Goal: Task Accomplishment & Management: Manage account settings

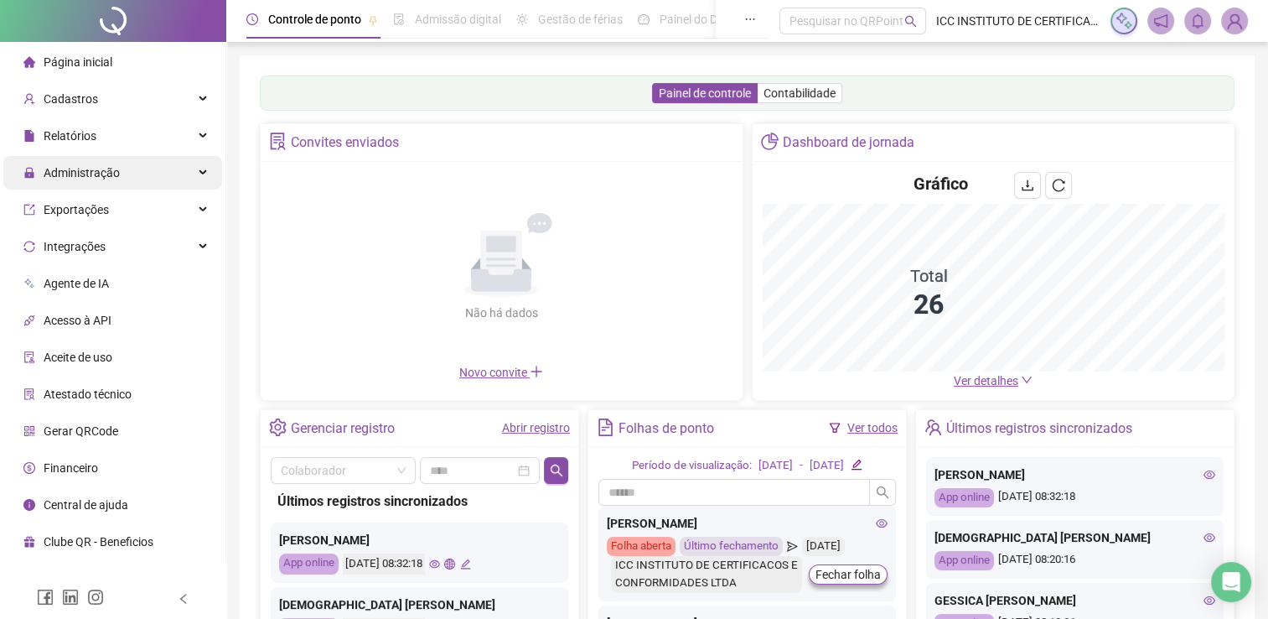
click at [192, 175] on div "Administração" at bounding box center [112, 173] width 219 height 34
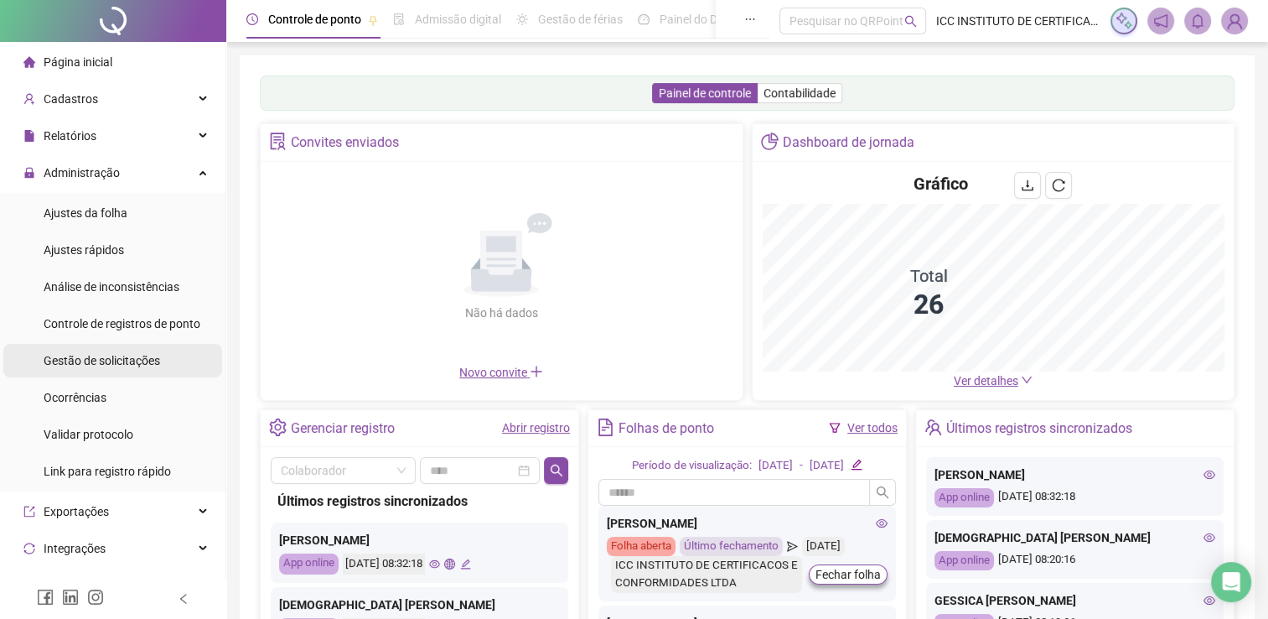
click at [143, 364] on span "Gestão de solicitações" at bounding box center [102, 360] width 116 height 13
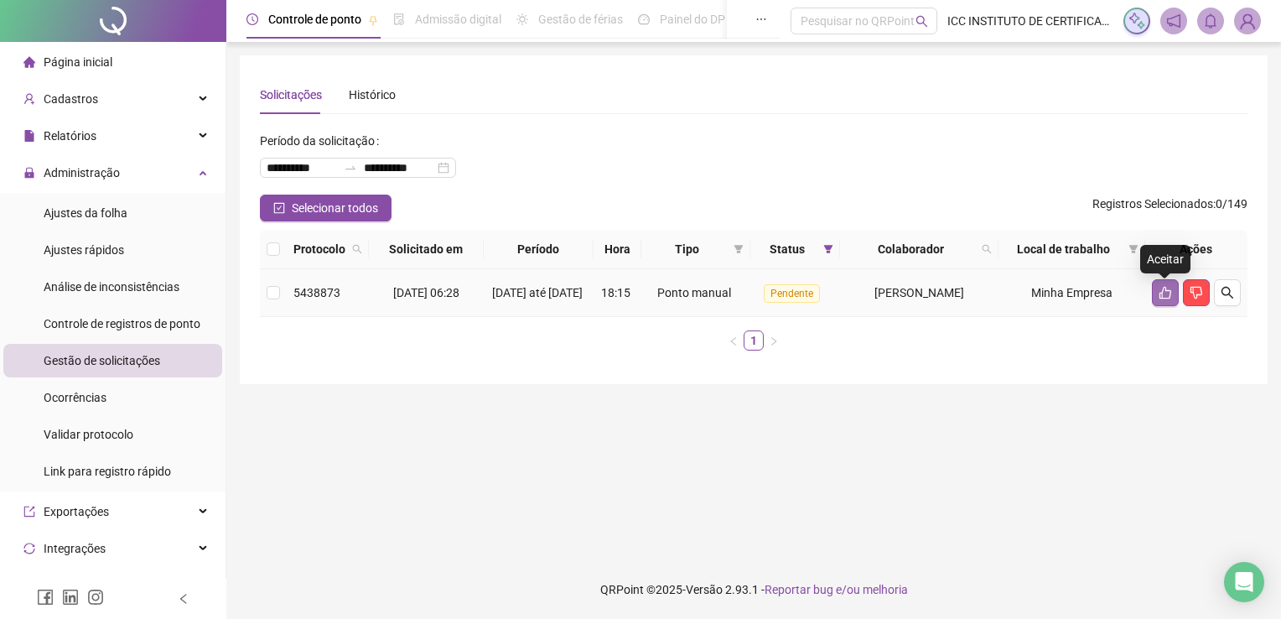
click at [1157, 298] on button "button" at bounding box center [1165, 292] width 27 height 27
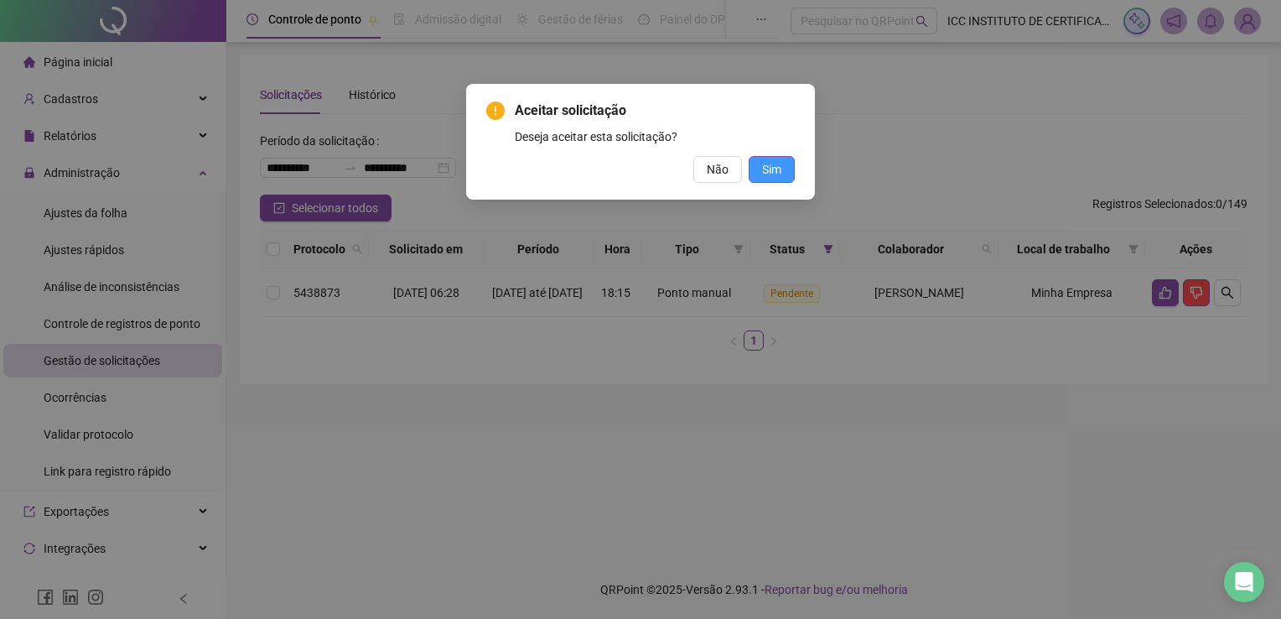
click at [781, 172] on button "Sim" at bounding box center [771, 169] width 46 height 27
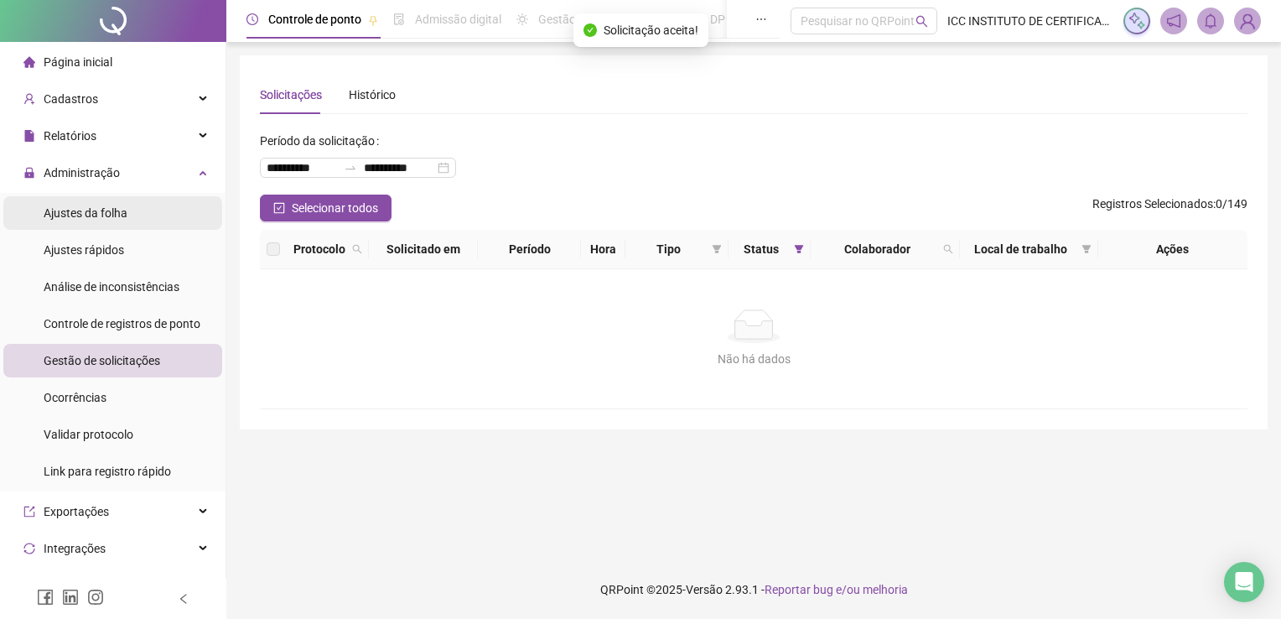
click at [124, 211] on span "Ajustes da folha" at bounding box center [86, 212] width 84 height 13
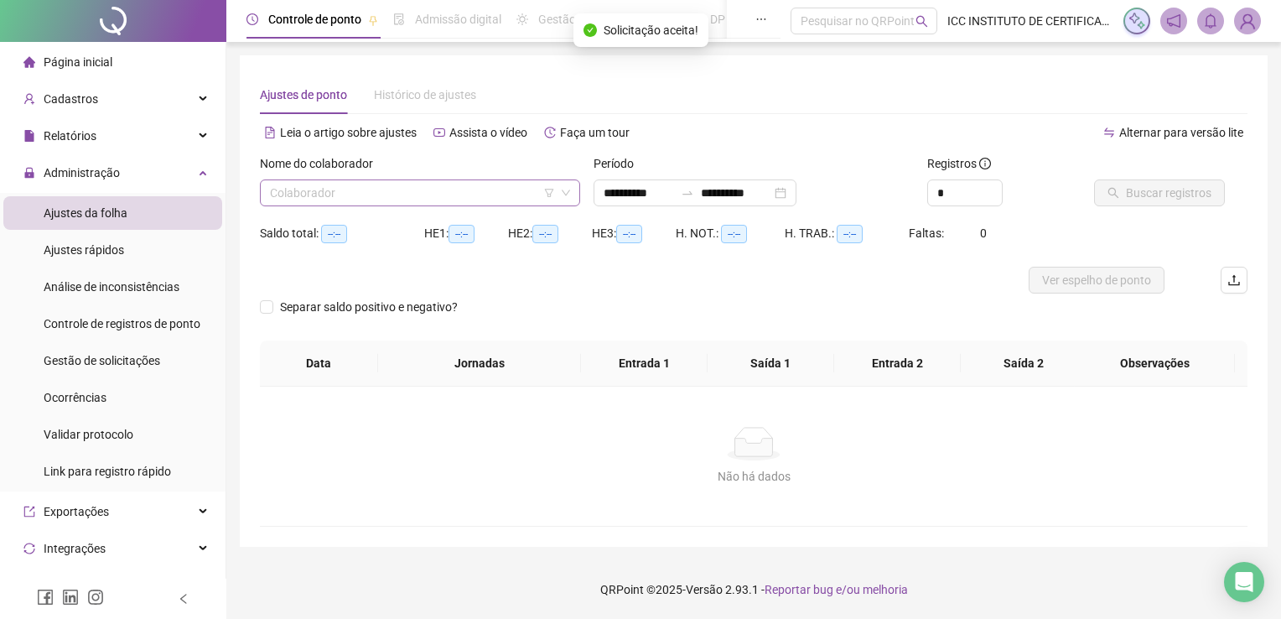
type input "**********"
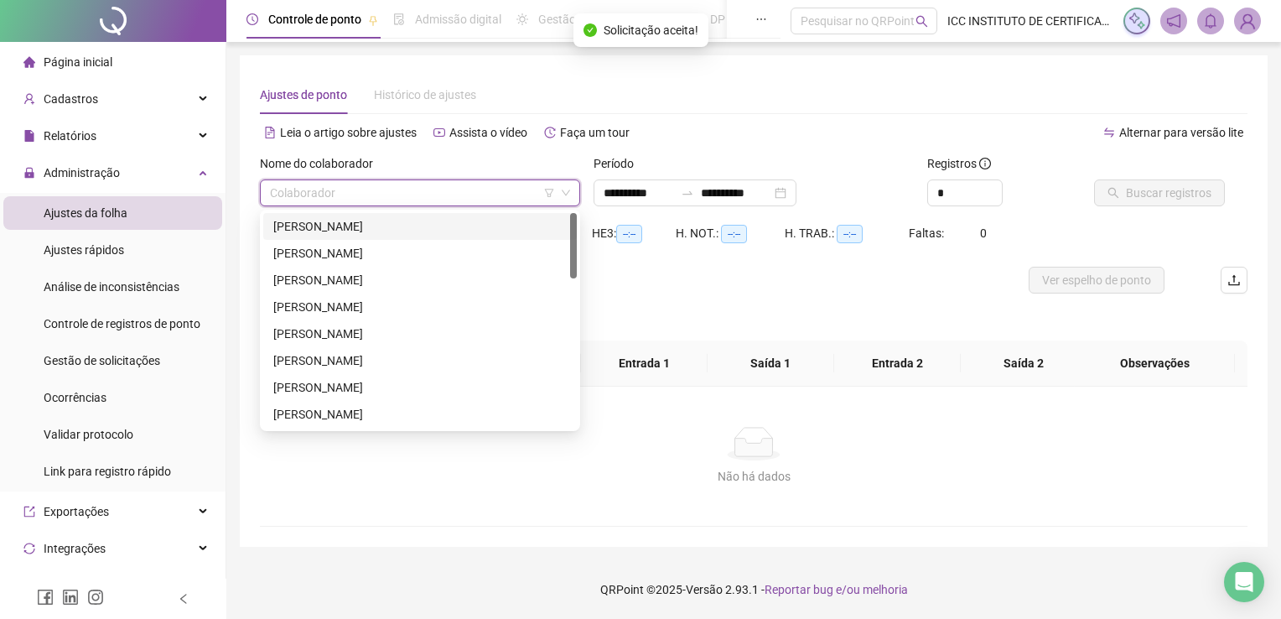
click at [383, 187] on input "search" at bounding box center [412, 192] width 285 height 25
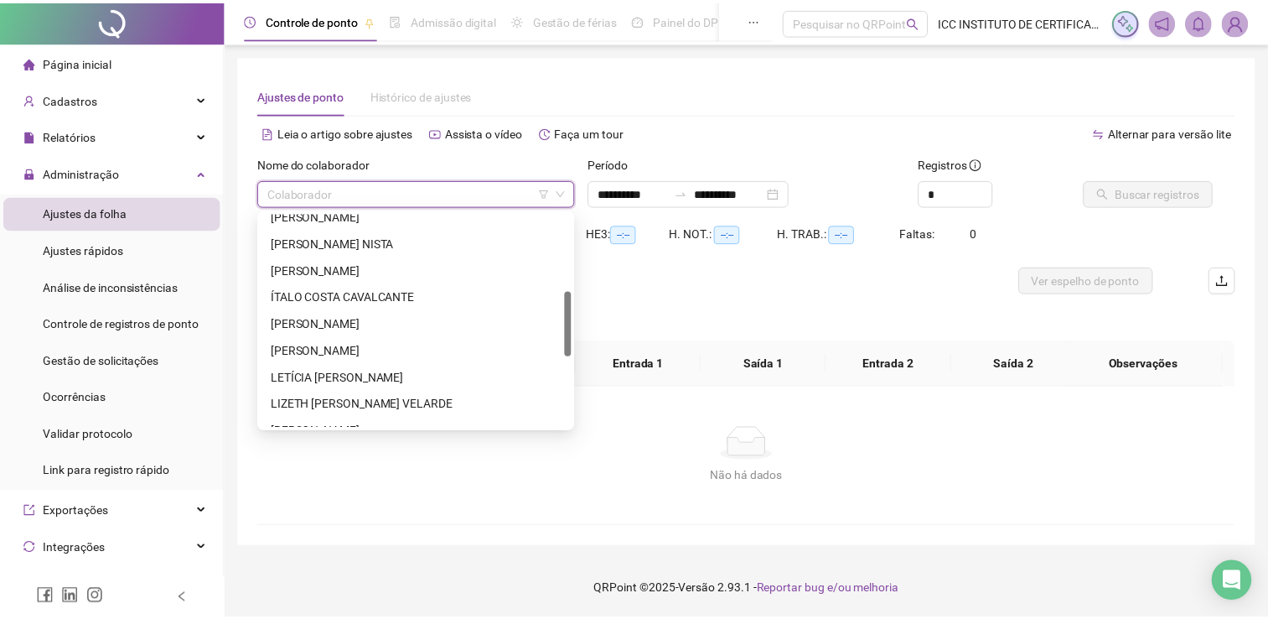
scroll to position [335, 0]
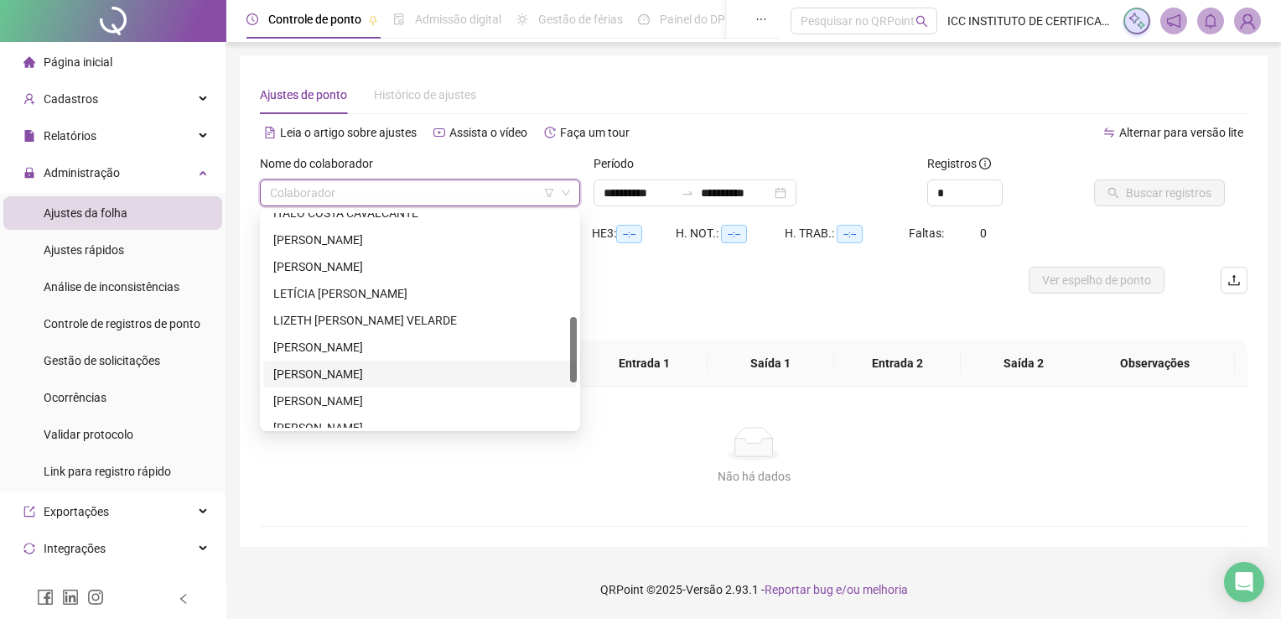
click at [380, 370] on div "[PERSON_NAME]" at bounding box center [419, 374] width 293 height 18
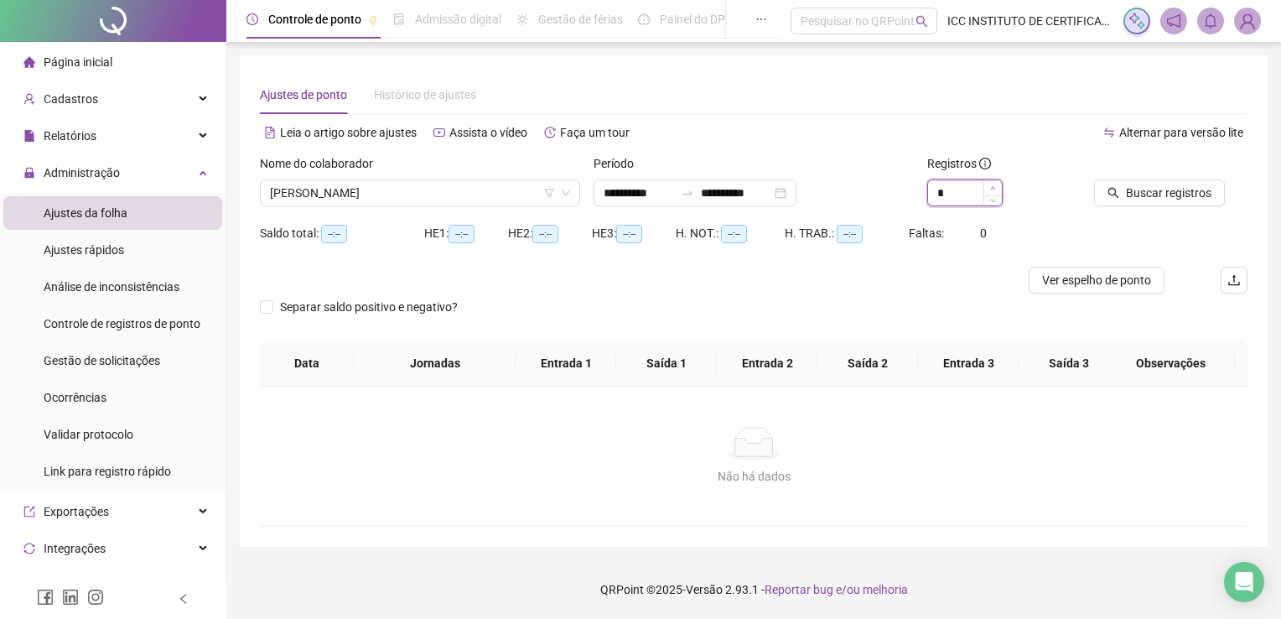
click at [992, 185] on icon "up" at bounding box center [993, 188] width 6 height 6
type input "*"
click at [992, 185] on span "Increase Value" at bounding box center [992, 187] width 18 height 15
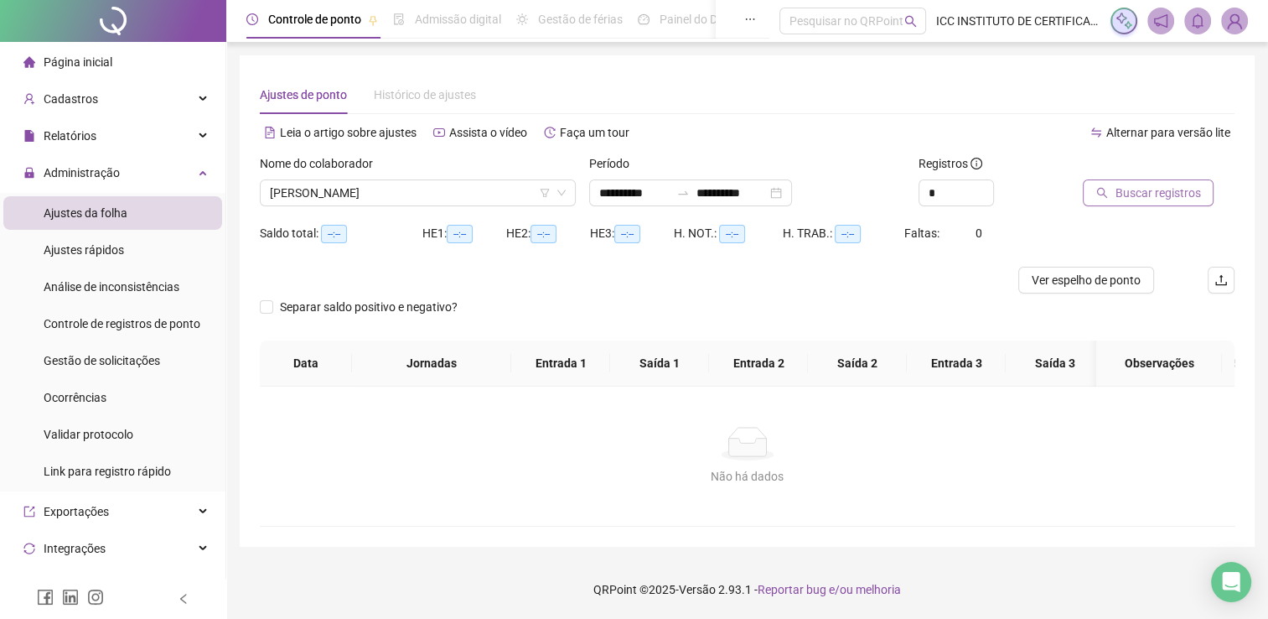
click at [1177, 196] on span "Buscar registros" at bounding box center [1157, 193] width 85 height 18
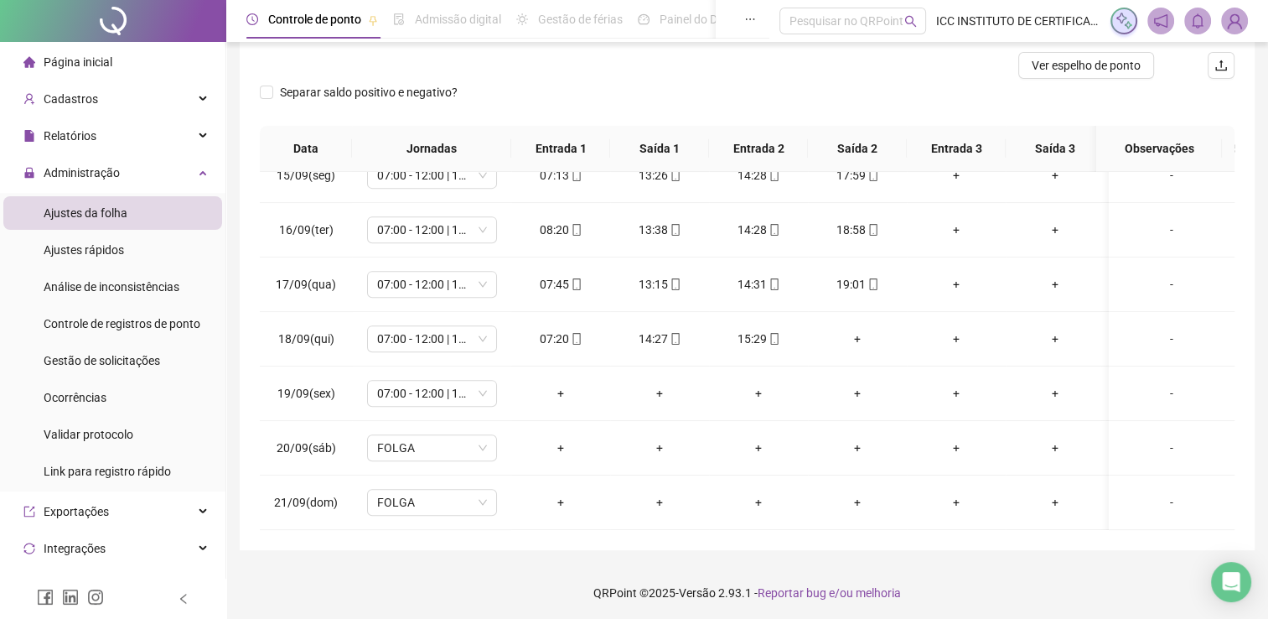
scroll to position [217, 0]
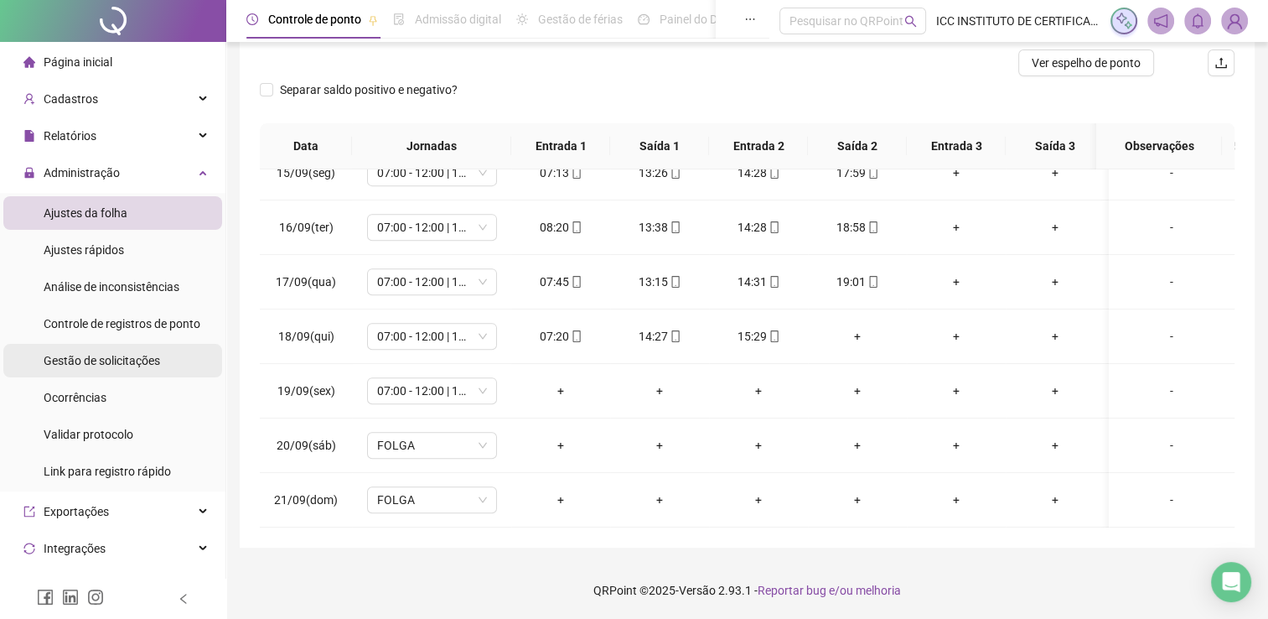
click at [86, 360] on span "Gestão de solicitações" at bounding box center [102, 360] width 116 height 13
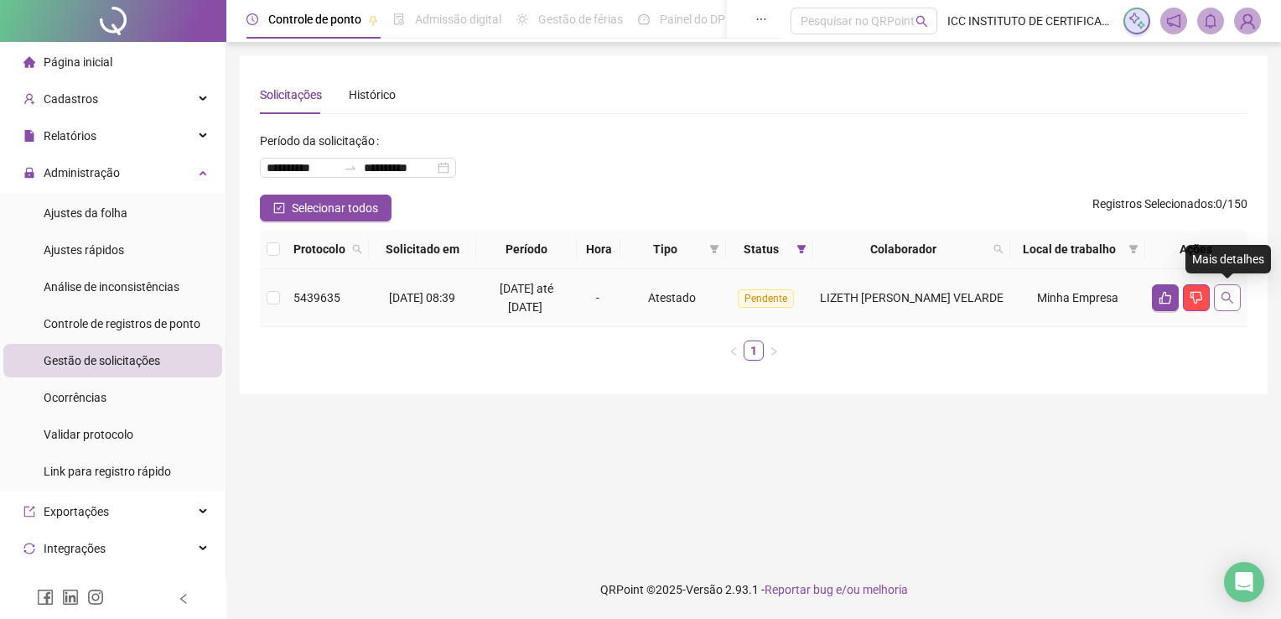
click at [1225, 295] on icon "search" at bounding box center [1226, 297] width 13 height 13
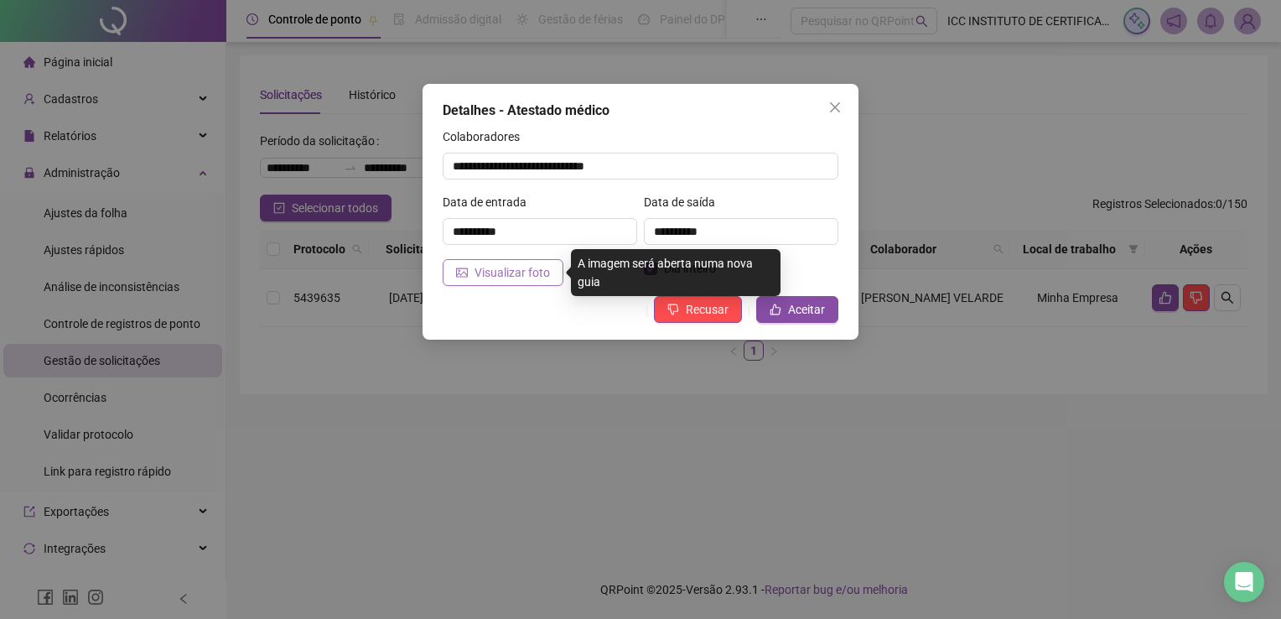
click at [503, 268] on span "Visualizar foto" at bounding box center [511, 272] width 75 height 18
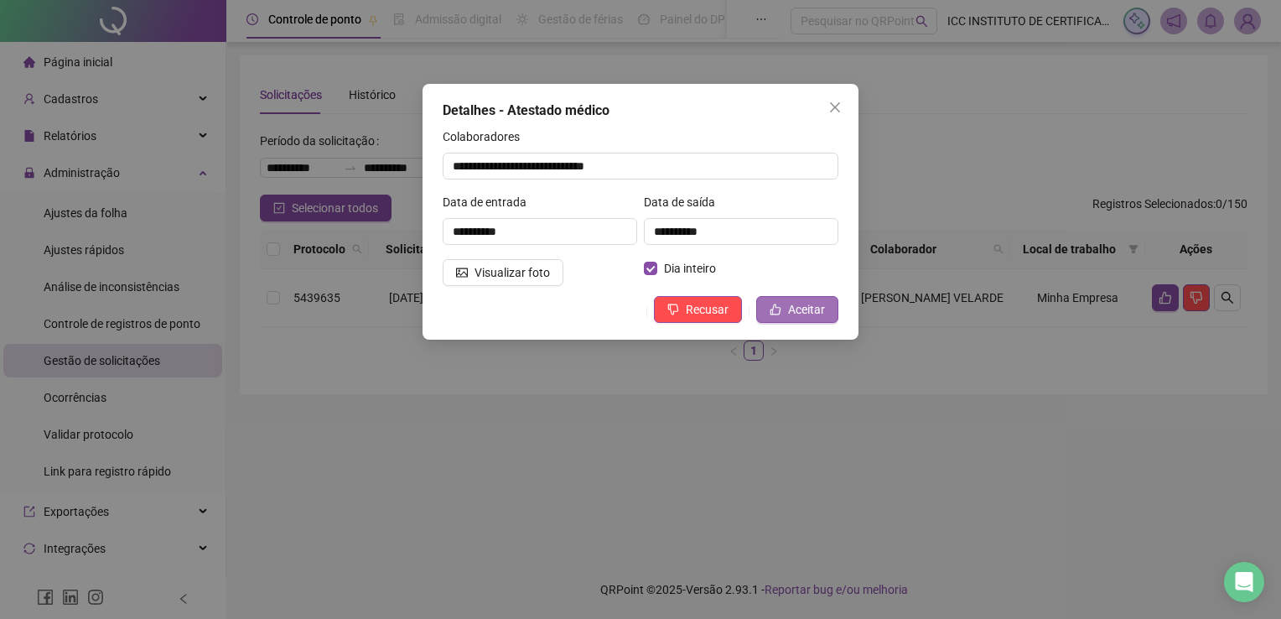
click at [799, 308] on span "Aceitar" at bounding box center [806, 309] width 37 height 18
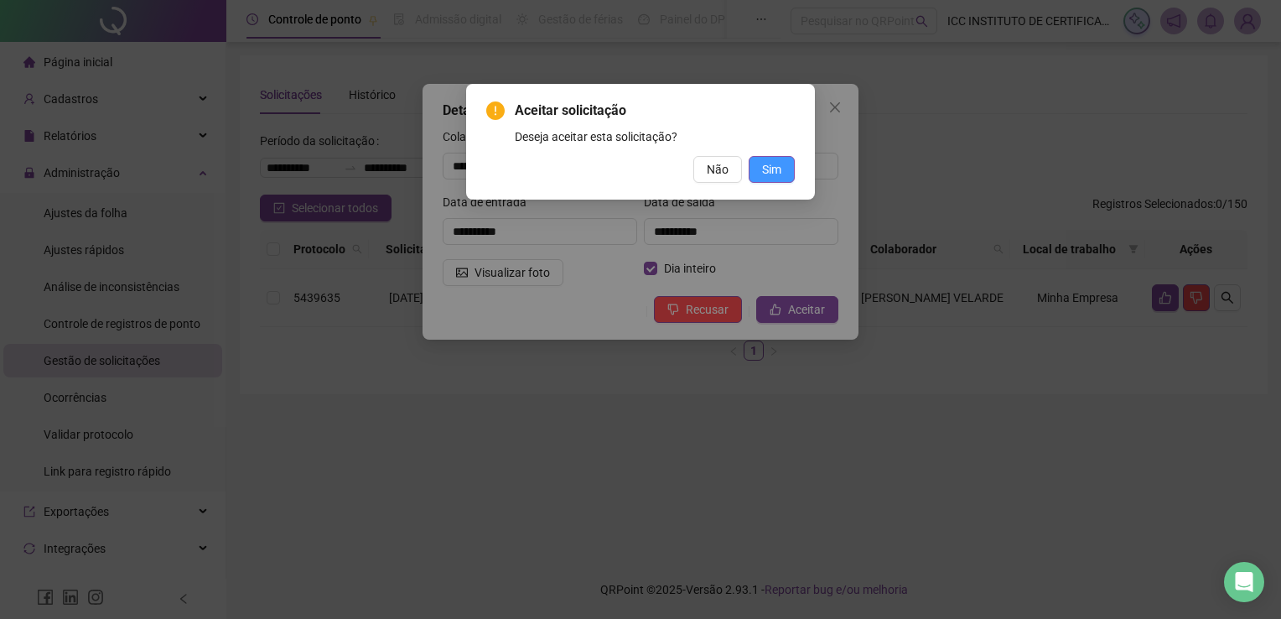
click at [779, 163] on span "Sim" at bounding box center [771, 169] width 19 height 18
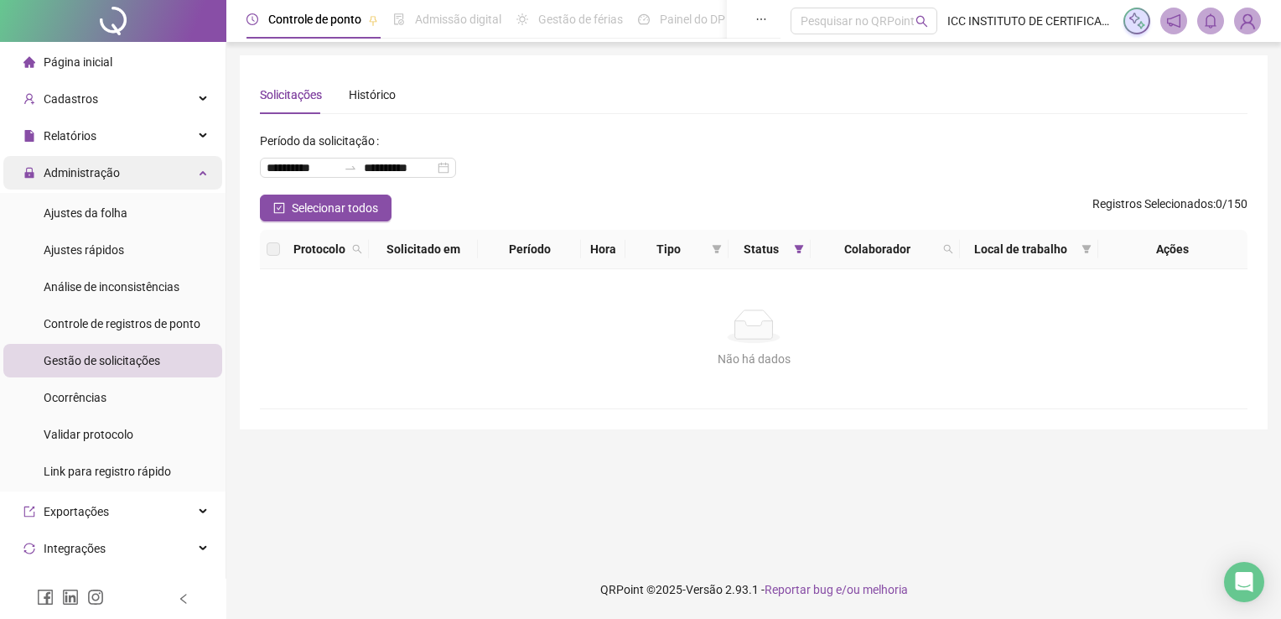
click at [184, 179] on div "Administração" at bounding box center [112, 173] width 219 height 34
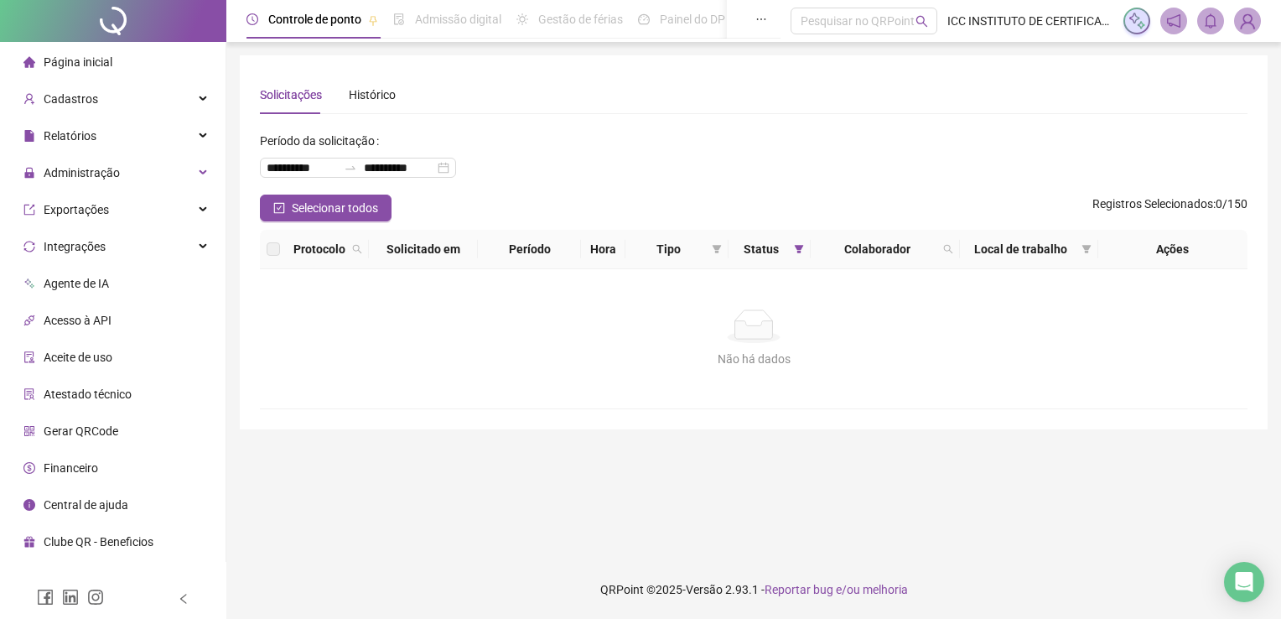
click at [132, 62] on li "Página inicial" at bounding box center [112, 62] width 219 height 34
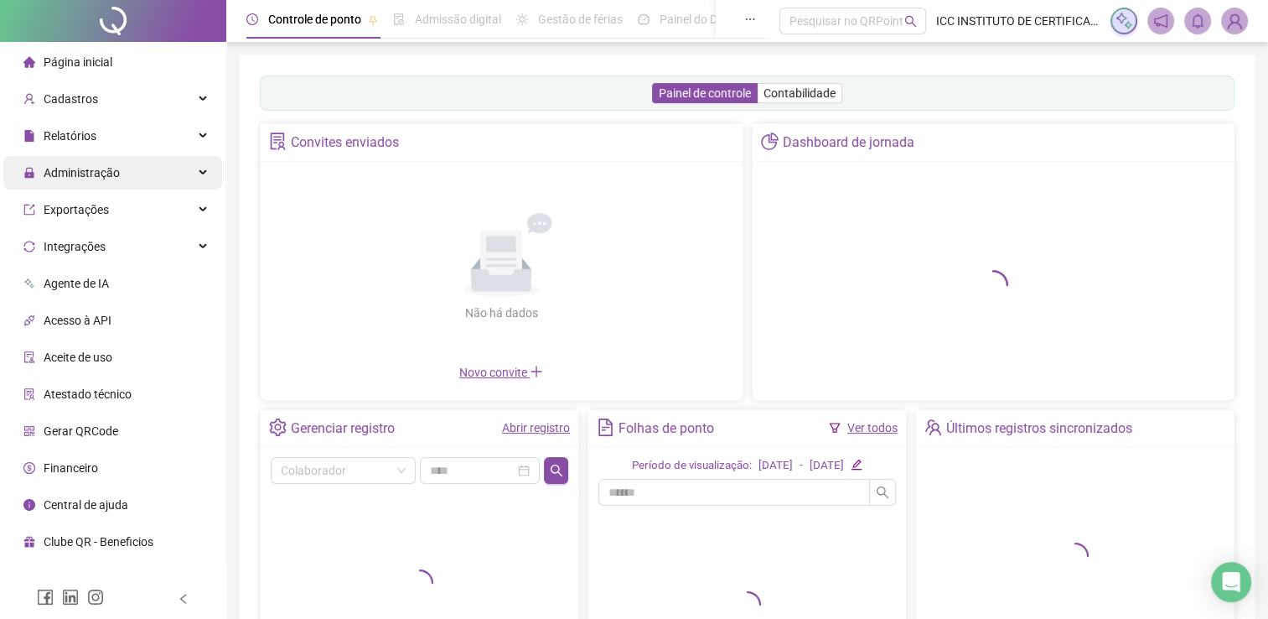
click at [77, 170] on span "Administração" at bounding box center [82, 172] width 76 height 13
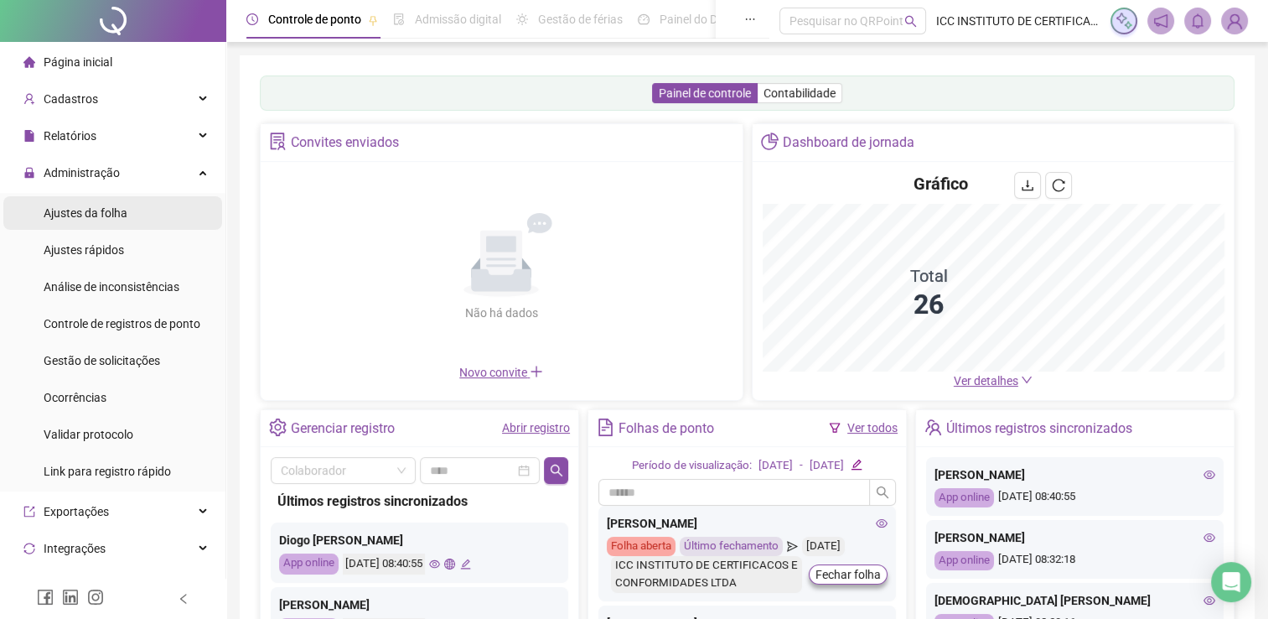
click at [87, 204] on div "Ajustes da folha" at bounding box center [86, 213] width 84 height 34
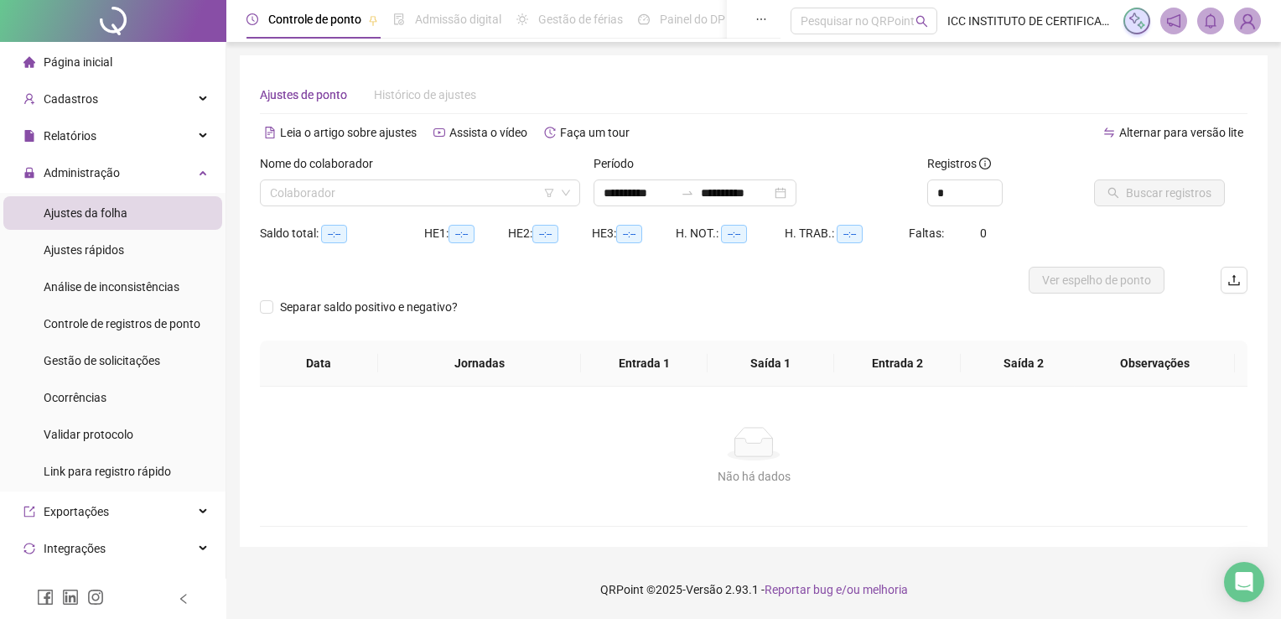
type input "**********"
click at [396, 190] on input "search" at bounding box center [412, 192] width 285 height 25
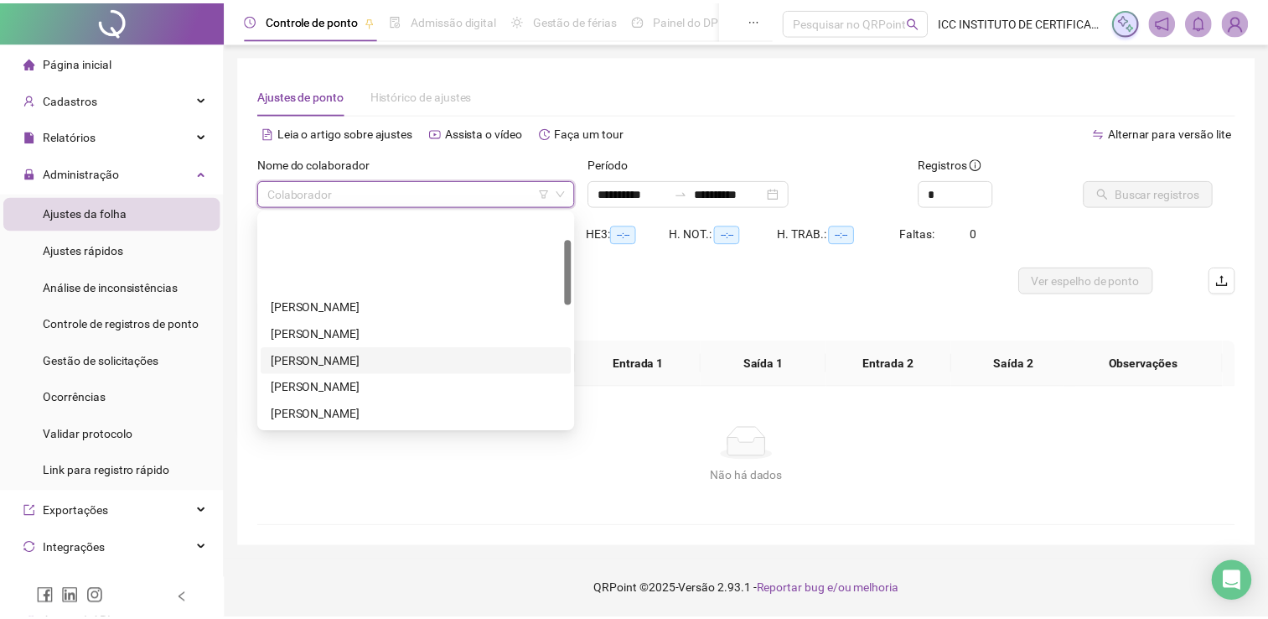
scroll to position [84, 0]
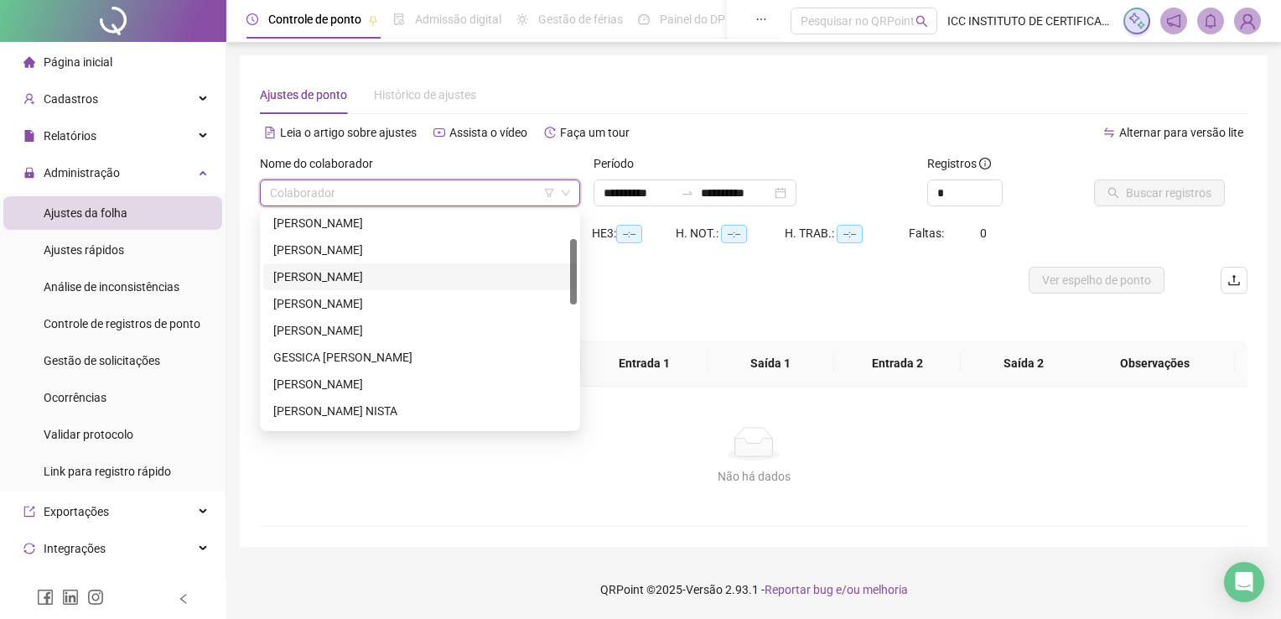
click at [404, 383] on div "[PERSON_NAME]" at bounding box center [419, 384] width 293 height 18
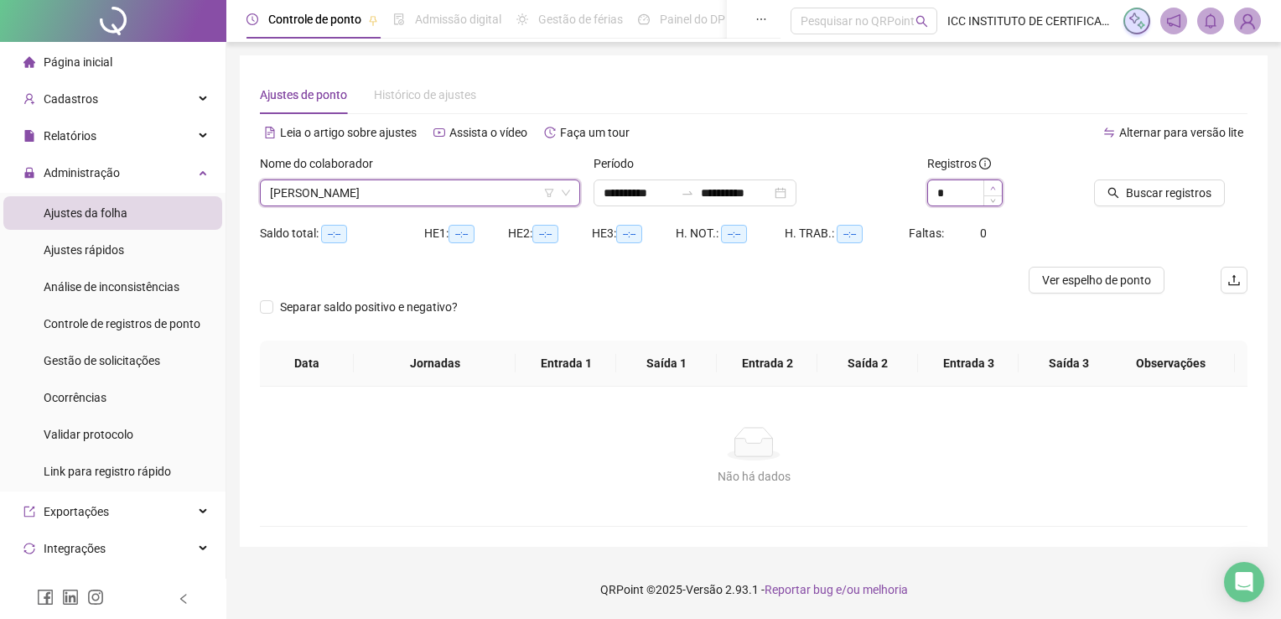
click at [990, 187] on icon "up" at bounding box center [993, 188] width 6 height 6
type input "*"
click at [990, 187] on span "Increase Value" at bounding box center [992, 187] width 18 height 15
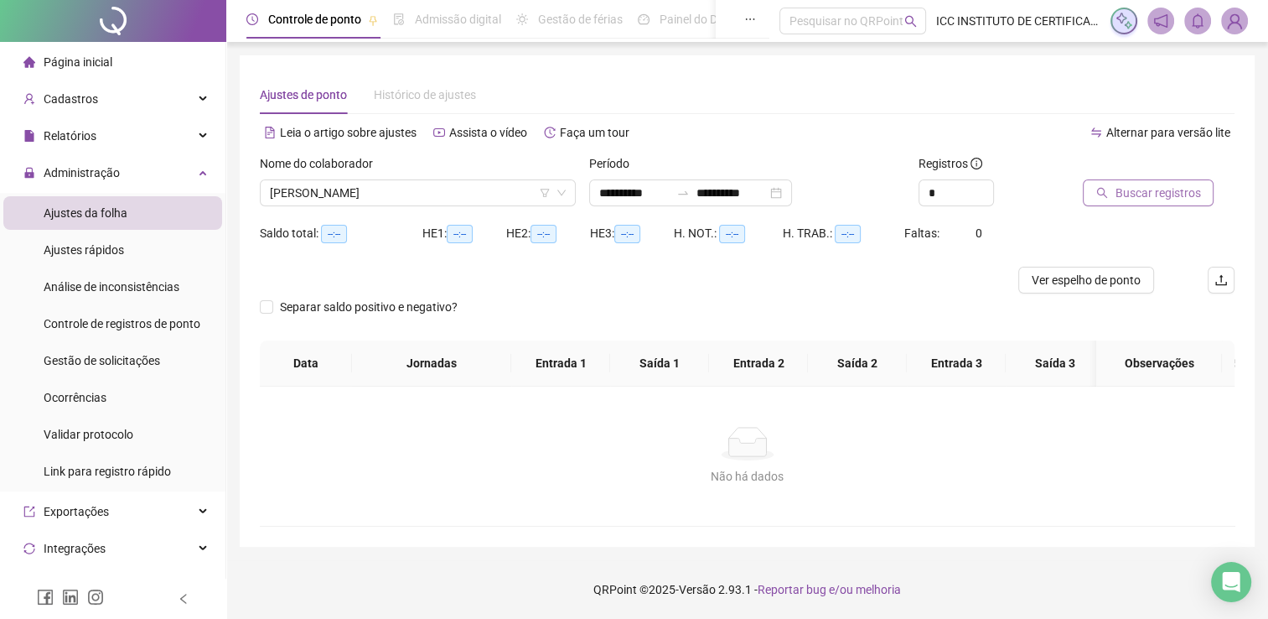
click at [1123, 184] on span "Buscar registros" at bounding box center [1157, 193] width 85 height 18
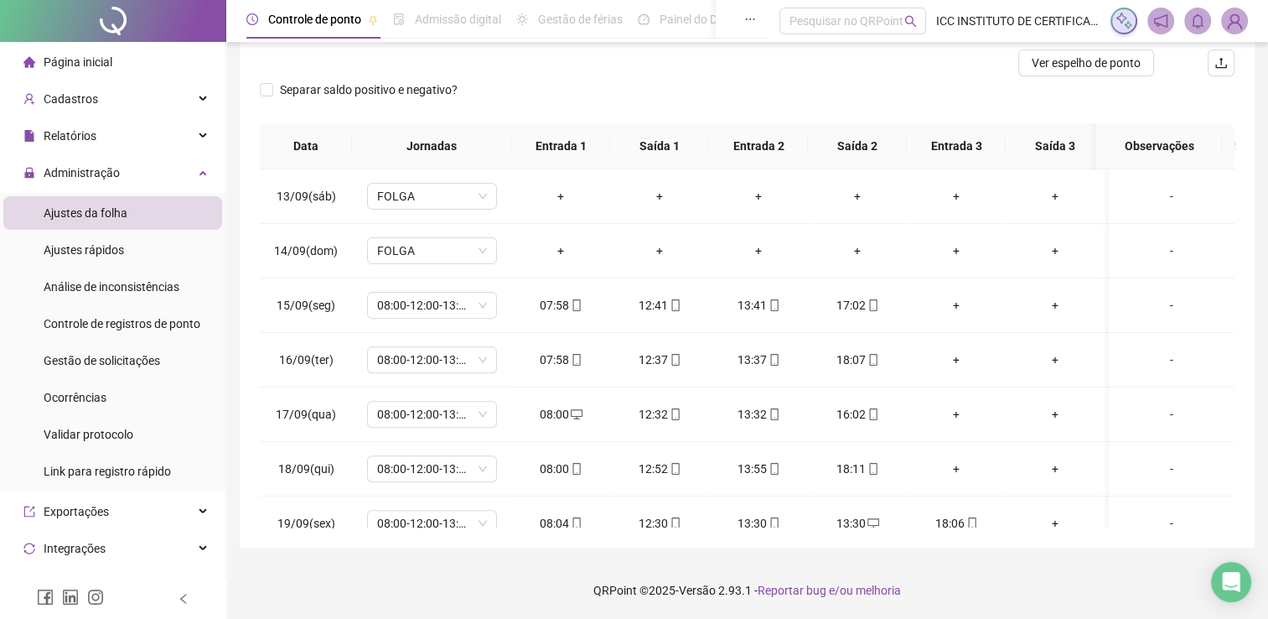
scroll to position [795, 0]
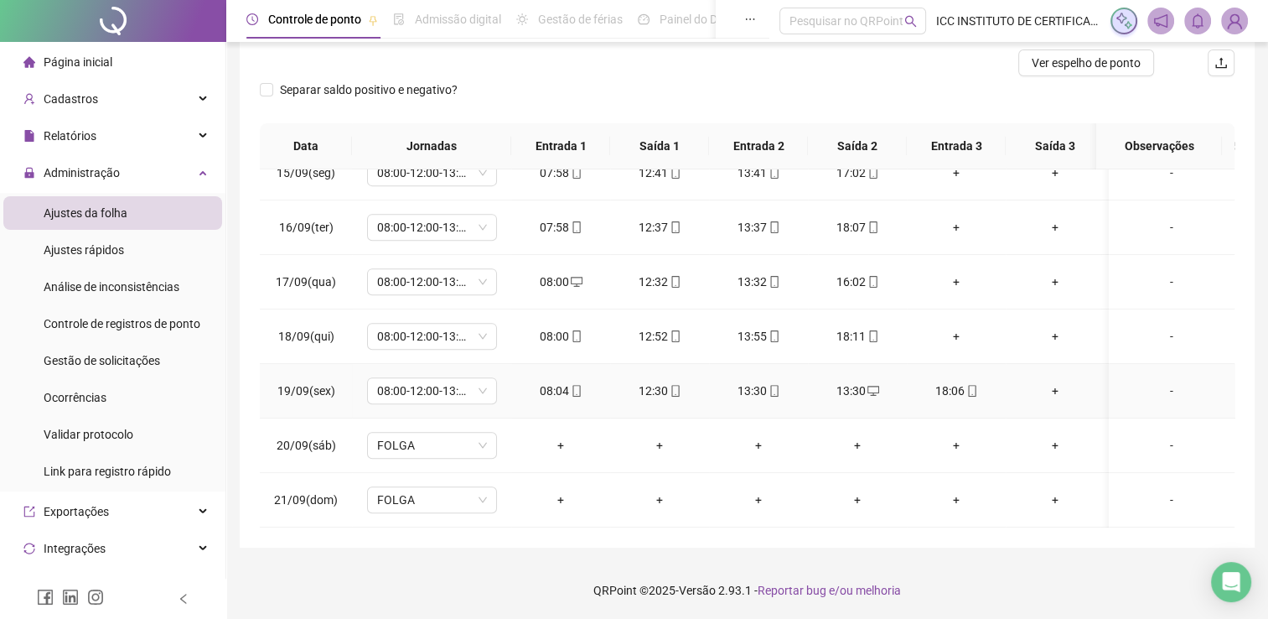
click at [855, 381] on div "13:30" at bounding box center [857, 390] width 72 height 18
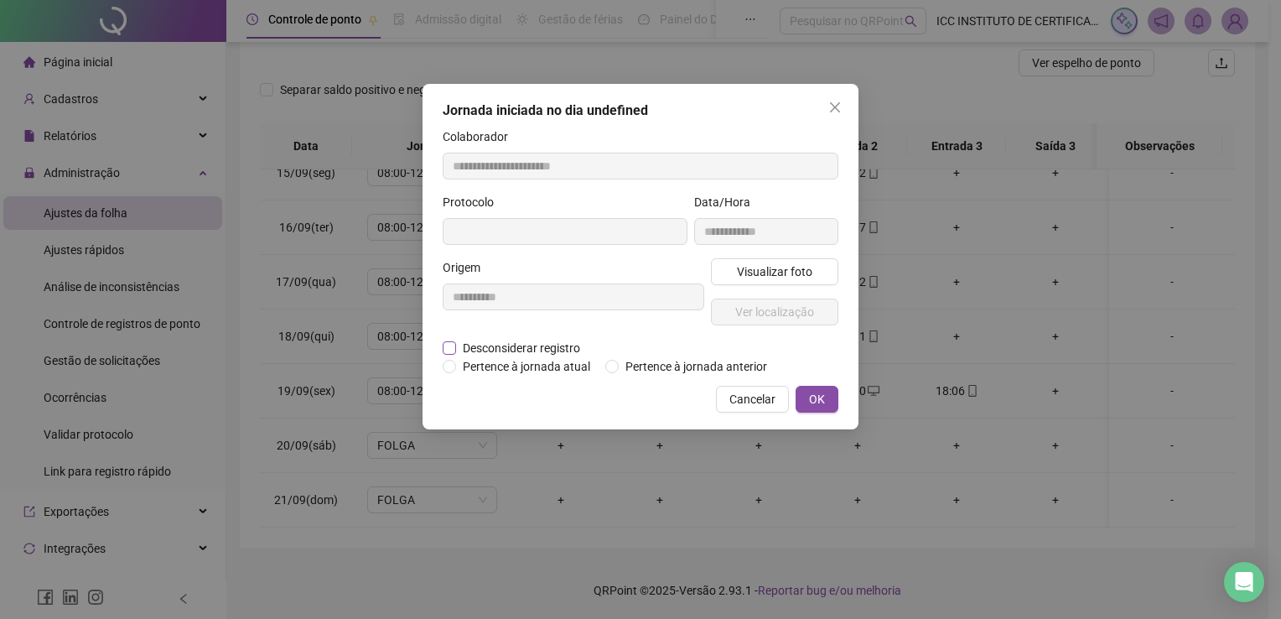
type input "**********"
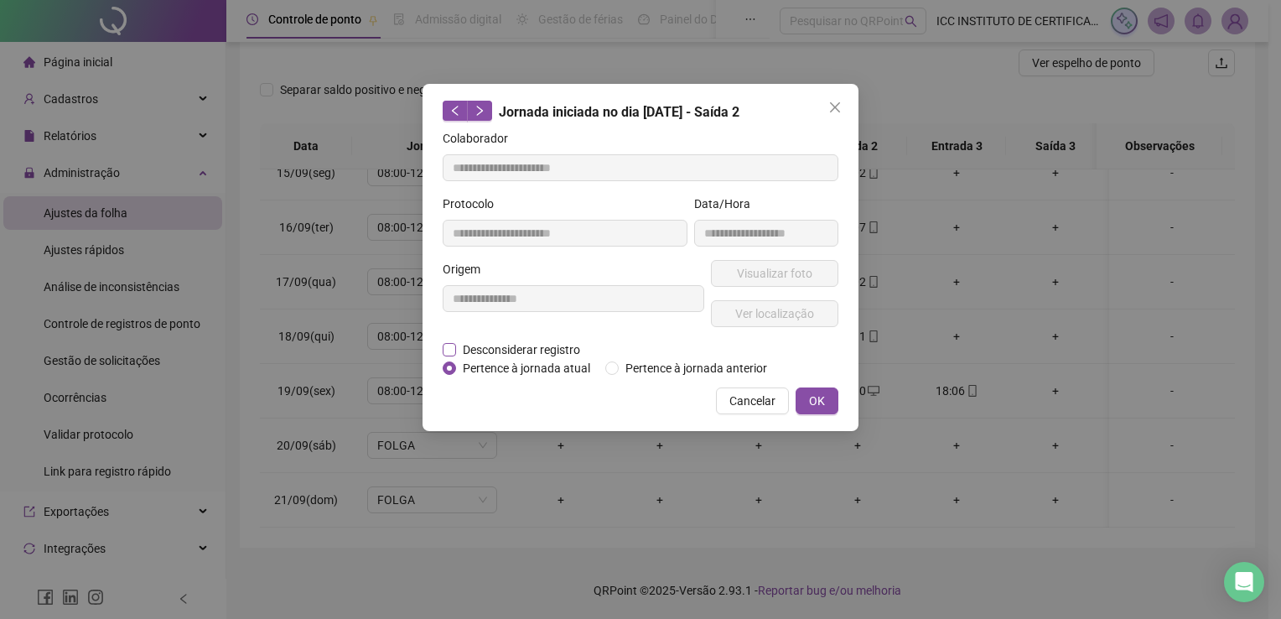
click at [459, 346] on span "Desconsiderar registro" at bounding box center [521, 349] width 131 height 18
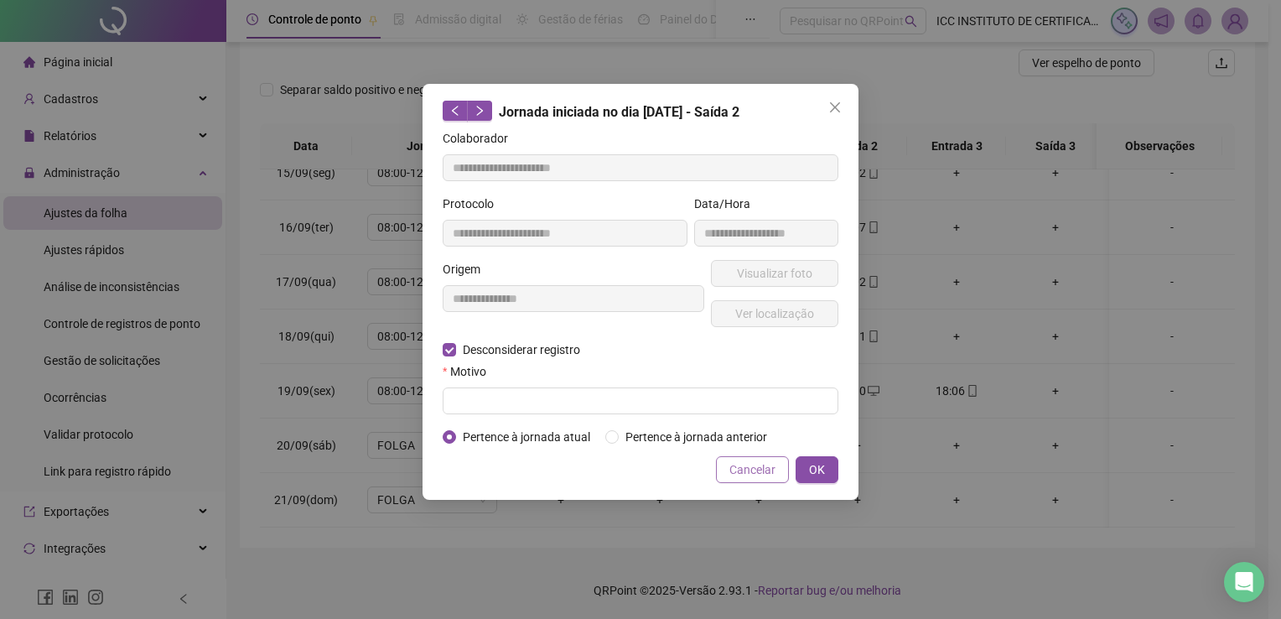
click at [758, 469] on span "Cancelar" at bounding box center [752, 469] width 46 height 18
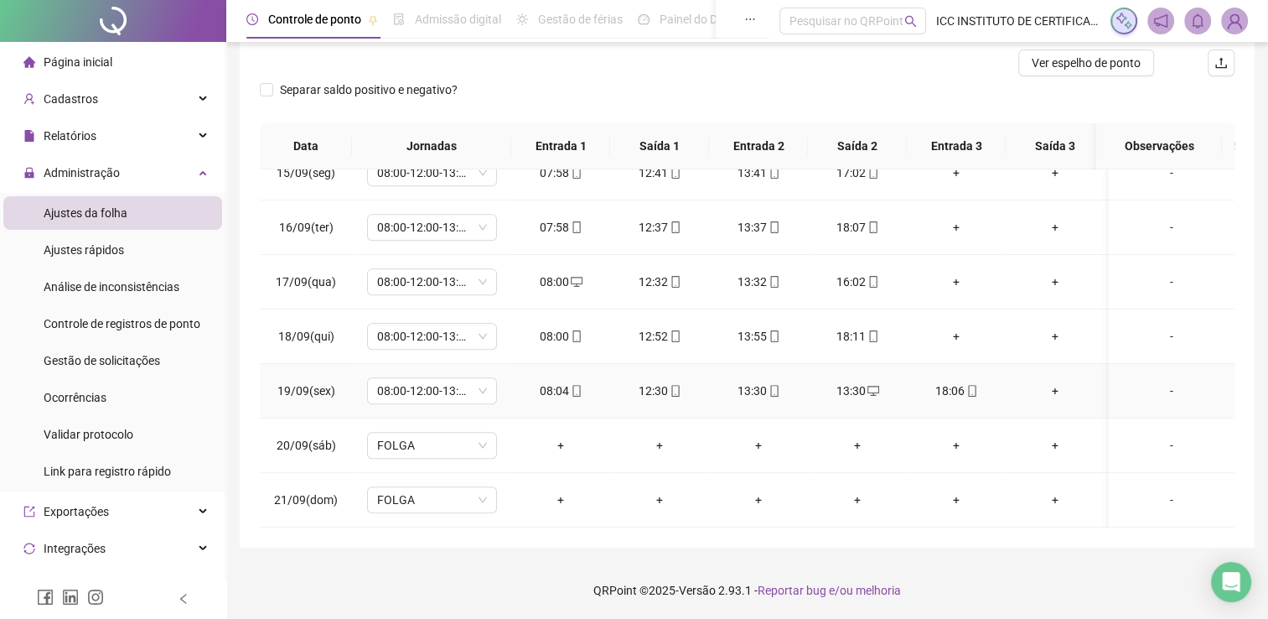
click at [858, 381] on div "13:30" at bounding box center [857, 390] width 72 height 18
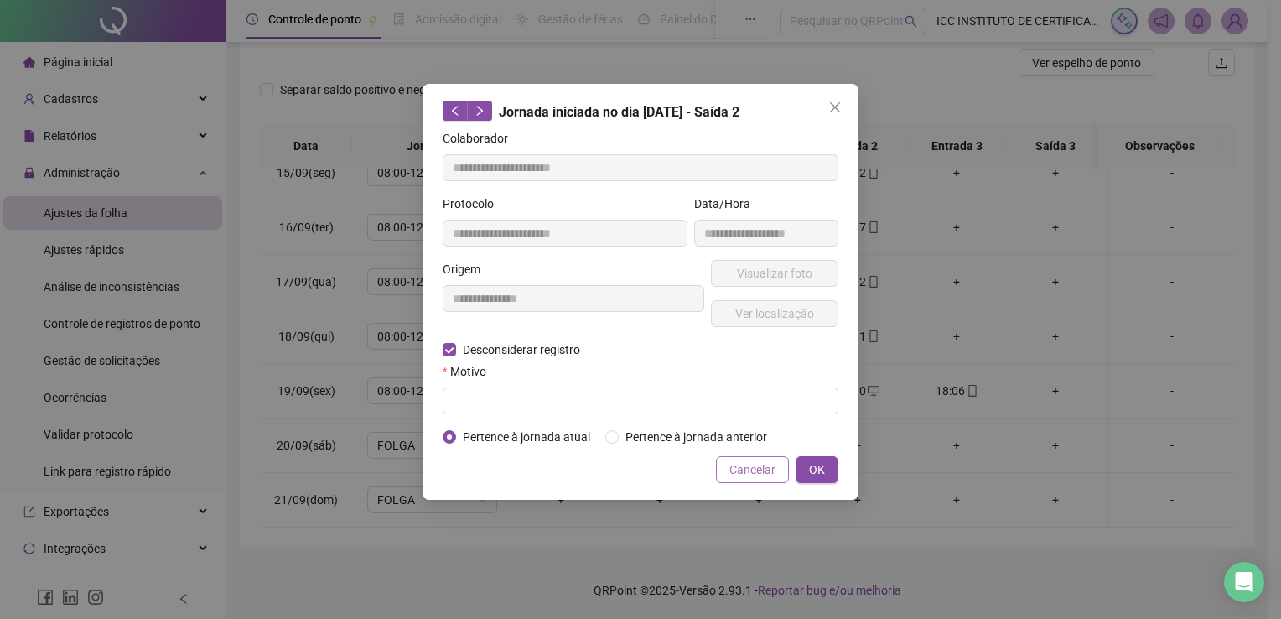
click at [761, 467] on span "Cancelar" at bounding box center [752, 469] width 46 height 18
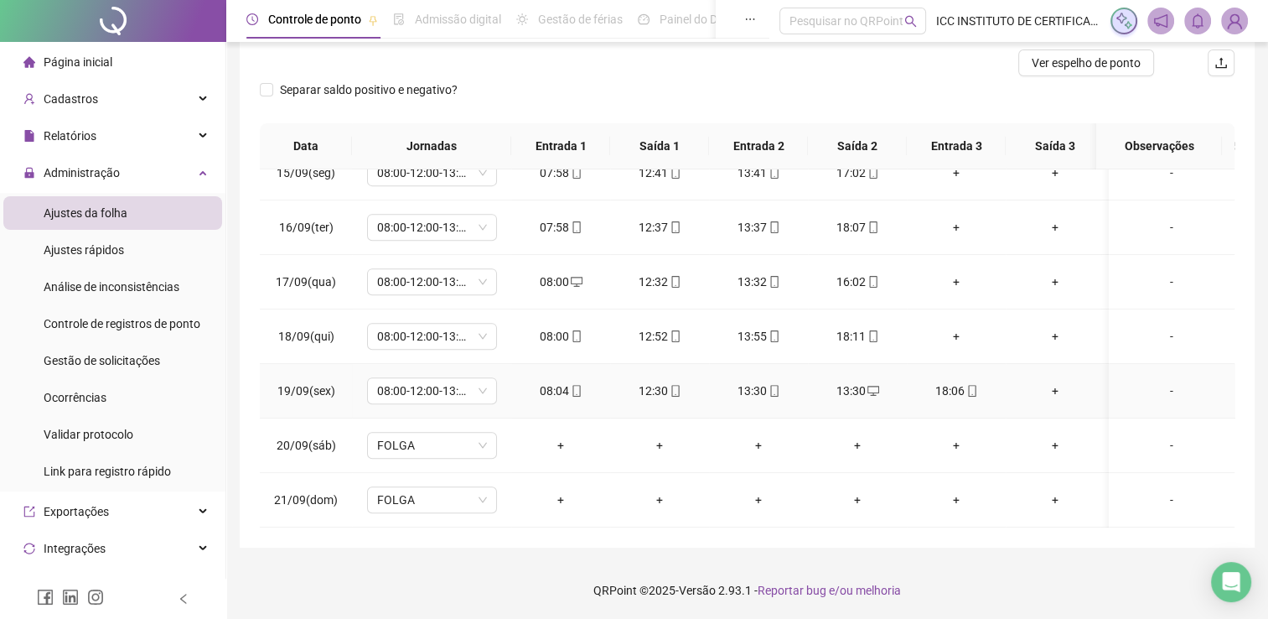
click at [860, 382] on div "13:30" at bounding box center [857, 390] width 72 height 18
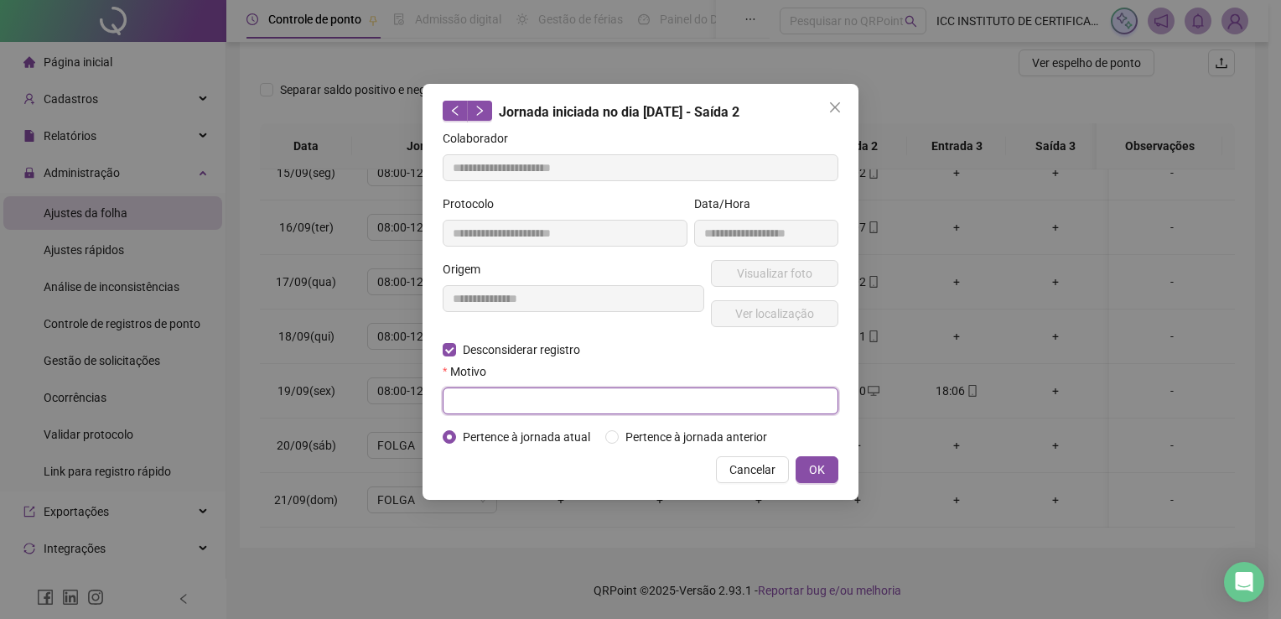
click at [468, 401] on input "text" at bounding box center [641, 400] width 396 height 27
click at [485, 394] on input "**********" at bounding box center [641, 400] width 396 height 27
click at [489, 396] on input "**********" at bounding box center [641, 400] width 396 height 27
type input "**********"
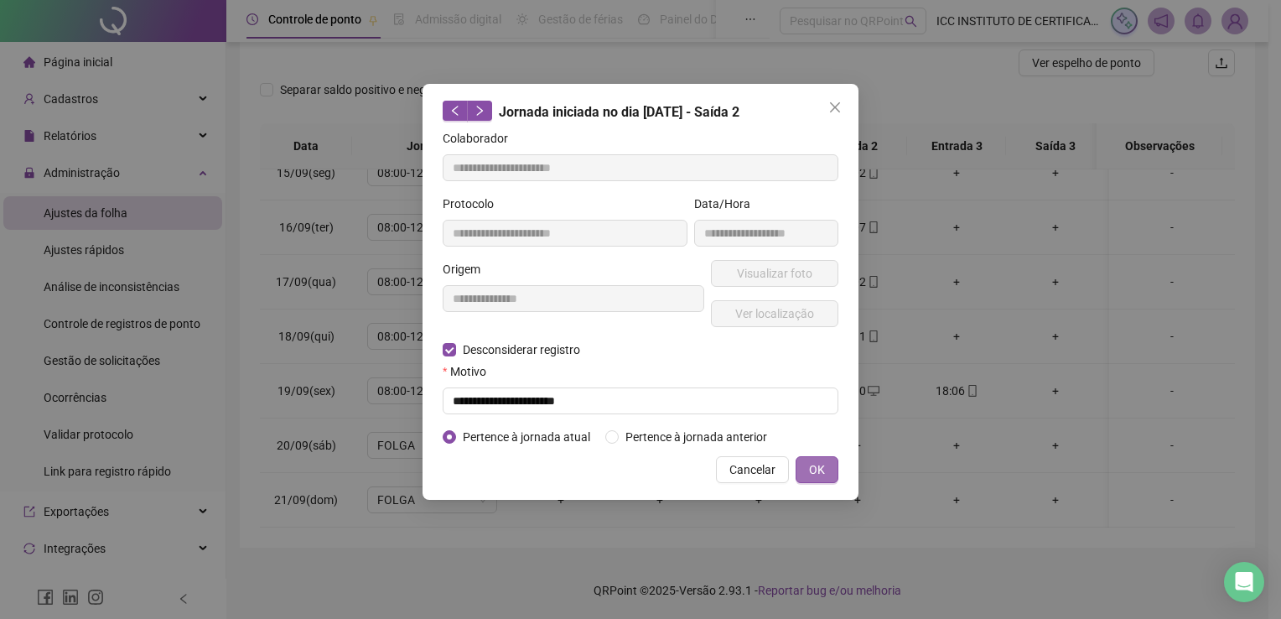
click at [826, 470] on button "OK" at bounding box center [816, 469] width 43 height 27
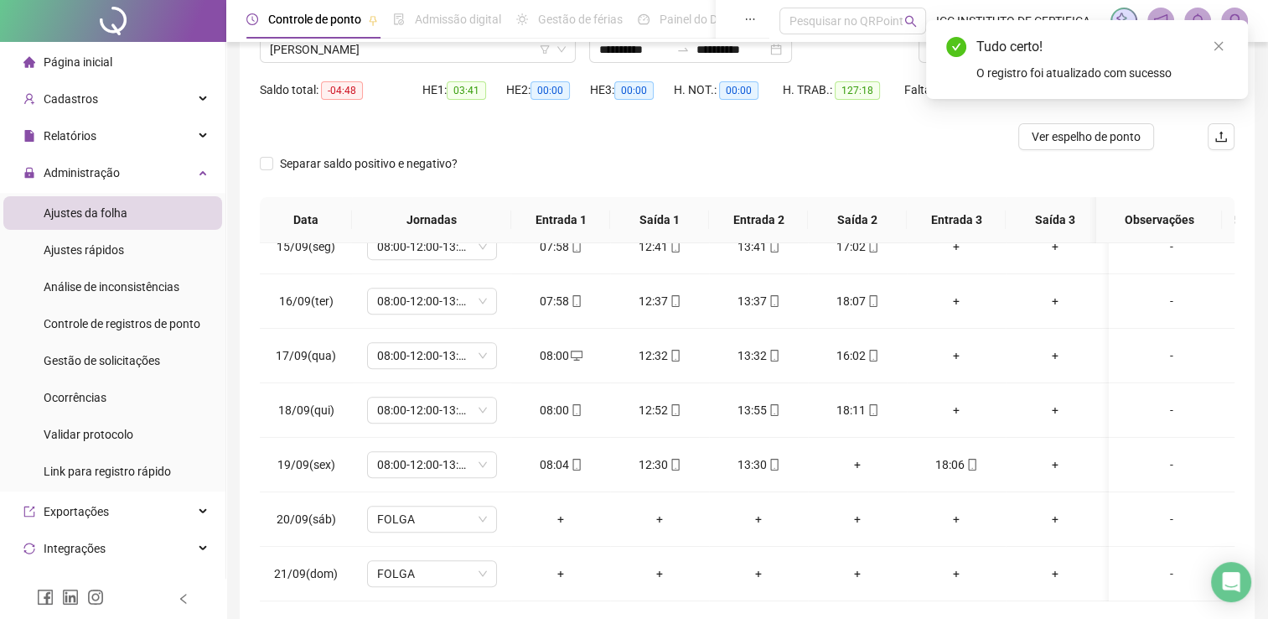
scroll to position [49, 0]
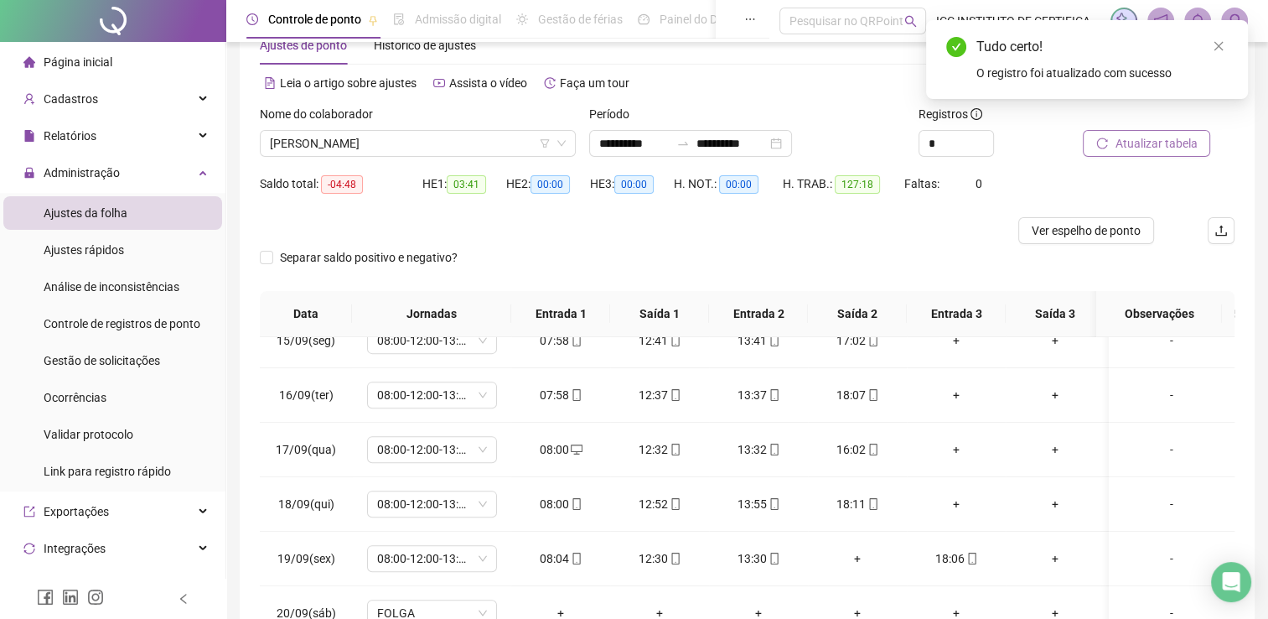
click at [1114, 130] on button "Atualizar tabela" at bounding box center [1146, 143] width 127 height 27
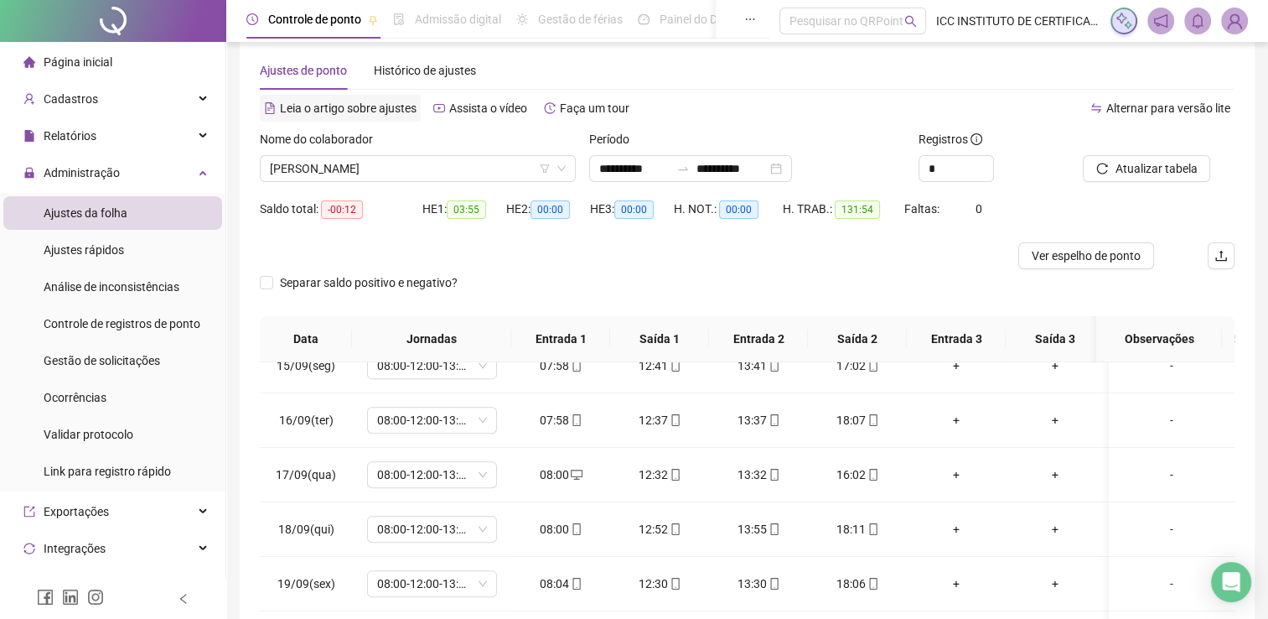
scroll to position [0, 0]
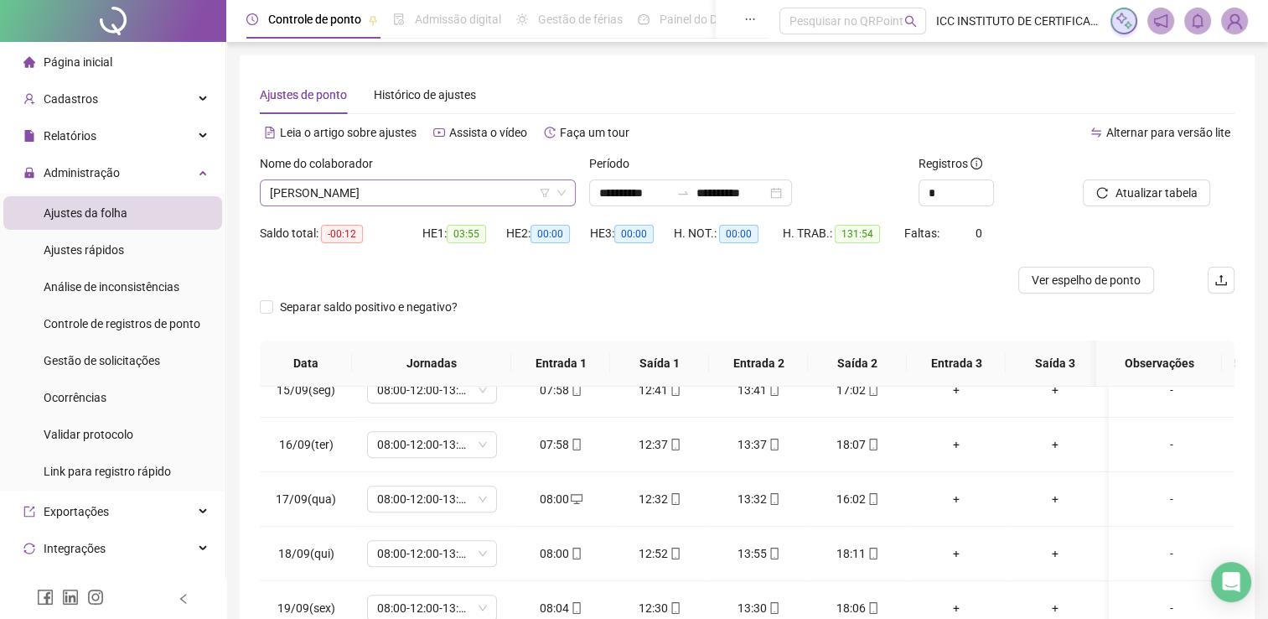
click at [392, 185] on span "[PERSON_NAME]" at bounding box center [418, 192] width 296 height 25
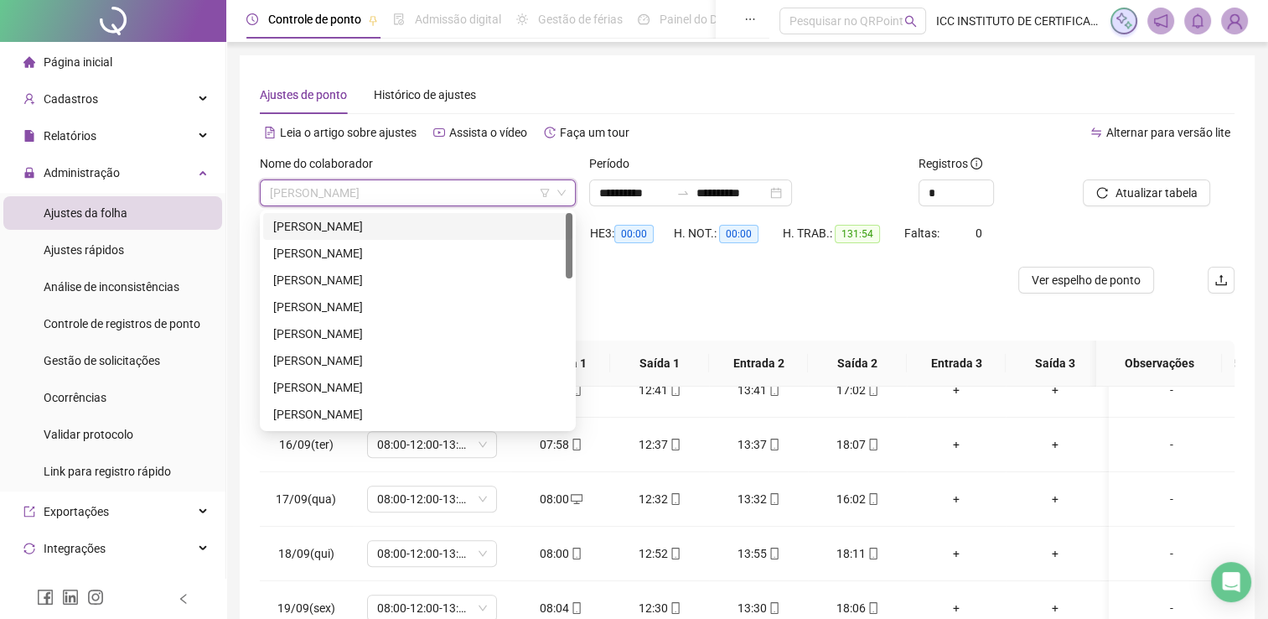
click at [349, 235] on div "[PERSON_NAME]" at bounding box center [417, 226] width 289 height 18
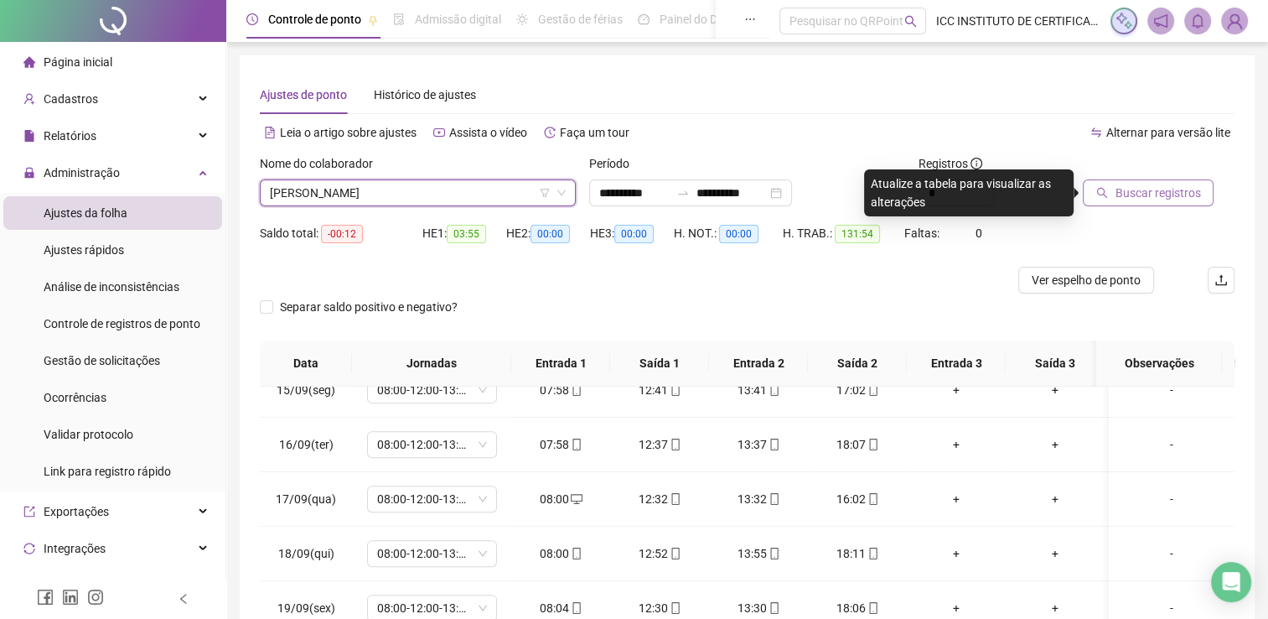
click at [1154, 191] on span "Buscar registros" at bounding box center [1157, 193] width 85 height 18
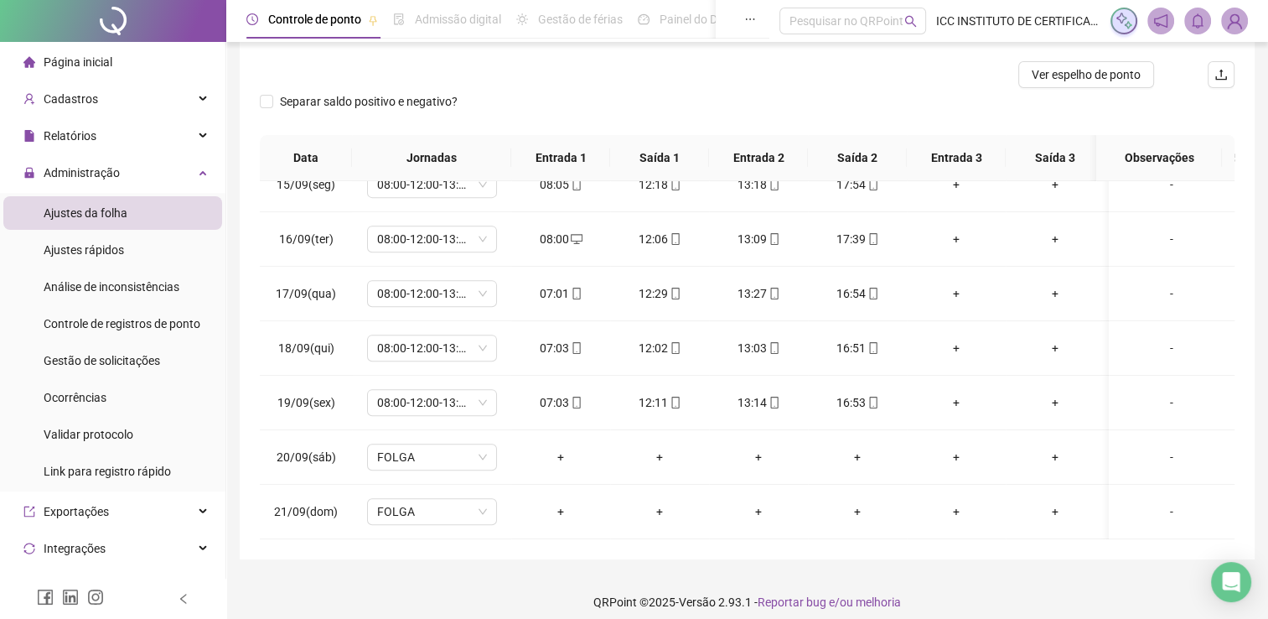
scroll to position [49, 0]
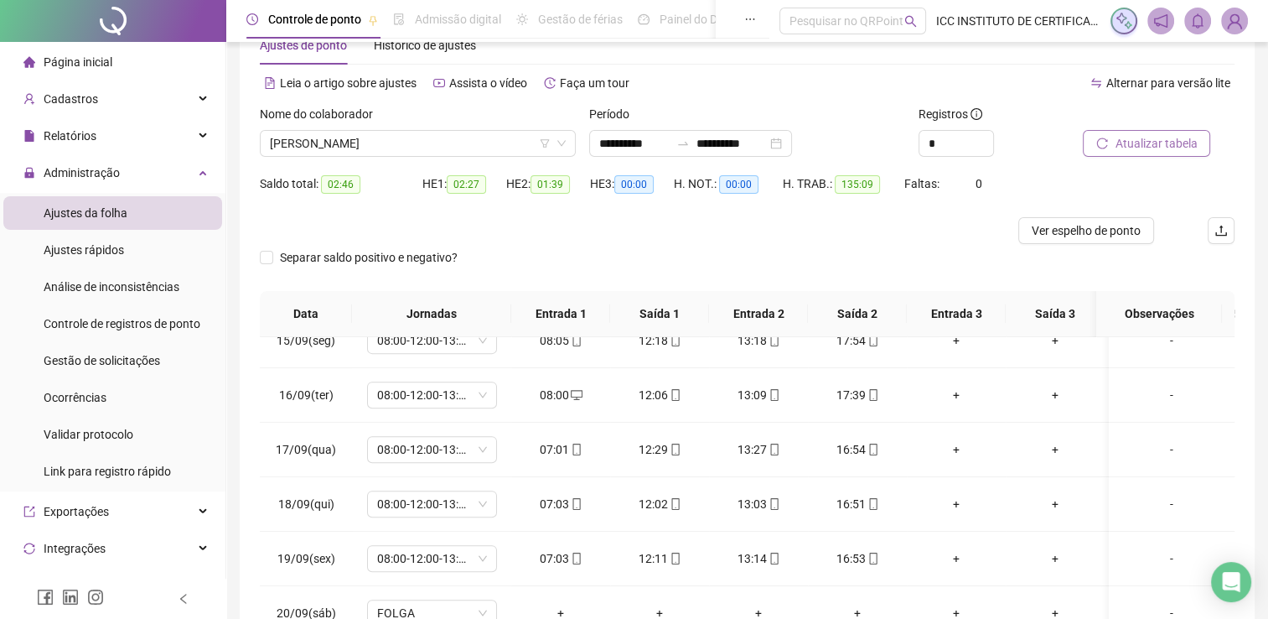
click at [359, 158] on div "Nome do colaborador [PERSON_NAME]" at bounding box center [417, 137] width 329 height 65
click at [359, 143] on span "[PERSON_NAME]" at bounding box center [418, 143] width 296 height 25
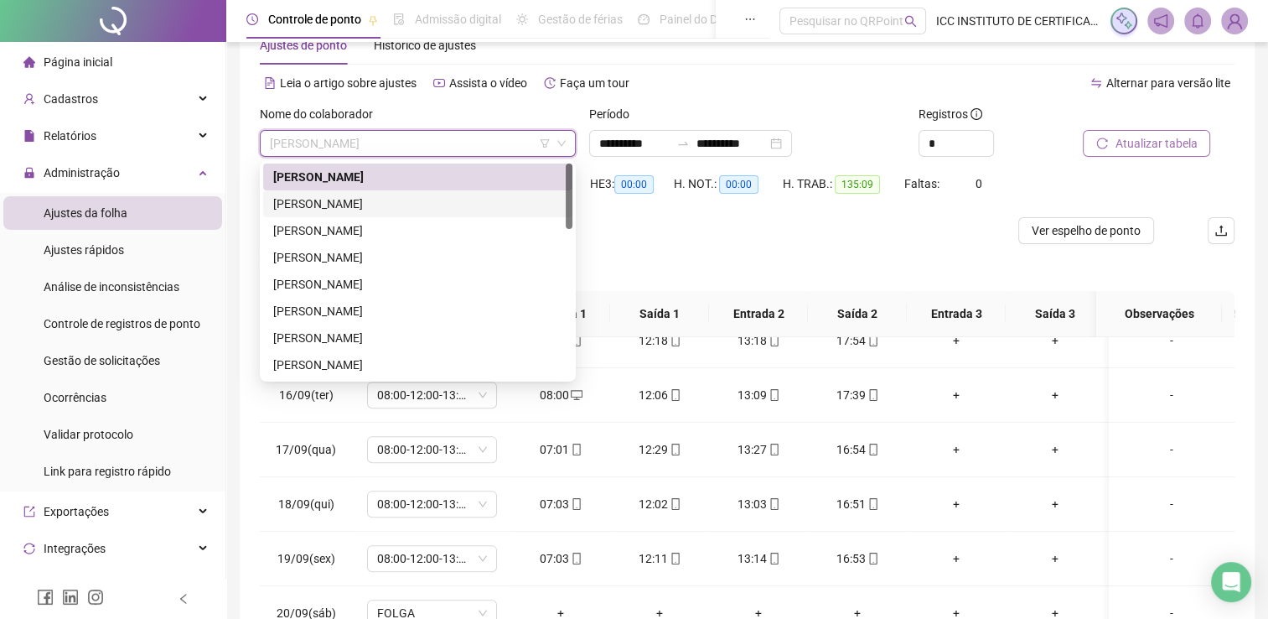
click at [362, 206] on div "[PERSON_NAME]" at bounding box center [417, 203] width 289 height 18
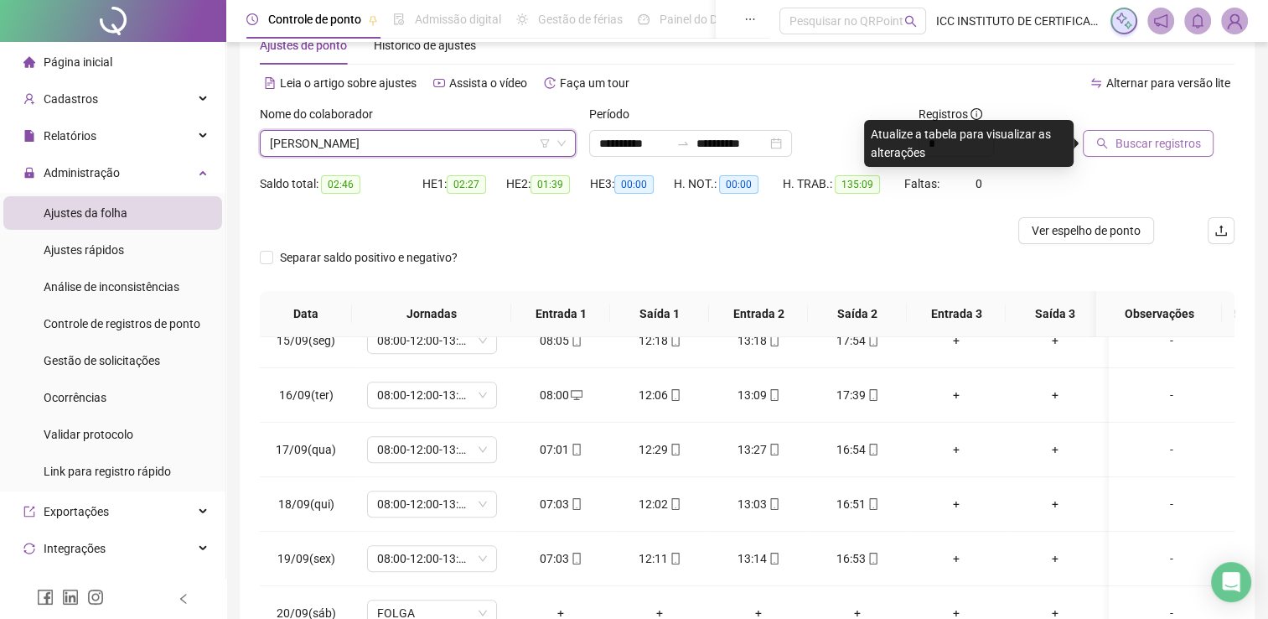
click at [1162, 144] on span "Buscar registros" at bounding box center [1157, 143] width 85 height 18
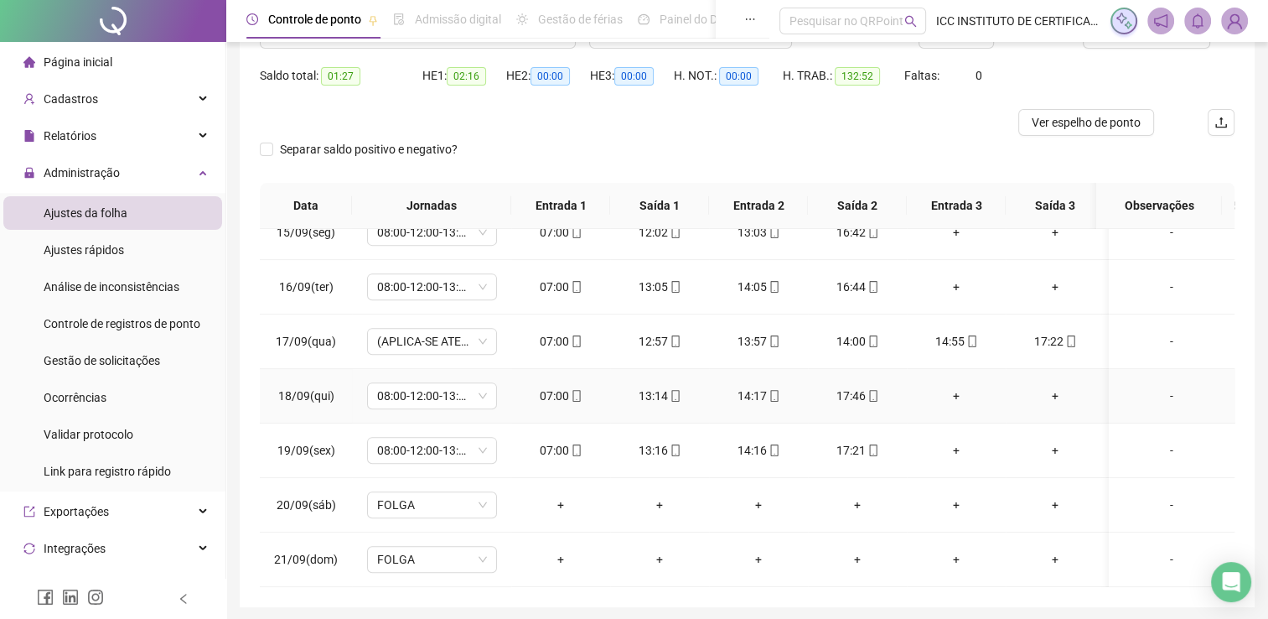
scroll to position [0, 0]
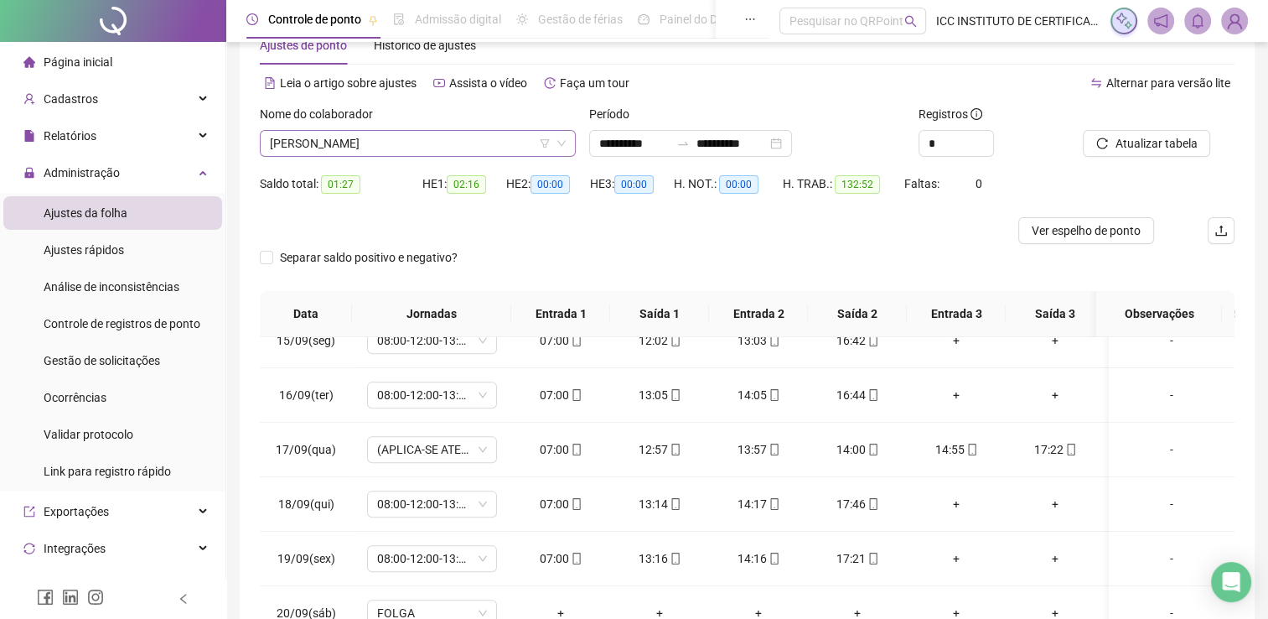
click at [374, 142] on span "[PERSON_NAME]" at bounding box center [418, 143] width 296 height 25
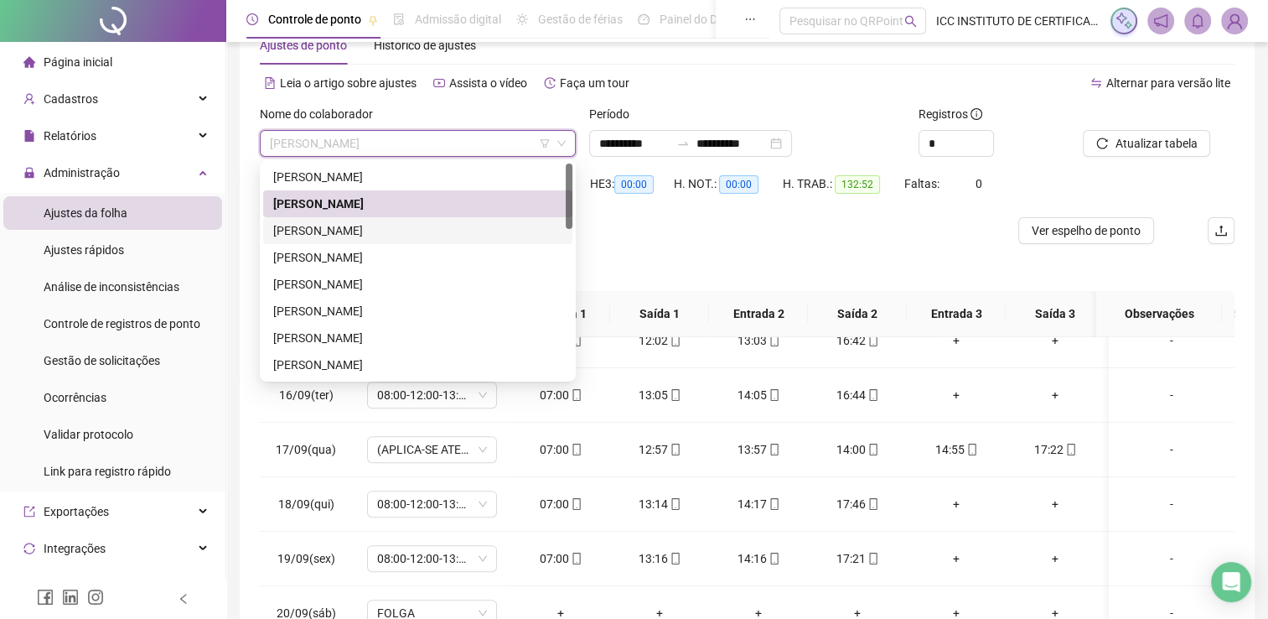
click at [378, 227] on div "[PERSON_NAME]" at bounding box center [417, 230] width 289 height 18
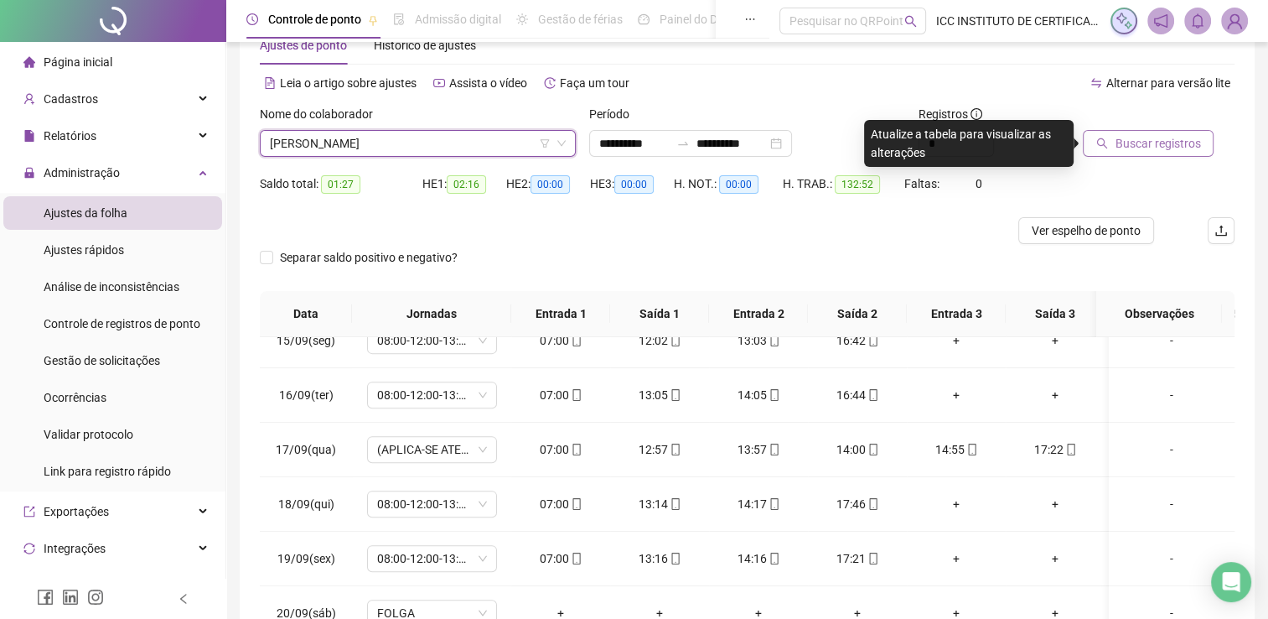
click at [1152, 153] on button "Buscar registros" at bounding box center [1148, 143] width 131 height 27
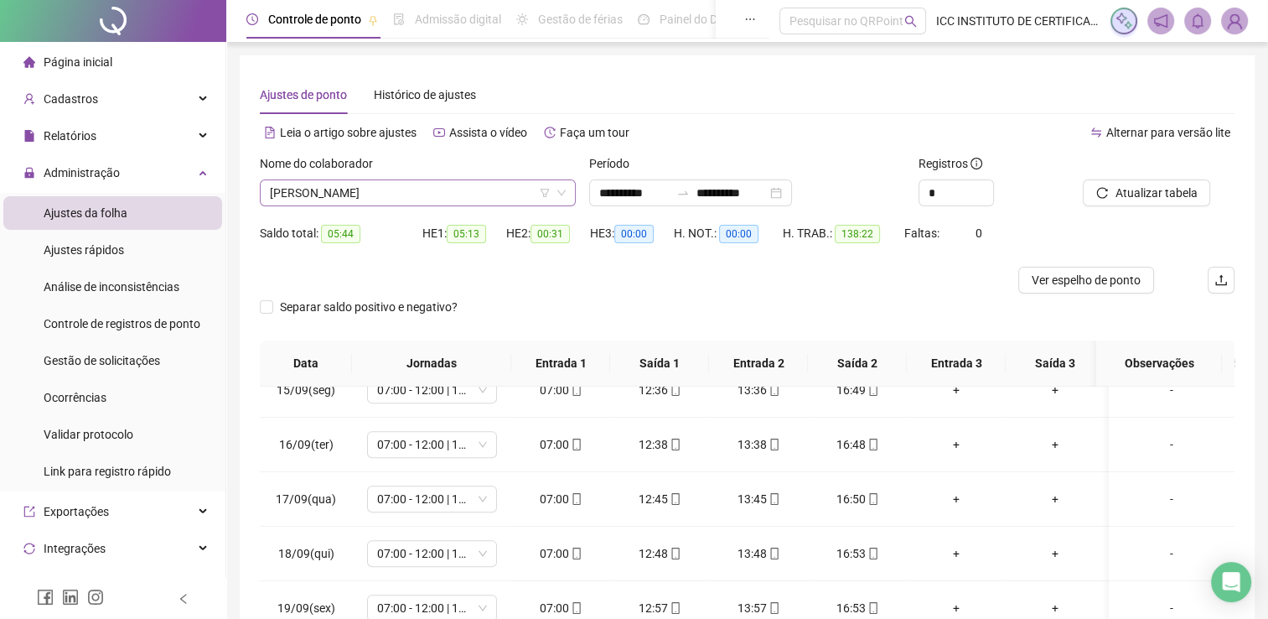
click at [438, 183] on span "[PERSON_NAME]" at bounding box center [418, 192] width 296 height 25
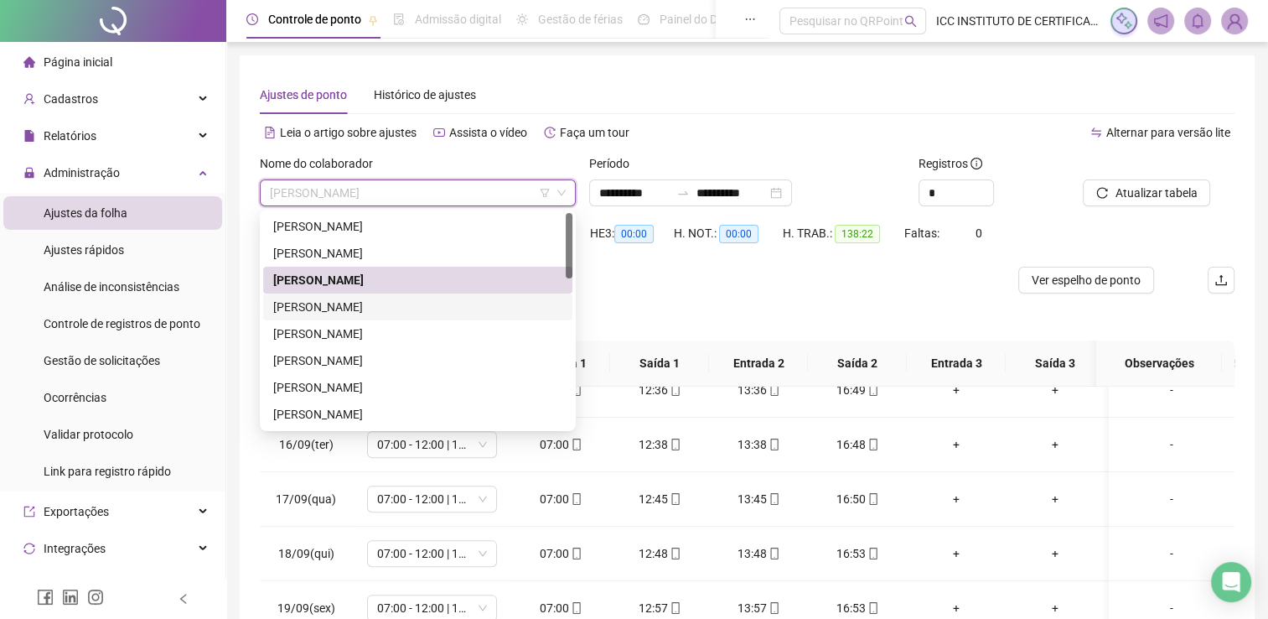
click at [372, 310] on div "[PERSON_NAME]" at bounding box center [417, 307] width 289 height 18
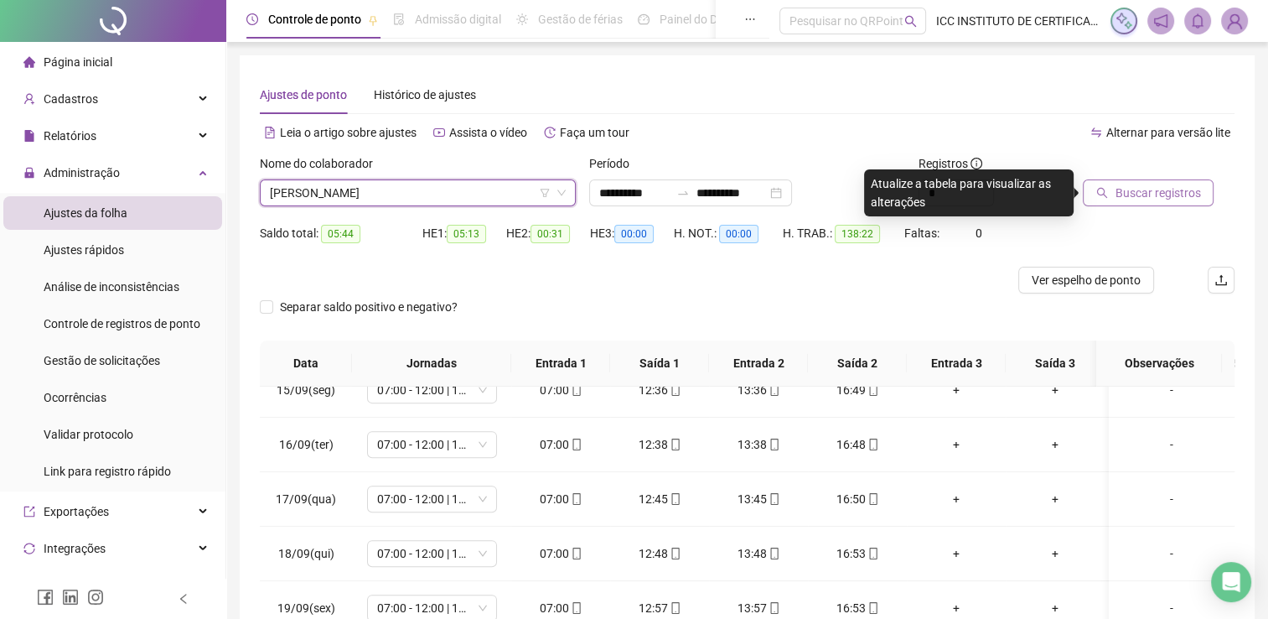
click at [1142, 200] on span "Buscar registros" at bounding box center [1157, 193] width 85 height 18
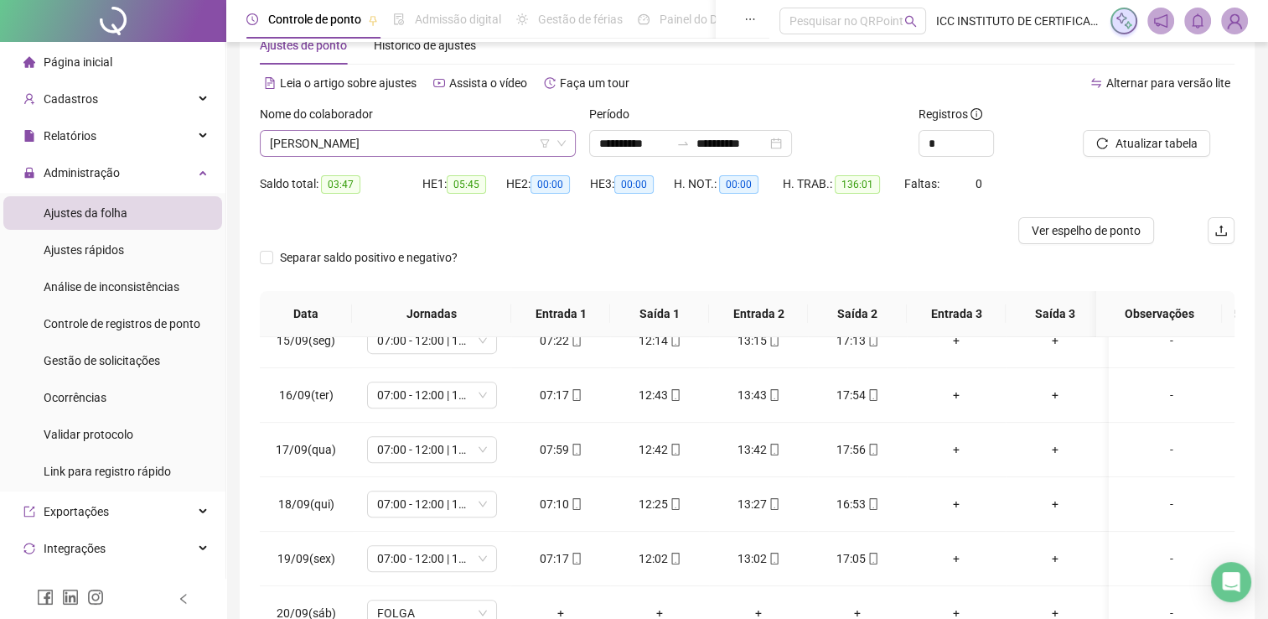
click at [372, 145] on span "[PERSON_NAME]" at bounding box center [418, 143] width 296 height 25
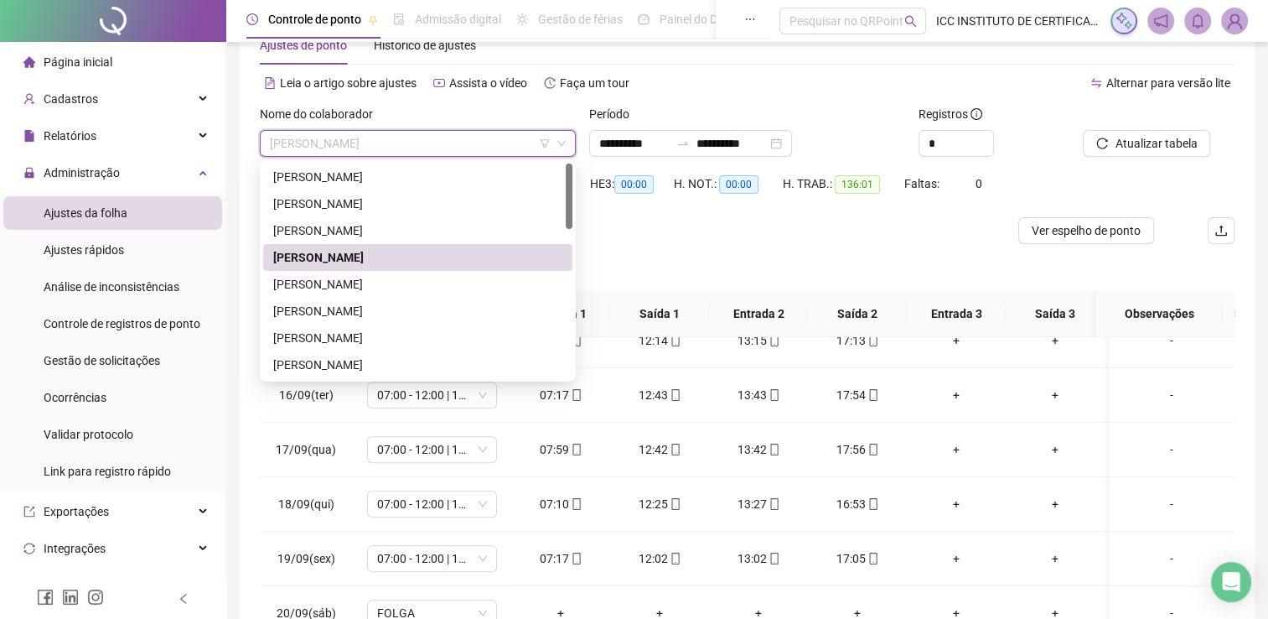
click at [365, 278] on div "[PERSON_NAME]" at bounding box center [417, 284] width 289 height 18
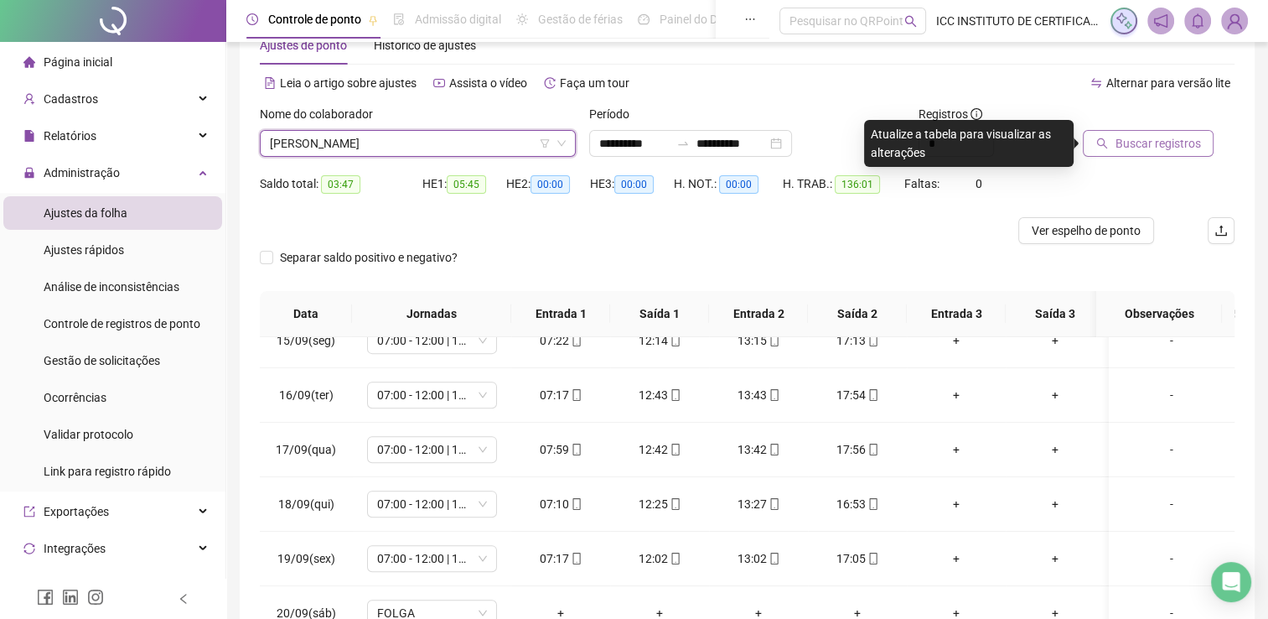
click at [1156, 144] on span "Buscar registros" at bounding box center [1157, 143] width 85 height 18
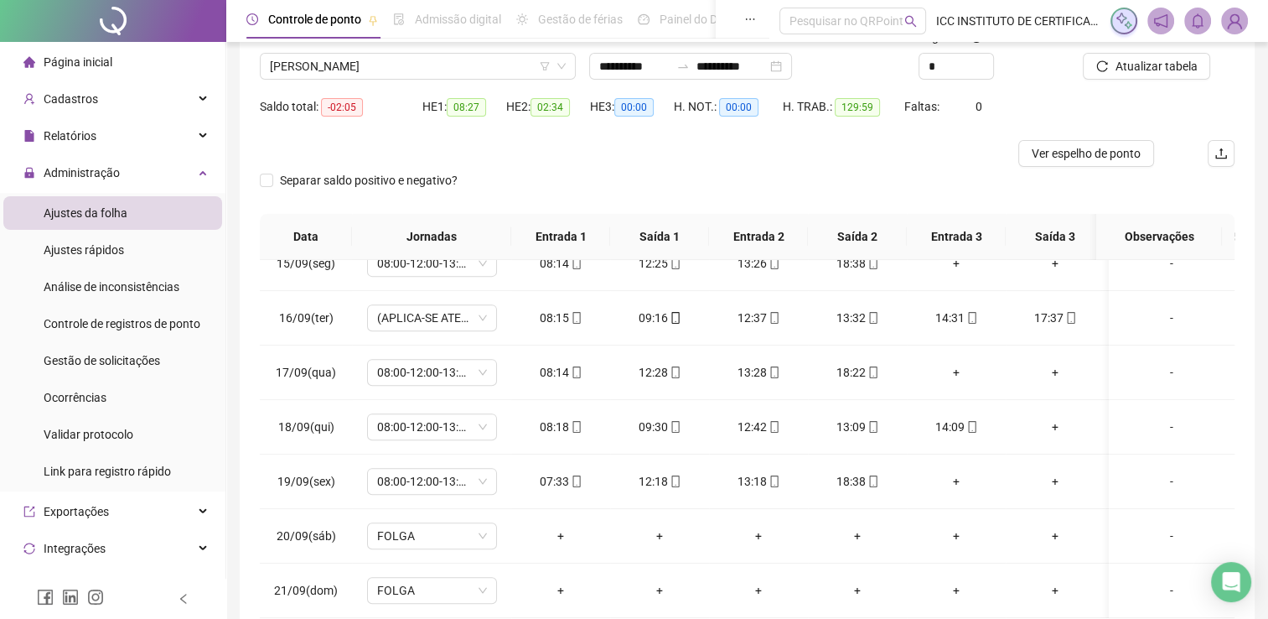
scroll to position [49, 0]
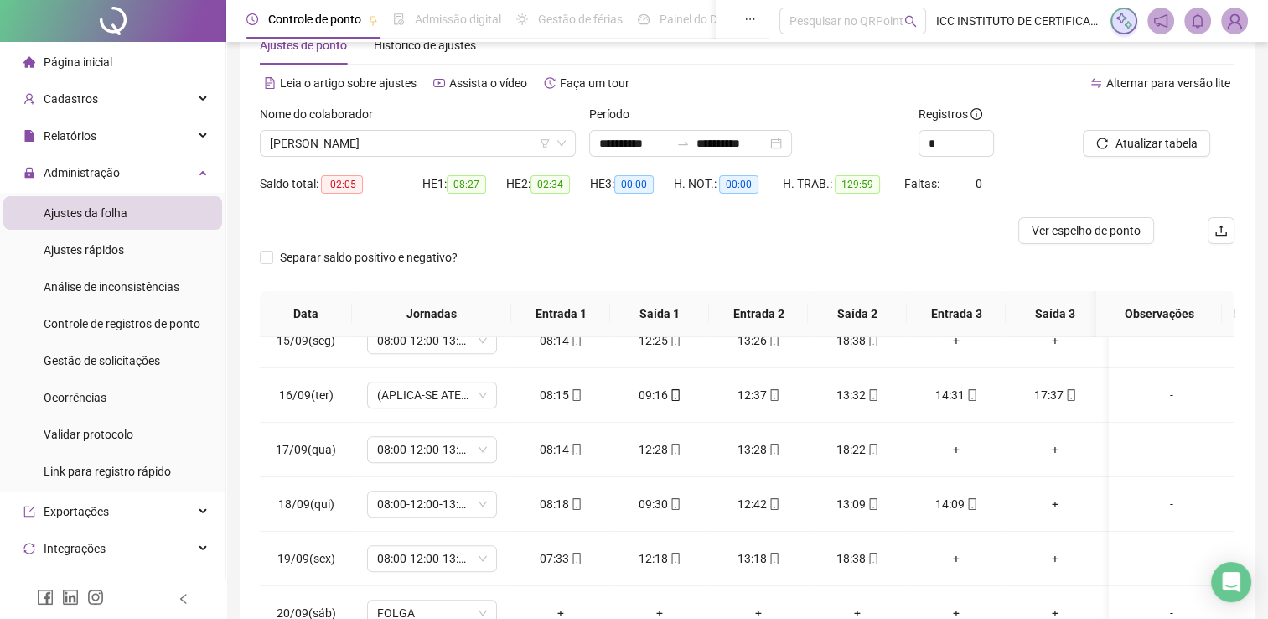
click at [316, 157] on div "Nome do colaborador [PERSON_NAME]" at bounding box center [417, 137] width 329 height 65
click at [322, 146] on span "[PERSON_NAME]" at bounding box center [418, 143] width 296 height 25
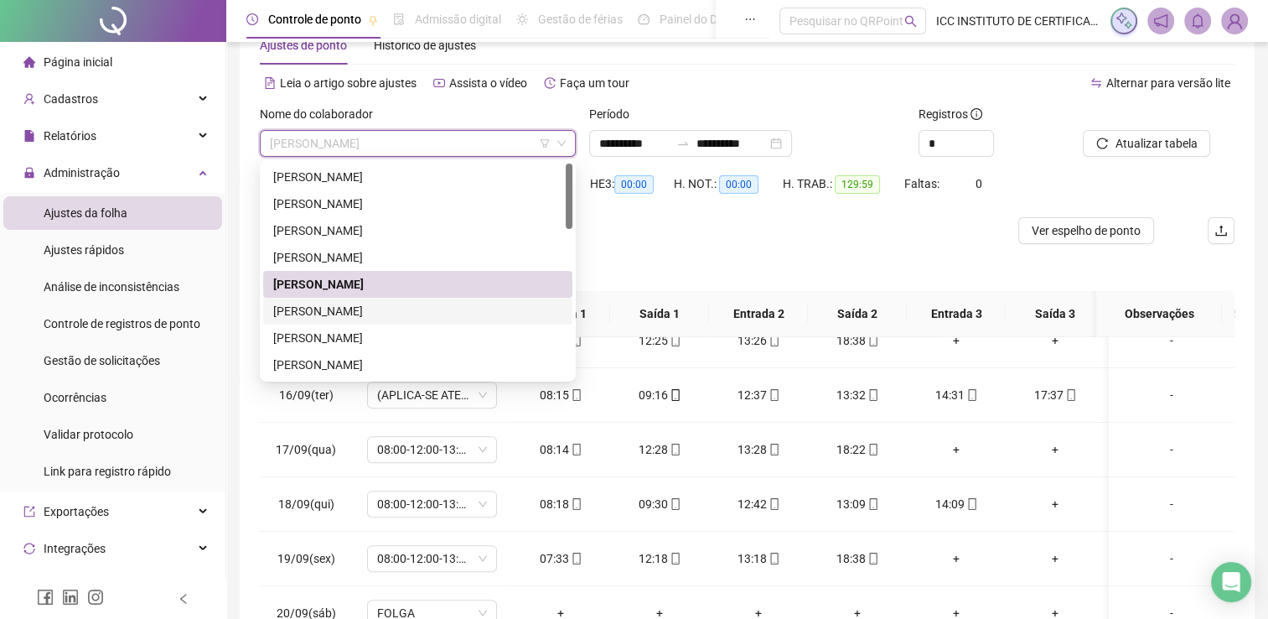
click at [348, 317] on div "[PERSON_NAME]" at bounding box center [417, 311] width 289 height 18
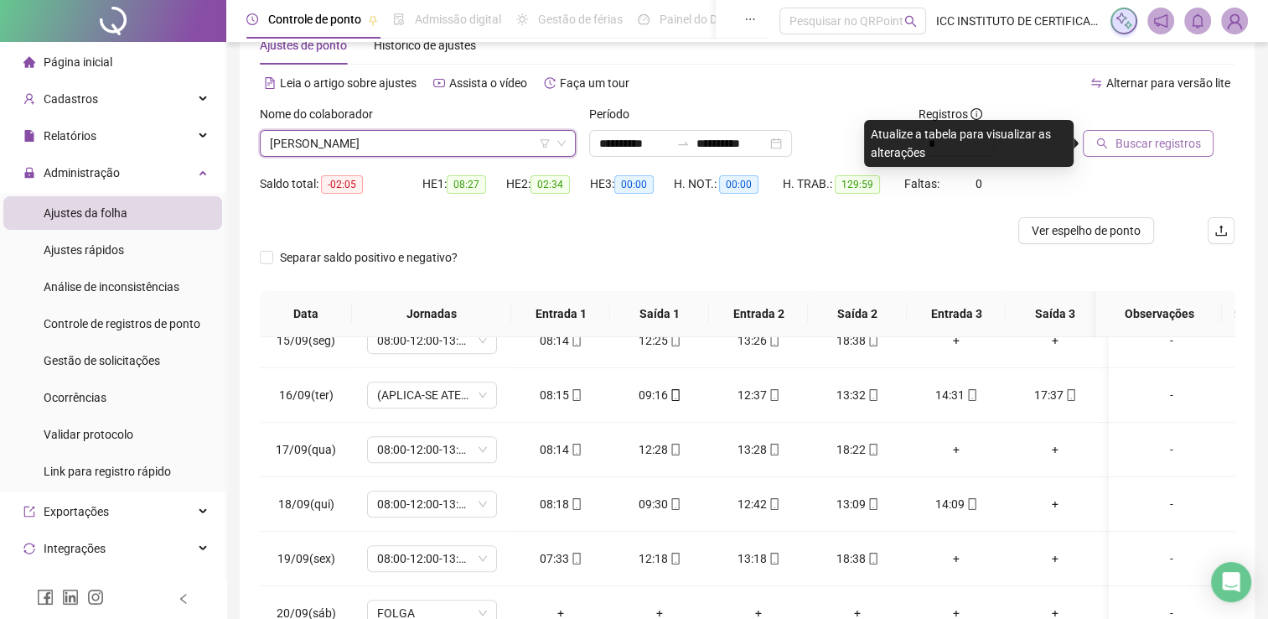
click at [1190, 148] on span "Buscar registros" at bounding box center [1157, 143] width 85 height 18
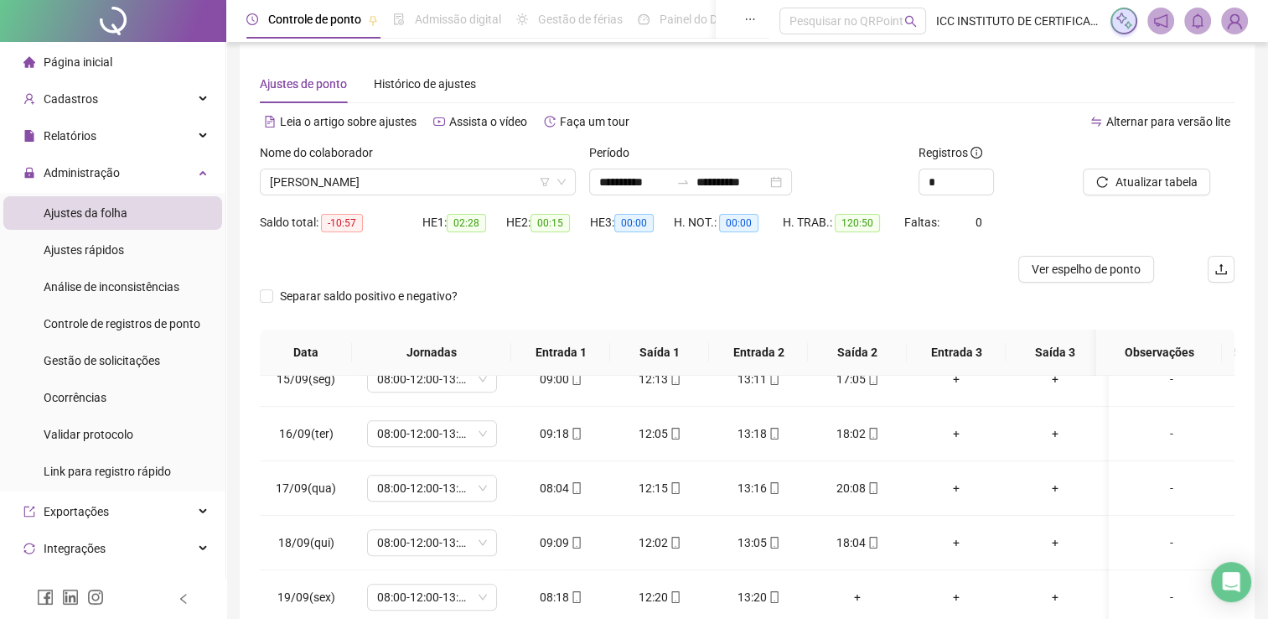
scroll to position [0, 0]
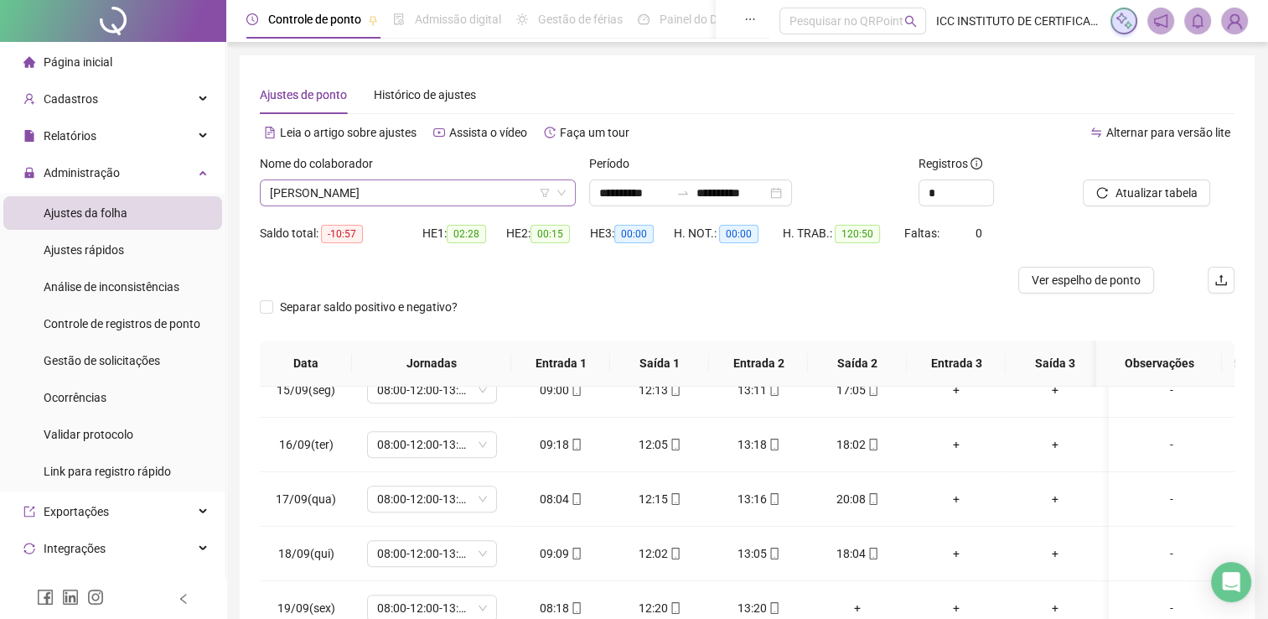
click at [322, 180] on span "[PERSON_NAME]" at bounding box center [418, 192] width 296 height 25
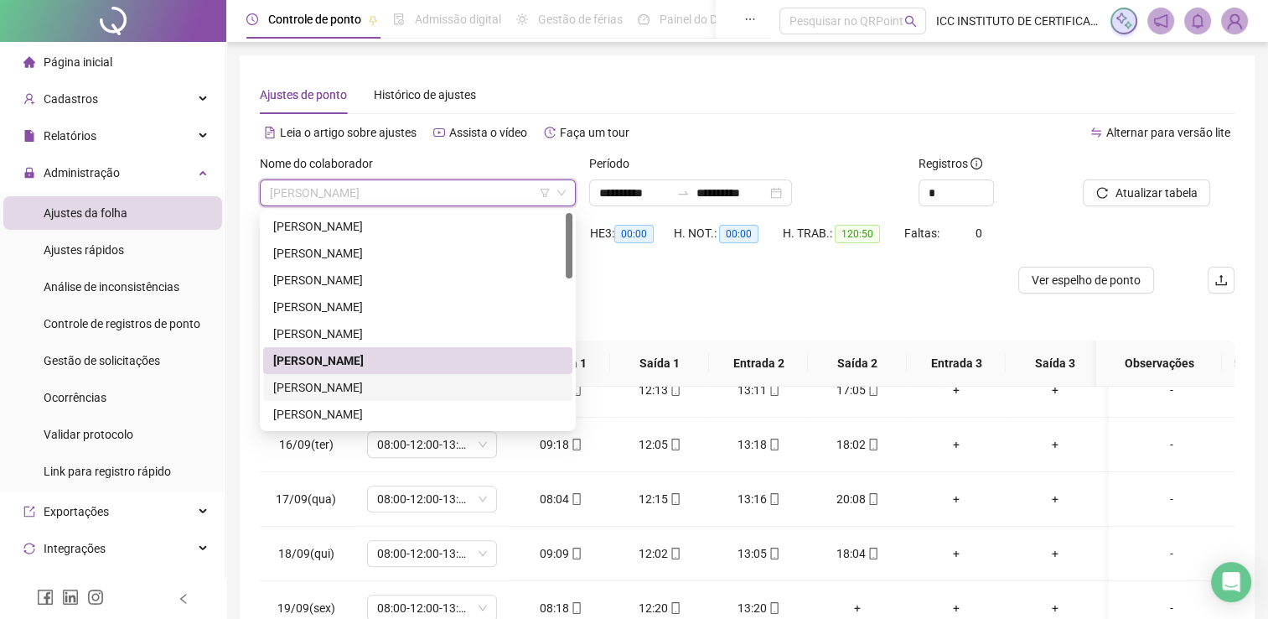
click at [370, 384] on div "[PERSON_NAME]" at bounding box center [417, 387] width 289 height 18
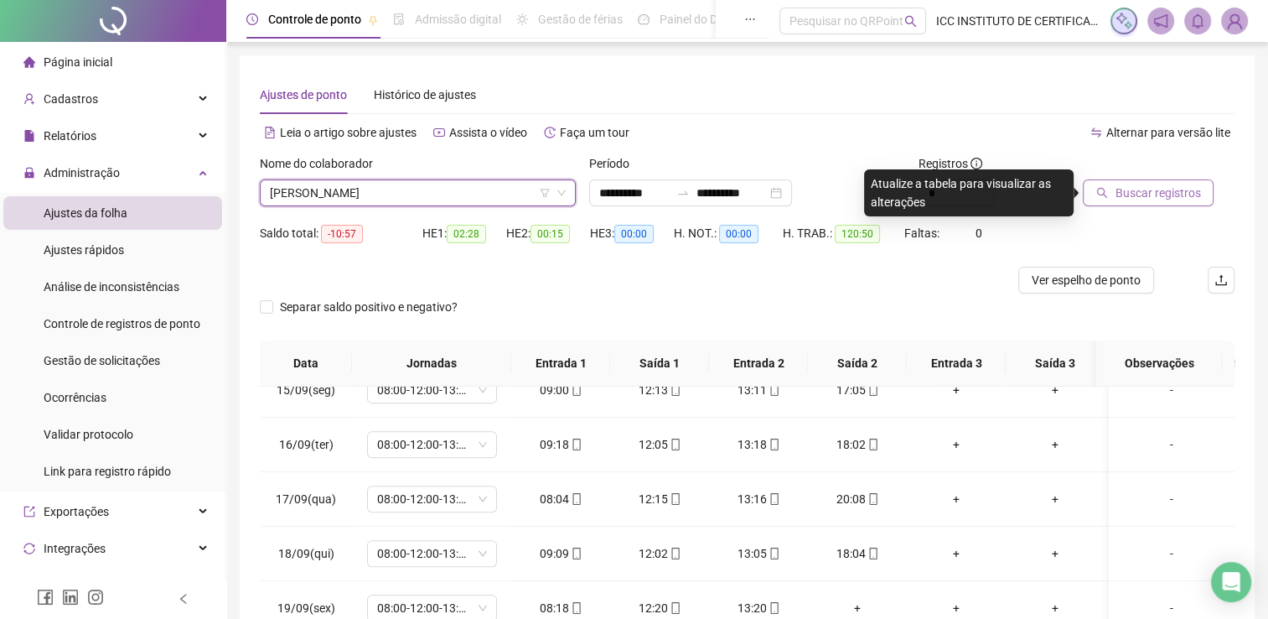
click at [1167, 194] on span "Buscar registros" at bounding box center [1157, 193] width 85 height 18
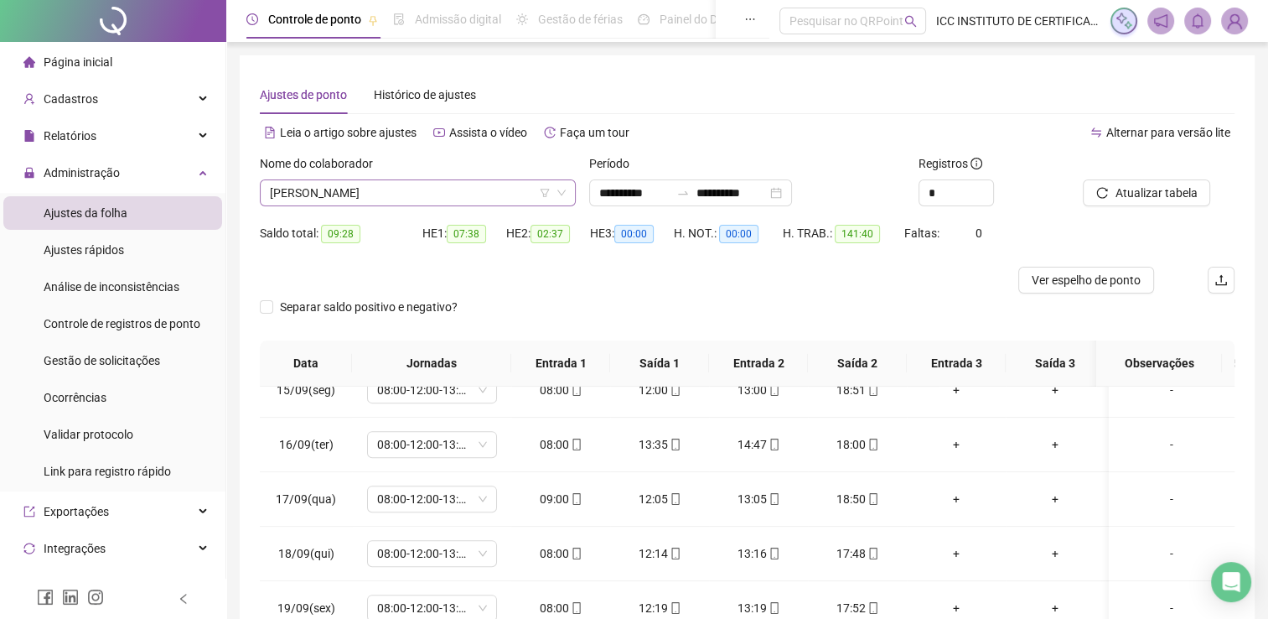
click at [370, 188] on span "[PERSON_NAME]" at bounding box center [418, 192] width 296 height 25
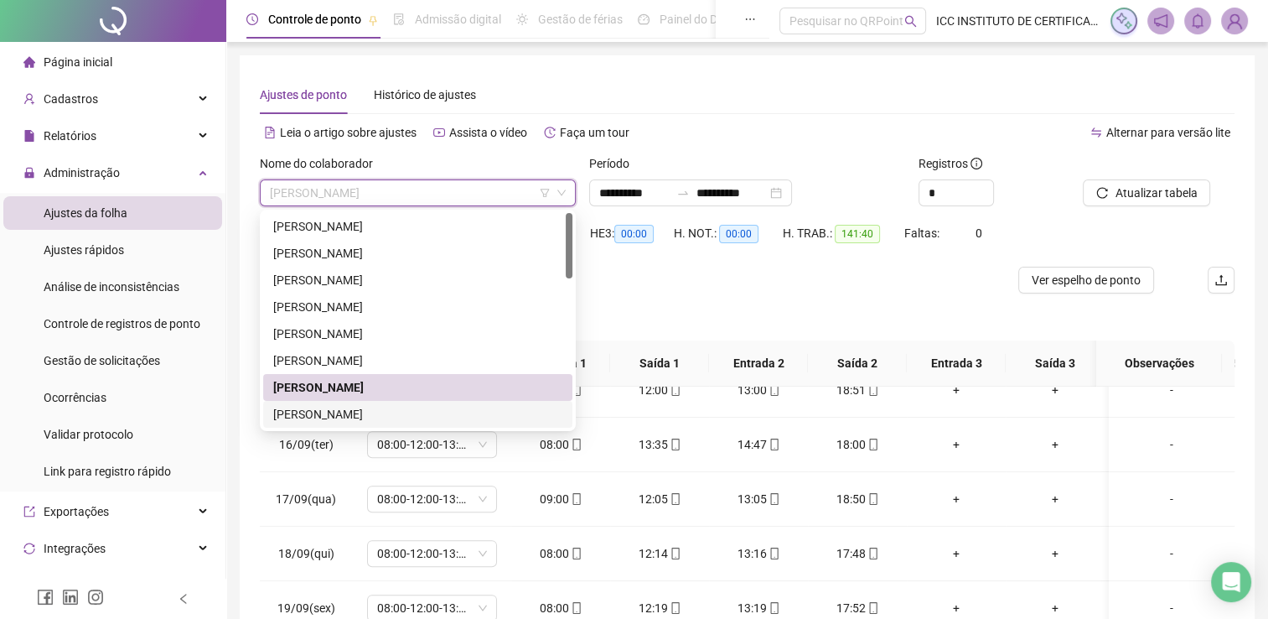
click at [365, 417] on div "[PERSON_NAME]" at bounding box center [417, 414] width 289 height 18
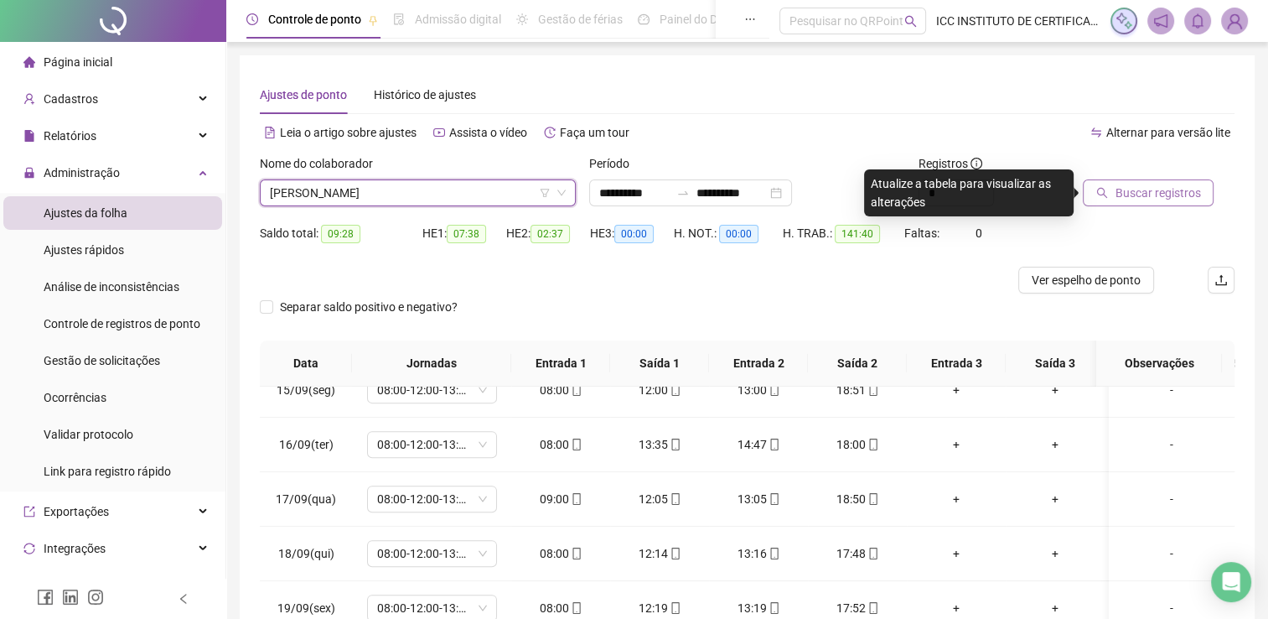
click at [1169, 193] on span "Buscar registros" at bounding box center [1157, 193] width 85 height 18
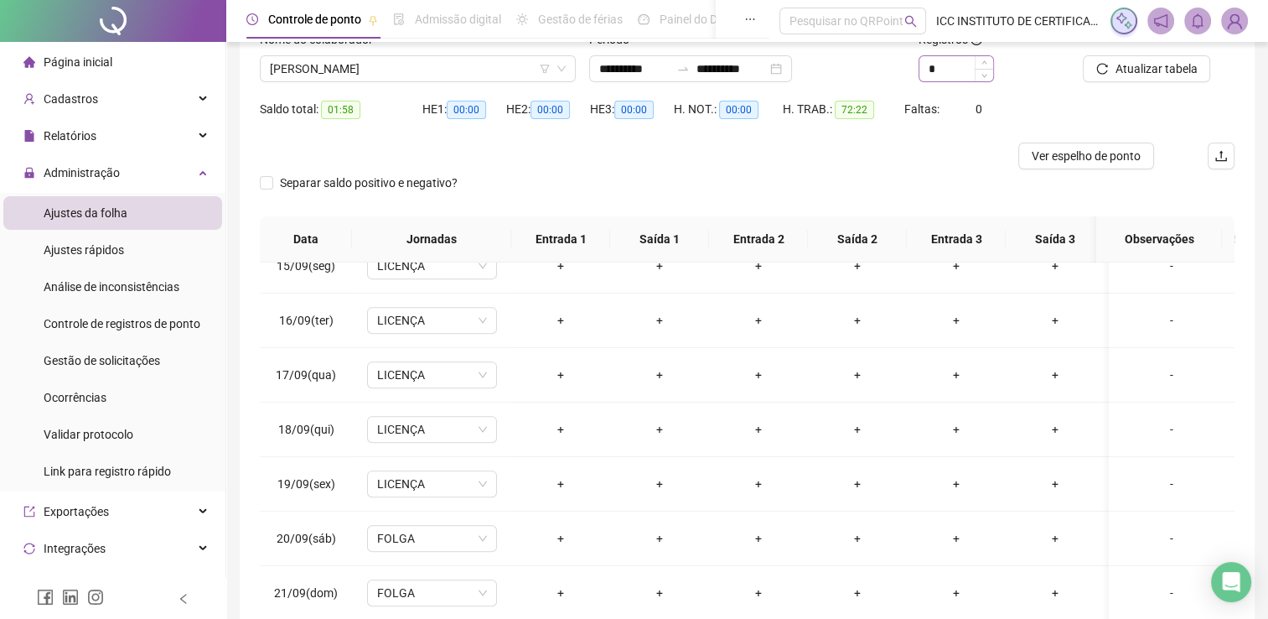
scroll to position [49, 0]
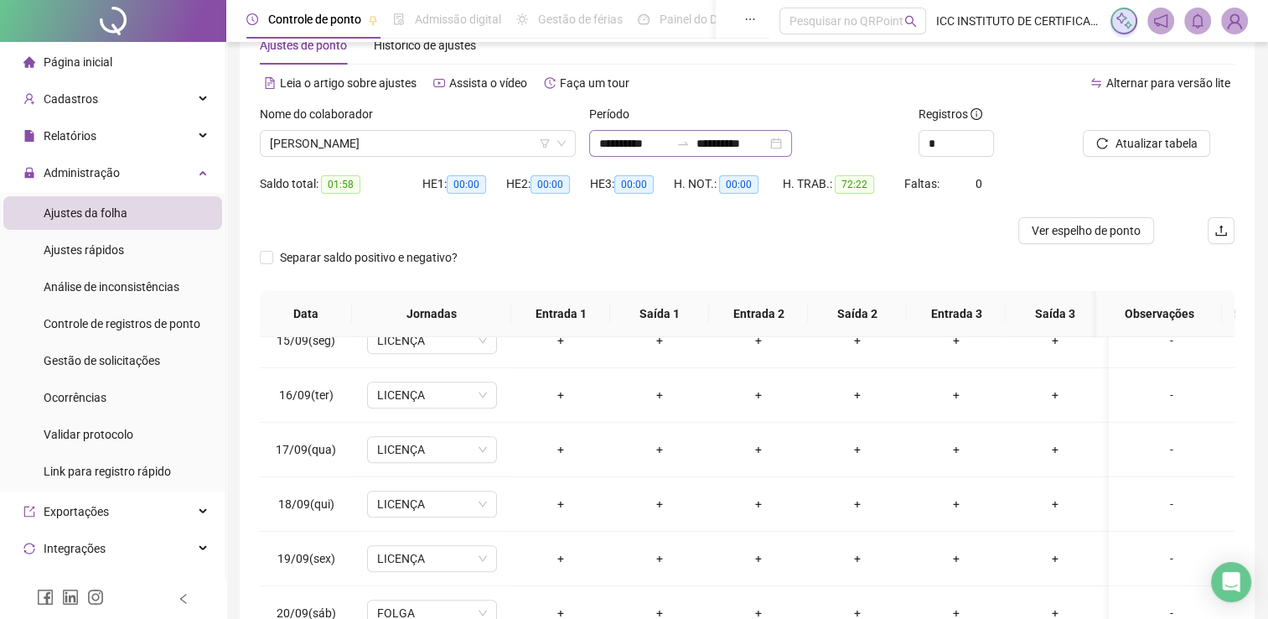
click at [792, 131] on div "**********" at bounding box center [690, 143] width 203 height 27
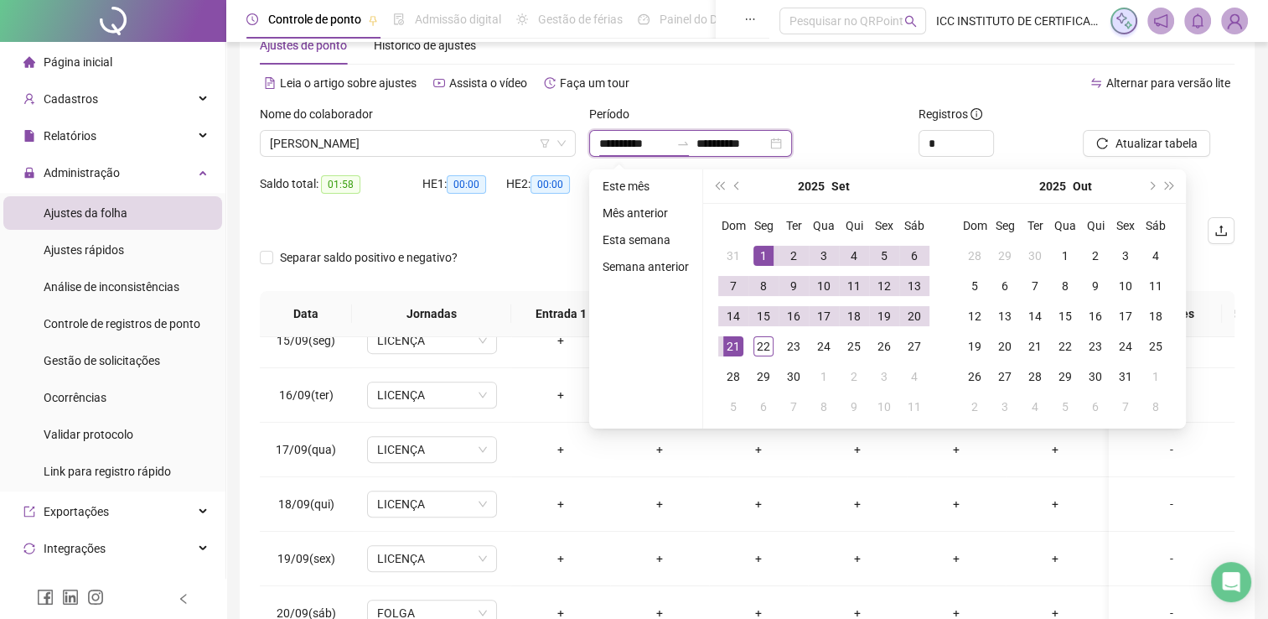
click at [743, 141] on input "**********" at bounding box center [731, 143] width 70 height 18
click at [754, 344] on div "22" at bounding box center [763, 346] width 20 height 20
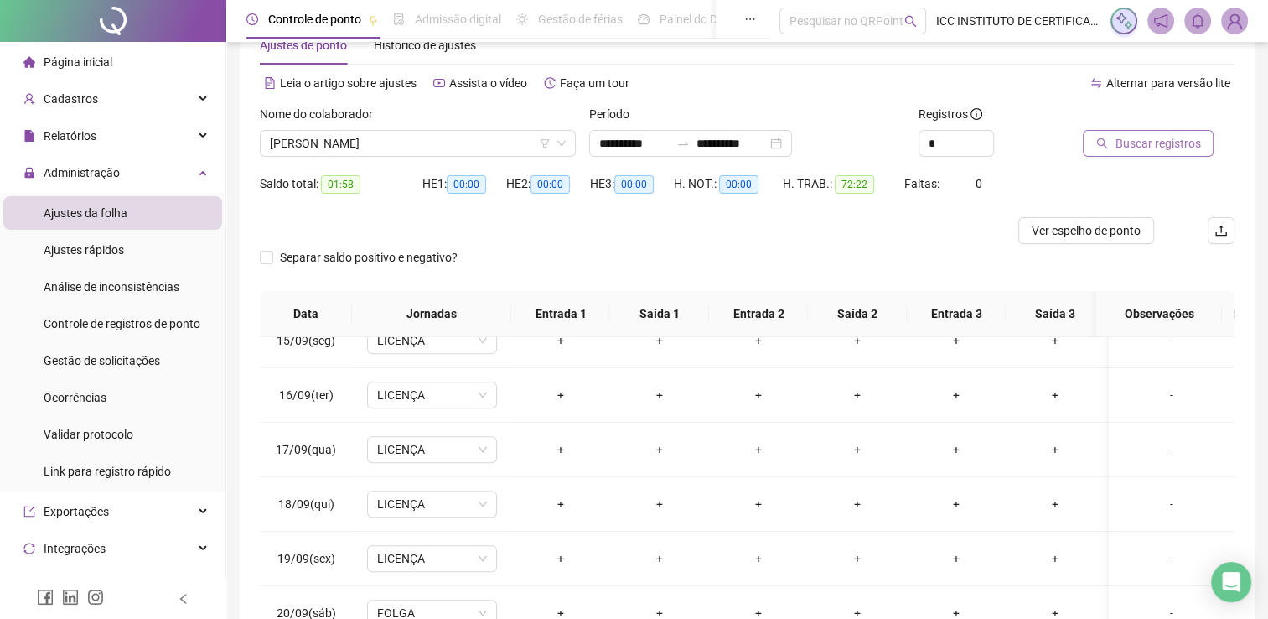
click at [1175, 136] on span "Buscar registros" at bounding box center [1157, 143] width 85 height 18
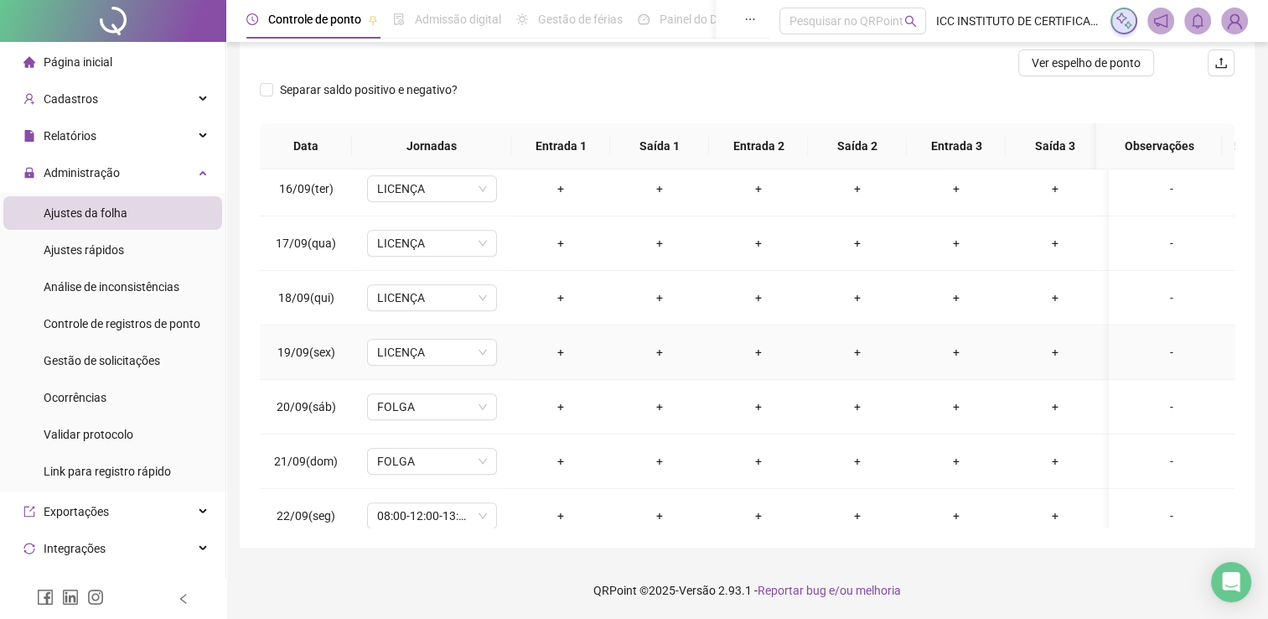
scroll to position [849, 0]
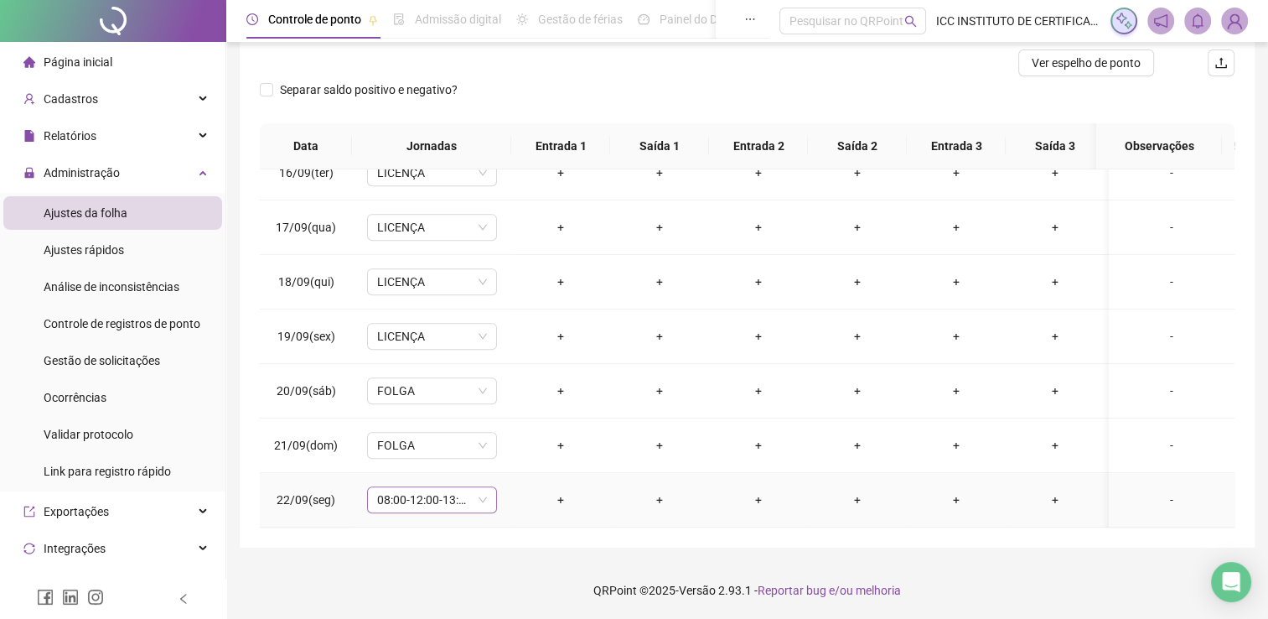
click at [473, 487] on span "08:00-12:00-13:00-17:48" at bounding box center [432, 499] width 110 height 25
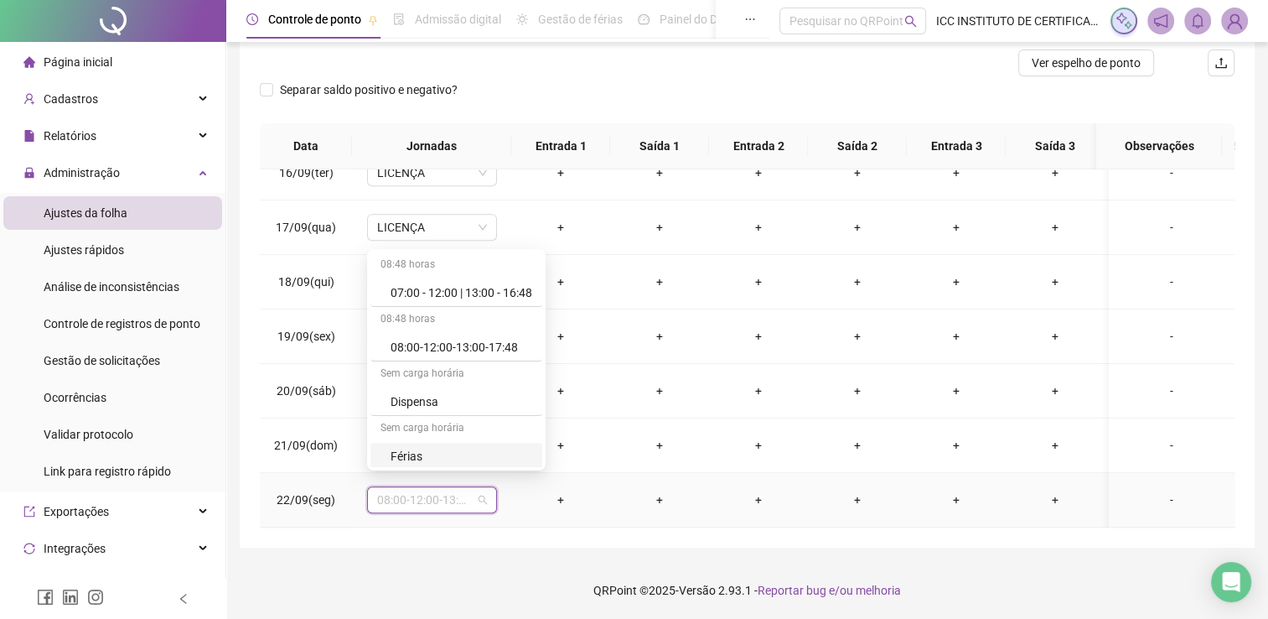
scroll to position [165, 0]
click at [426, 456] on div "Licença" at bounding box center [462, 454] width 142 height 18
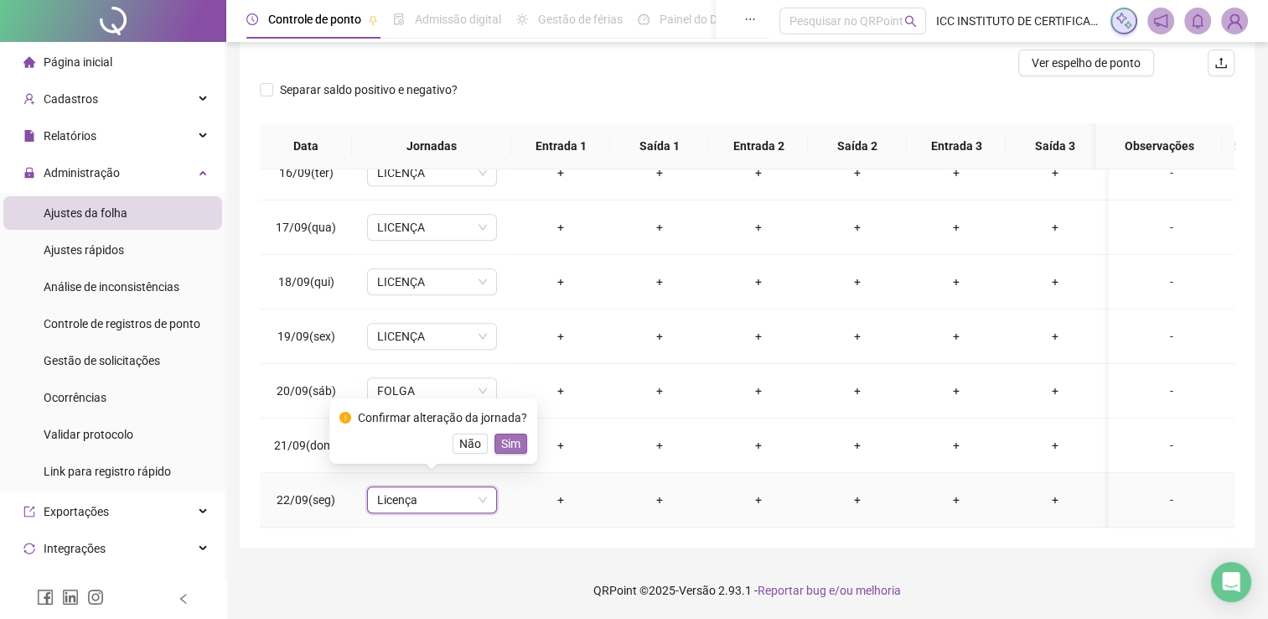
click at [501, 448] on span "Sim" at bounding box center [510, 443] width 19 height 18
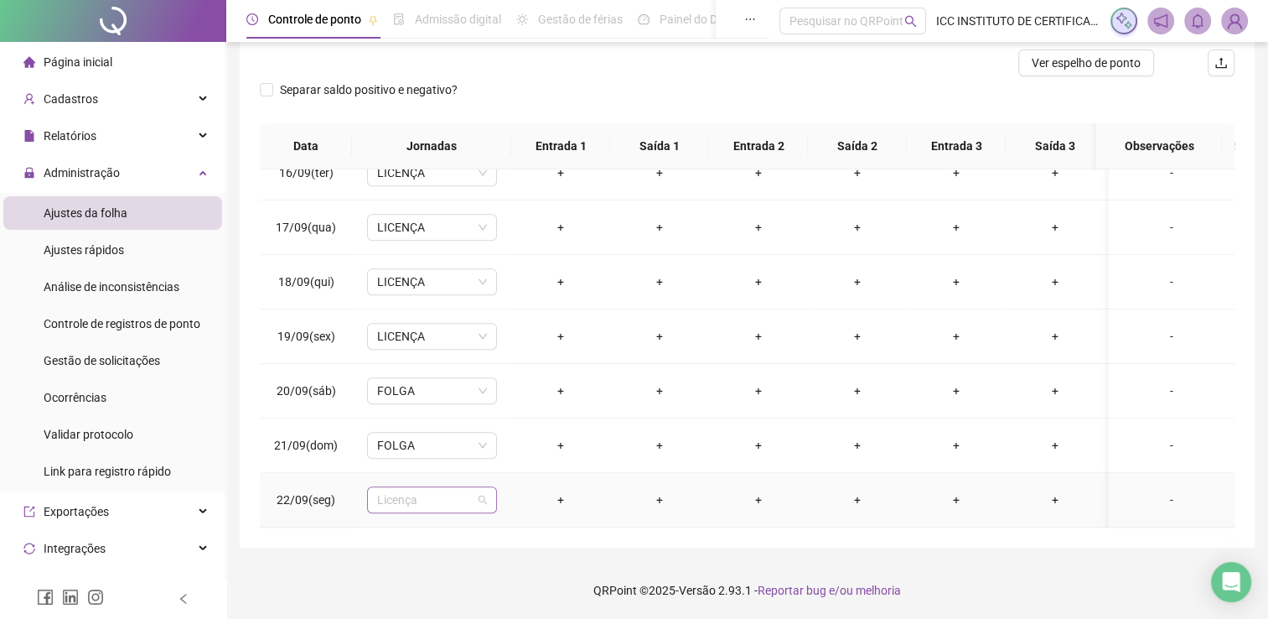
click at [483, 489] on span "Licença" at bounding box center [432, 499] width 110 height 25
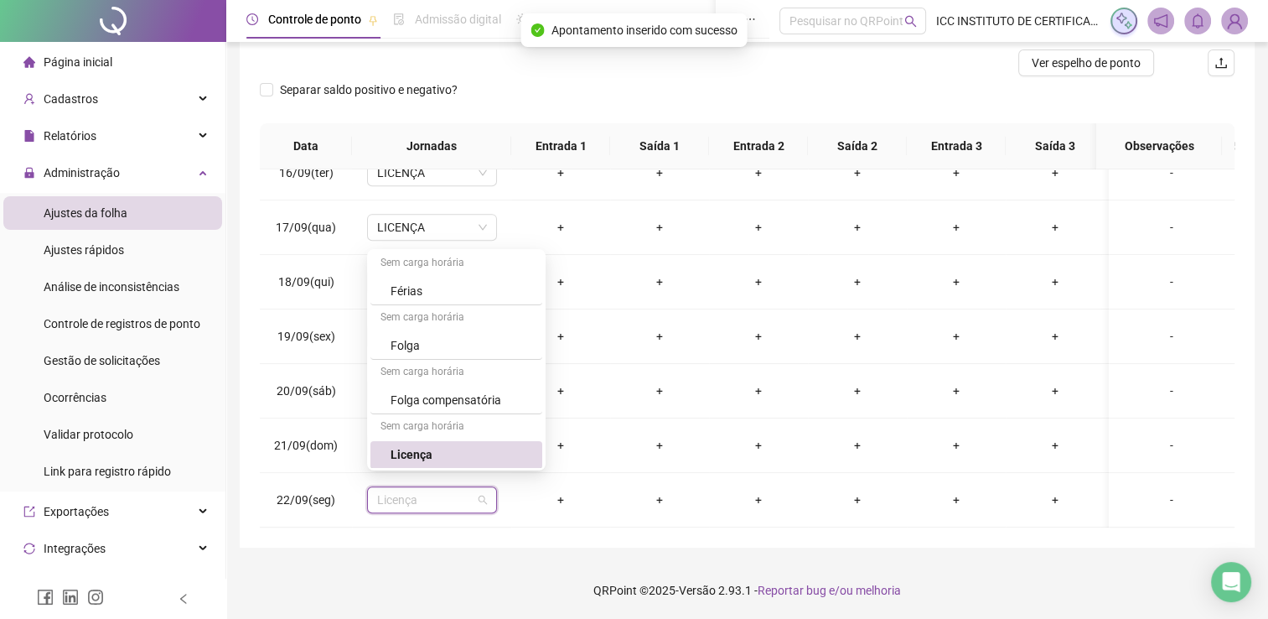
click at [452, 545] on div "**********" at bounding box center [747, 192] width 1015 height 709
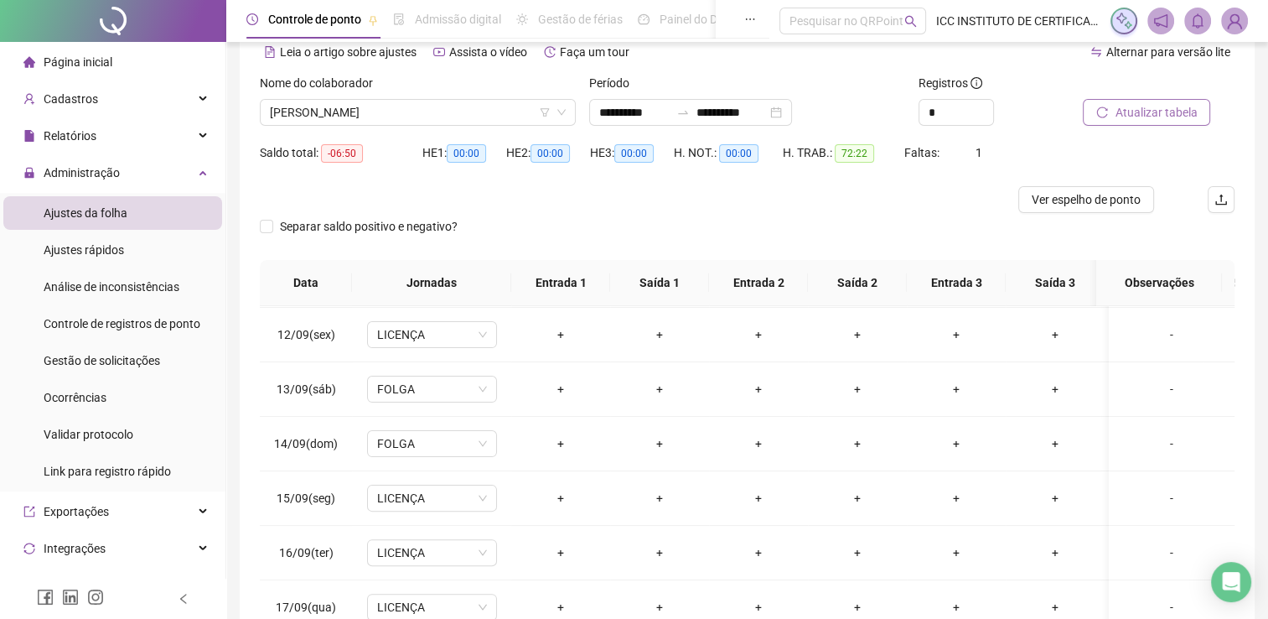
scroll to position [0, 0]
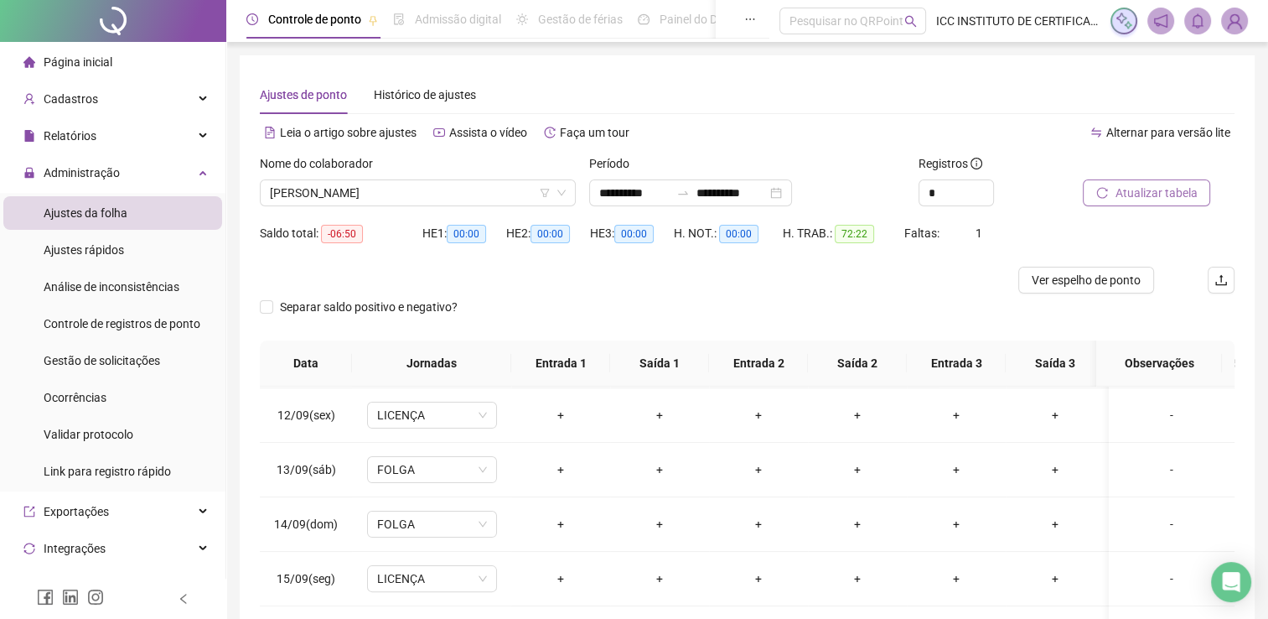
click at [1167, 188] on span "Atualizar tabela" at bounding box center [1156, 193] width 82 height 18
click at [737, 190] on input "**********" at bounding box center [731, 193] width 70 height 18
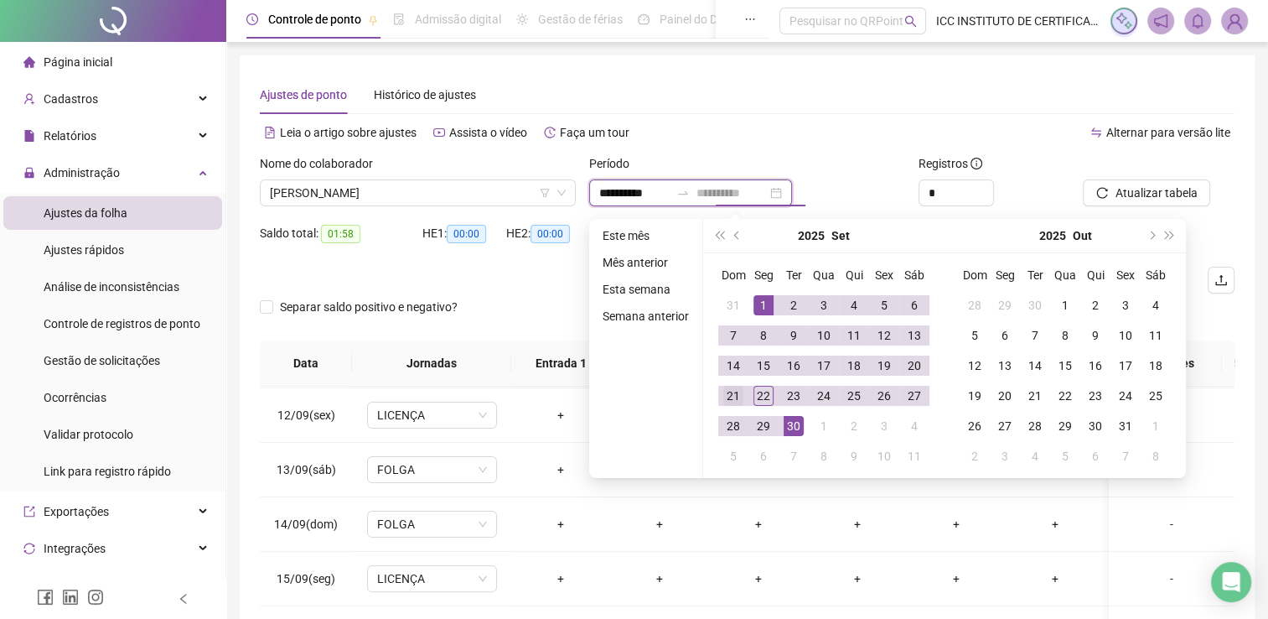
type input "**********"
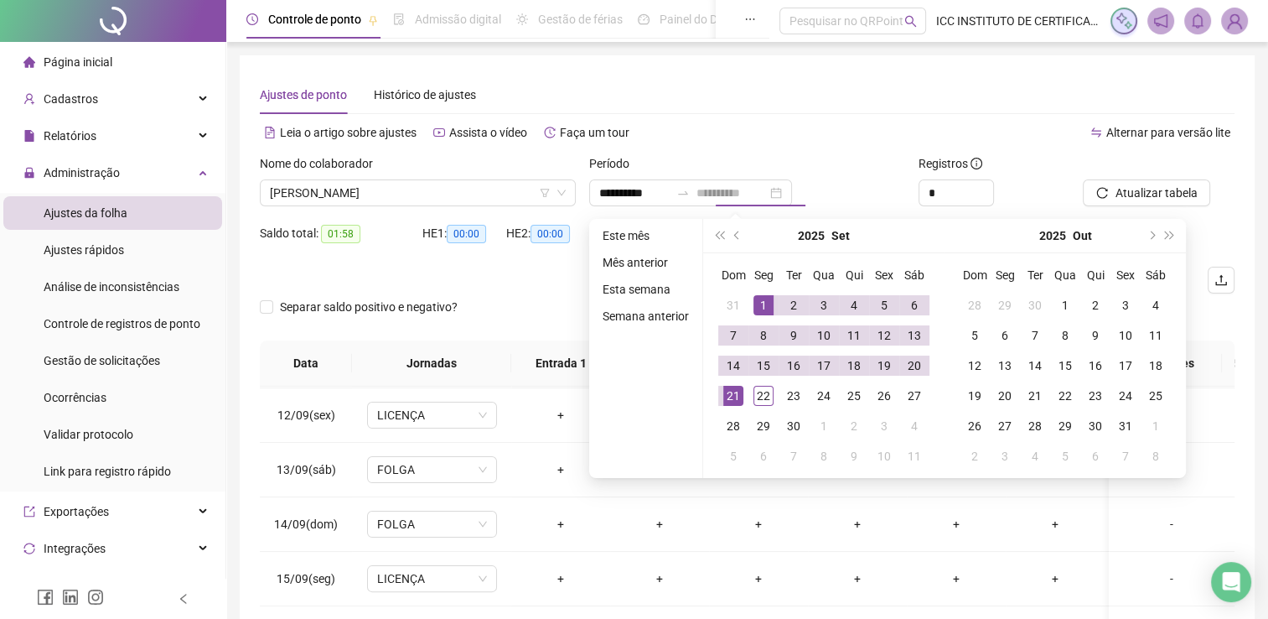
click at [733, 391] on div "21" at bounding box center [733, 396] width 20 height 20
type input "**********"
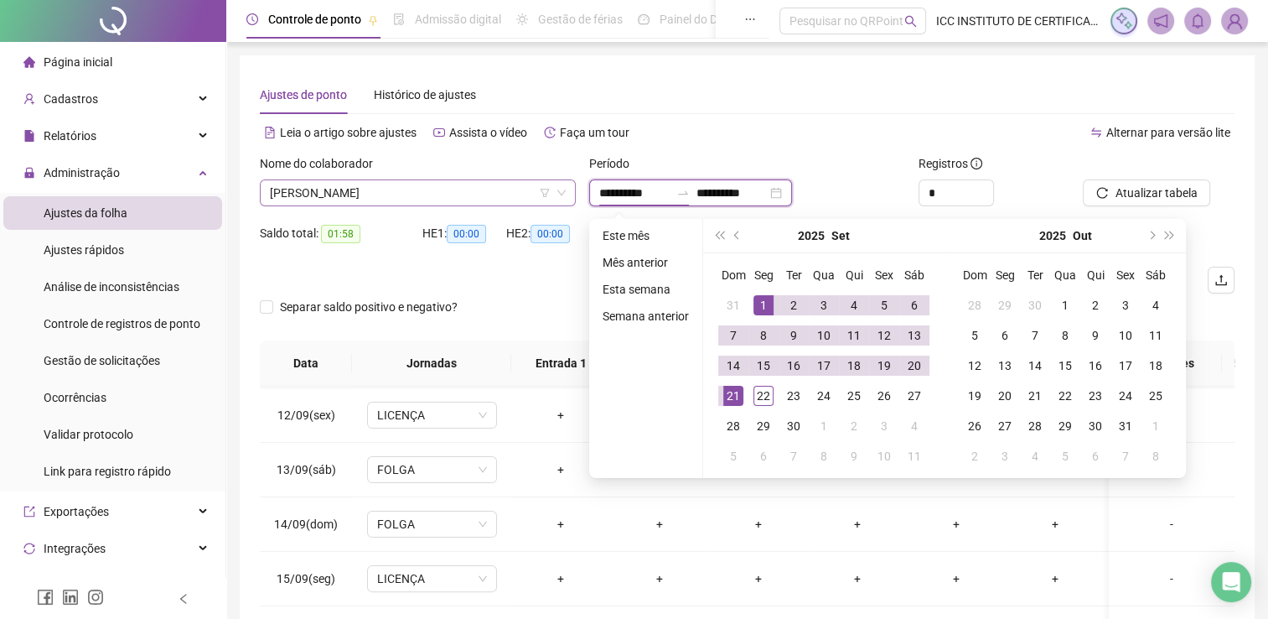
click at [381, 189] on span "[PERSON_NAME]" at bounding box center [418, 192] width 296 height 25
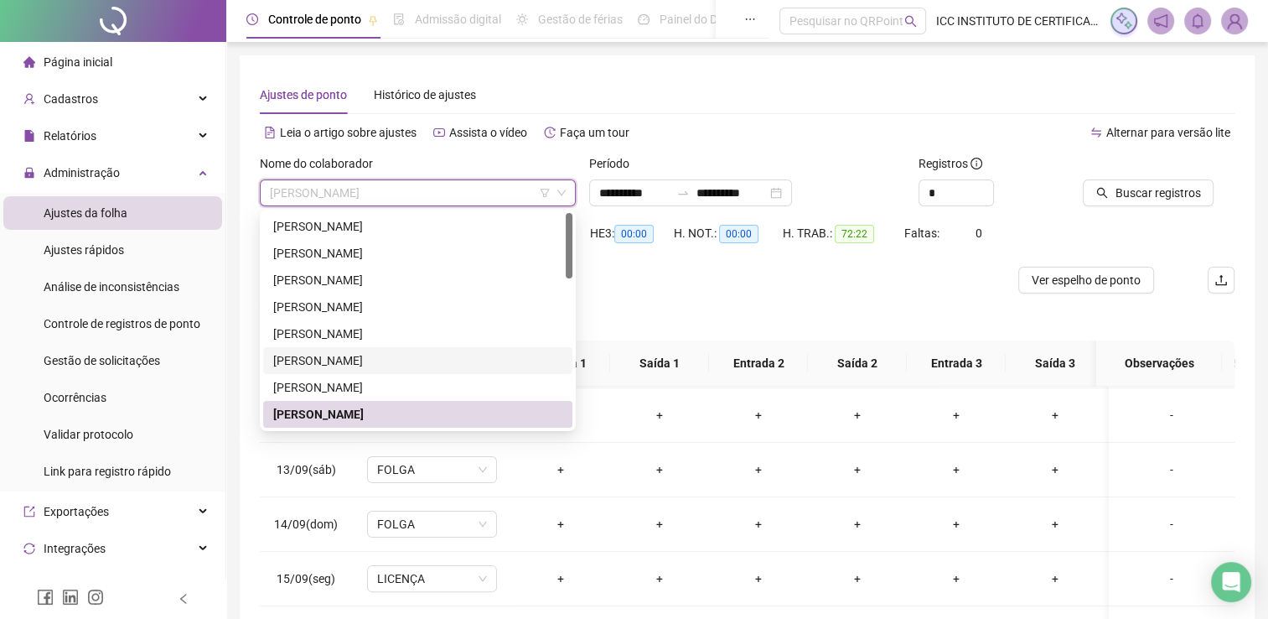
scroll to position [84, 0]
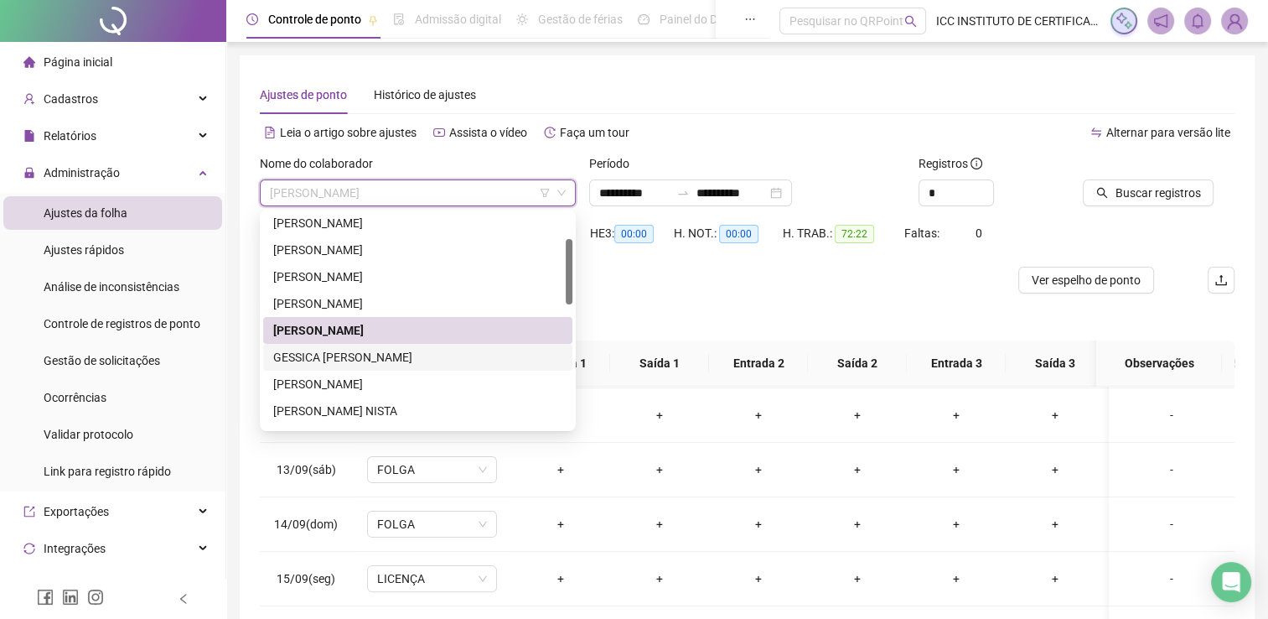
click at [340, 357] on div "GESSICA [PERSON_NAME]" at bounding box center [417, 357] width 289 height 18
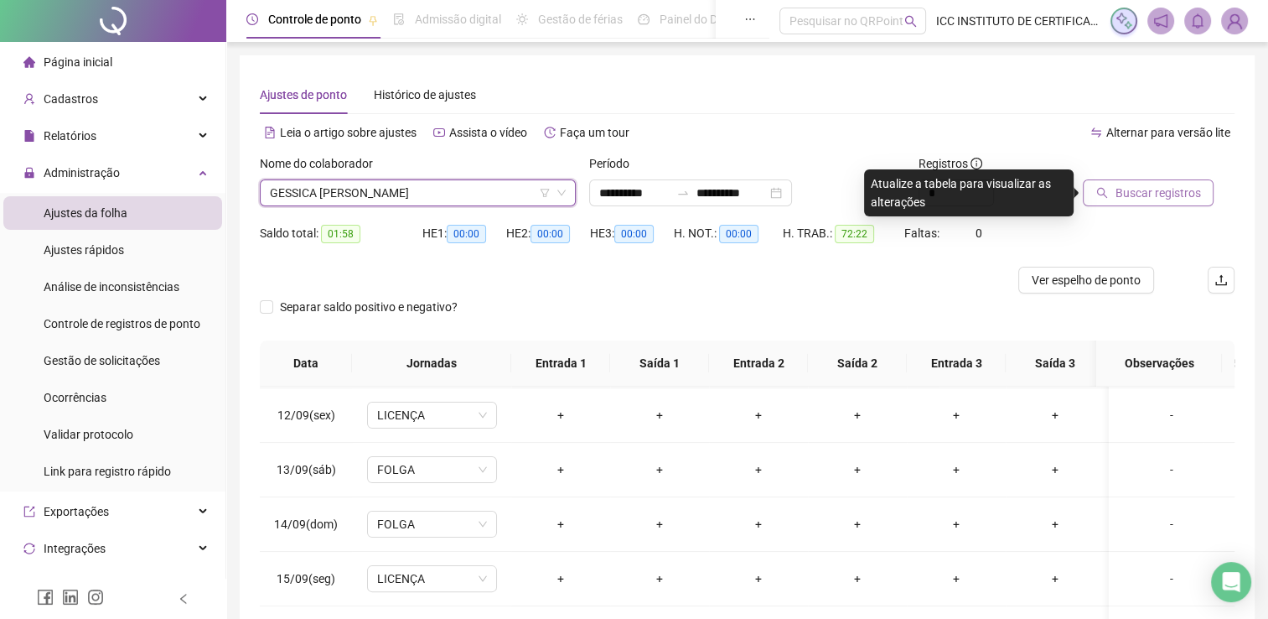
click at [1164, 197] on span "Buscar registros" at bounding box center [1157, 193] width 85 height 18
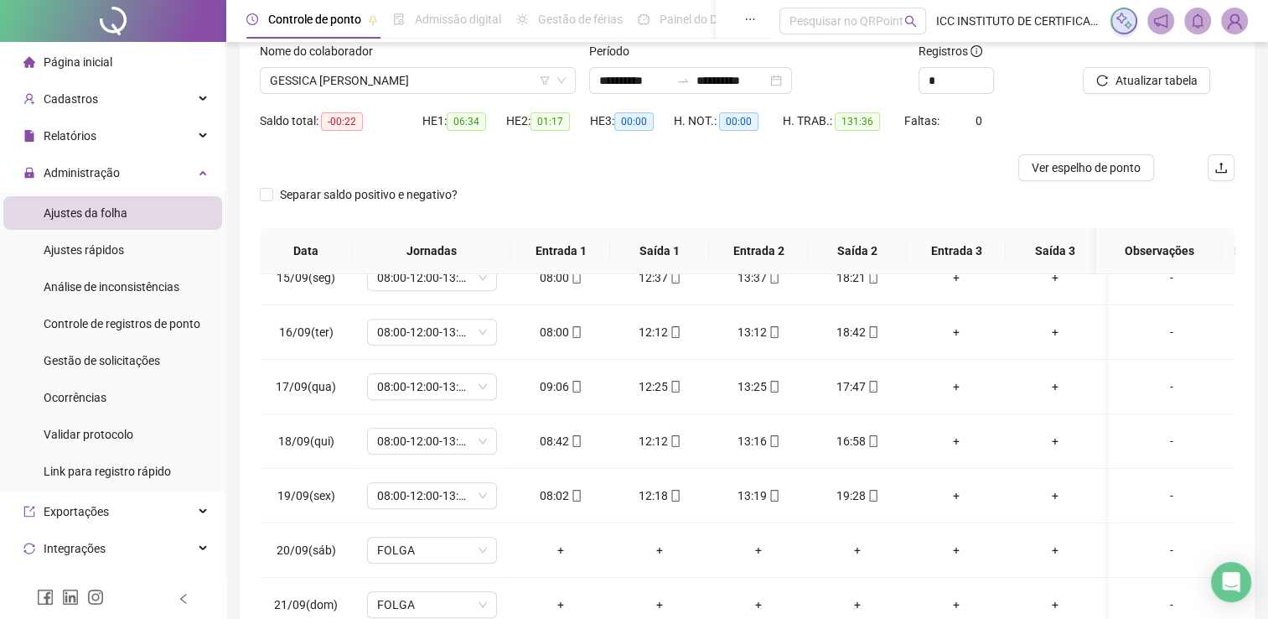
scroll to position [0, 0]
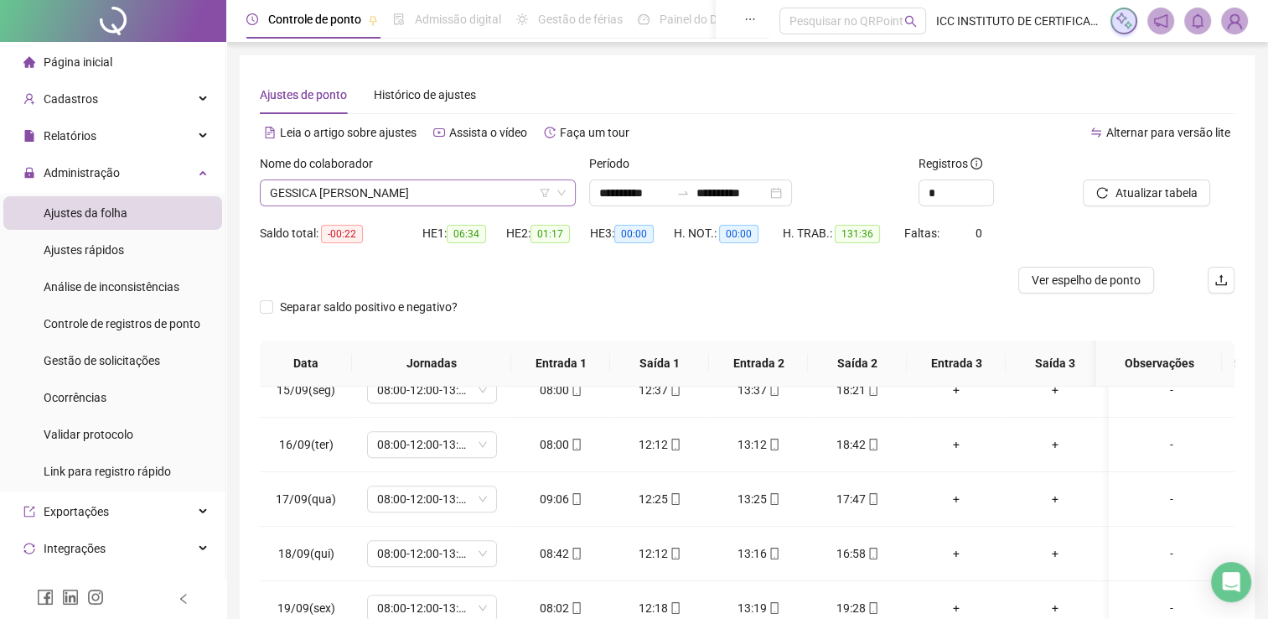
click at [394, 196] on span "GESSICA [PERSON_NAME]" at bounding box center [418, 192] width 296 height 25
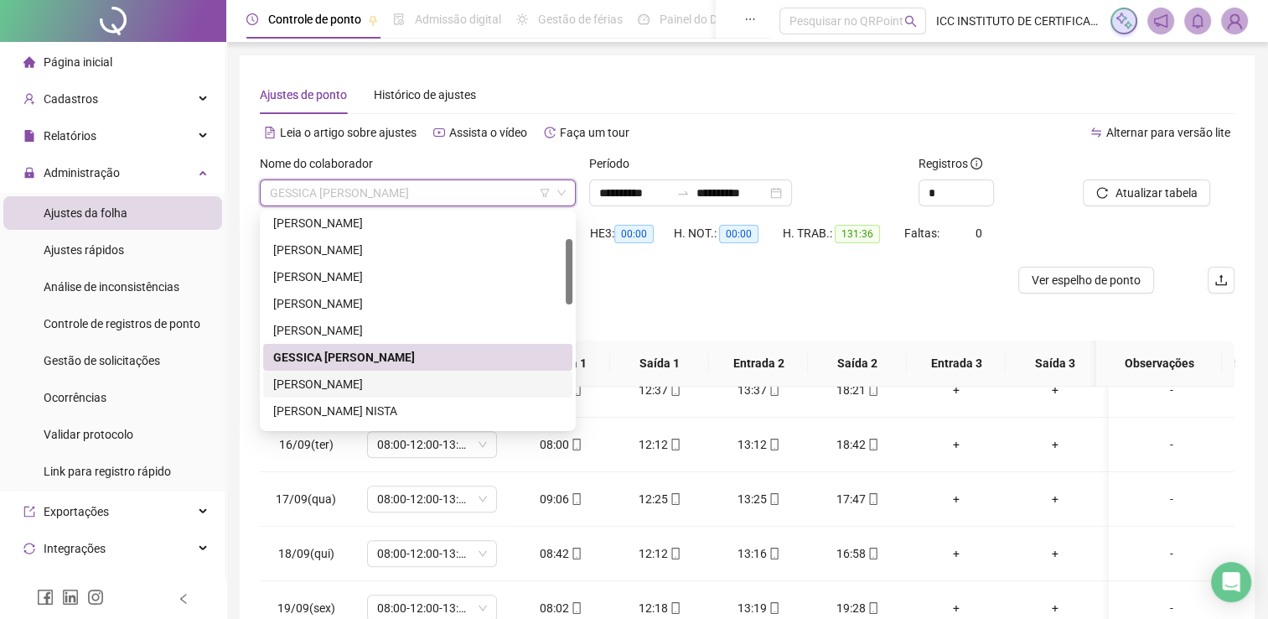
click at [376, 379] on div "[PERSON_NAME]" at bounding box center [417, 384] width 289 height 18
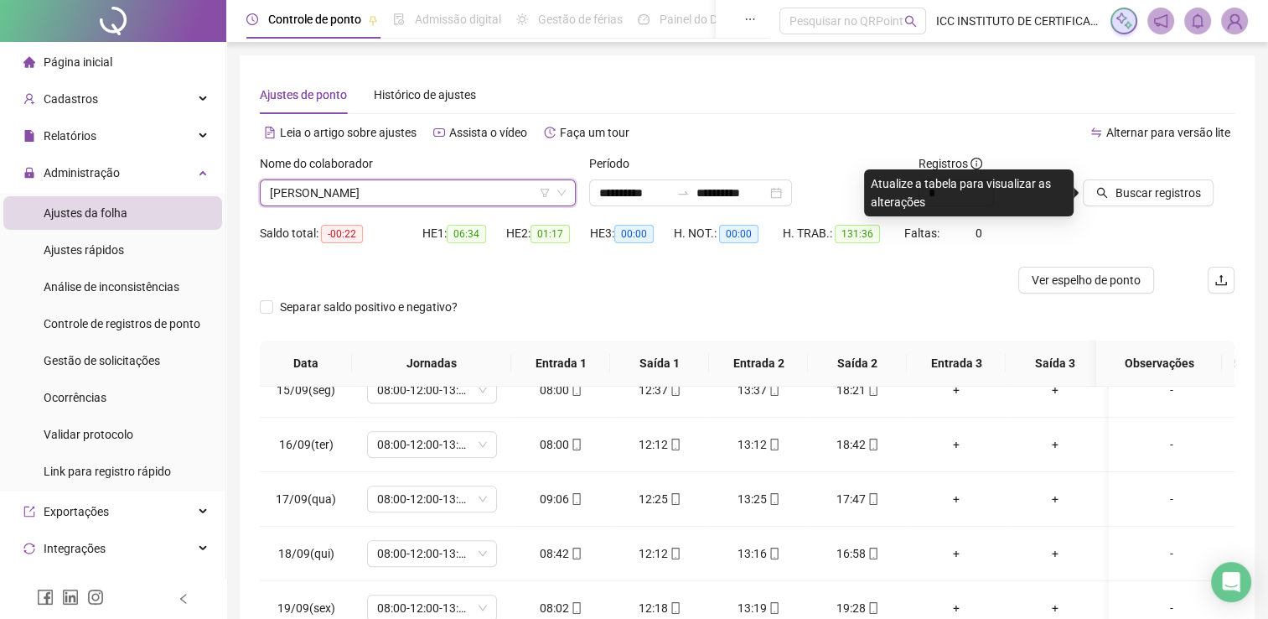
click at [1135, 177] on div at bounding box center [1138, 166] width 110 height 25
click at [1136, 194] on span "Buscar registros" at bounding box center [1157, 193] width 85 height 18
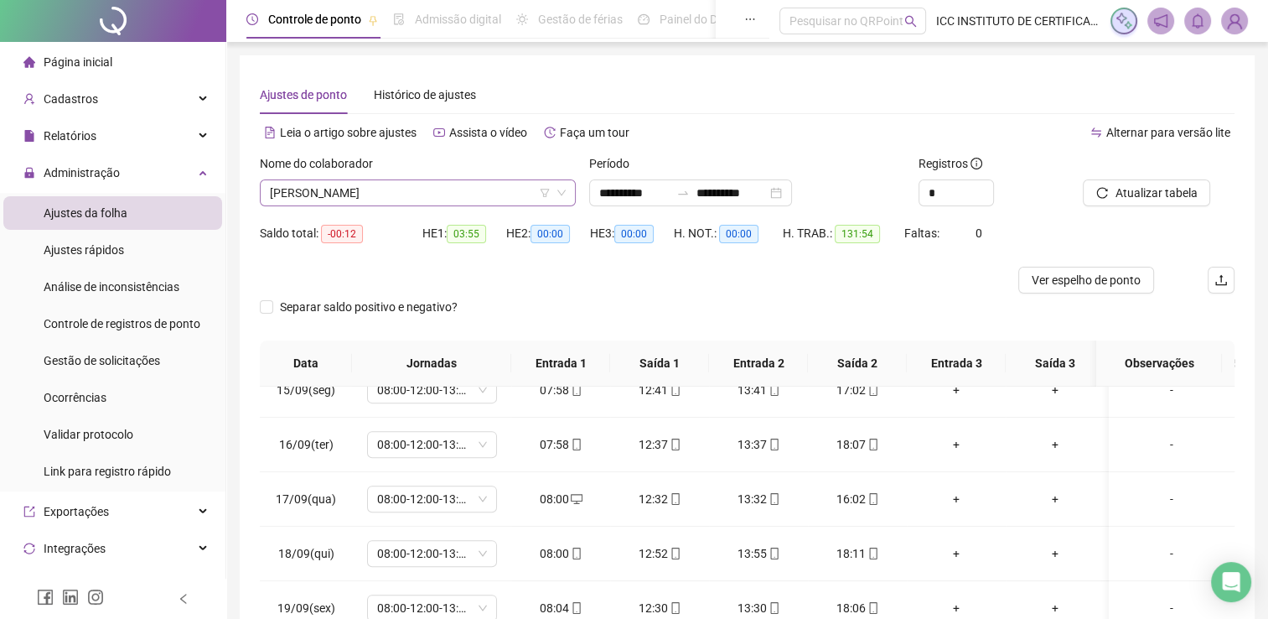
click at [321, 184] on span "[PERSON_NAME]" at bounding box center [418, 192] width 296 height 25
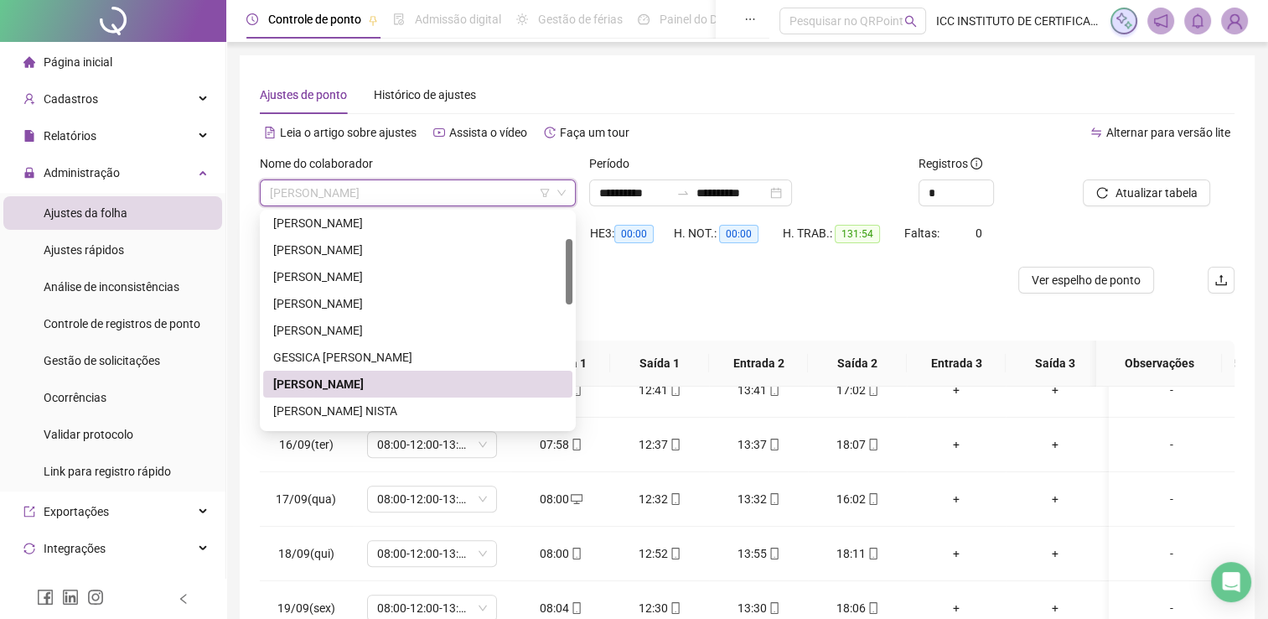
click at [391, 397] on div "[PERSON_NAME] NISTA" at bounding box center [417, 410] width 309 height 27
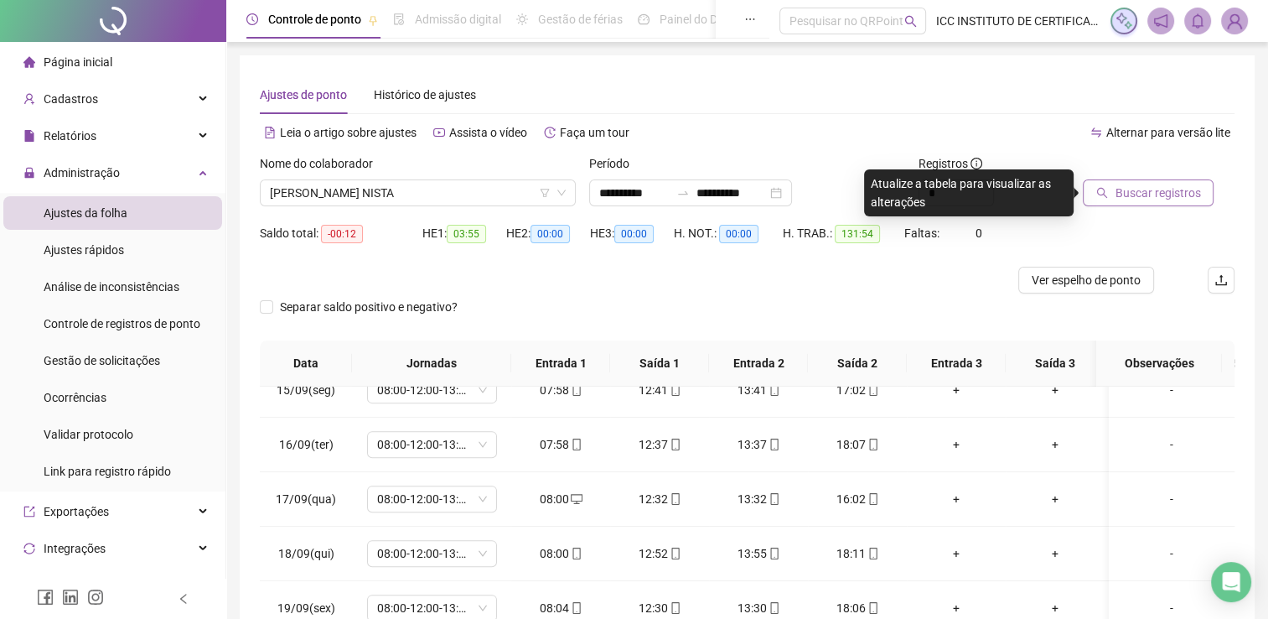
click at [1145, 199] on span "Buscar registros" at bounding box center [1157, 193] width 85 height 18
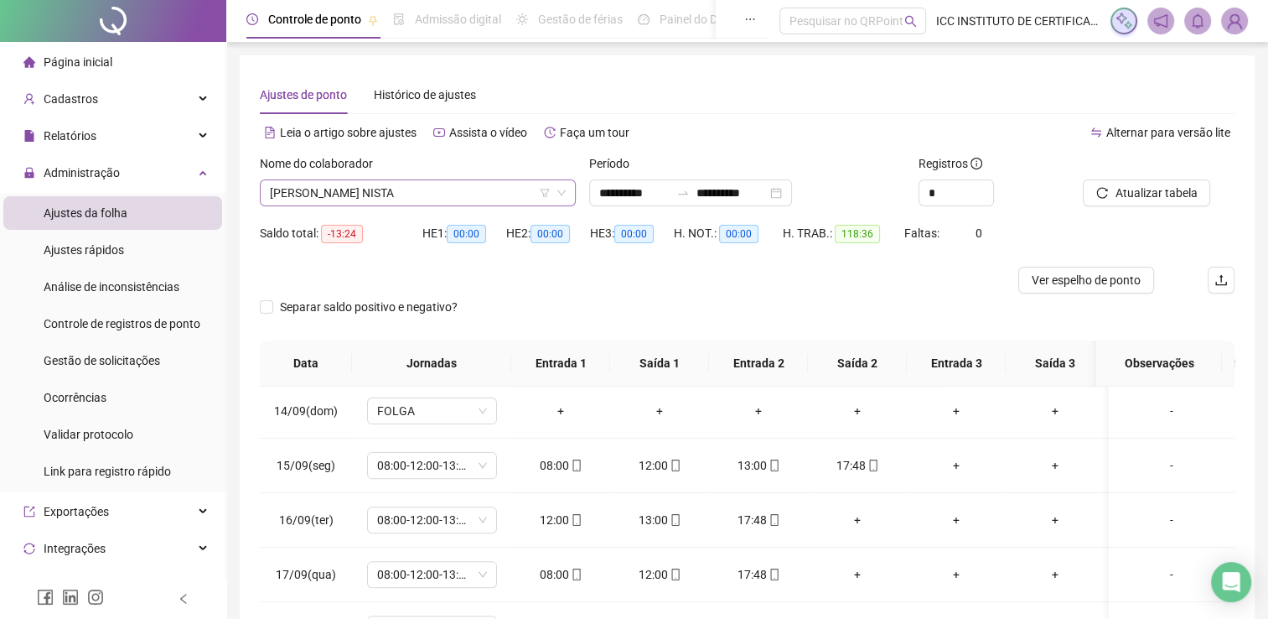
click at [375, 183] on span "[PERSON_NAME] NISTA" at bounding box center [418, 192] width 296 height 25
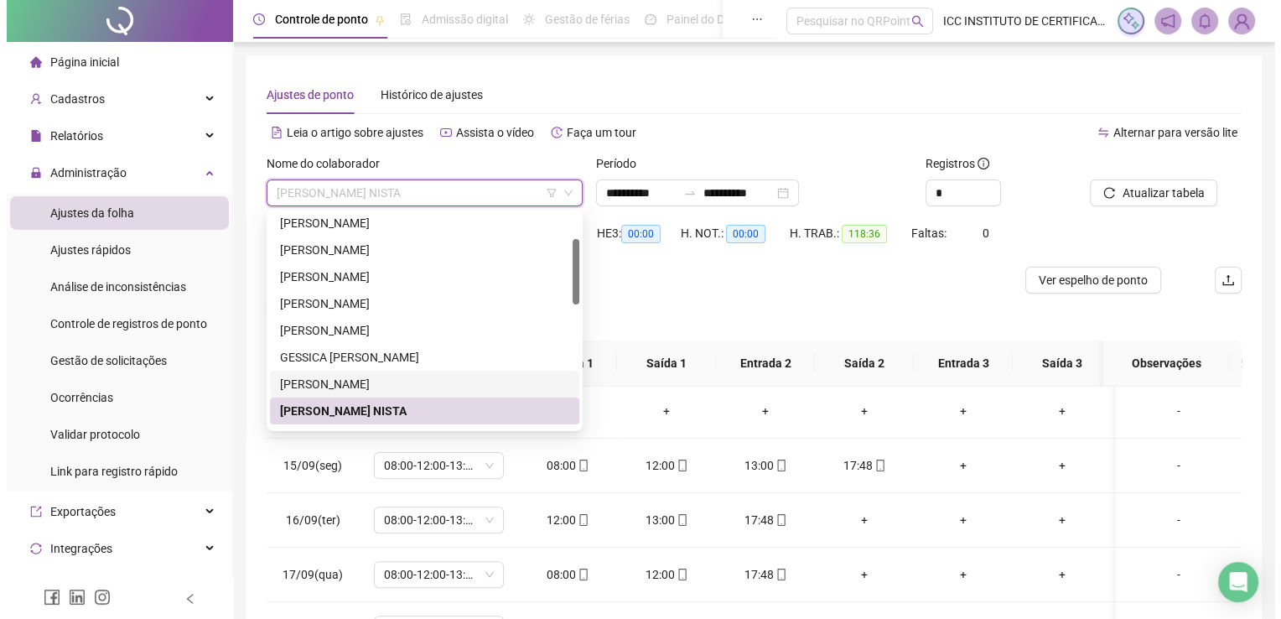
scroll to position [168, 0]
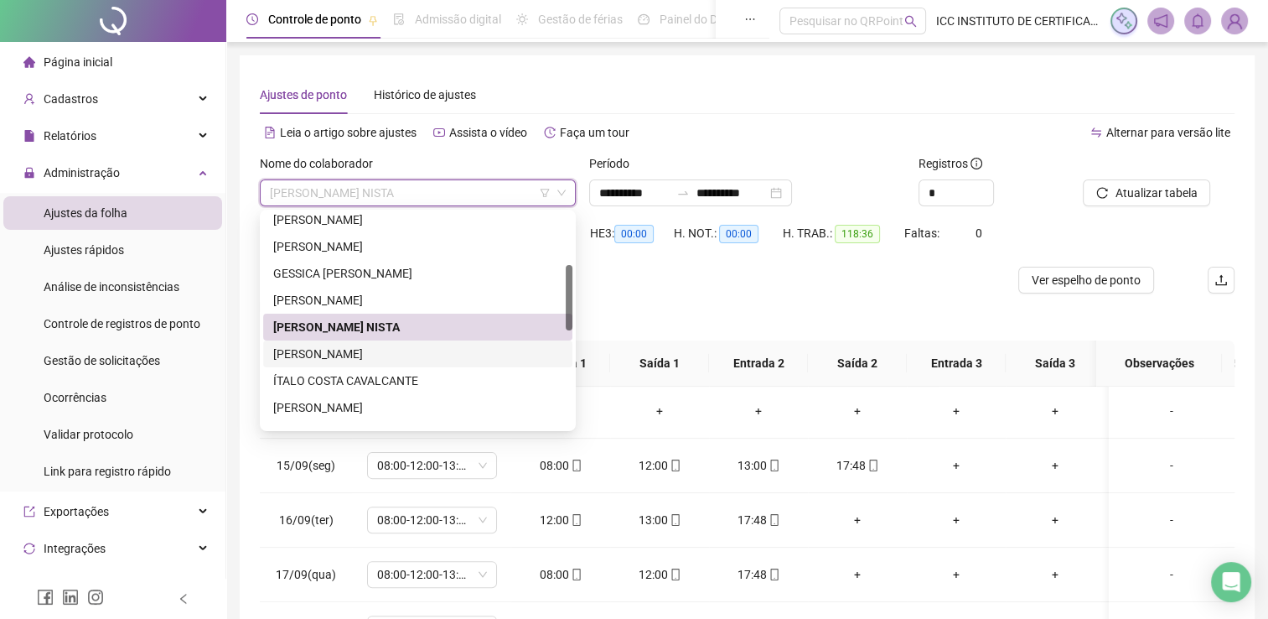
click at [360, 351] on div "[PERSON_NAME]" at bounding box center [417, 353] width 289 height 18
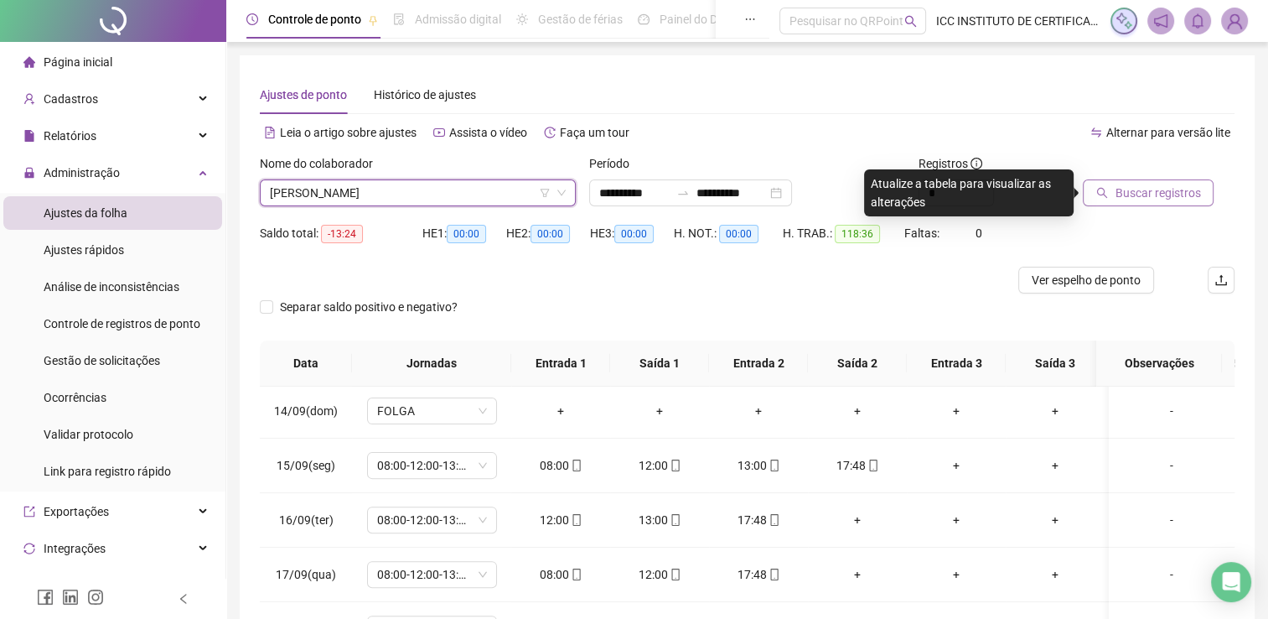
click at [1170, 185] on span "Buscar registros" at bounding box center [1157, 193] width 85 height 18
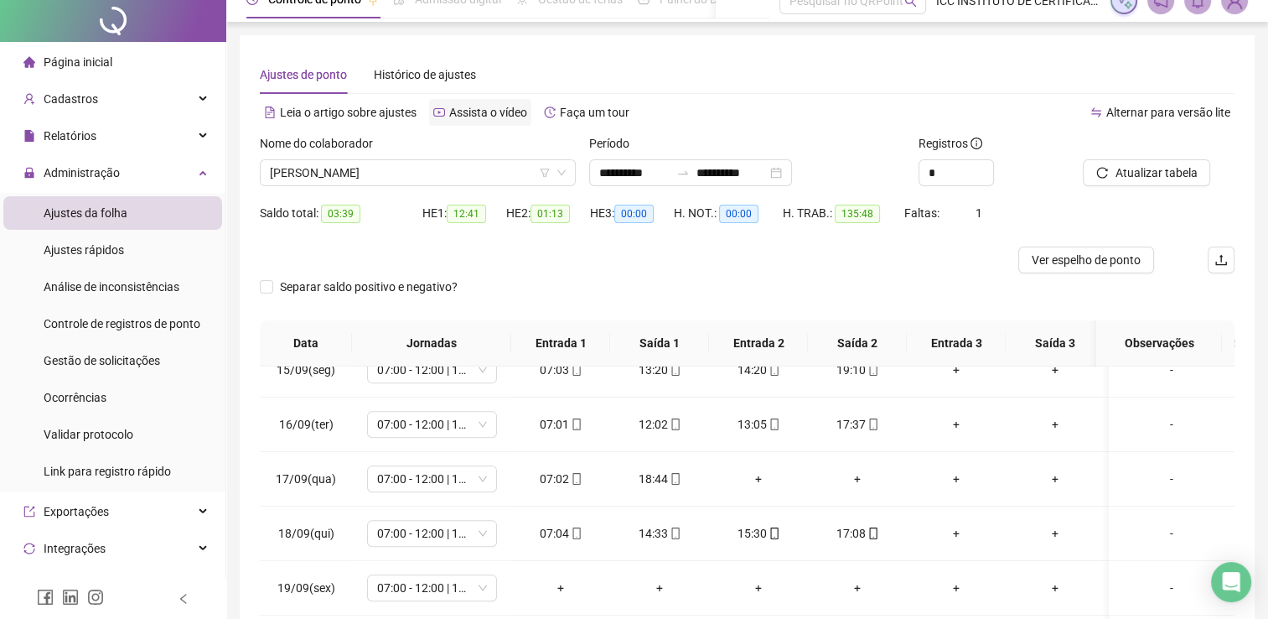
scroll to position [0, 0]
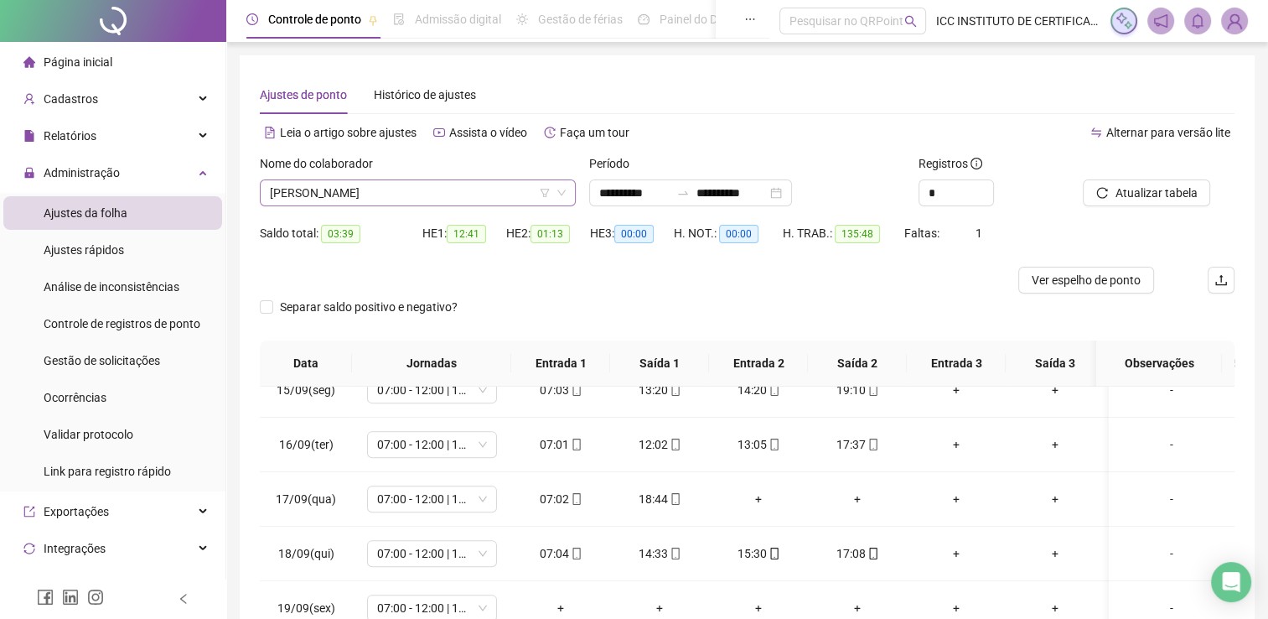
click at [396, 198] on span "[PERSON_NAME]" at bounding box center [418, 192] width 296 height 25
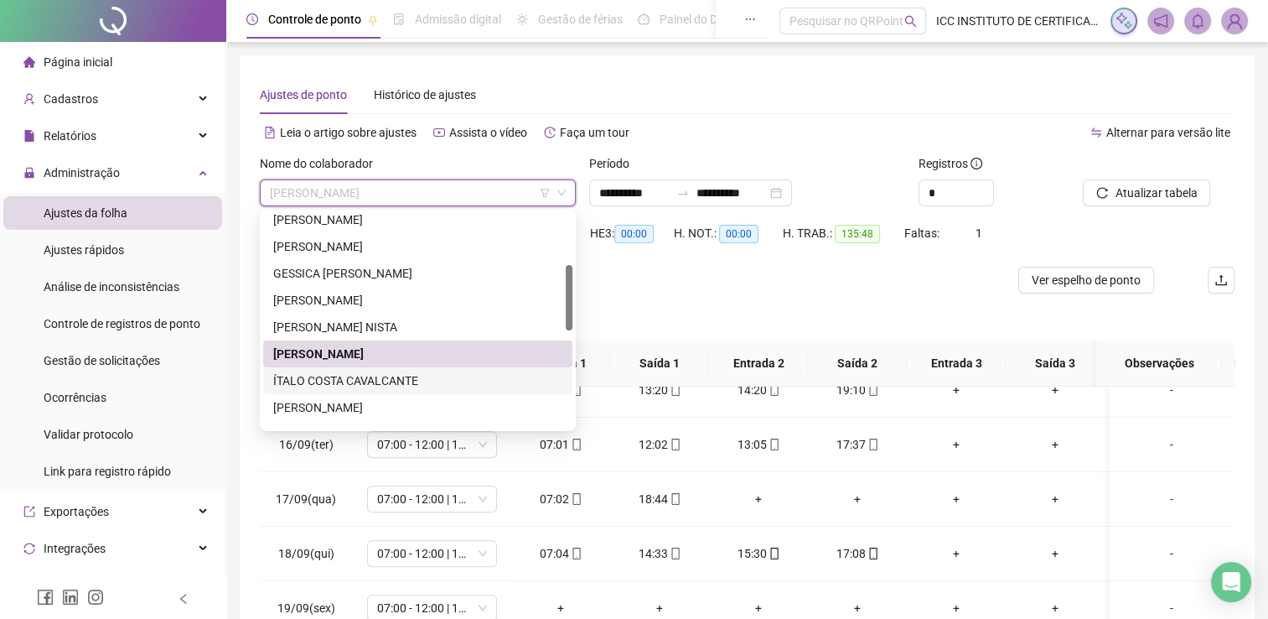
click at [355, 377] on div "ÍTALO COSTA CAVALCANTE" at bounding box center [417, 380] width 289 height 18
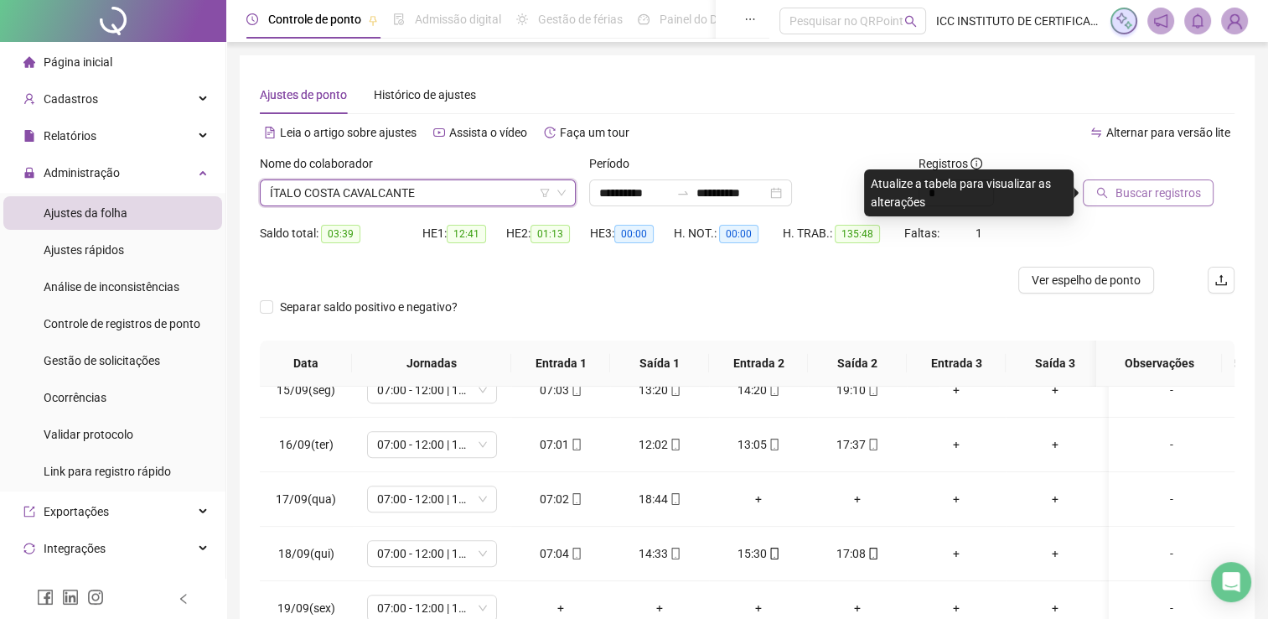
click at [1170, 194] on span "Buscar registros" at bounding box center [1157, 193] width 85 height 18
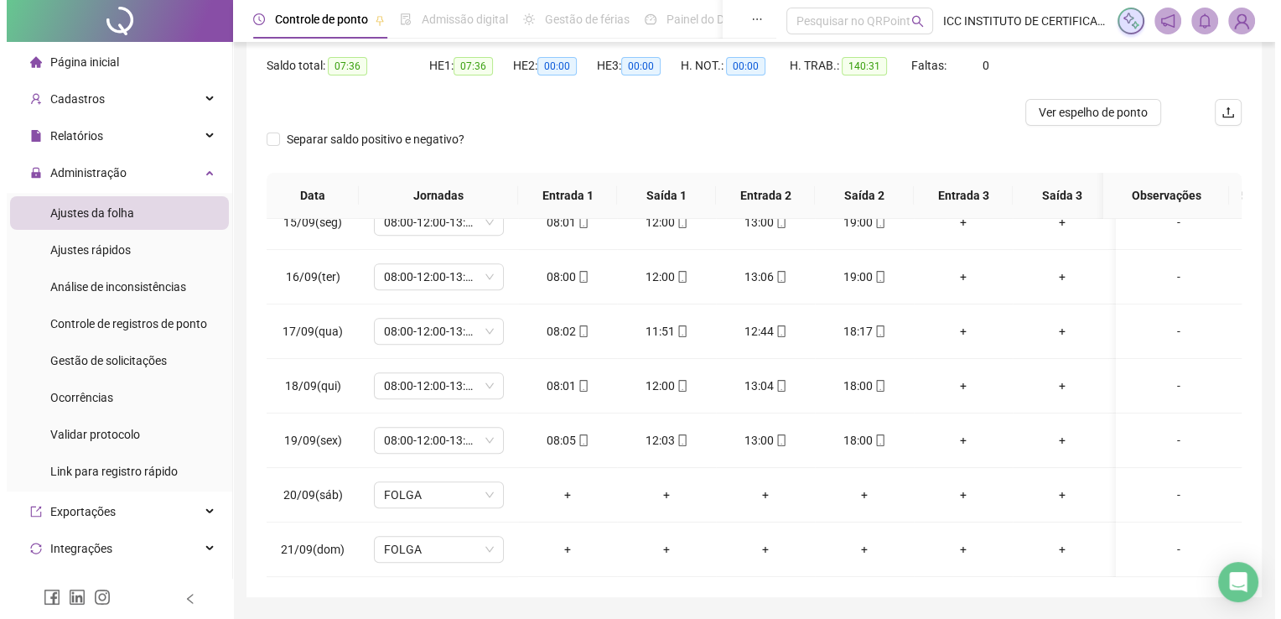
scroll to position [84, 0]
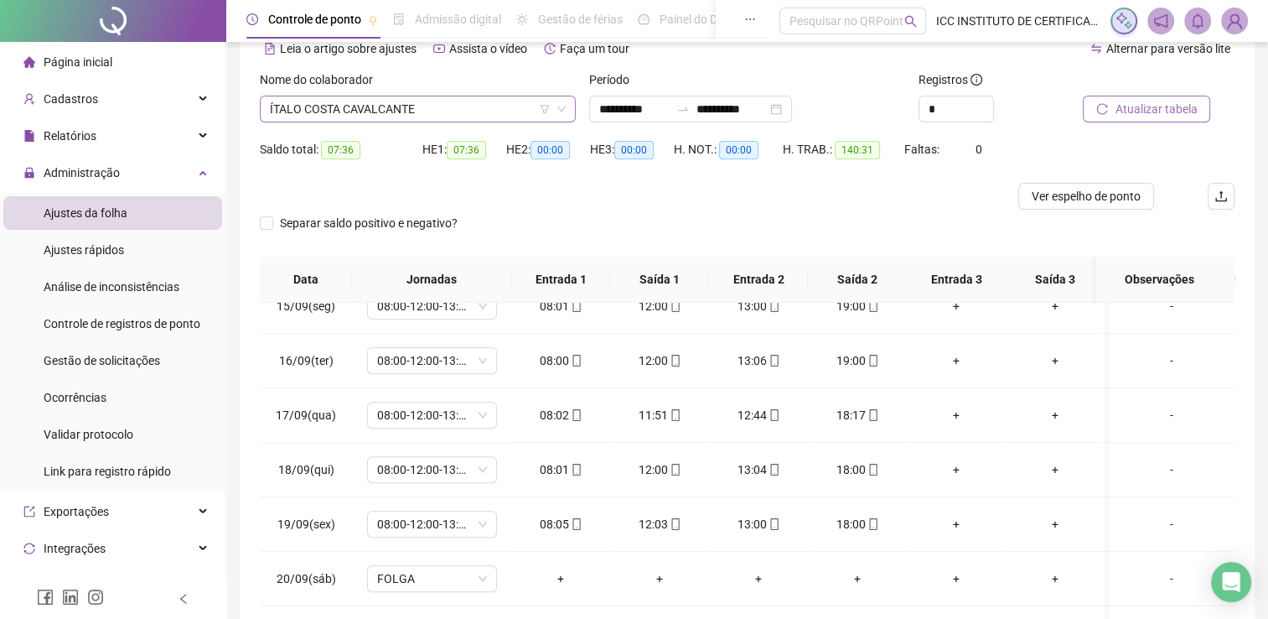
click at [399, 107] on span "ÍTALO COSTA CAVALCANTE" at bounding box center [418, 108] width 296 height 25
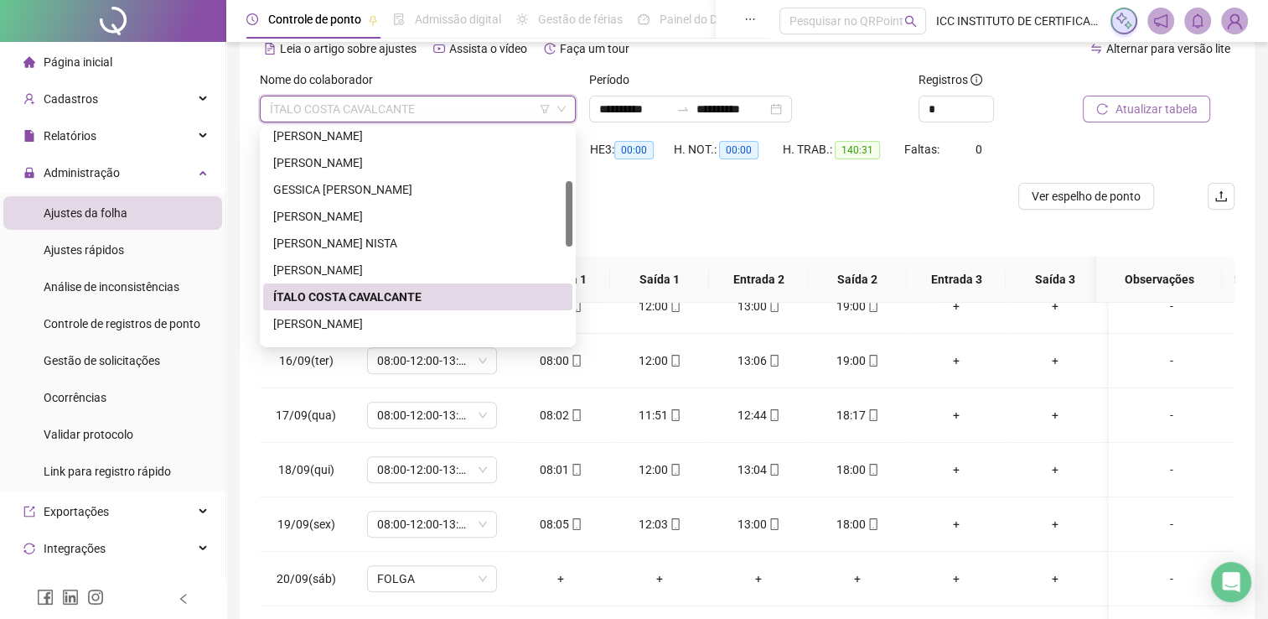
click at [380, 316] on div "[PERSON_NAME]" at bounding box center [417, 323] width 289 height 18
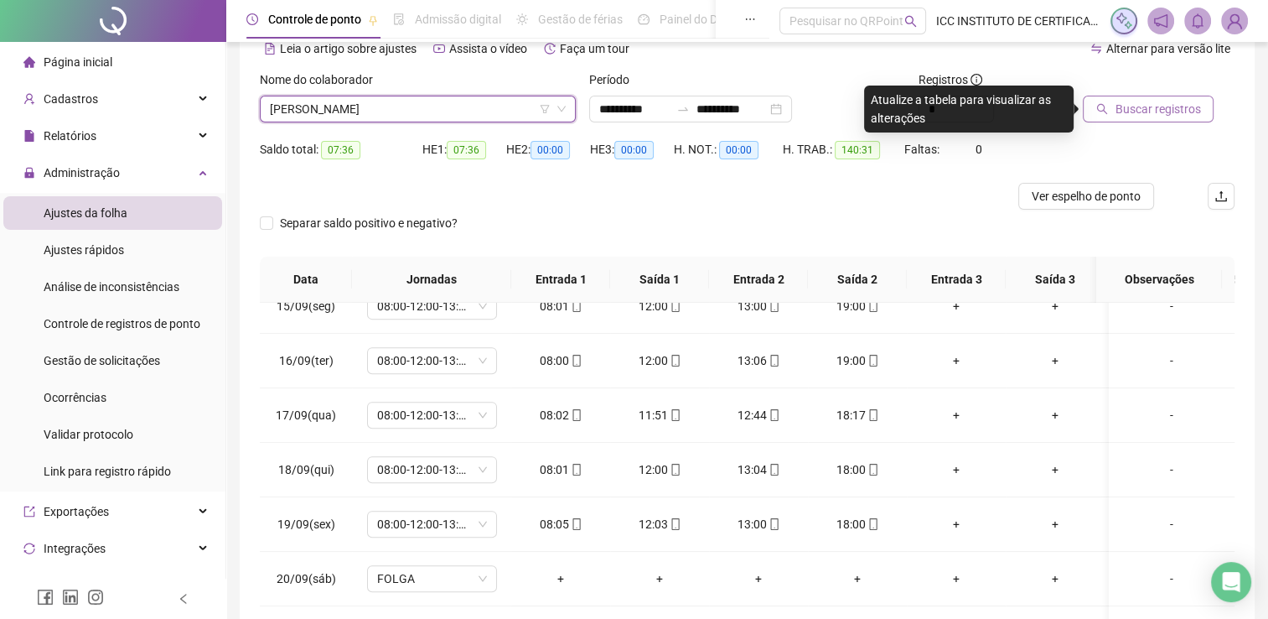
click at [1143, 104] on span "Buscar registros" at bounding box center [1157, 109] width 85 height 18
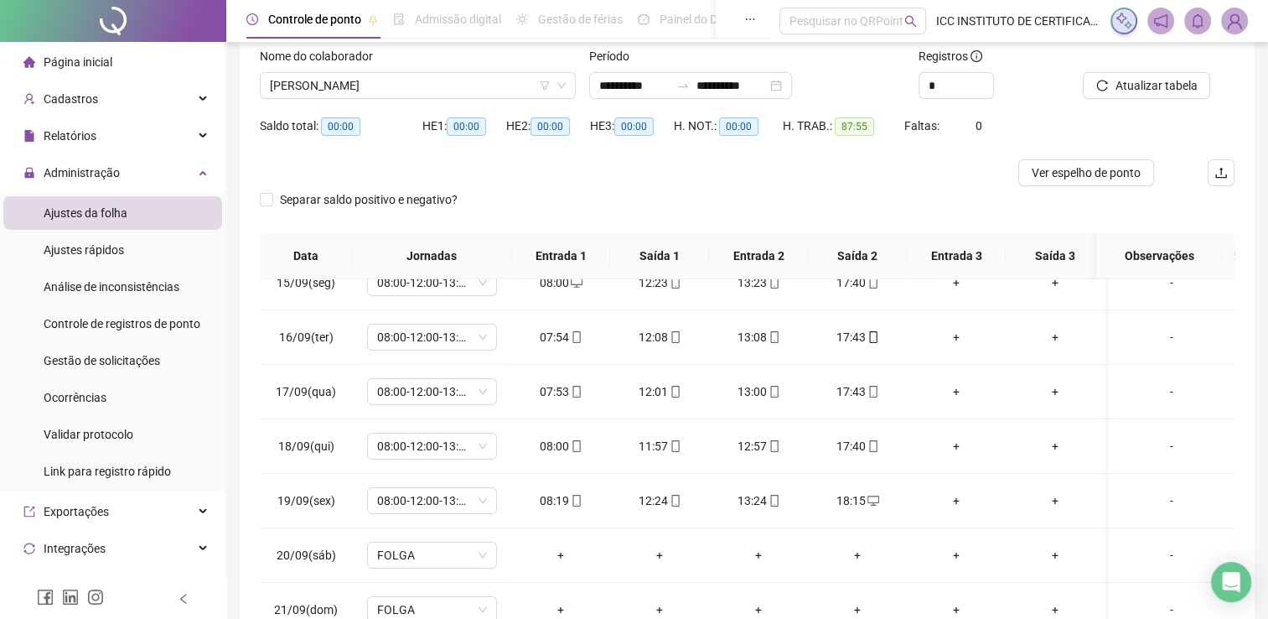
scroll to position [49, 0]
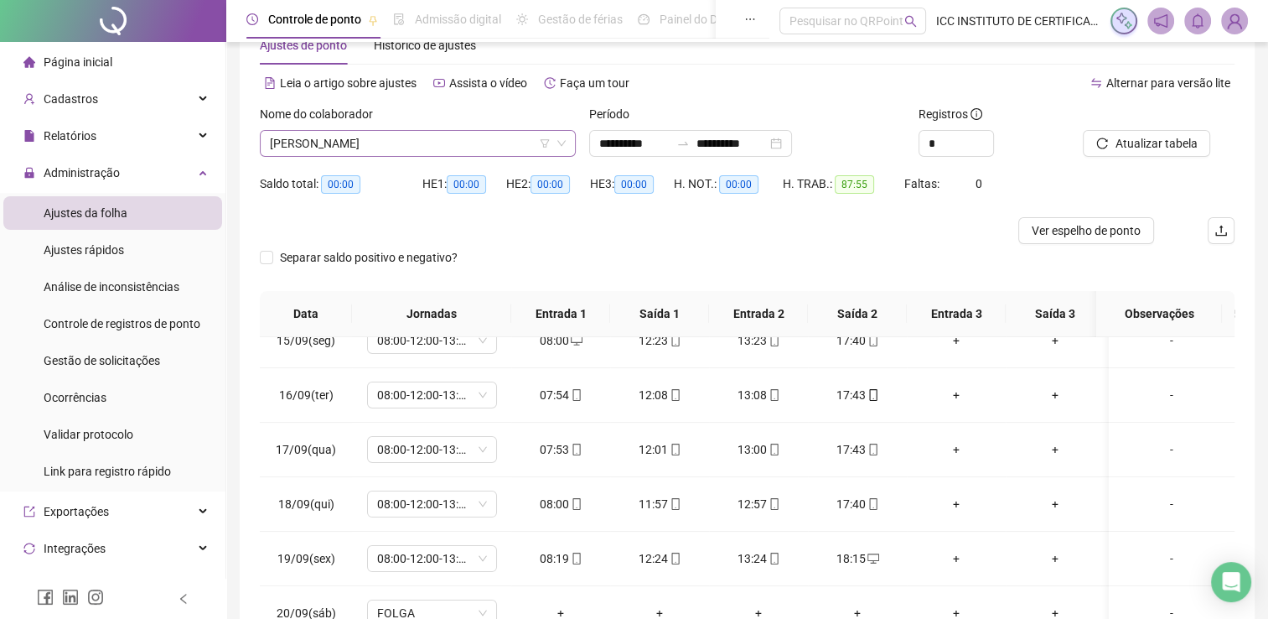
click at [399, 136] on span "[PERSON_NAME]" at bounding box center [418, 143] width 296 height 25
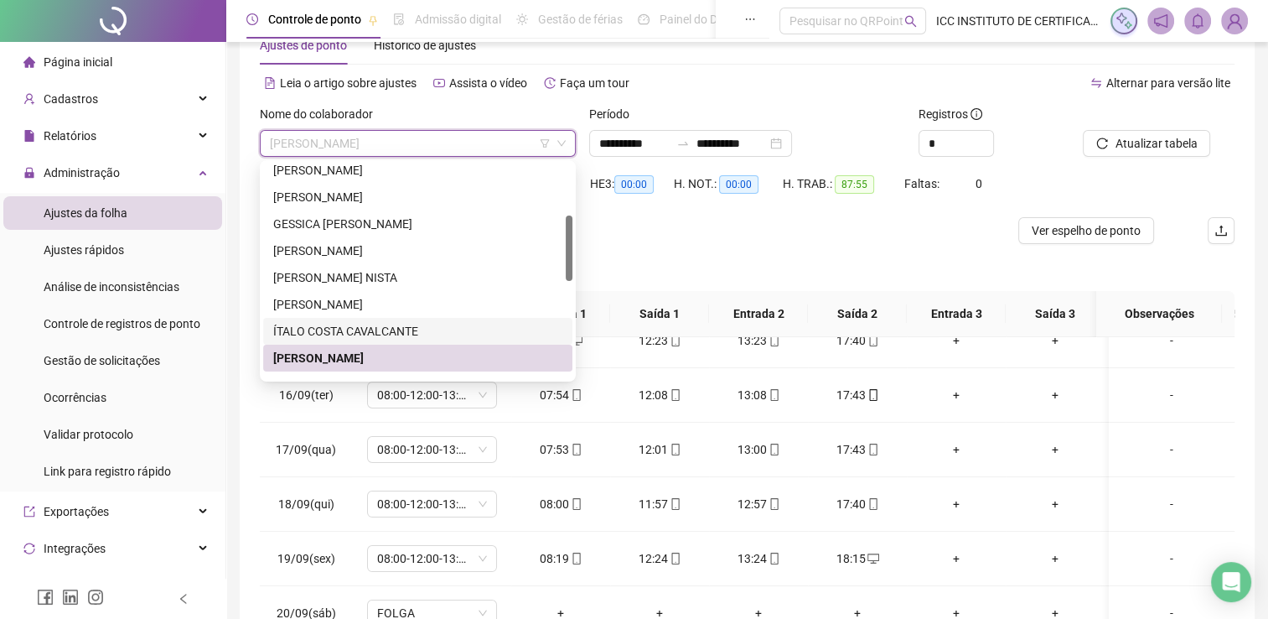
scroll to position [251, 0]
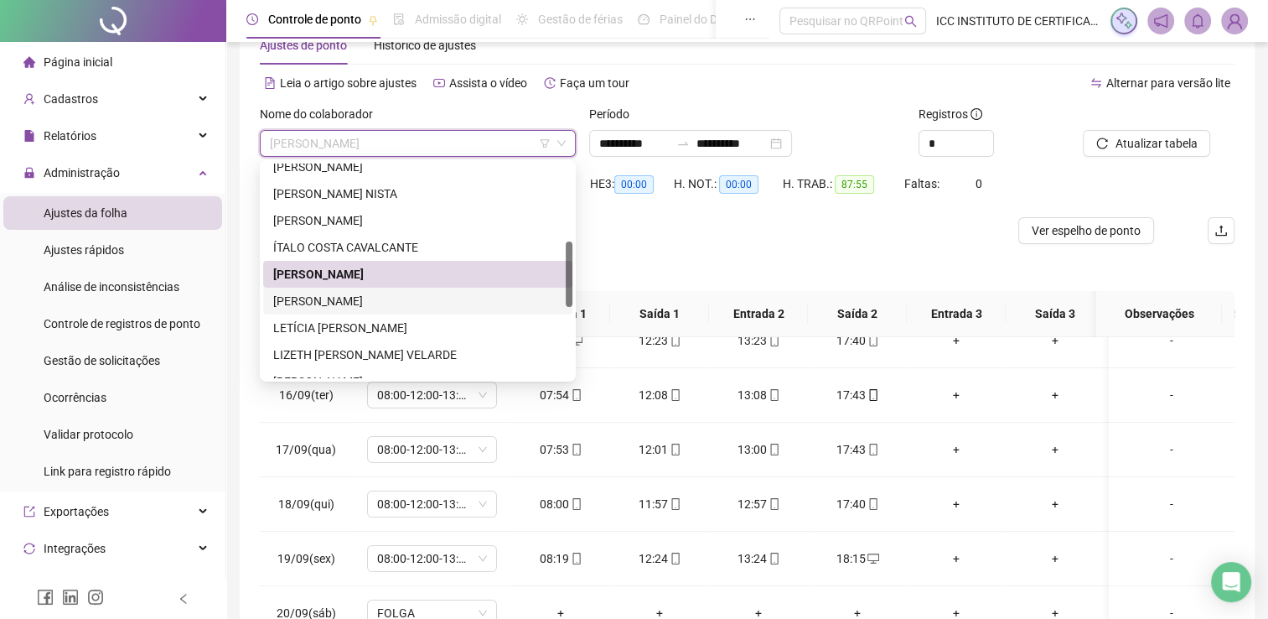
click at [386, 298] on div "[PERSON_NAME]" at bounding box center [417, 301] width 289 height 18
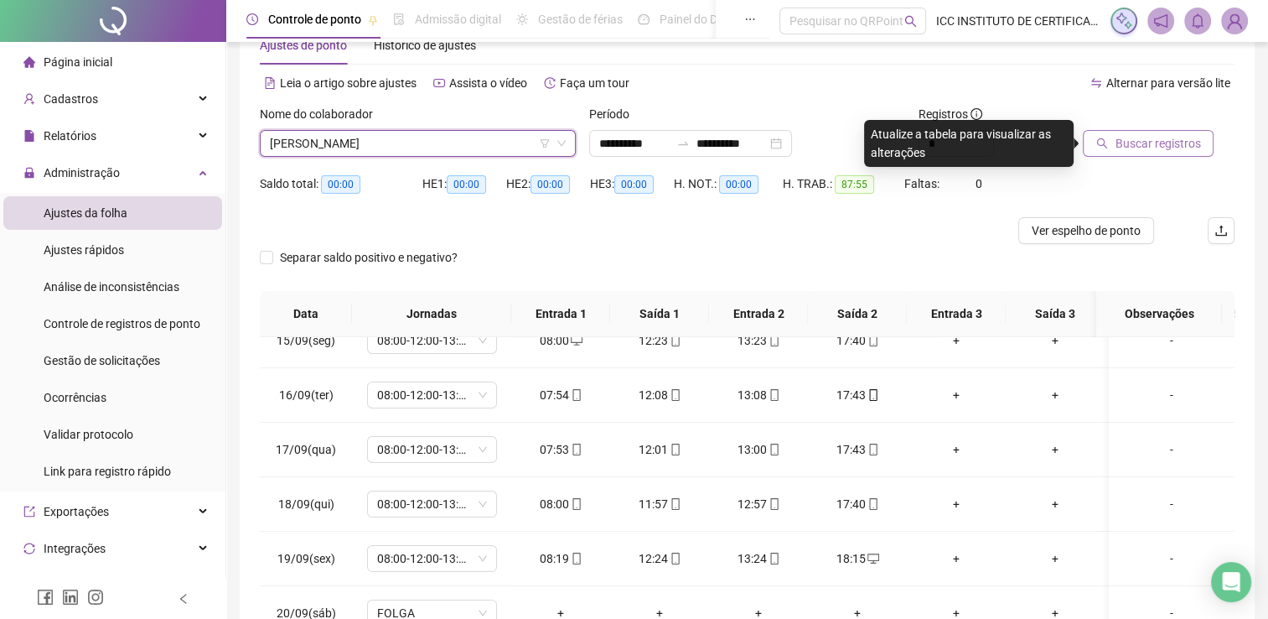
click at [1122, 143] on span "Buscar registros" at bounding box center [1157, 143] width 85 height 18
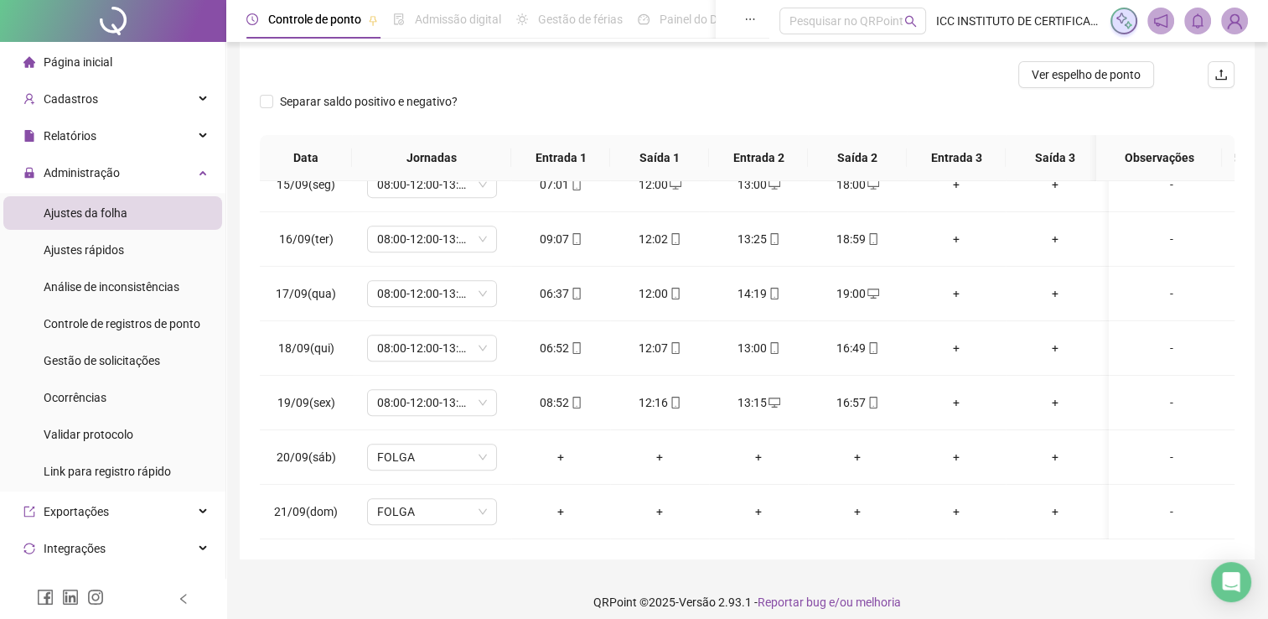
scroll to position [49, 0]
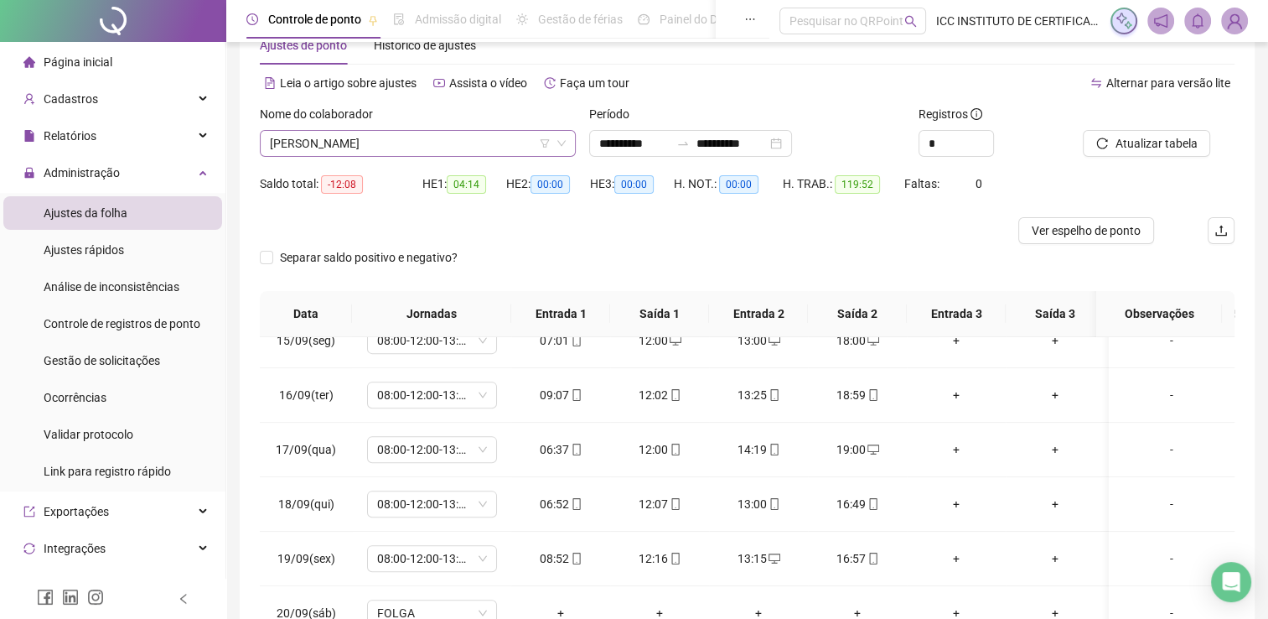
click at [349, 147] on span "[PERSON_NAME]" at bounding box center [418, 143] width 296 height 25
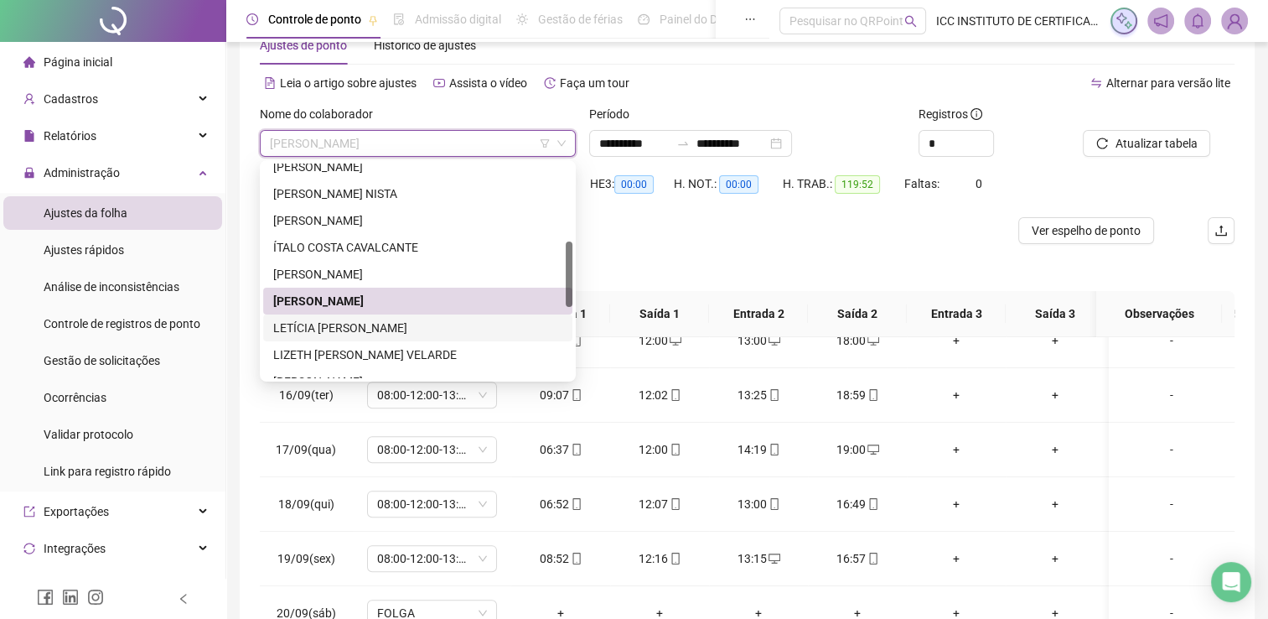
click at [343, 327] on div "LETÍCIA [PERSON_NAME]" at bounding box center [417, 327] width 289 height 18
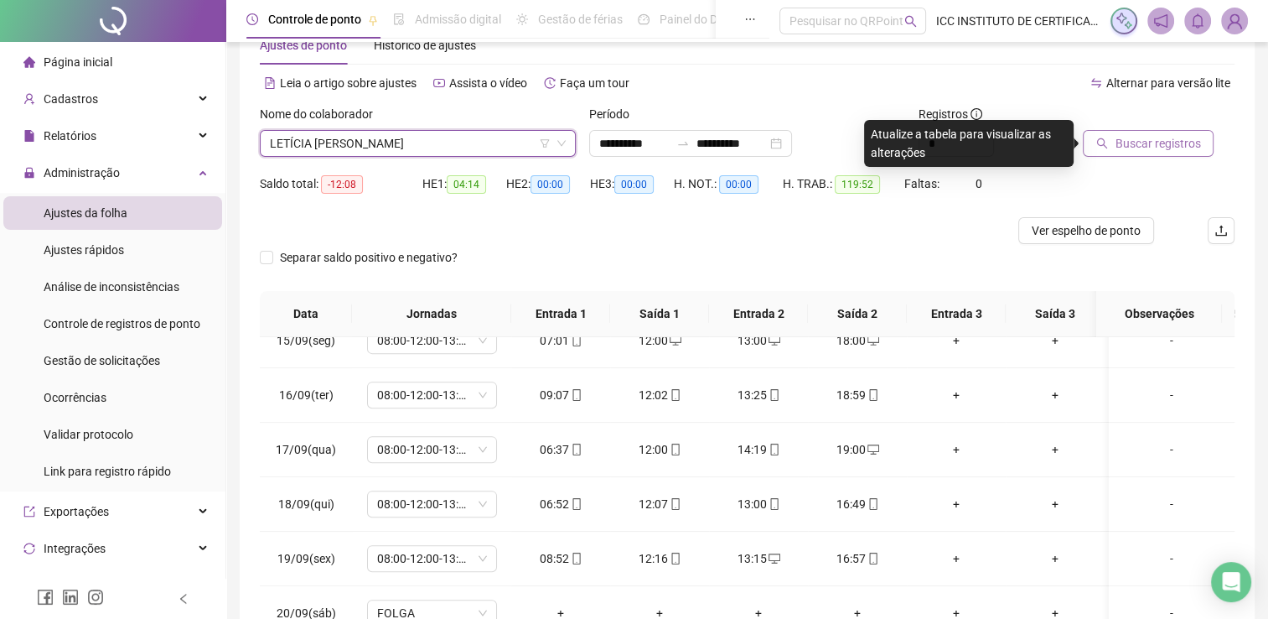
click at [1162, 146] on span "Buscar registros" at bounding box center [1157, 143] width 85 height 18
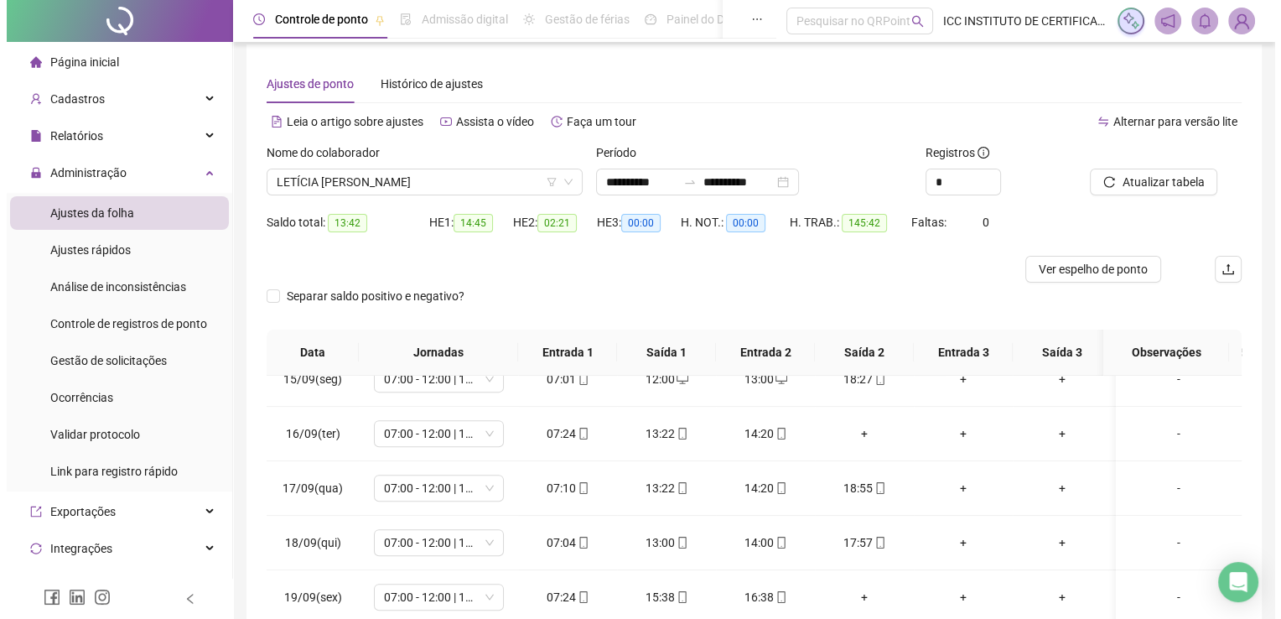
scroll to position [0, 0]
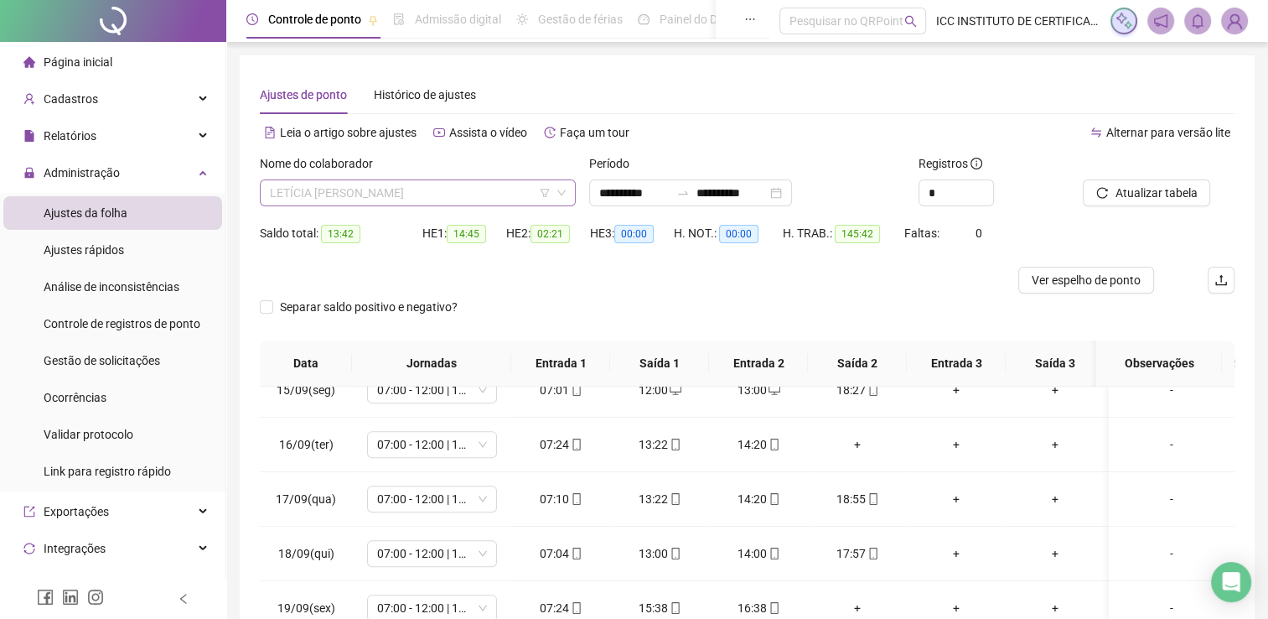
click at [329, 189] on span "LETÍCIA [PERSON_NAME]" at bounding box center [418, 192] width 296 height 25
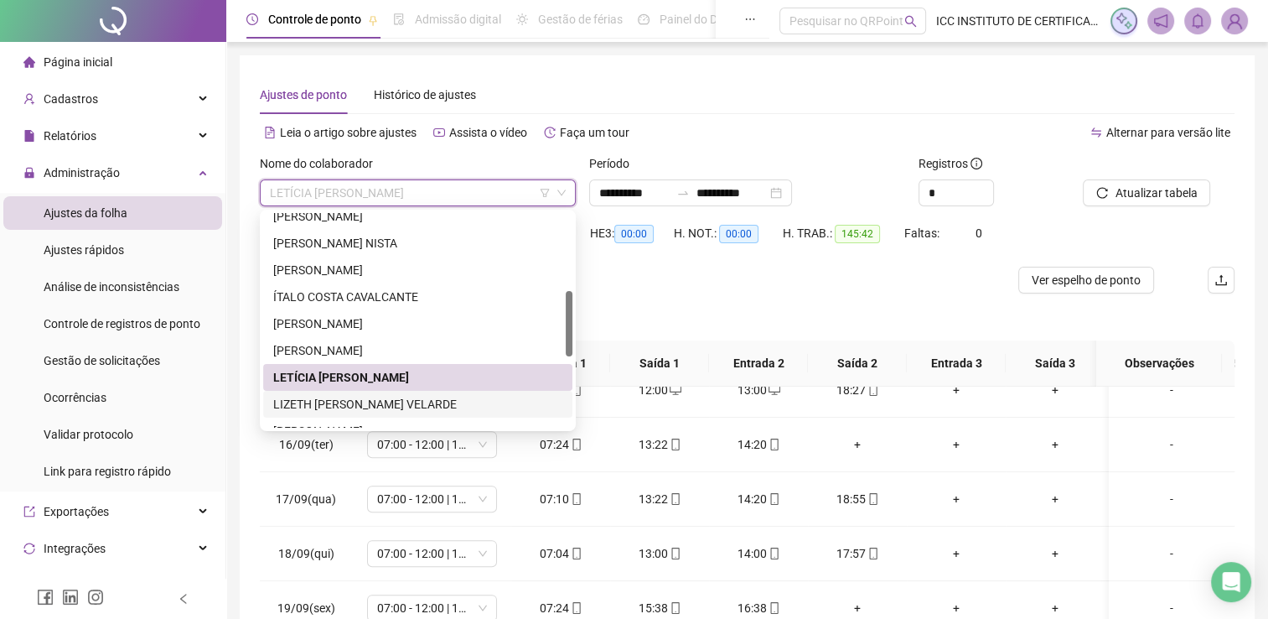
click at [367, 411] on div "LIZETH [PERSON_NAME] VELARDE" at bounding box center [417, 404] width 289 height 18
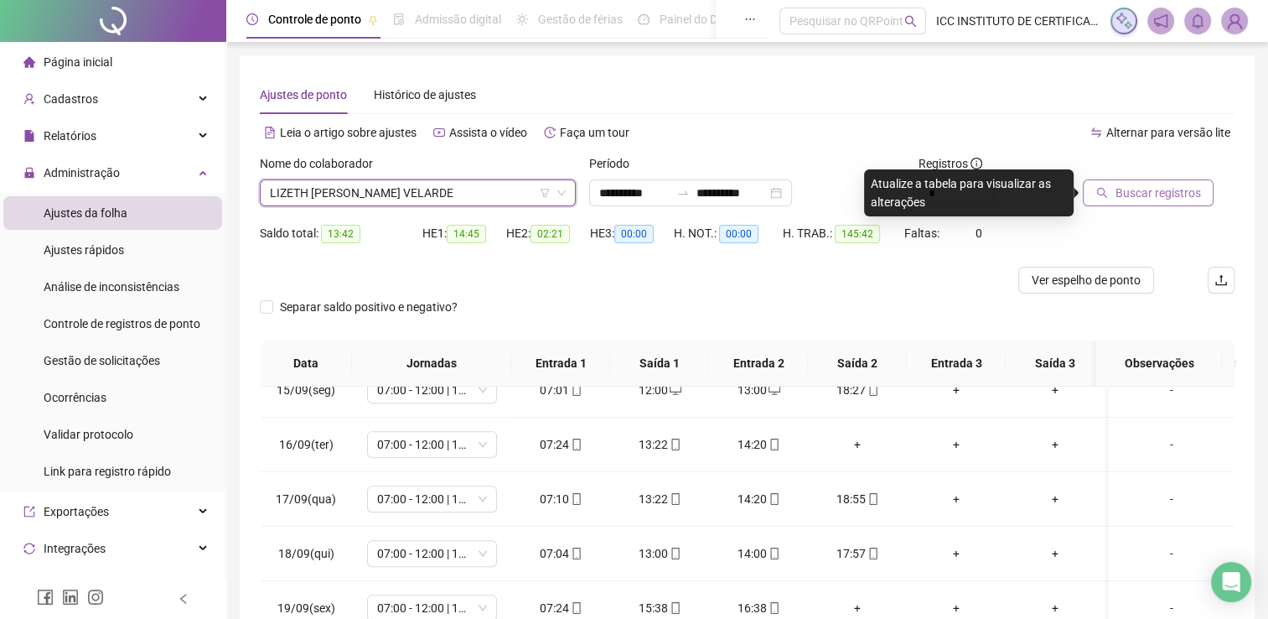
click at [1115, 194] on span "Buscar registros" at bounding box center [1157, 193] width 85 height 18
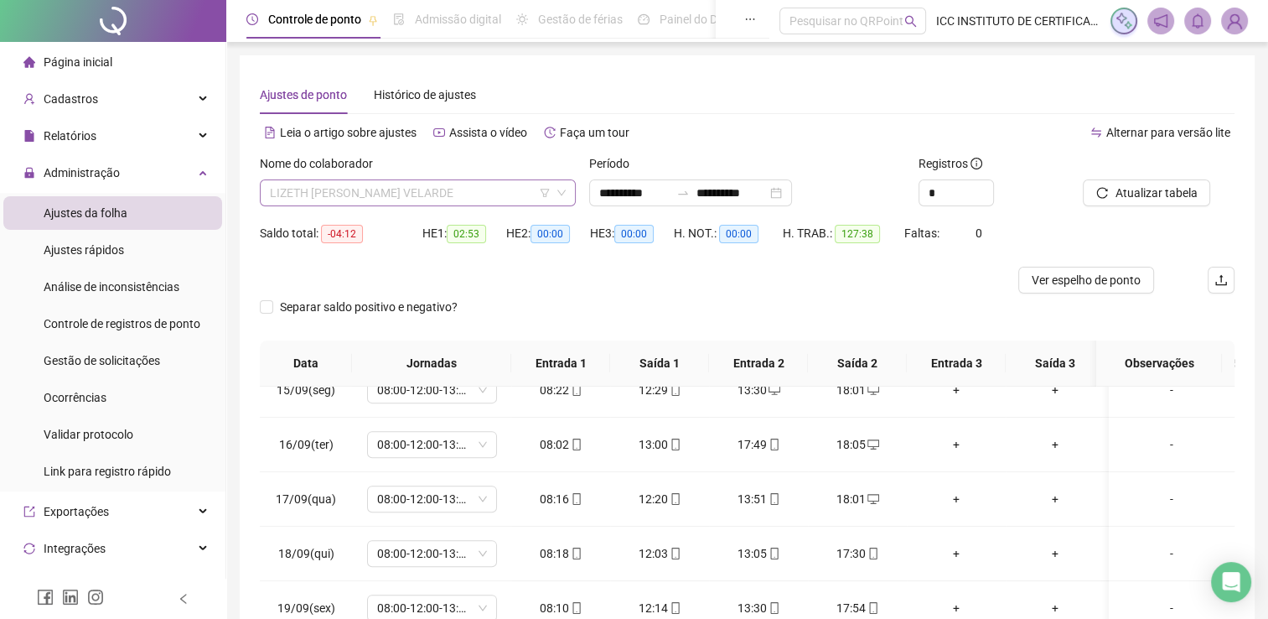
click at [408, 202] on span "LIZETH [PERSON_NAME] VELARDE" at bounding box center [418, 192] width 296 height 25
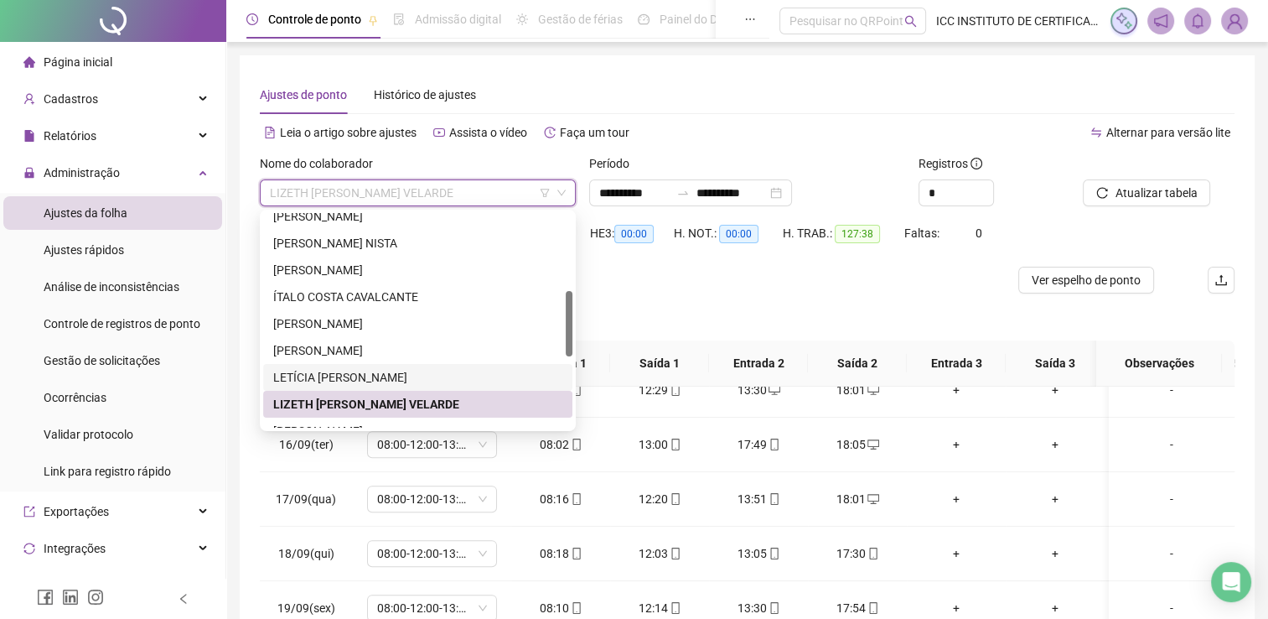
scroll to position [335, 0]
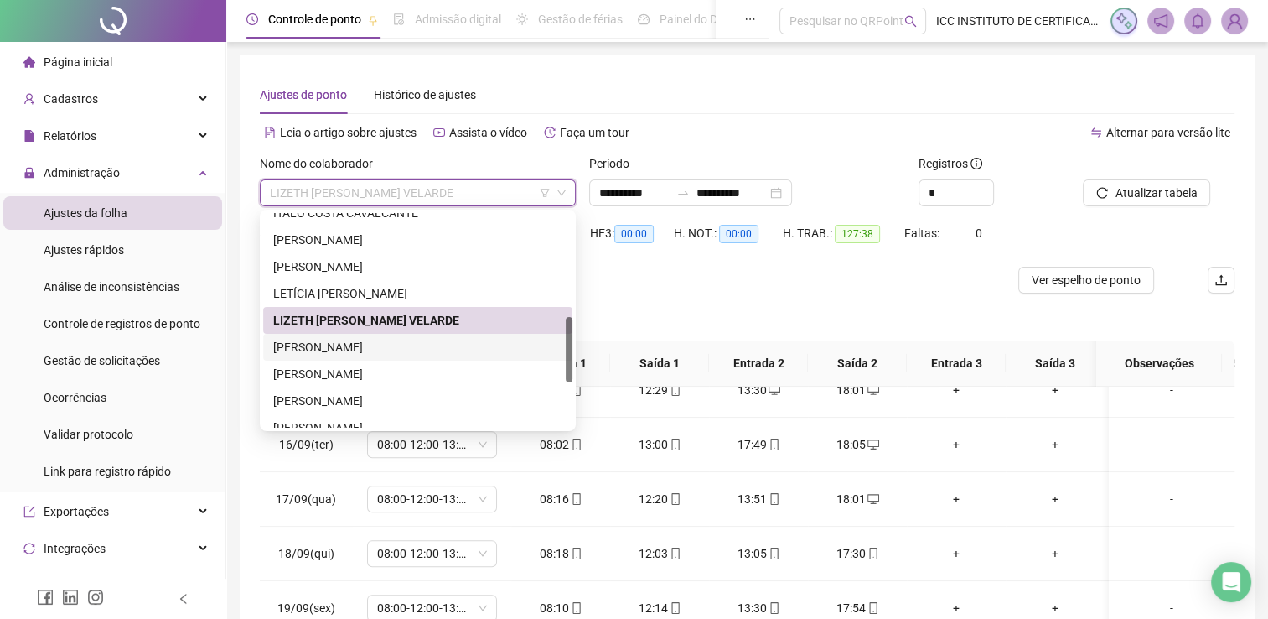
click at [365, 354] on div "[PERSON_NAME]" at bounding box center [417, 347] width 289 height 18
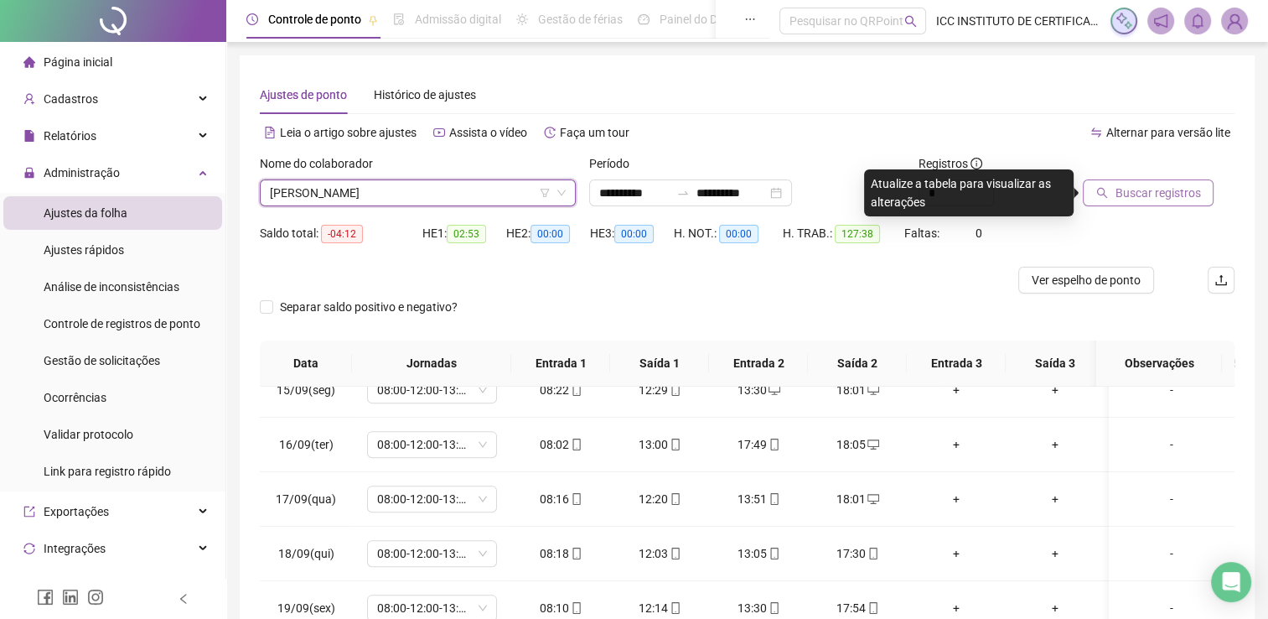
click at [1167, 190] on span "Buscar registros" at bounding box center [1157, 193] width 85 height 18
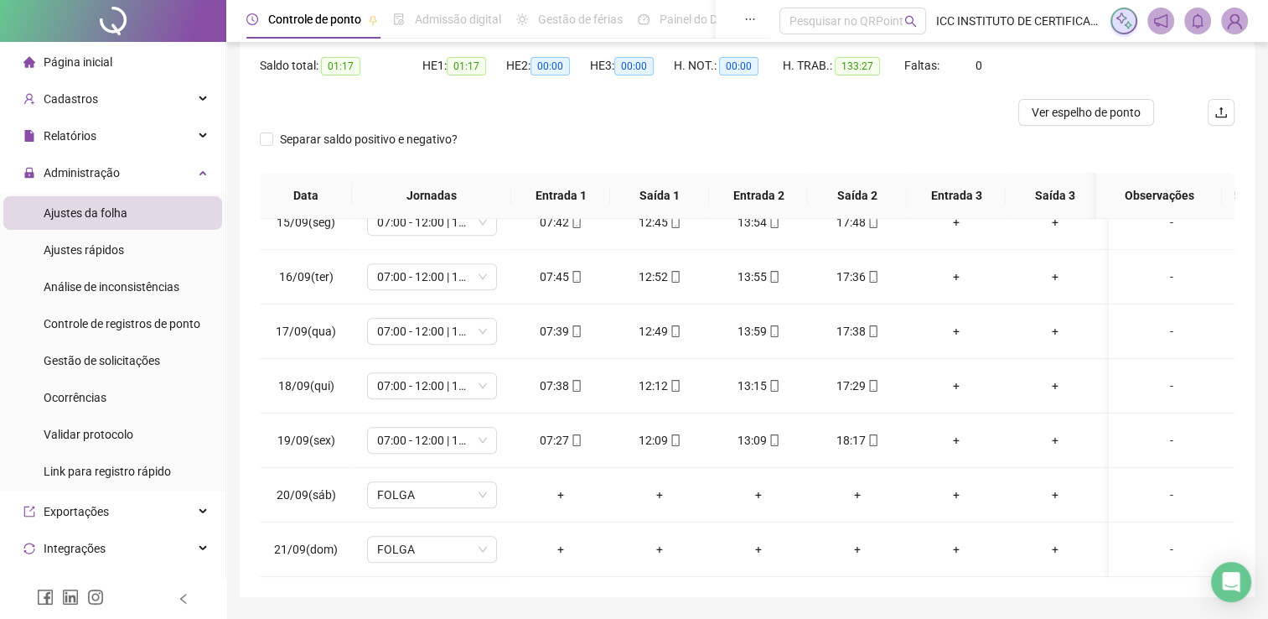
scroll to position [0, 0]
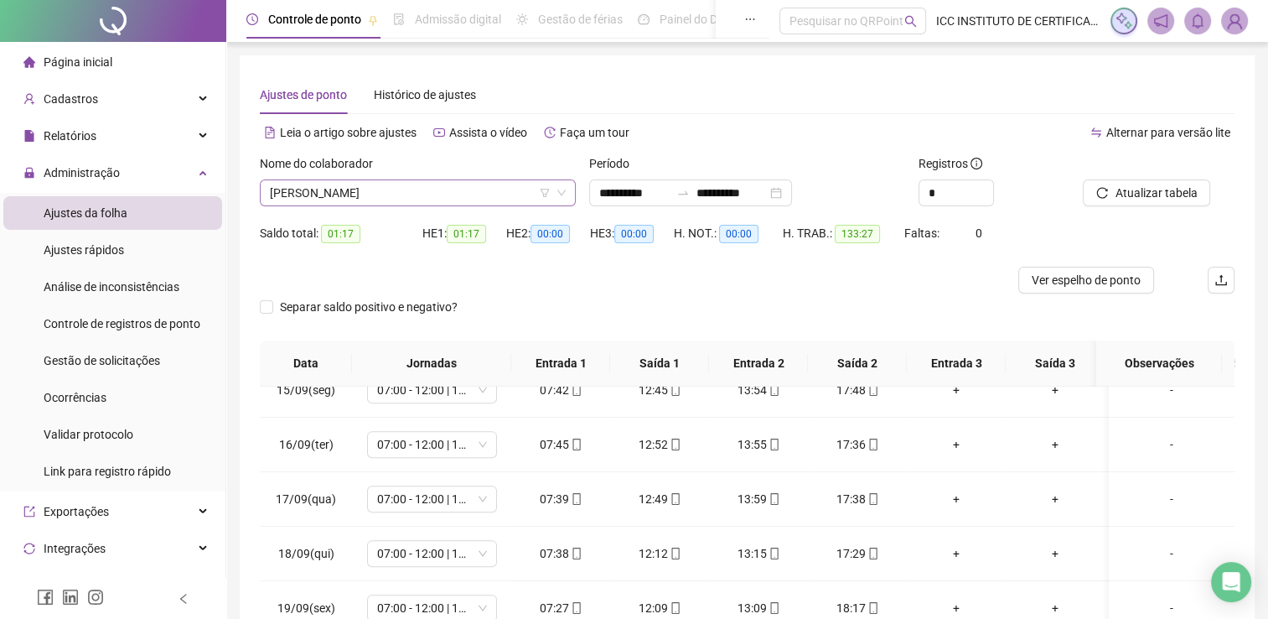
click at [360, 194] on span "[PERSON_NAME]" at bounding box center [418, 192] width 296 height 25
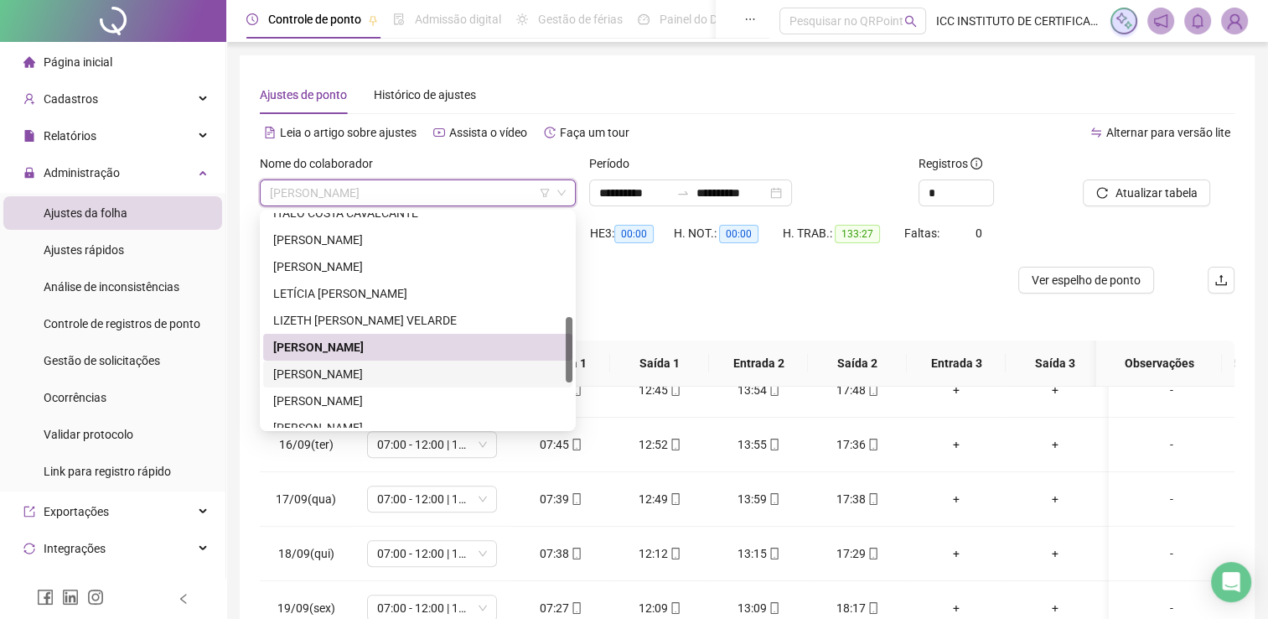
click at [359, 370] on div "[PERSON_NAME]" at bounding box center [417, 374] width 289 height 18
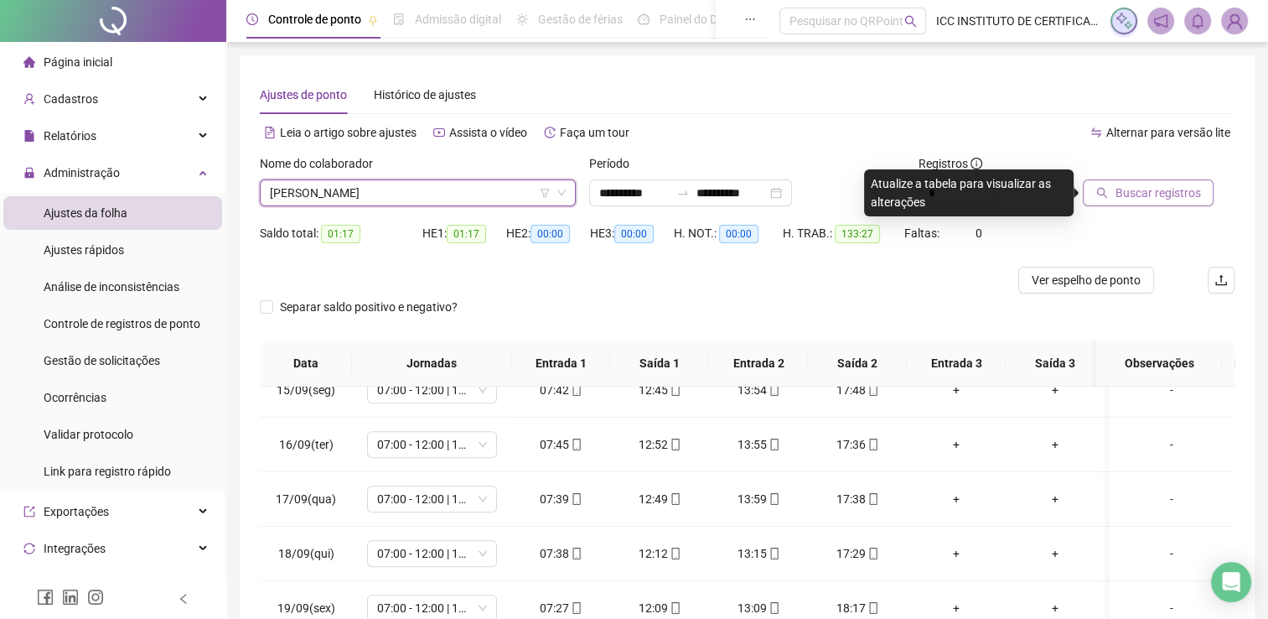
click at [1167, 199] on span "Buscar registros" at bounding box center [1157, 193] width 85 height 18
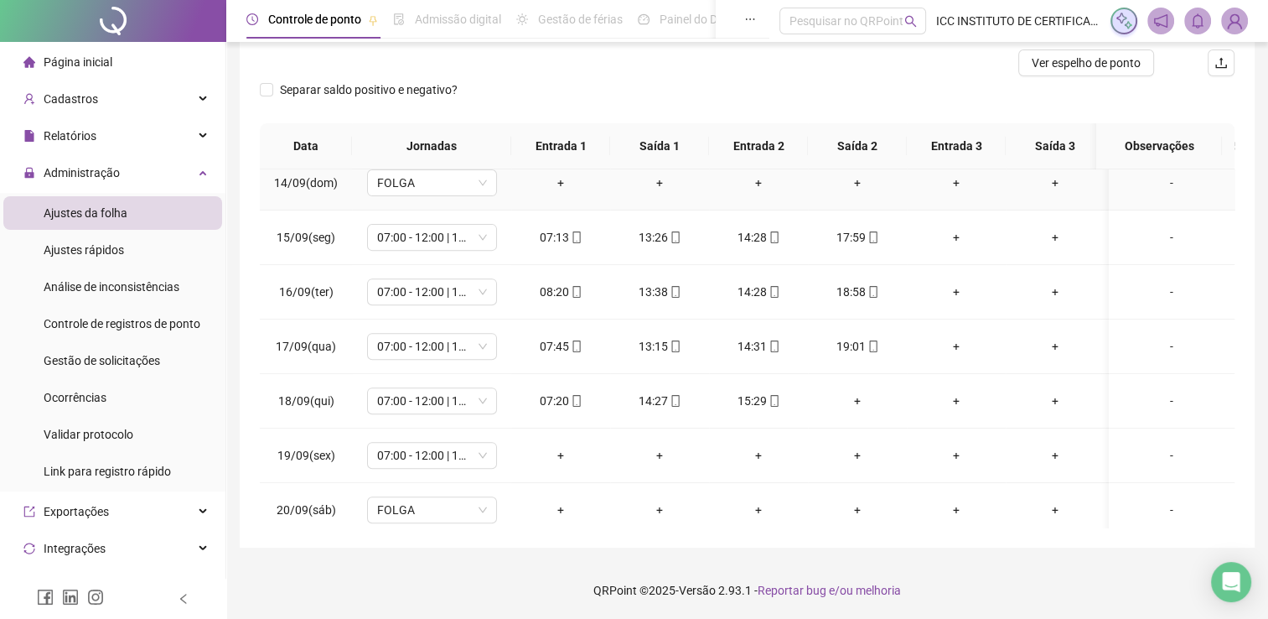
scroll to position [627, 0]
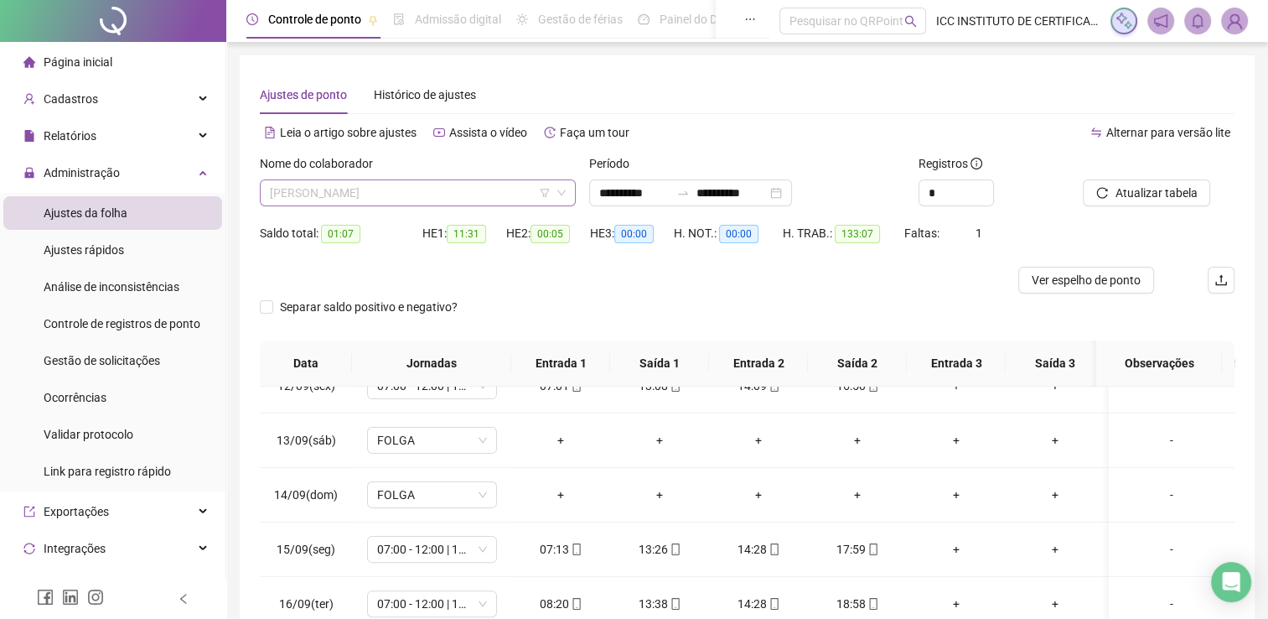
click at [342, 202] on span "[PERSON_NAME]" at bounding box center [418, 192] width 296 height 25
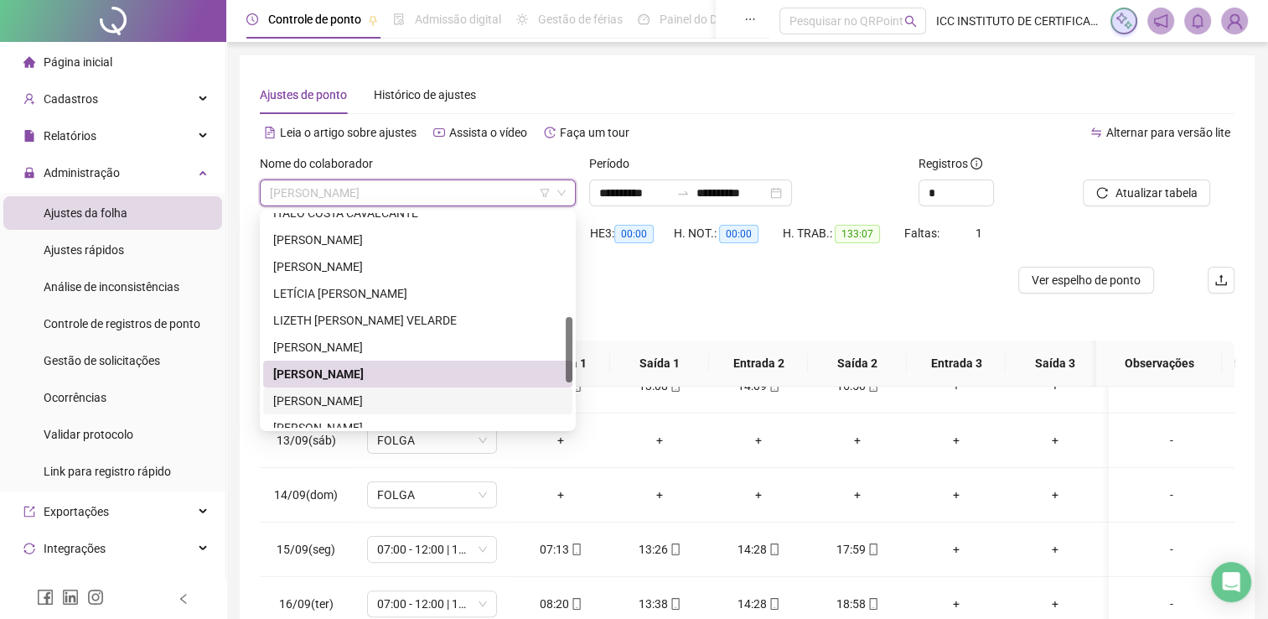
drag, startPoint x: 389, startPoint y: 403, endPoint x: 414, endPoint y: 399, distance: 25.5
click at [389, 404] on div "[PERSON_NAME]" at bounding box center [417, 400] width 289 height 18
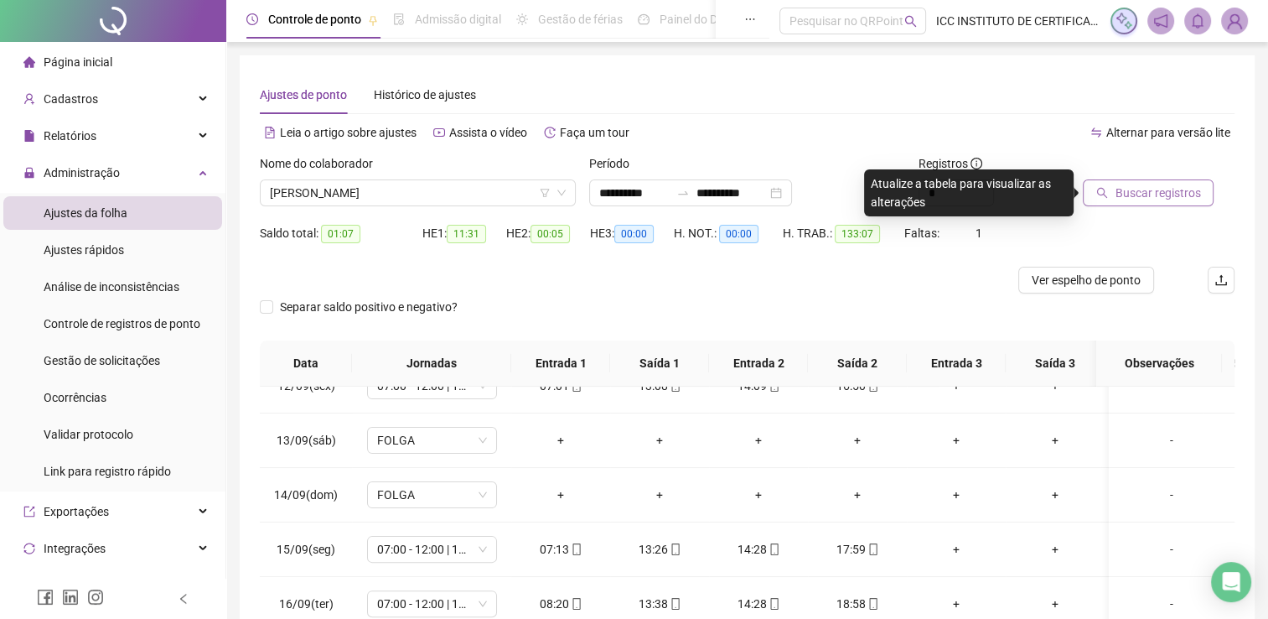
click at [1114, 184] on button "Buscar registros" at bounding box center [1148, 192] width 131 height 27
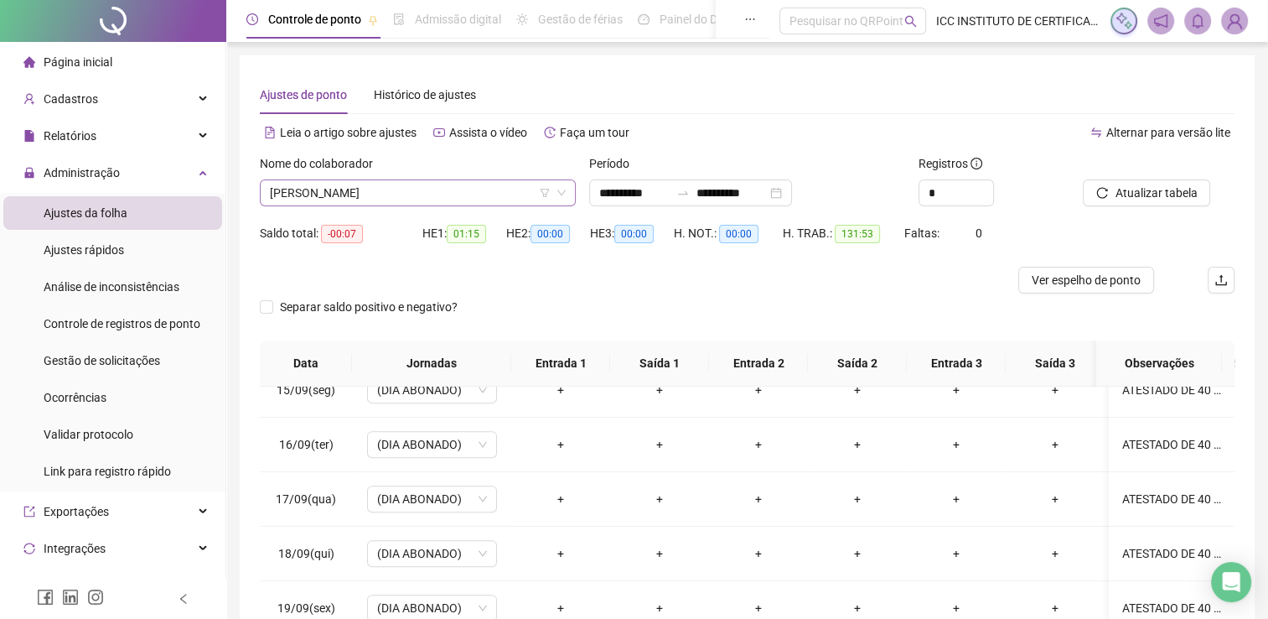
click at [396, 194] on span "[PERSON_NAME]" at bounding box center [418, 192] width 296 height 25
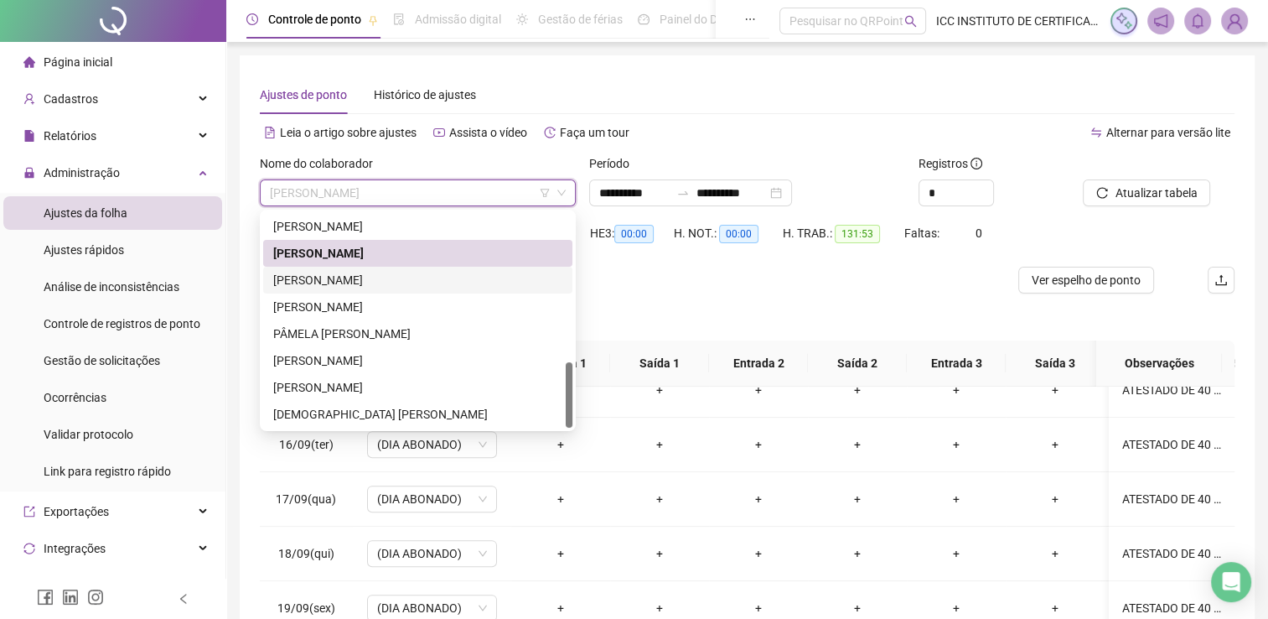
click at [358, 284] on div "[PERSON_NAME]" at bounding box center [417, 280] width 289 height 18
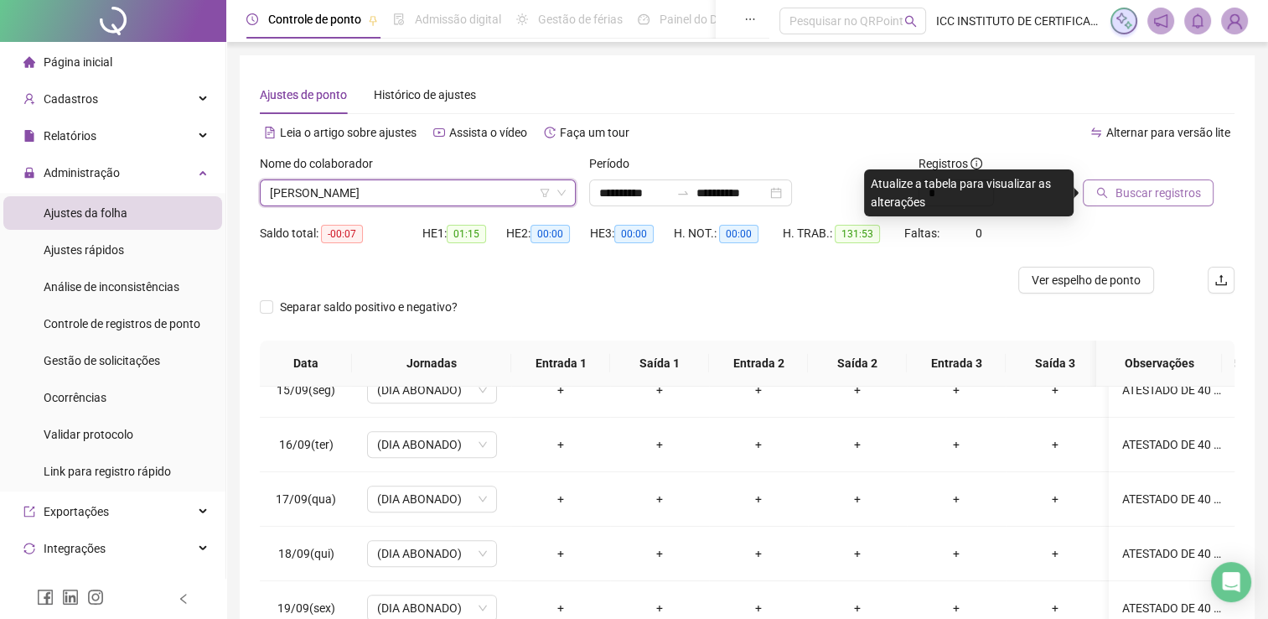
click at [1150, 193] on span "Buscar registros" at bounding box center [1157, 193] width 85 height 18
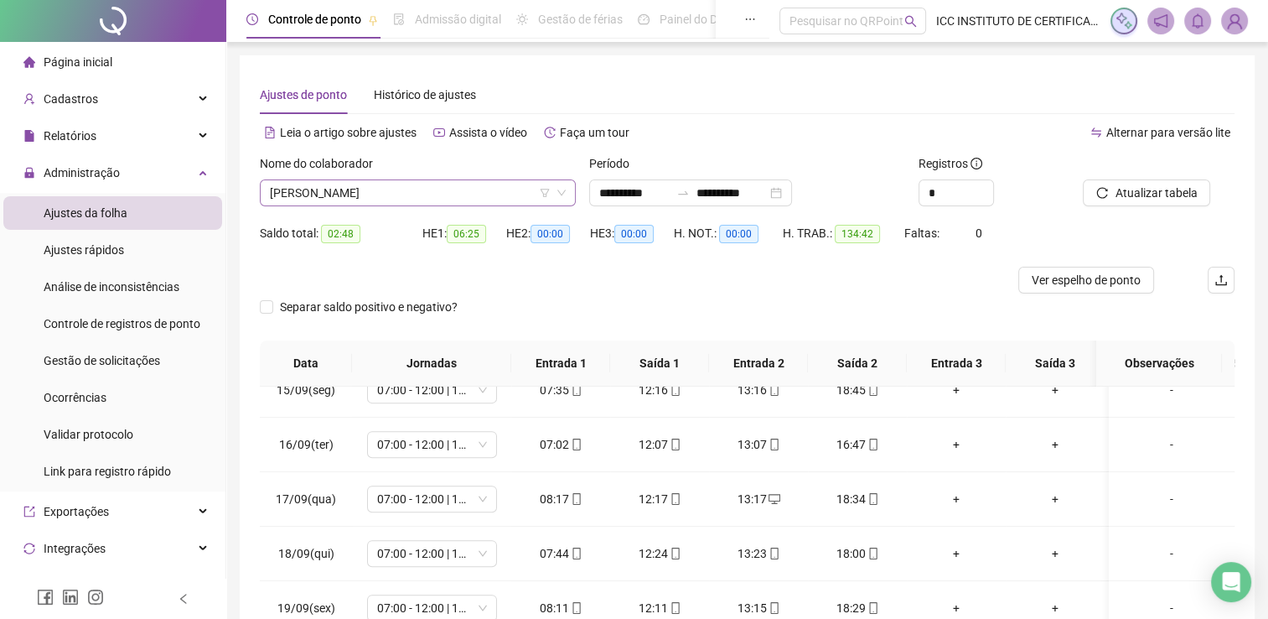
click at [392, 182] on span "[PERSON_NAME]" at bounding box center [418, 192] width 296 height 25
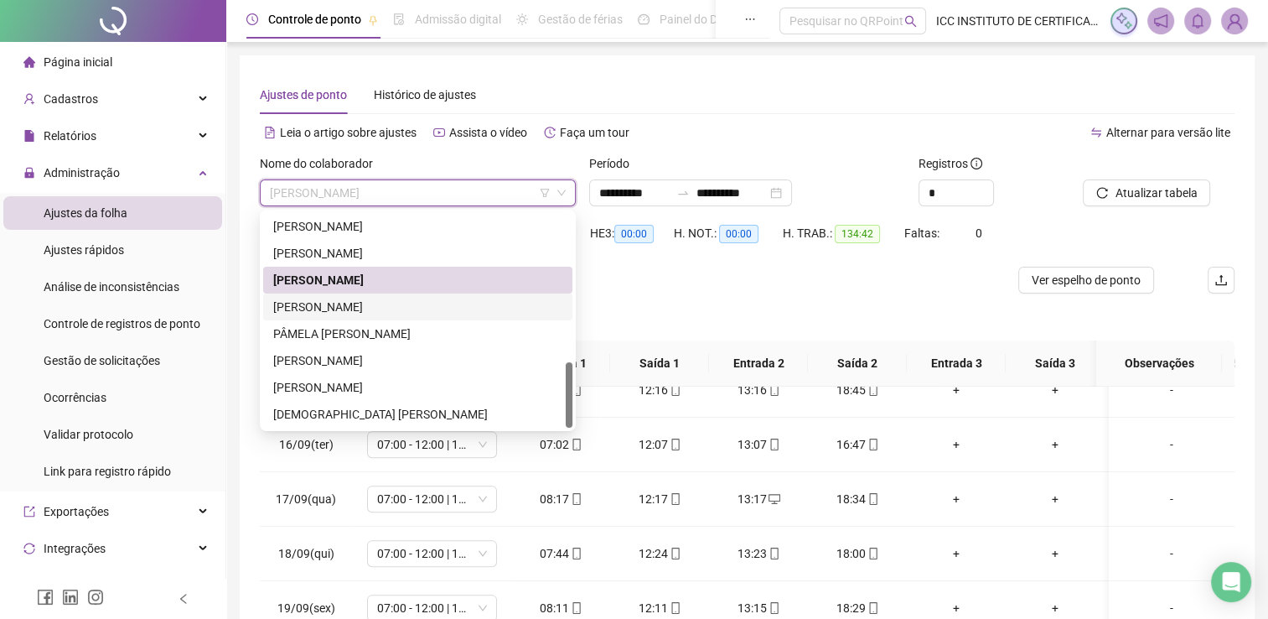
click at [366, 303] on div "[PERSON_NAME]" at bounding box center [417, 307] width 289 height 18
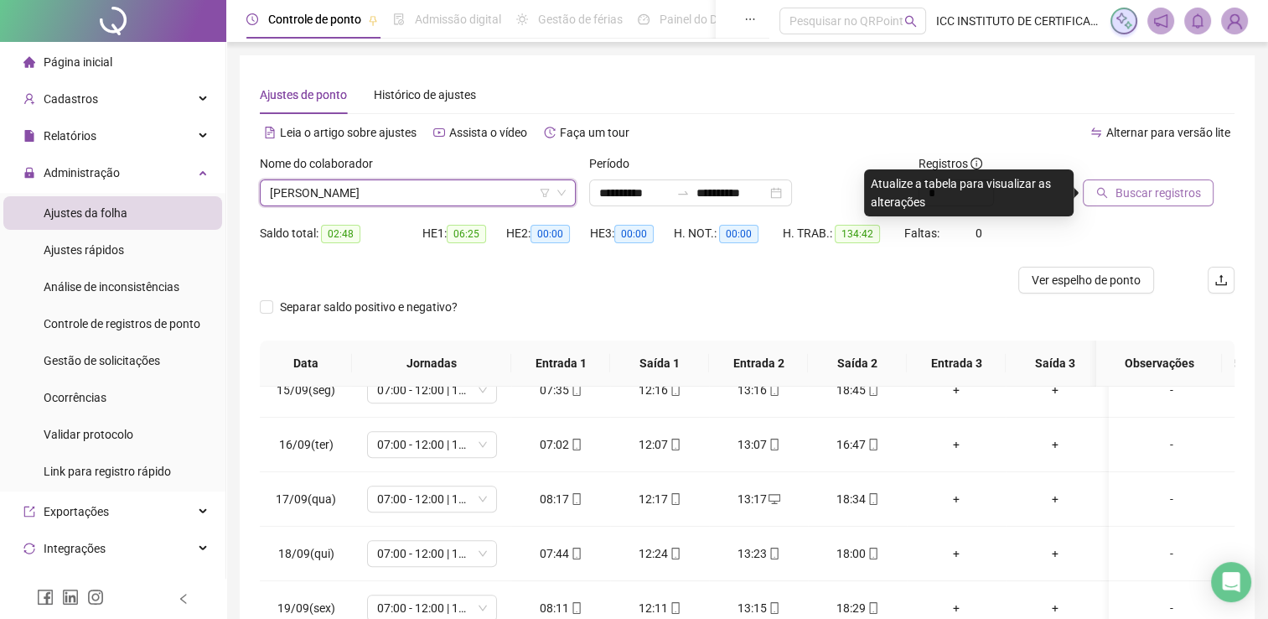
click at [1108, 196] on button "Buscar registros" at bounding box center [1148, 192] width 131 height 27
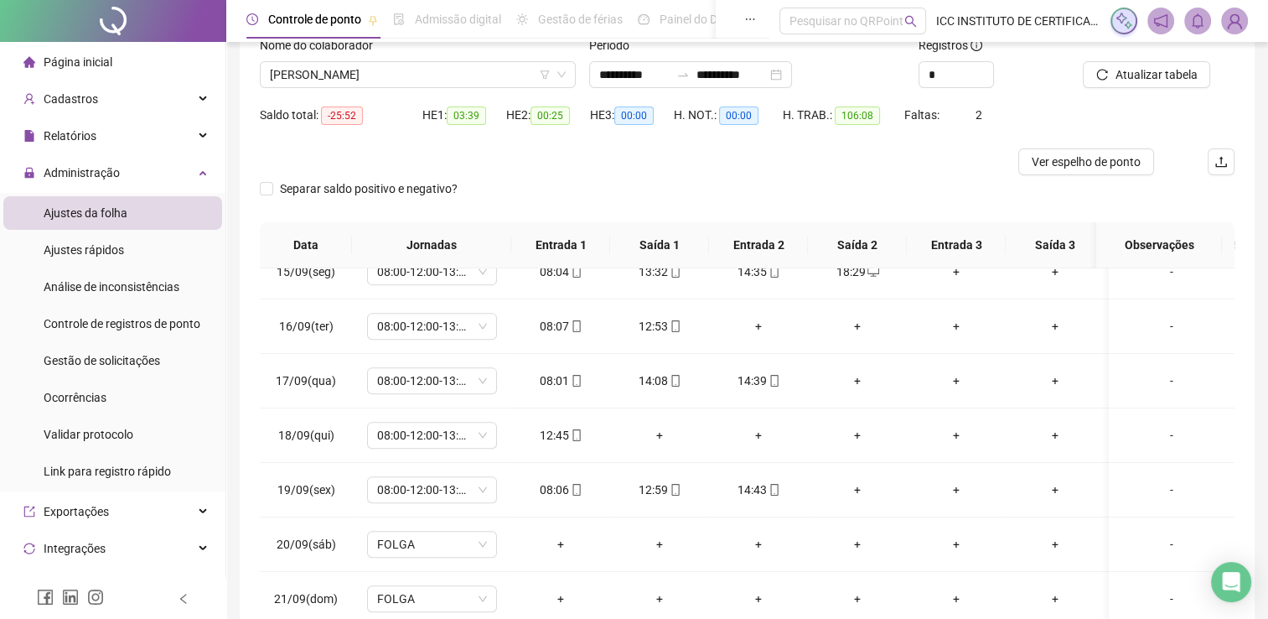
scroll to position [0, 0]
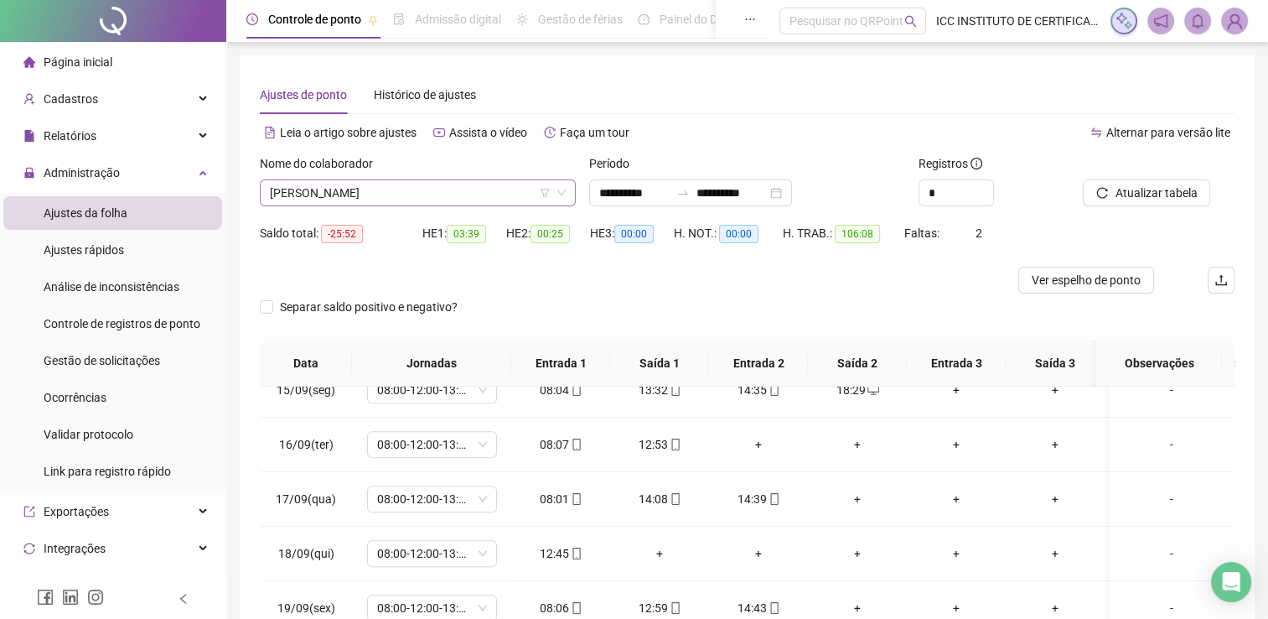
click at [439, 194] on span "[PERSON_NAME]" at bounding box center [418, 192] width 296 height 25
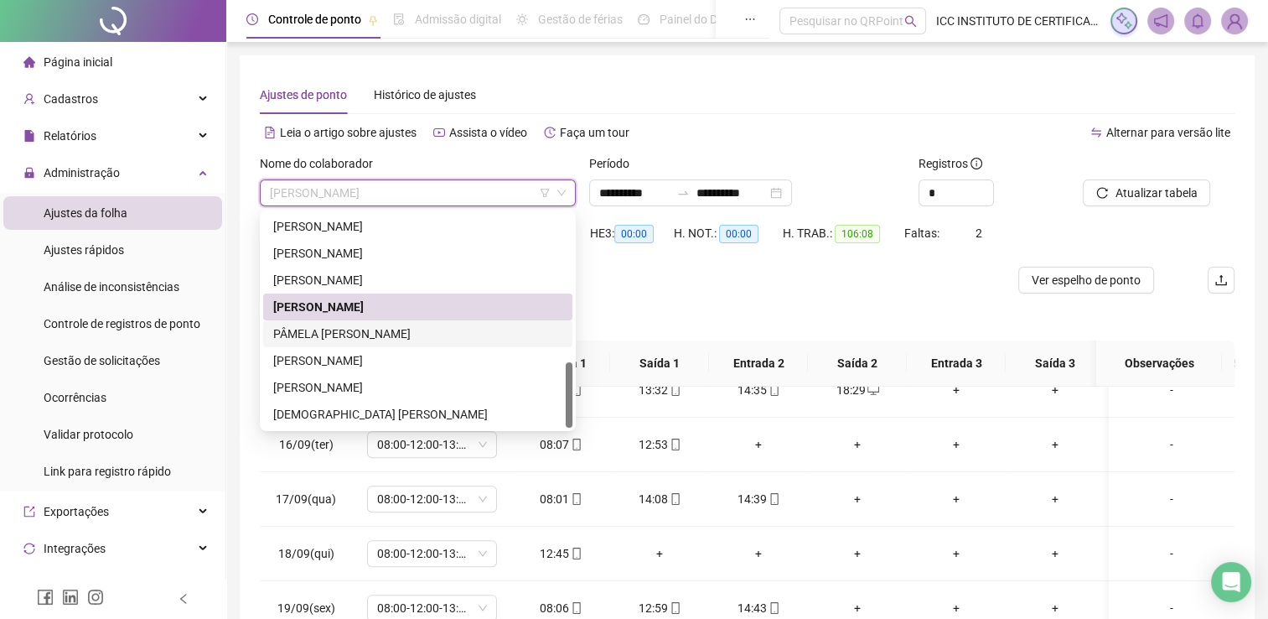
click at [401, 327] on div "PÂMELA [PERSON_NAME]" at bounding box center [417, 333] width 289 height 18
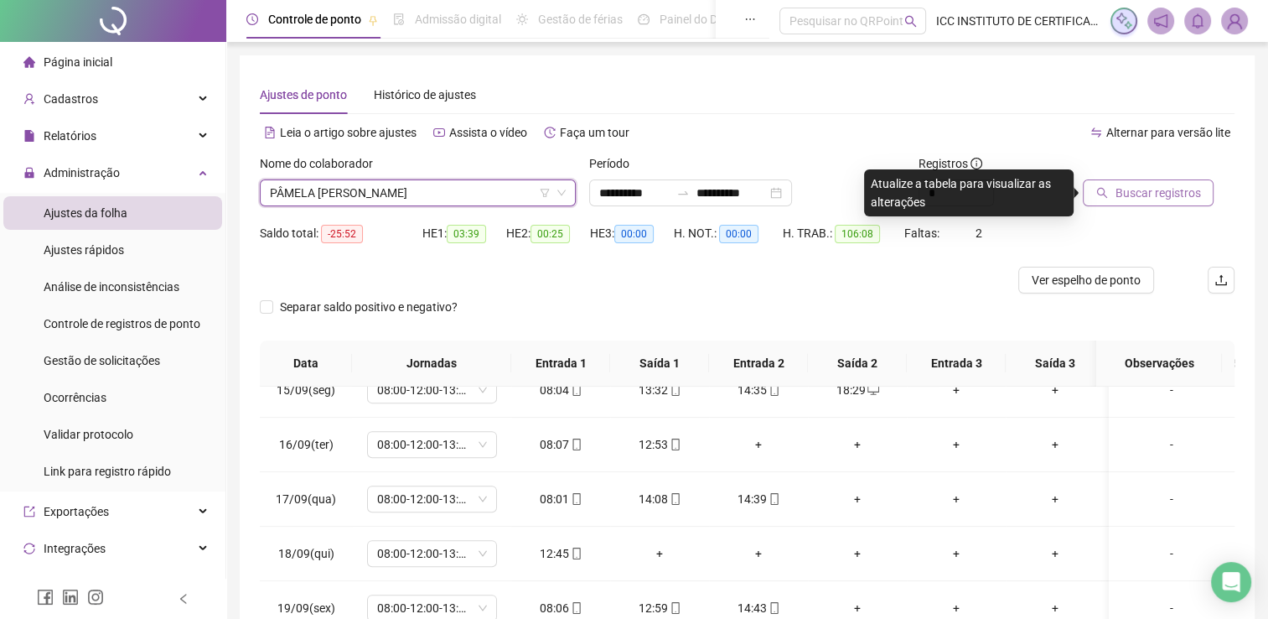
click at [1173, 183] on button "Buscar registros" at bounding box center [1148, 192] width 131 height 27
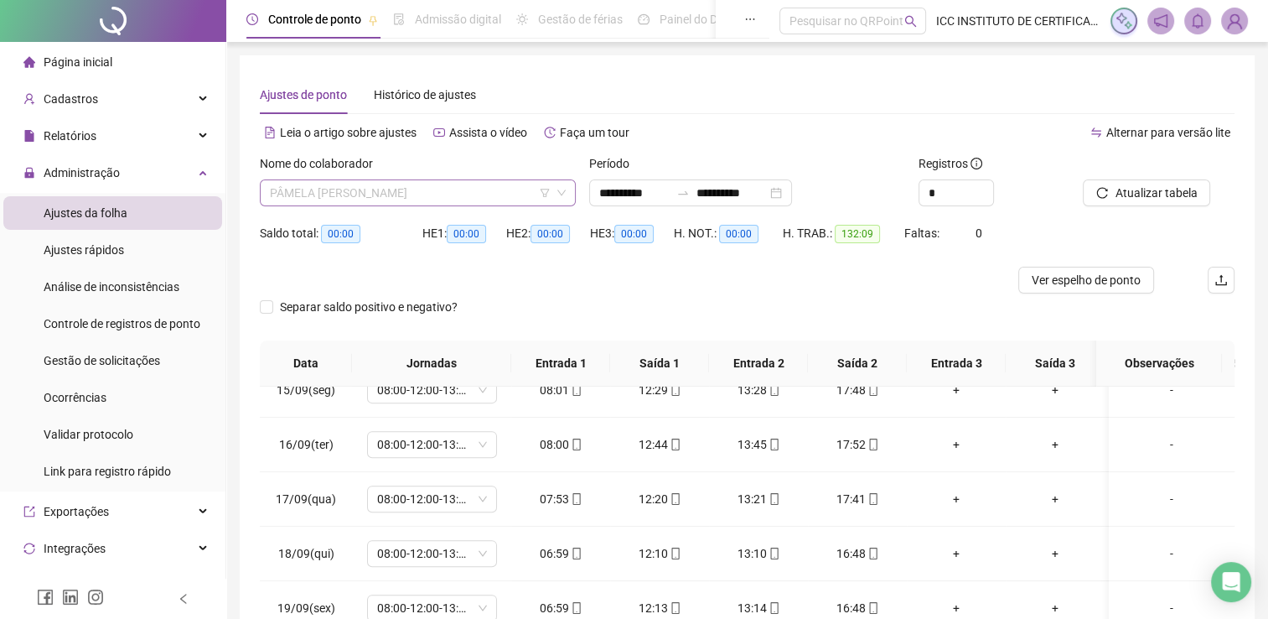
click at [372, 200] on span "PÂMELA [PERSON_NAME]" at bounding box center [418, 192] width 296 height 25
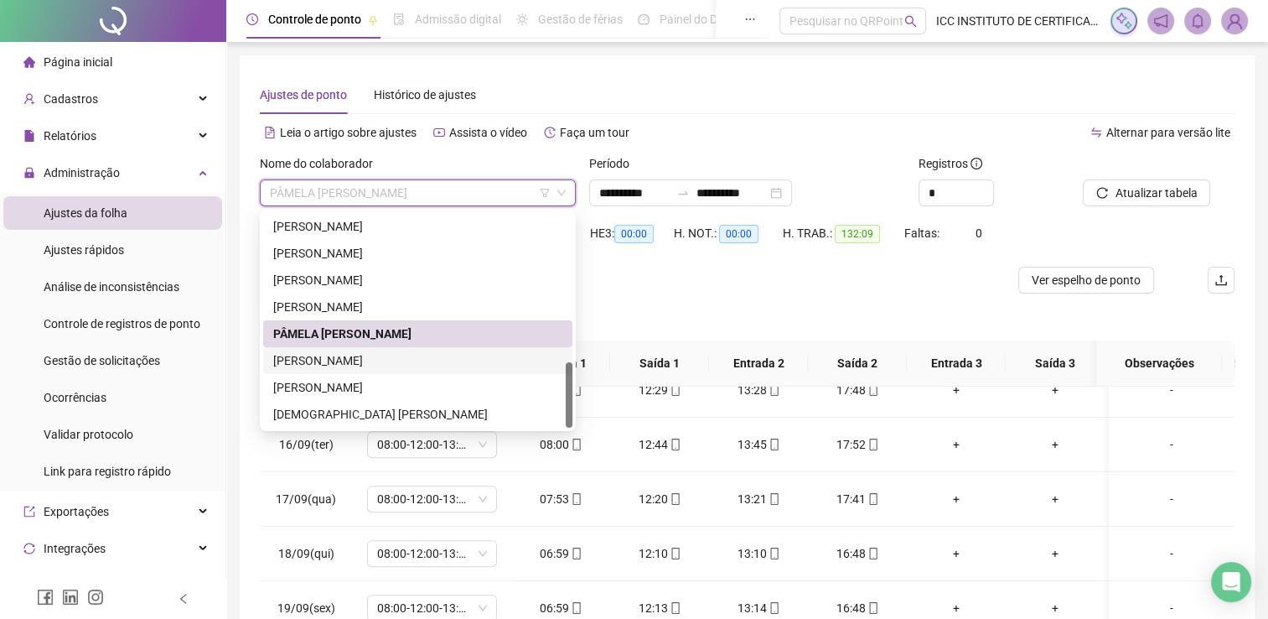
click at [384, 357] on div "[PERSON_NAME]" at bounding box center [417, 360] width 289 height 18
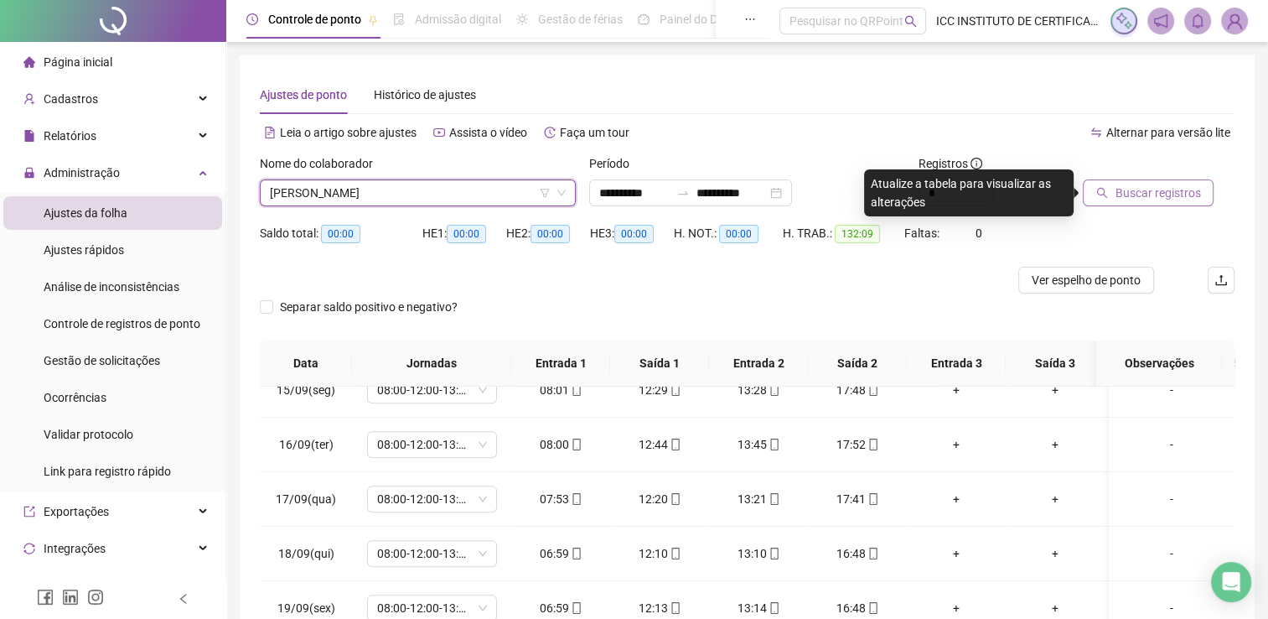
click at [1105, 199] on button "Buscar registros" at bounding box center [1148, 192] width 131 height 27
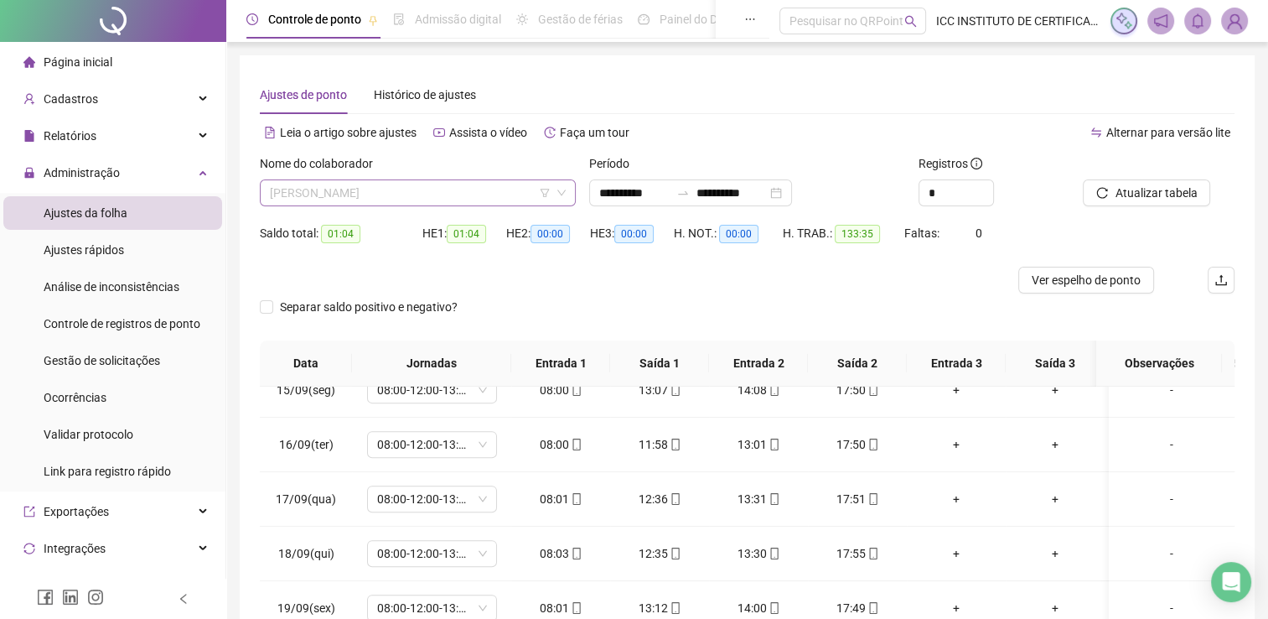
click at [360, 187] on span "[PERSON_NAME]" at bounding box center [418, 192] width 296 height 25
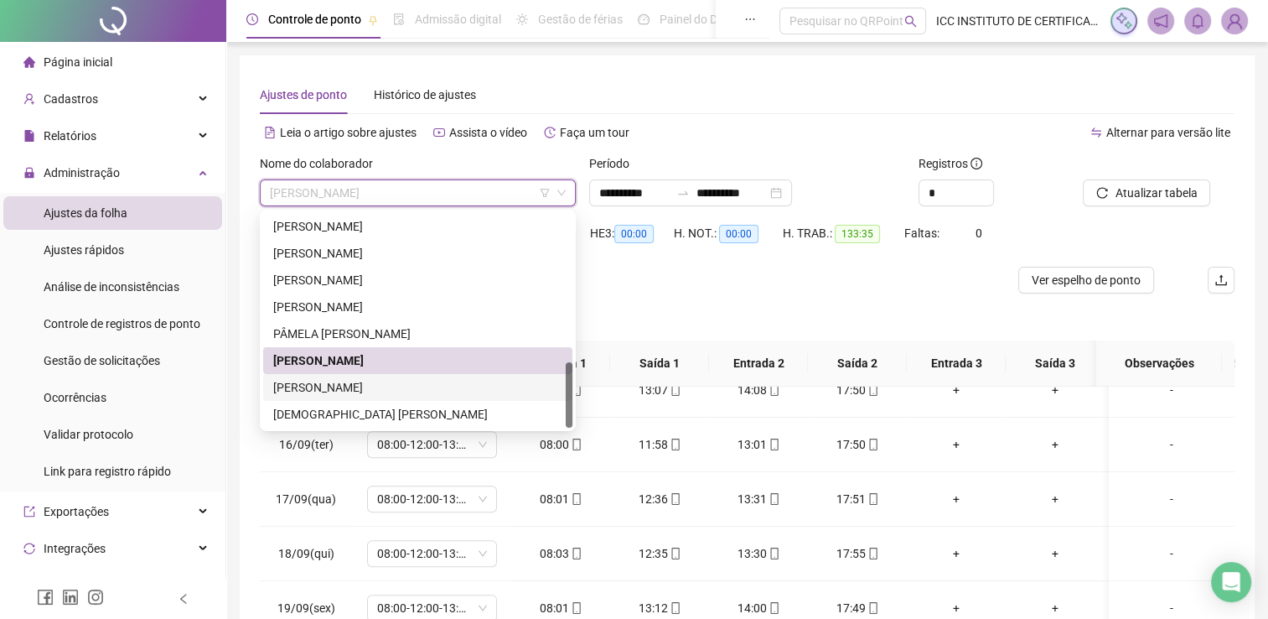
click at [379, 384] on div "[PERSON_NAME]" at bounding box center [417, 387] width 289 height 18
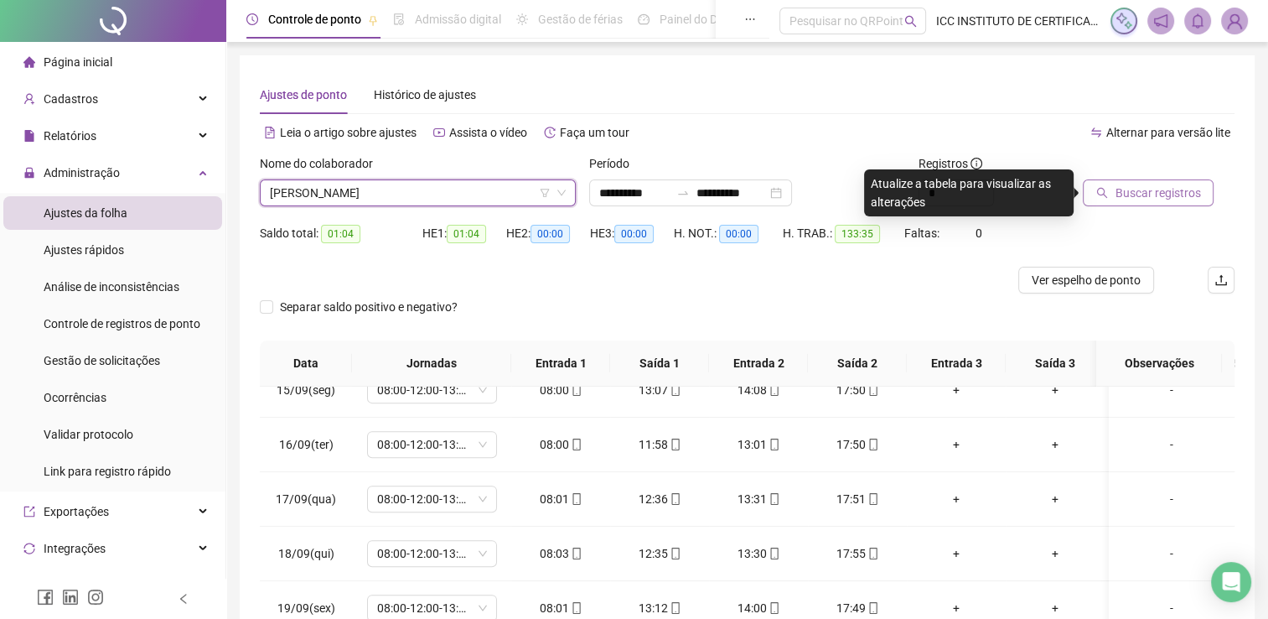
click at [1126, 195] on span "Buscar registros" at bounding box center [1157, 193] width 85 height 18
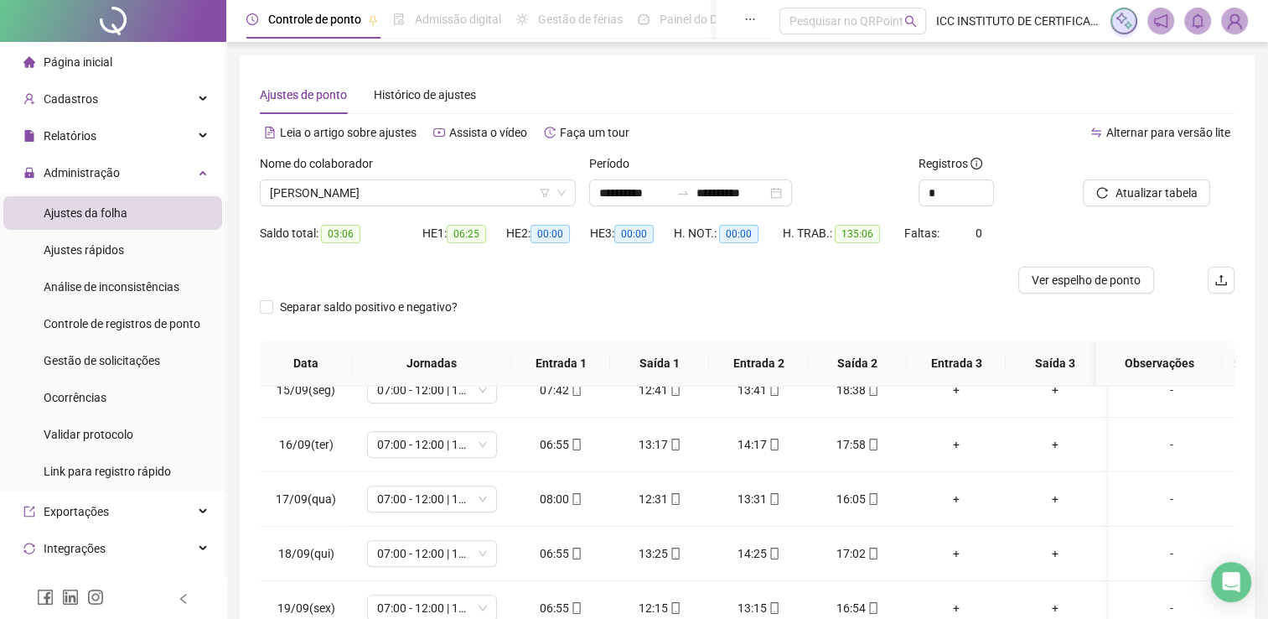
click at [511, 261] on div "HE 2: 00:00" at bounding box center [548, 243] width 84 height 47
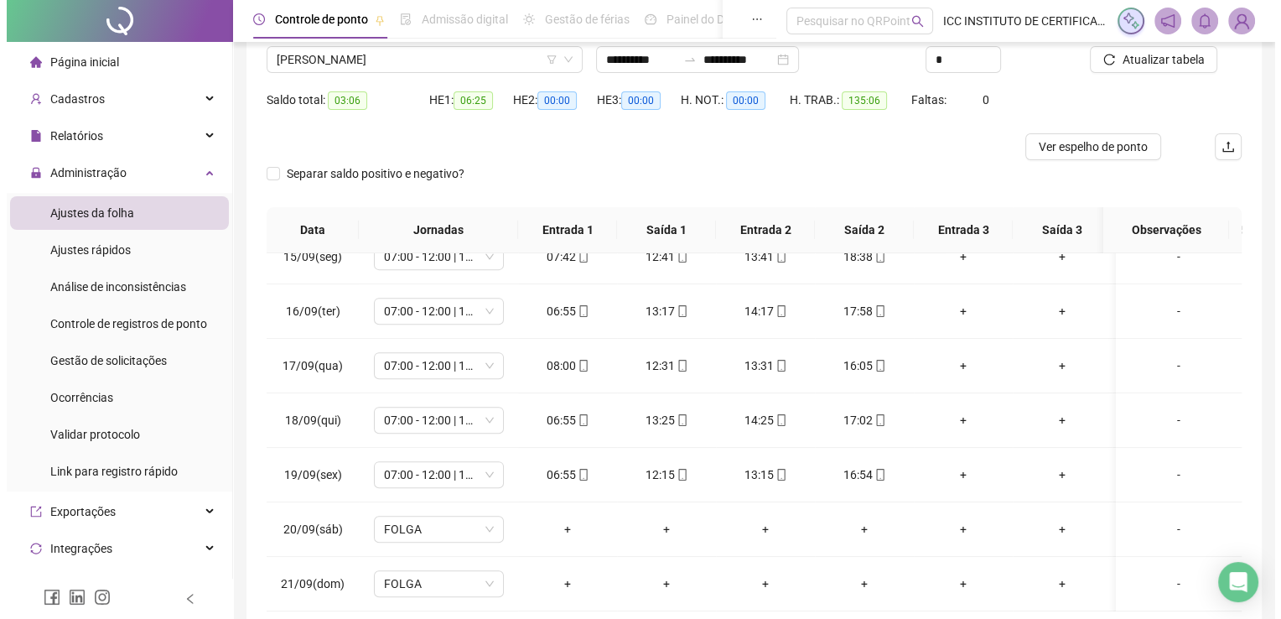
scroll to position [49, 0]
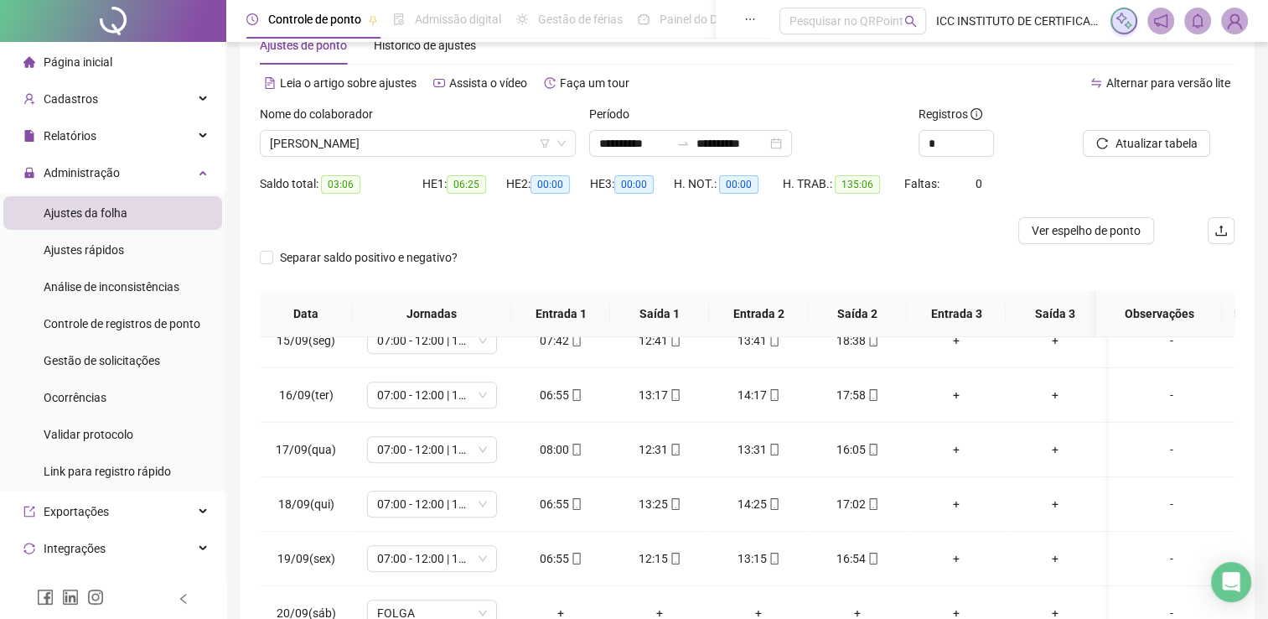
drag, startPoint x: 325, startPoint y: 142, endPoint x: 369, endPoint y: 214, distance: 83.5
click at [325, 142] on span "[PERSON_NAME]" at bounding box center [418, 143] width 296 height 25
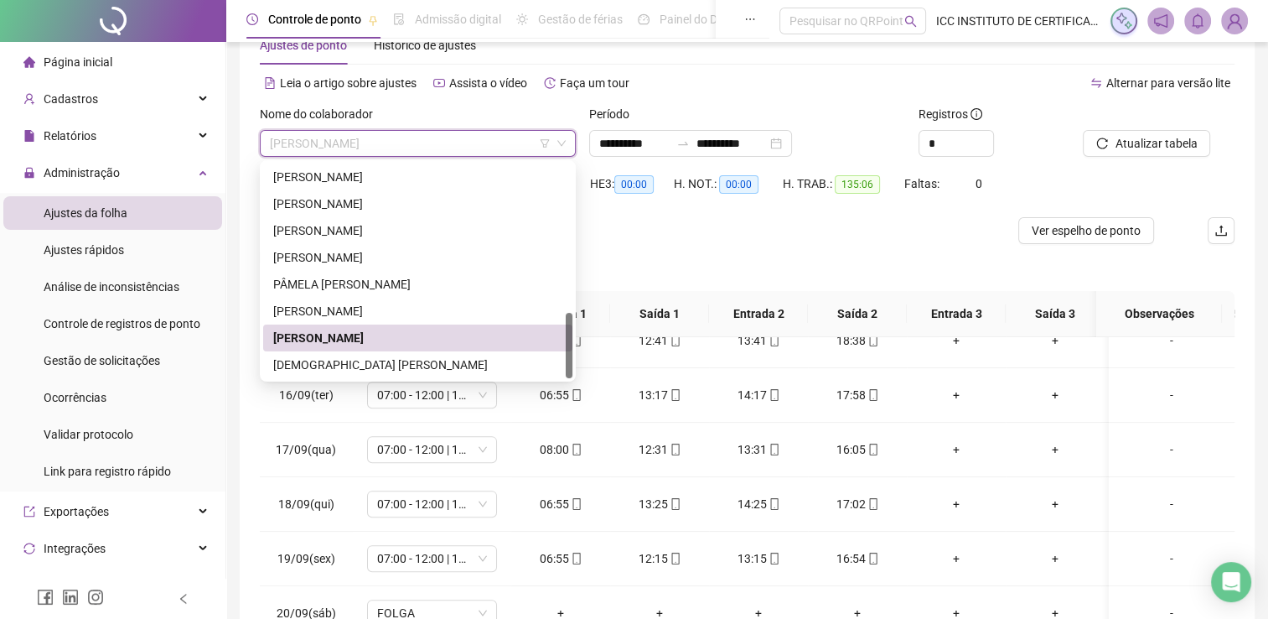
click at [396, 357] on div "[DEMOGRAPHIC_DATA] [PERSON_NAME]" at bounding box center [417, 364] width 289 height 18
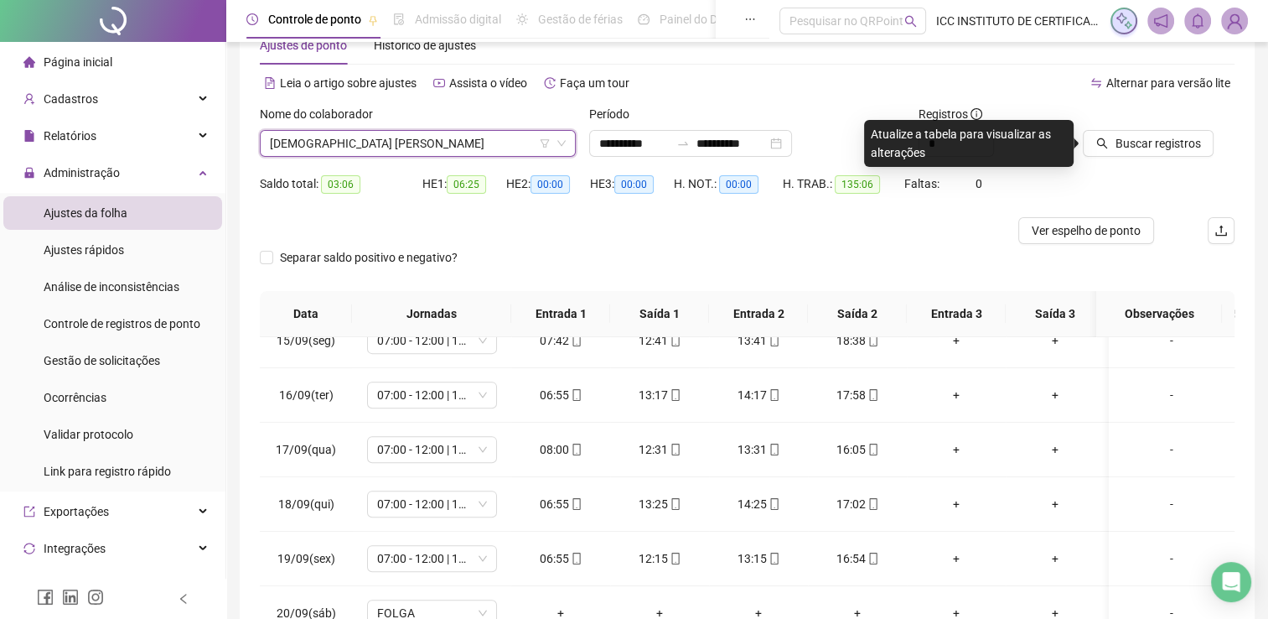
click at [1143, 142] on span "Buscar registros" at bounding box center [1157, 143] width 85 height 18
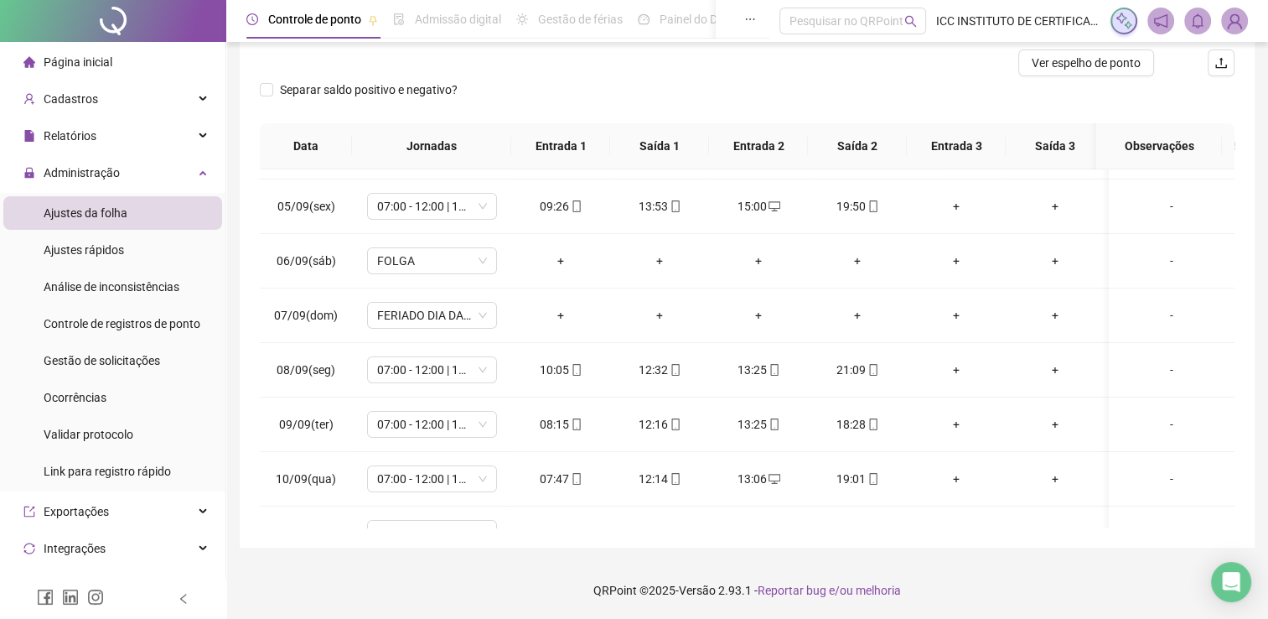
scroll to position [85, 0]
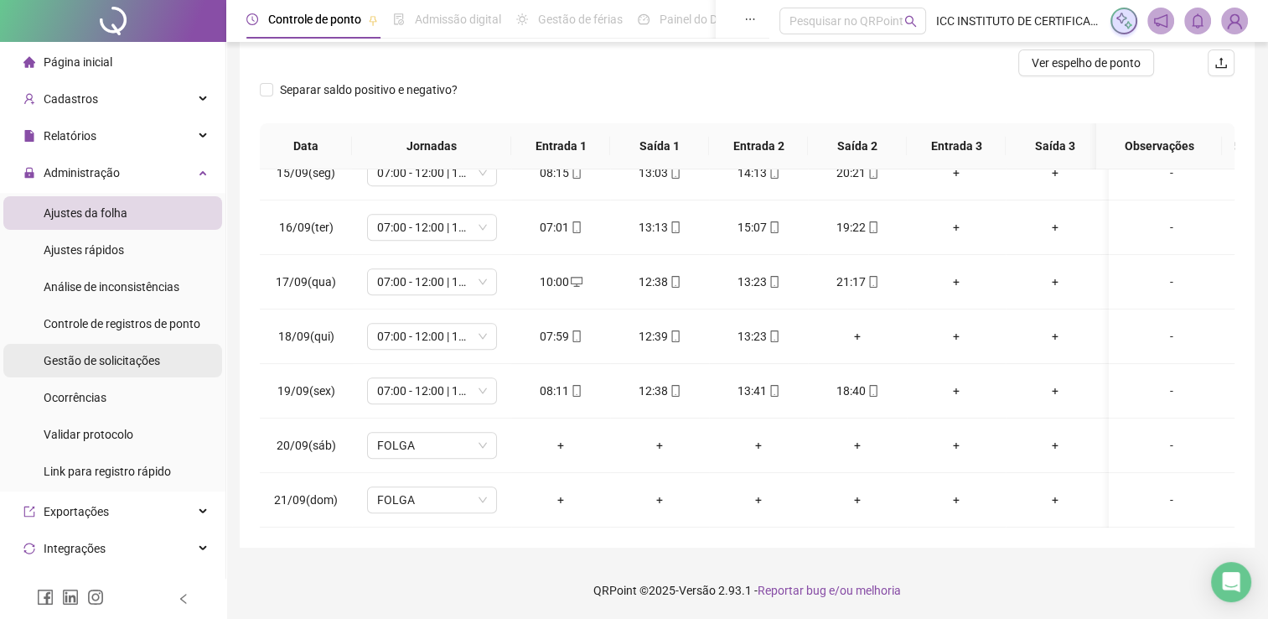
click at [132, 364] on span "Gestão de solicitações" at bounding box center [102, 360] width 116 height 13
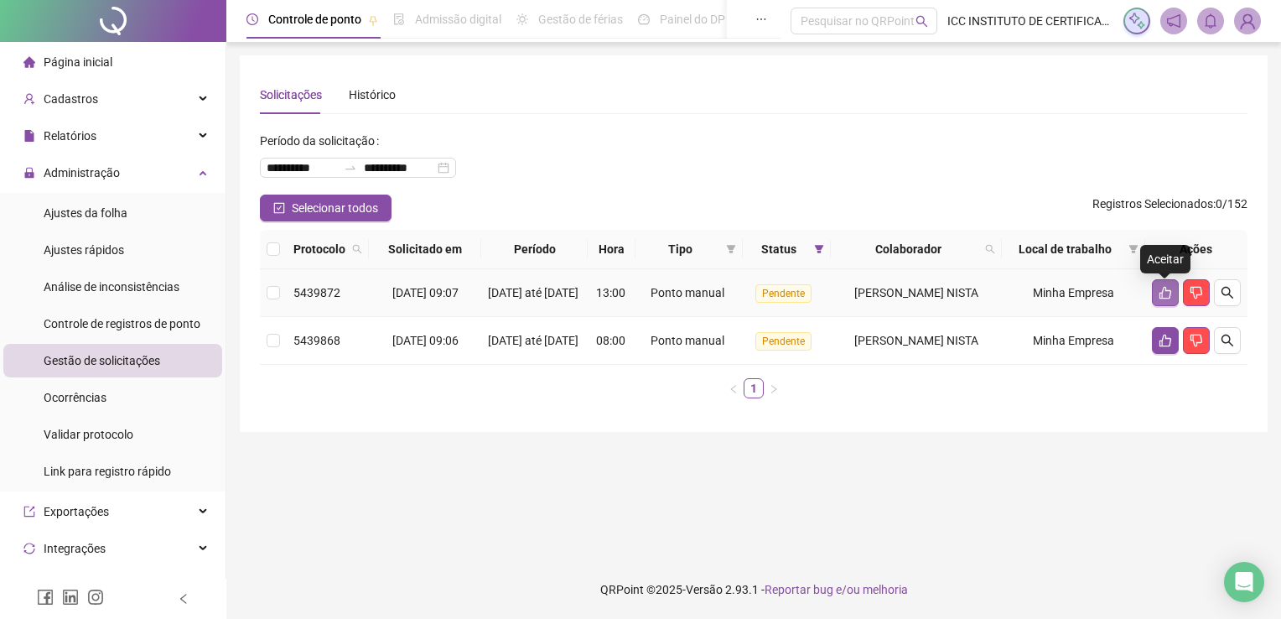
click at [1163, 294] on icon "like" at bounding box center [1164, 292] width 13 height 13
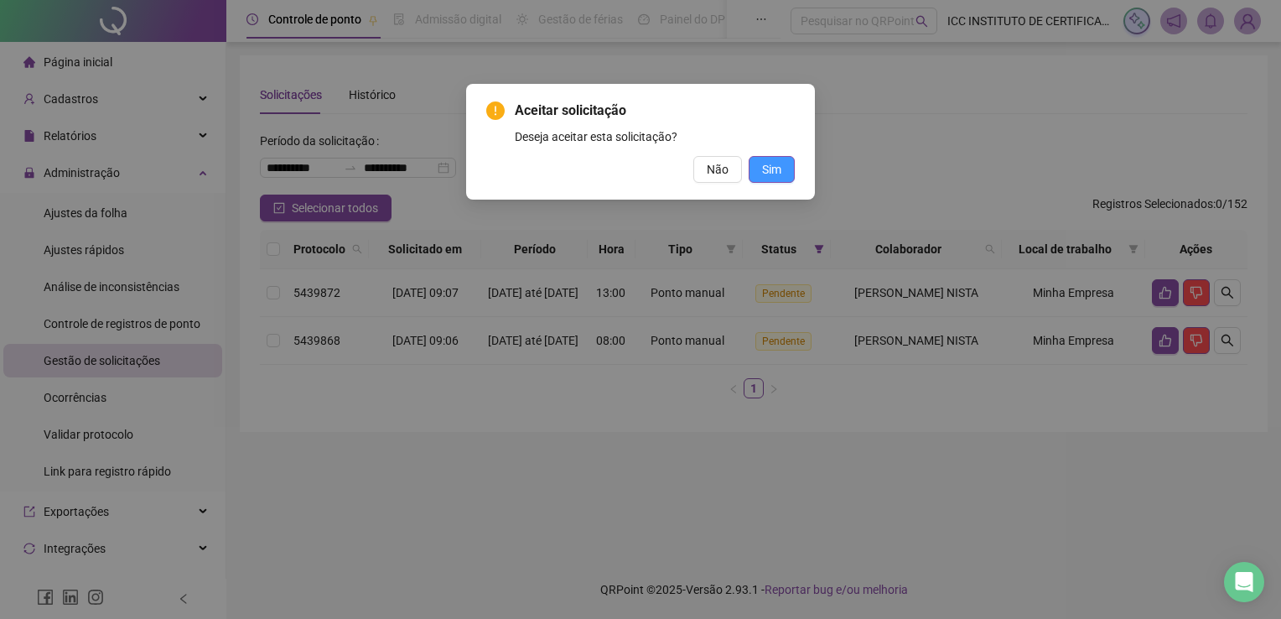
click at [781, 163] on span "Sim" at bounding box center [771, 169] width 19 height 18
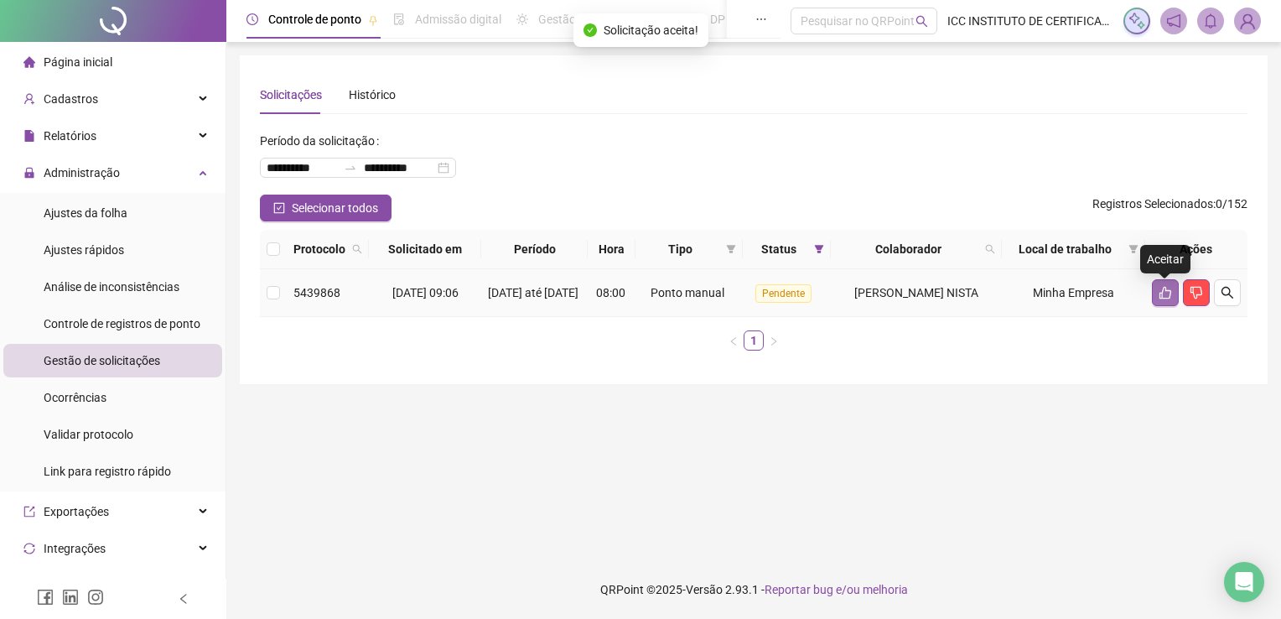
click at [1155, 298] on button "button" at bounding box center [1165, 292] width 27 height 27
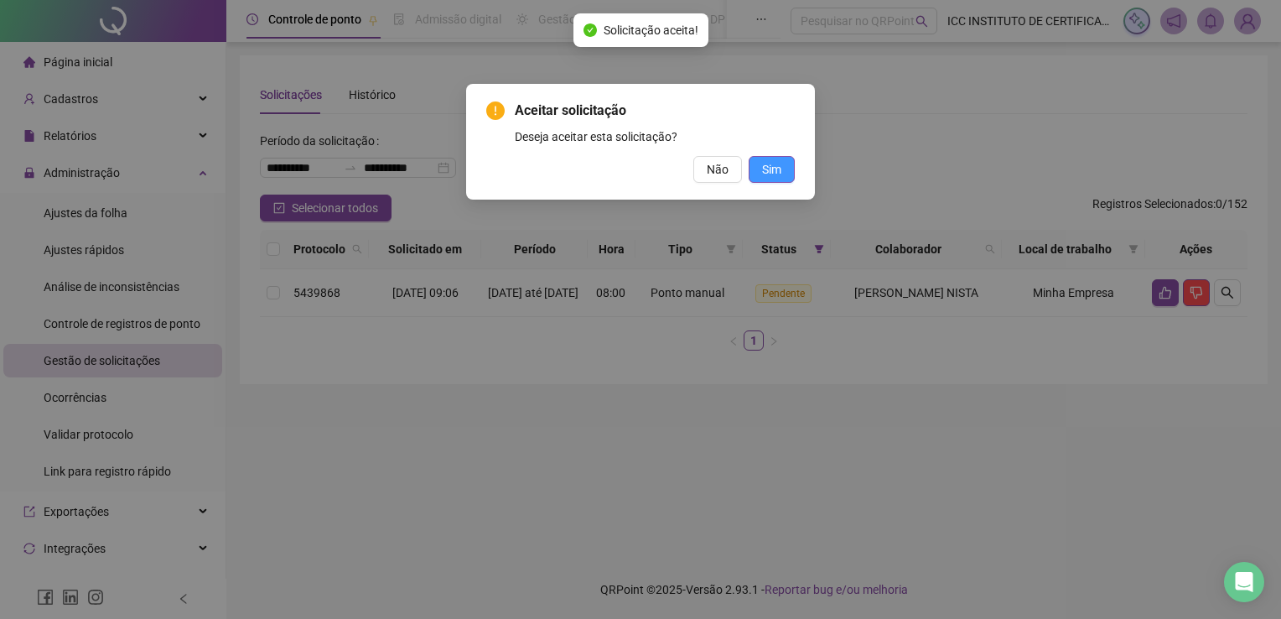
click at [762, 166] on span "Sim" at bounding box center [771, 169] width 19 height 18
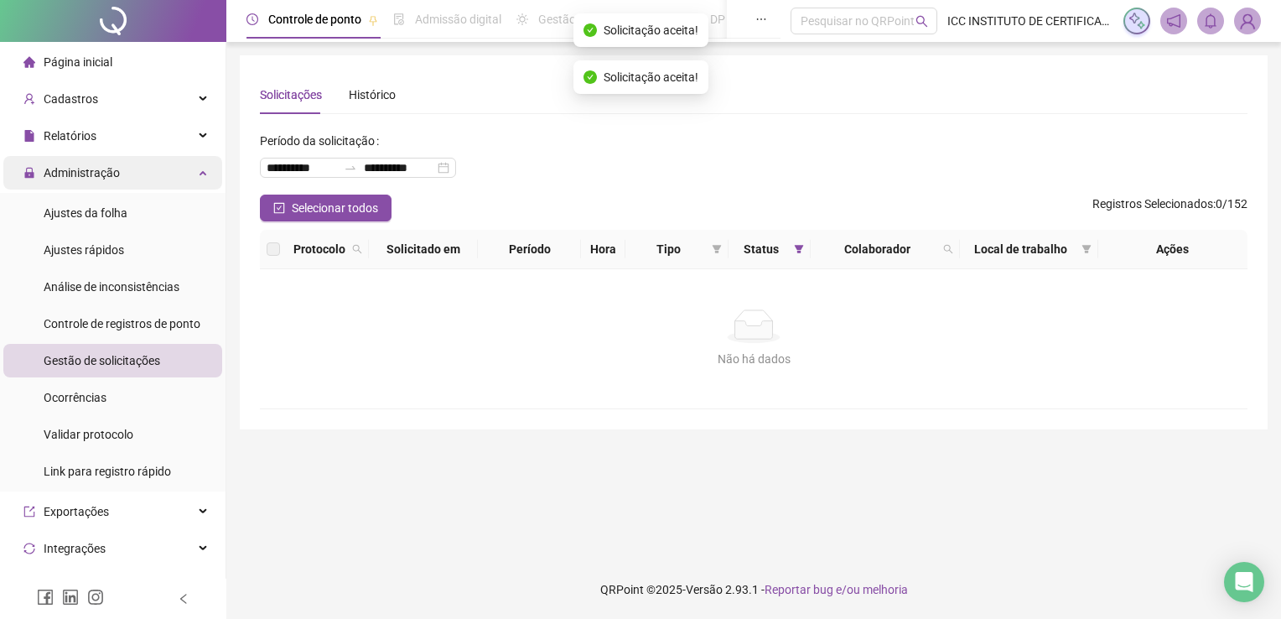
click at [200, 171] on icon at bounding box center [204, 171] width 8 height 0
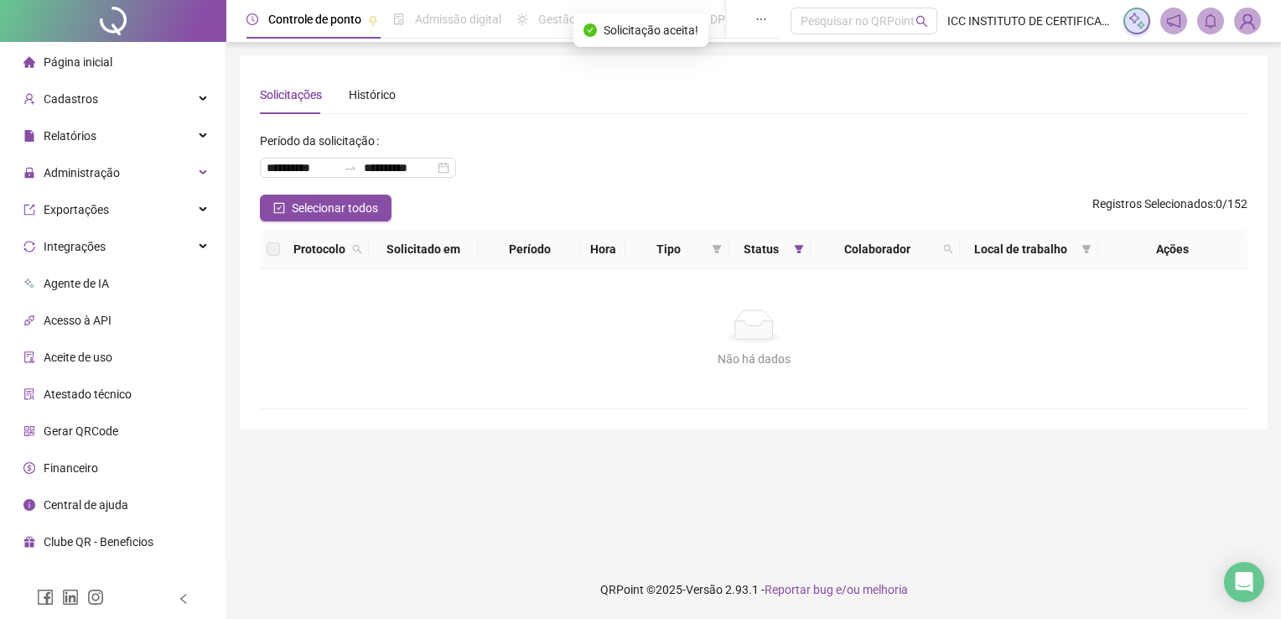
click at [131, 52] on li "Página inicial" at bounding box center [112, 62] width 219 height 34
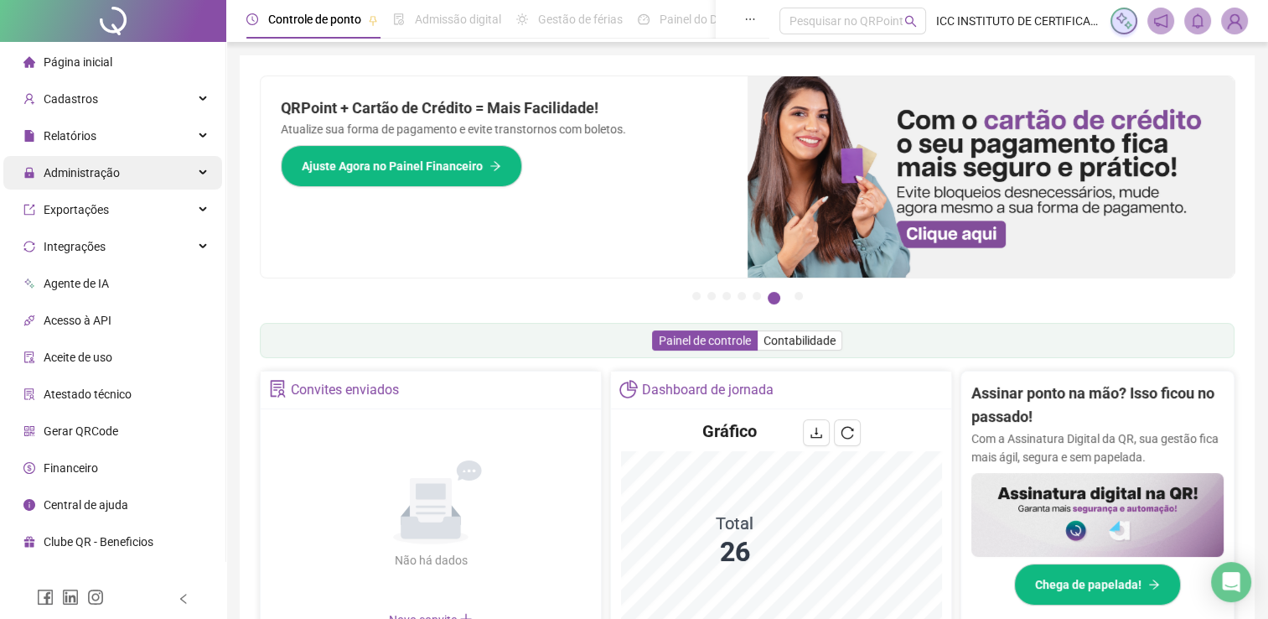
click at [87, 186] on span "Administração" at bounding box center [71, 173] width 96 height 34
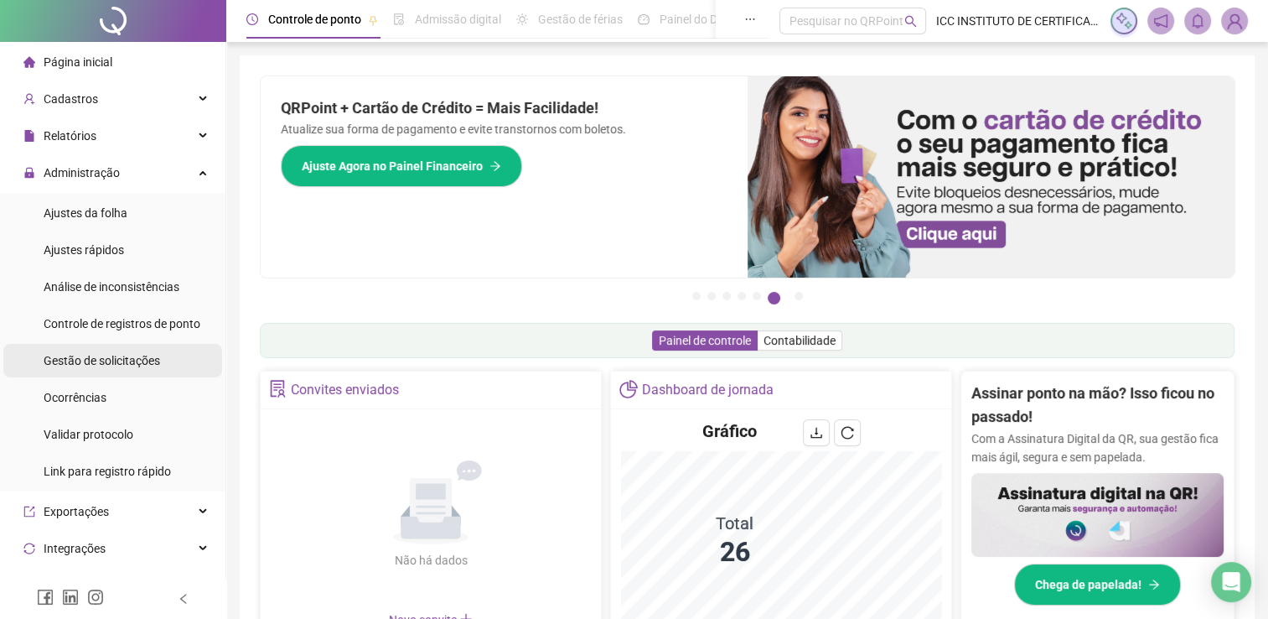
click at [116, 357] on span "Gestão de solicitações" at bounding box center [102, 360] width 116 height 13
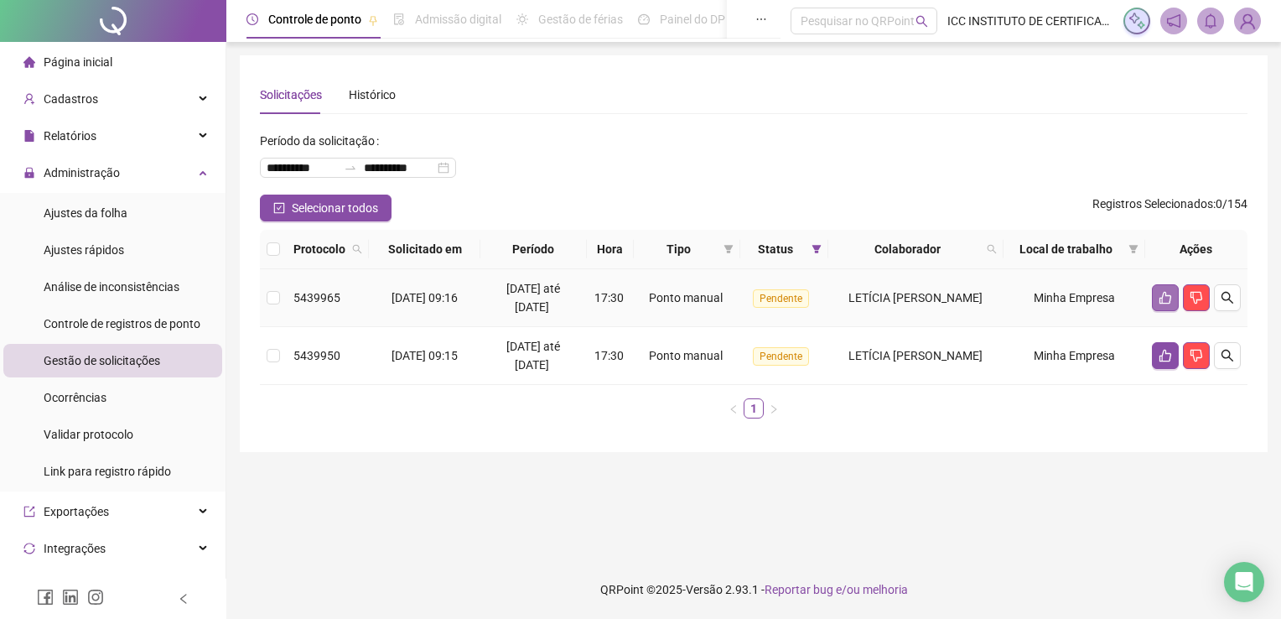
click at [1160, 298] on icon "like" at bounding box center [1165, 298] width 12 height 13
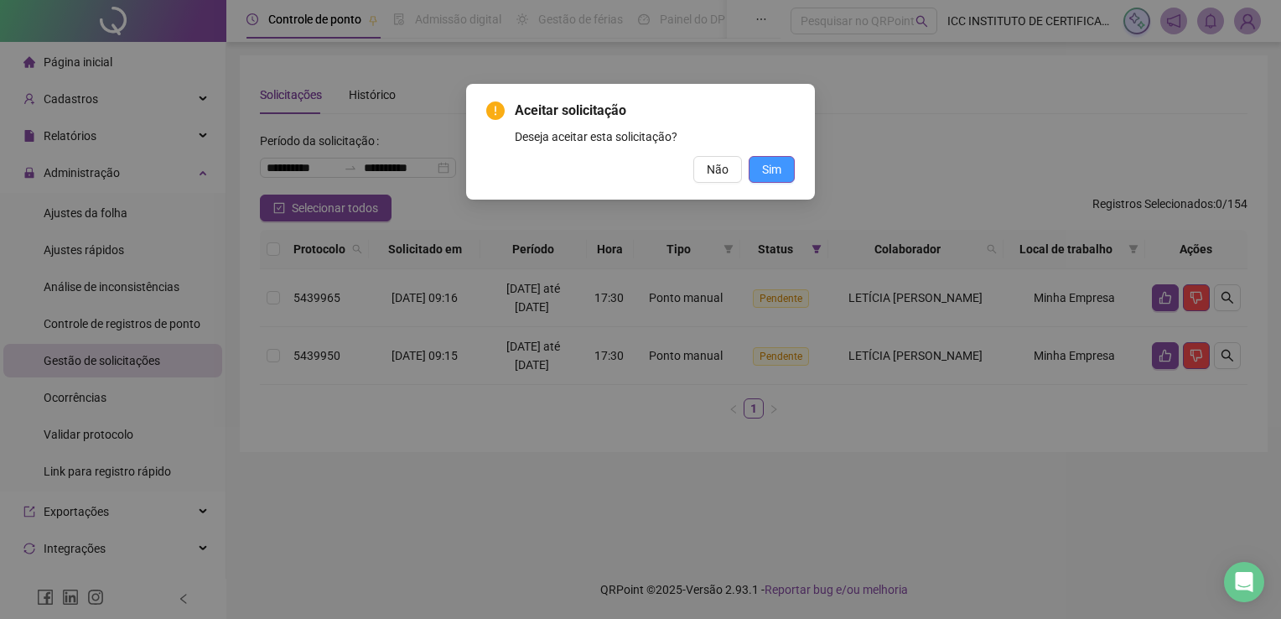
click at [784, 171] on button "Sim" at bounding box center [771, 169] width 46 height 27
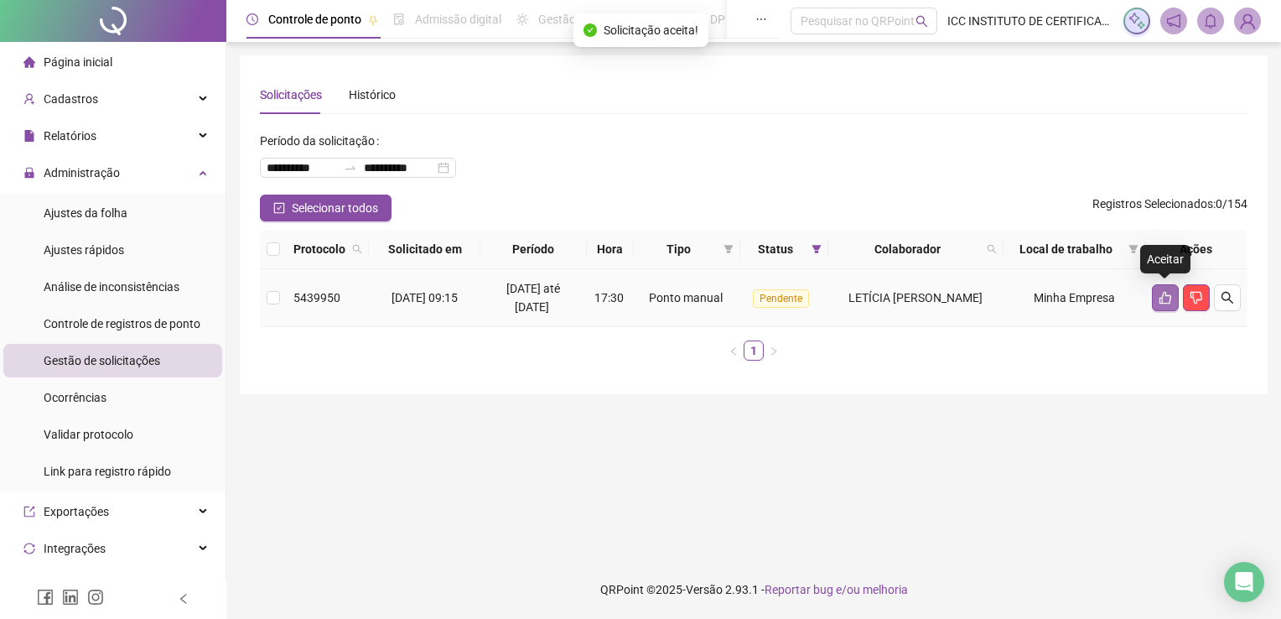
click at [1165, 294] on icon "like" at bounding box center [1165, 298] width 12 height 13
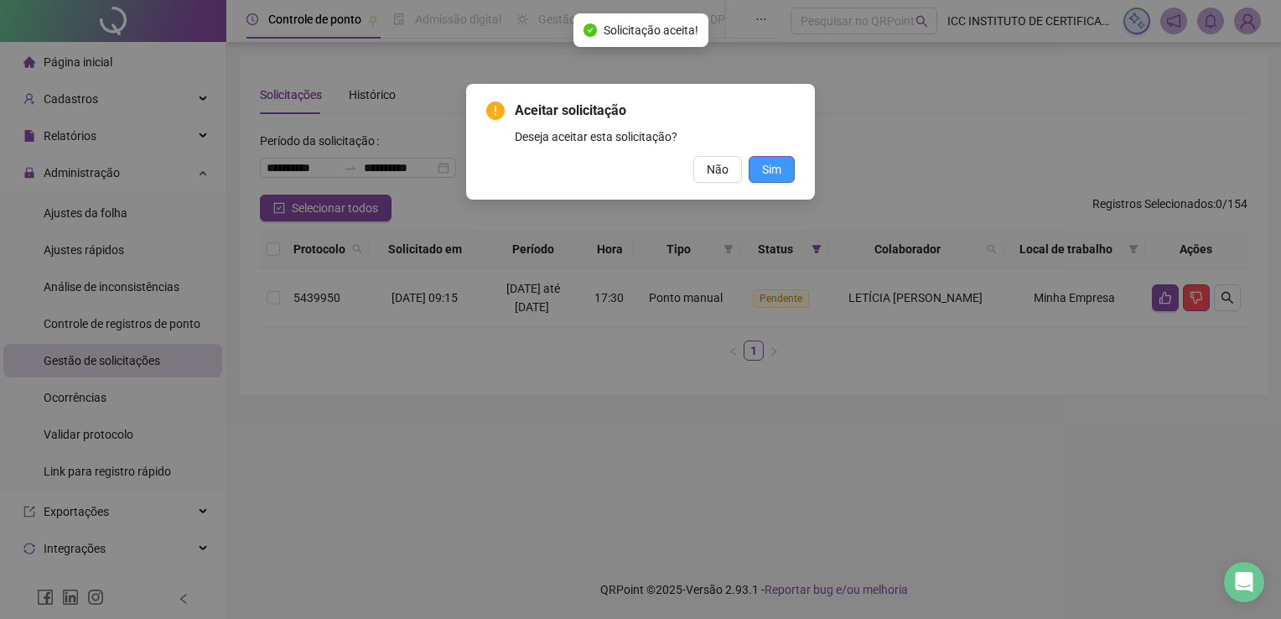
click at [771, 163] on span "Sim" at bounding box center [771, 169] width 19 height 18
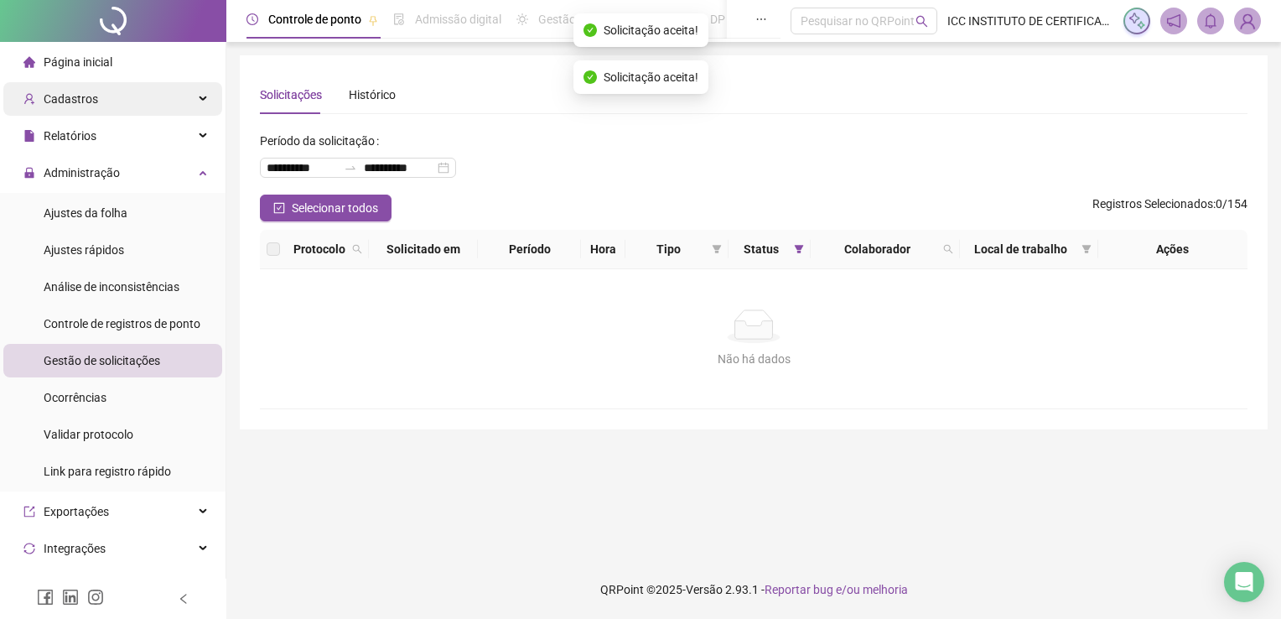
drag, startPoint x: 197, startPoint y: 170, endPoint x: 107, endPoint y: 115, distance: 105.4
click at [197, 170] on div "Administração" at bounding box center [112, 173] width 219 height 34
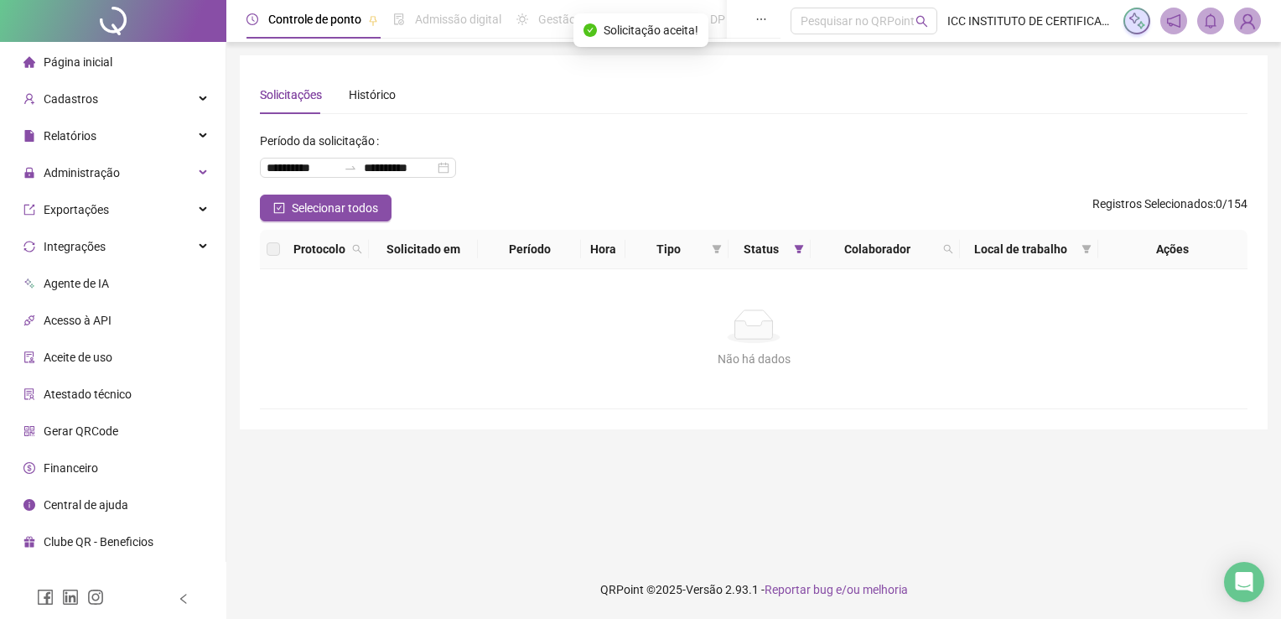
click at [95, 65] on span "Página inicial" at bounding box center [78, 61] width 69 height 13
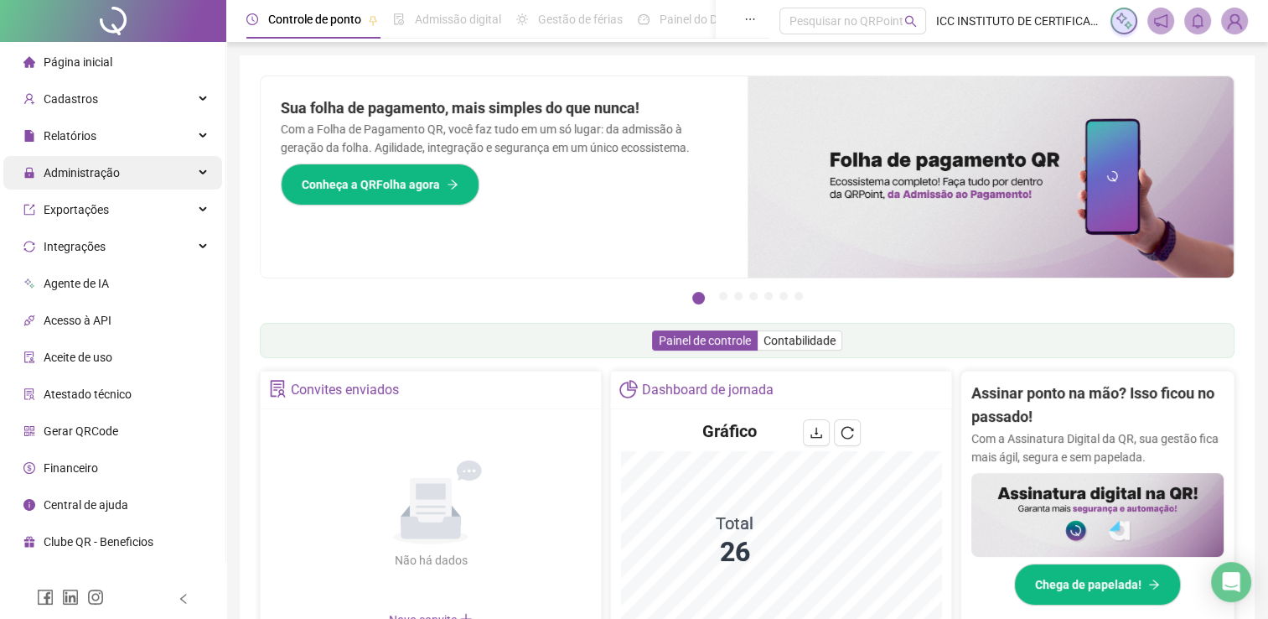
click at [134, 170] on div "Administração" at bounding box center [112, 173] width 219 height 34
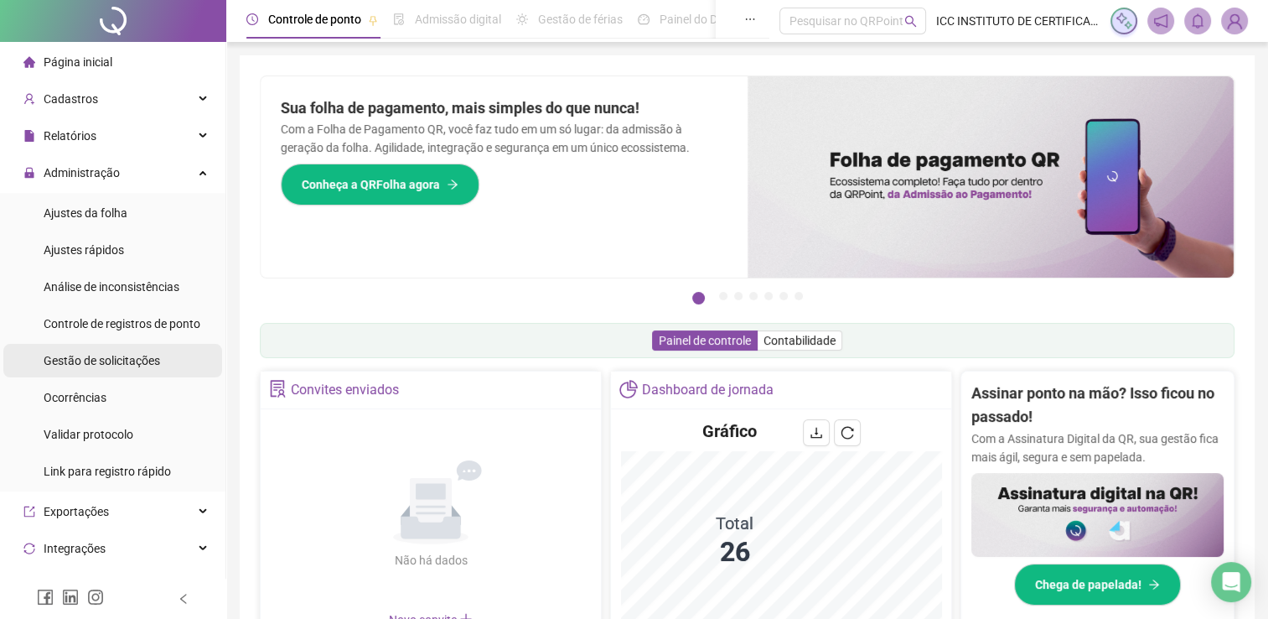
click at [109, 364] on span "Gestão de solicitações" at bounding box center [102, 360] width 116 height 13
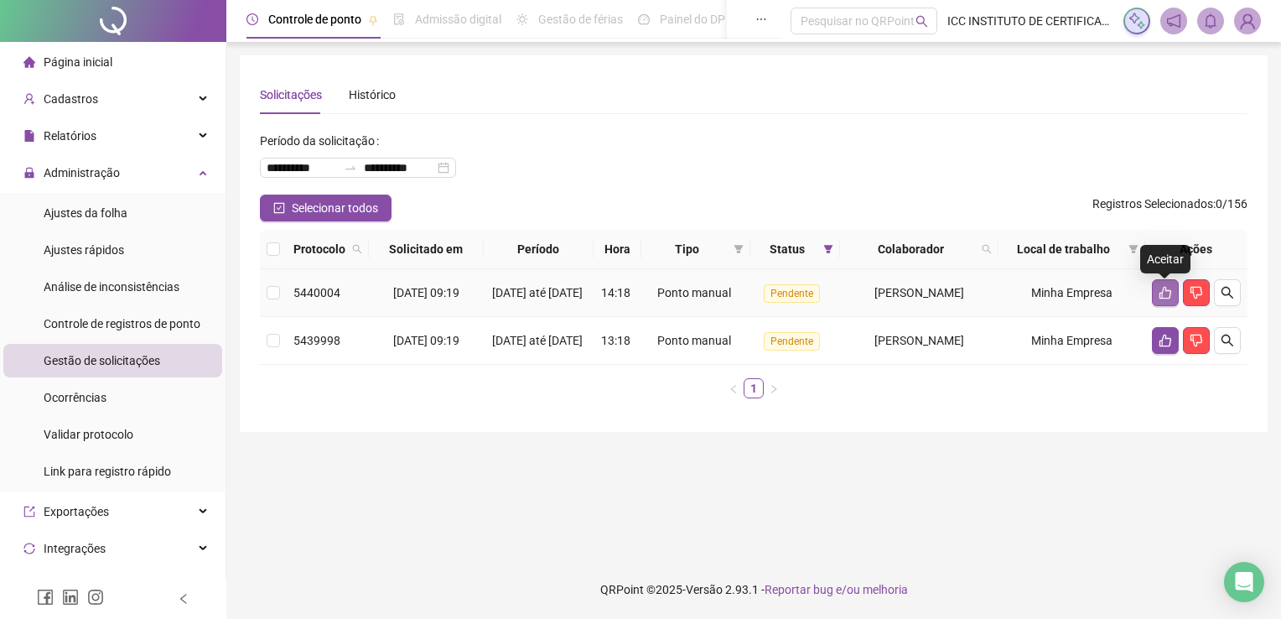
click at [1162, 299] on icon "like" at bounding box center [1164, 292] width 13 height 13
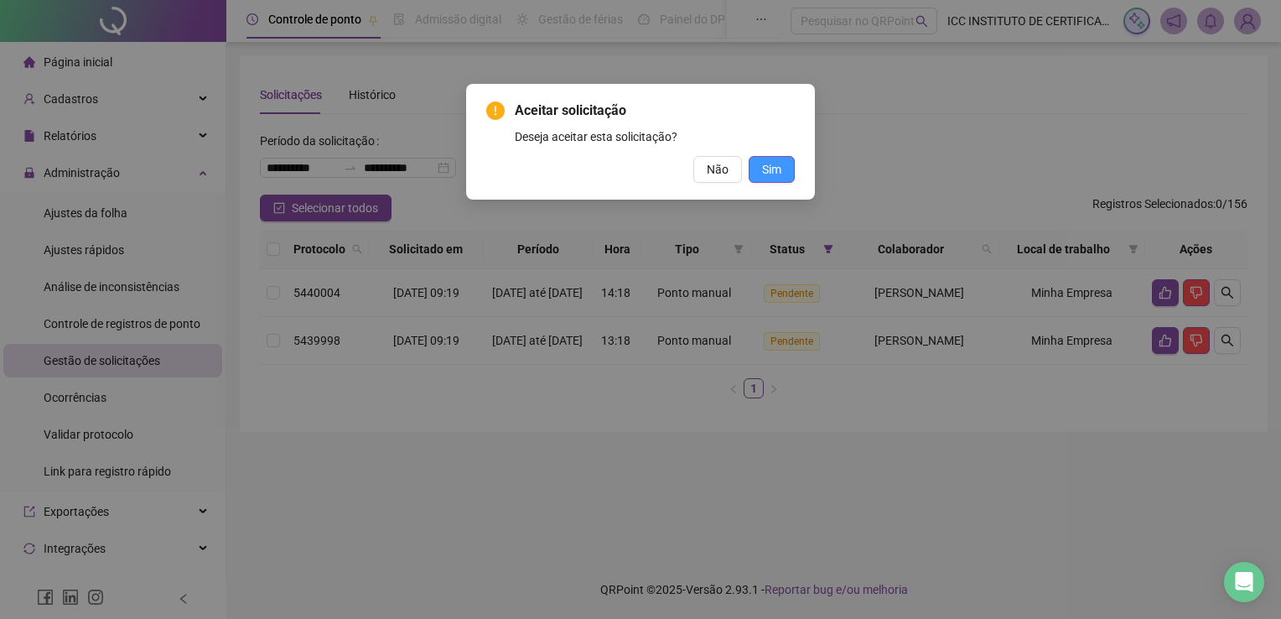
click at [776, 177] on span "Sim" at bounding box center [771, 169] width 19 height 18
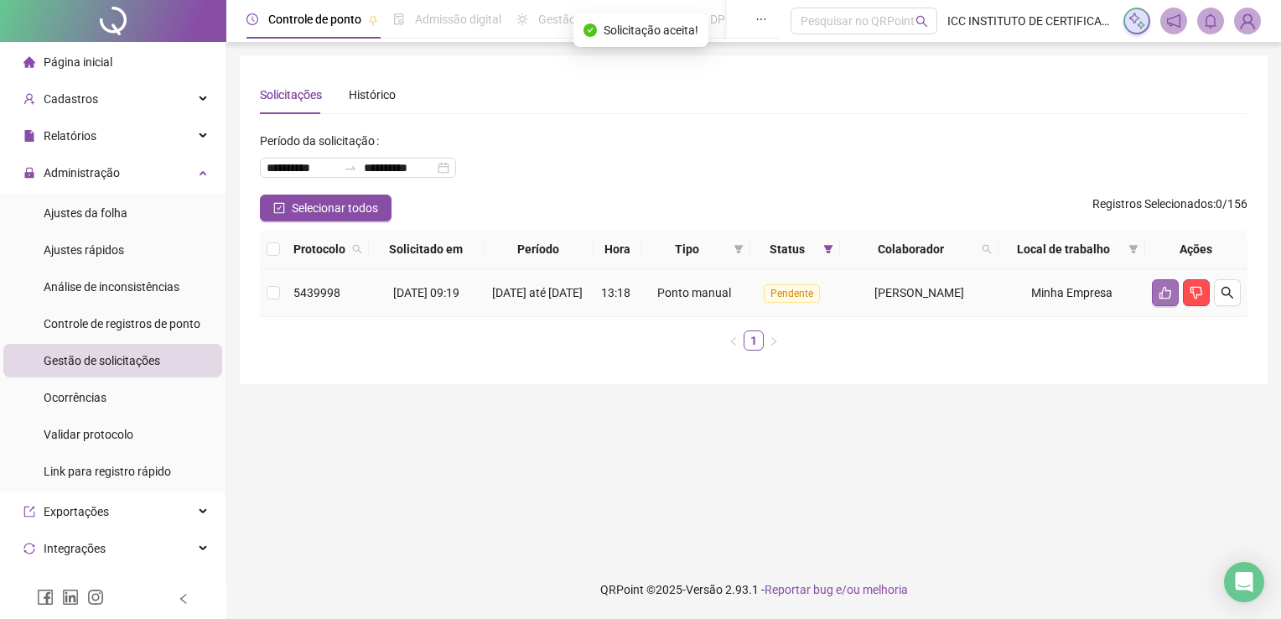
click at [1151, 293] on td at bounding box center [1196, 293] width 102 height 48
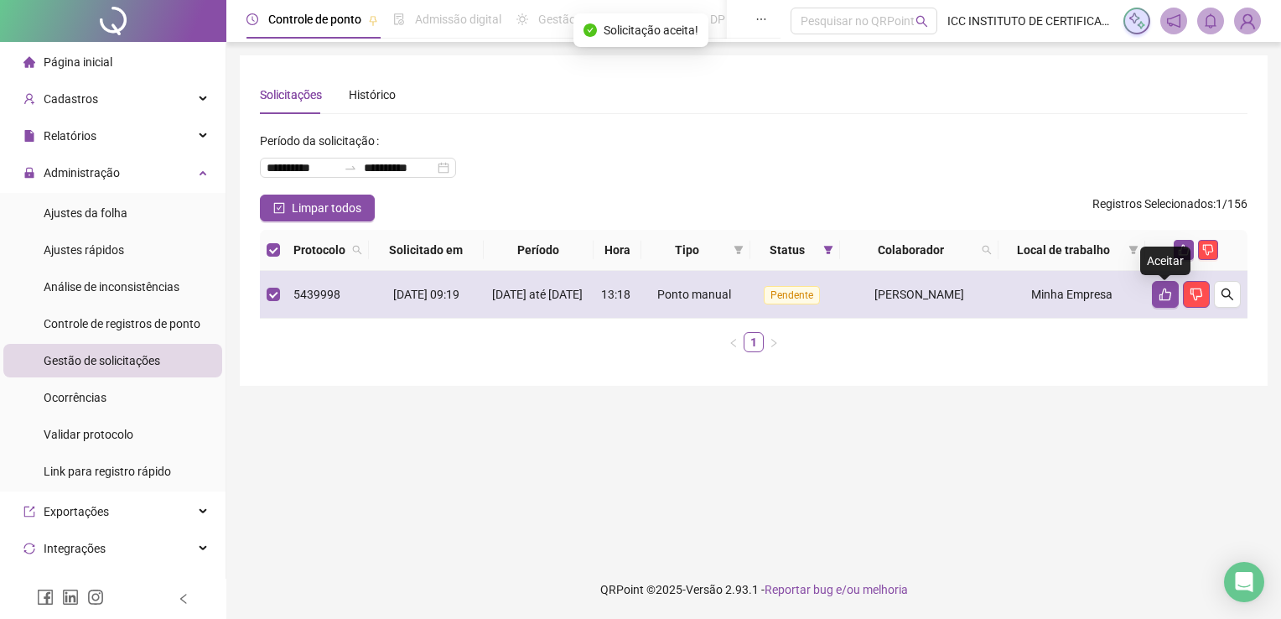
click at [1149, 293] on td at bounding box center [1196, 295] width 102 height 48
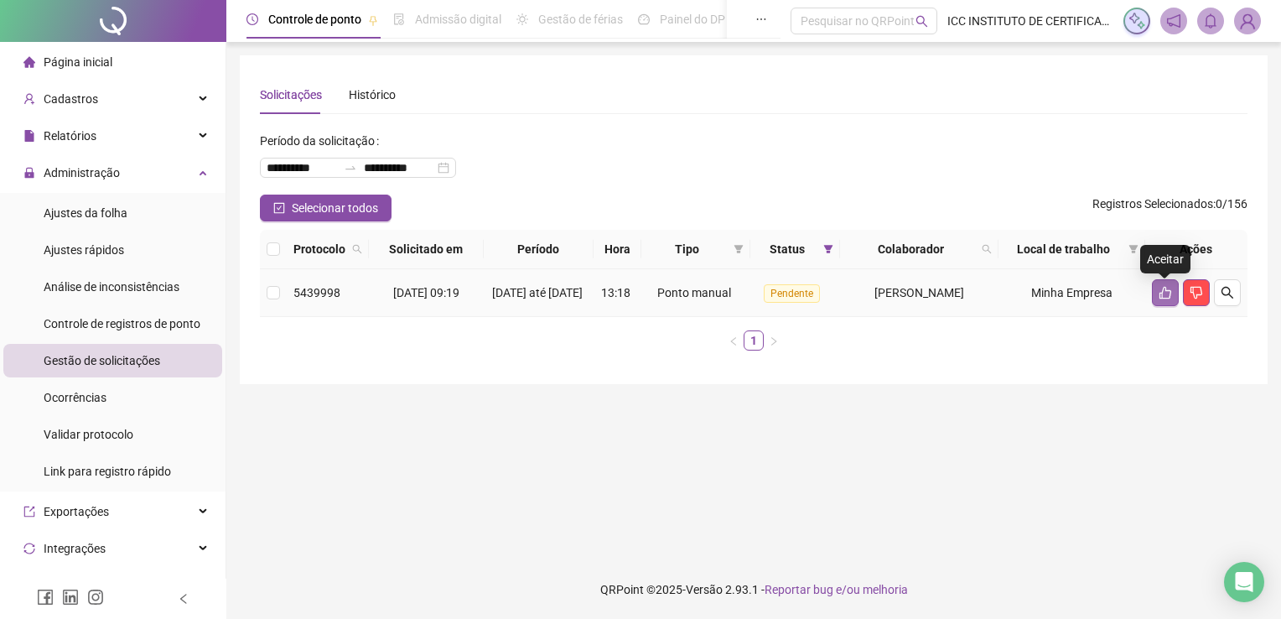
click at [1161, 293] on icon "like" at bounding box center [1164, 292] width 13 height 13
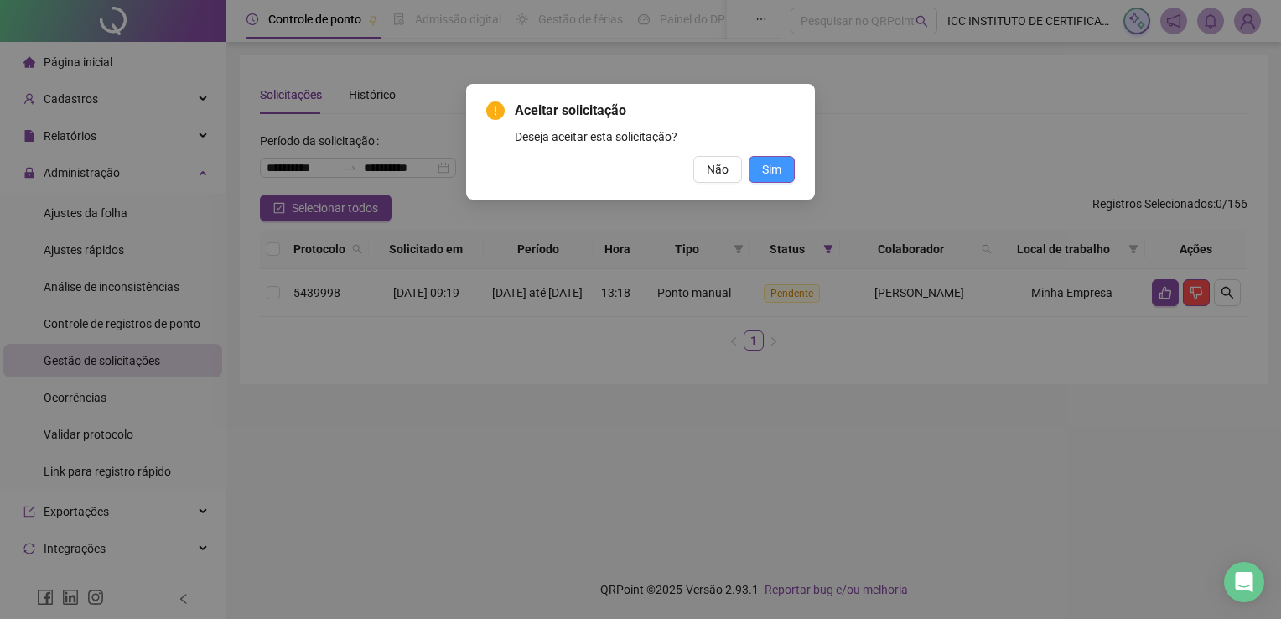
click at [764, 173] on span "Sim" at bounding box center [771, 169] width 19 height 18
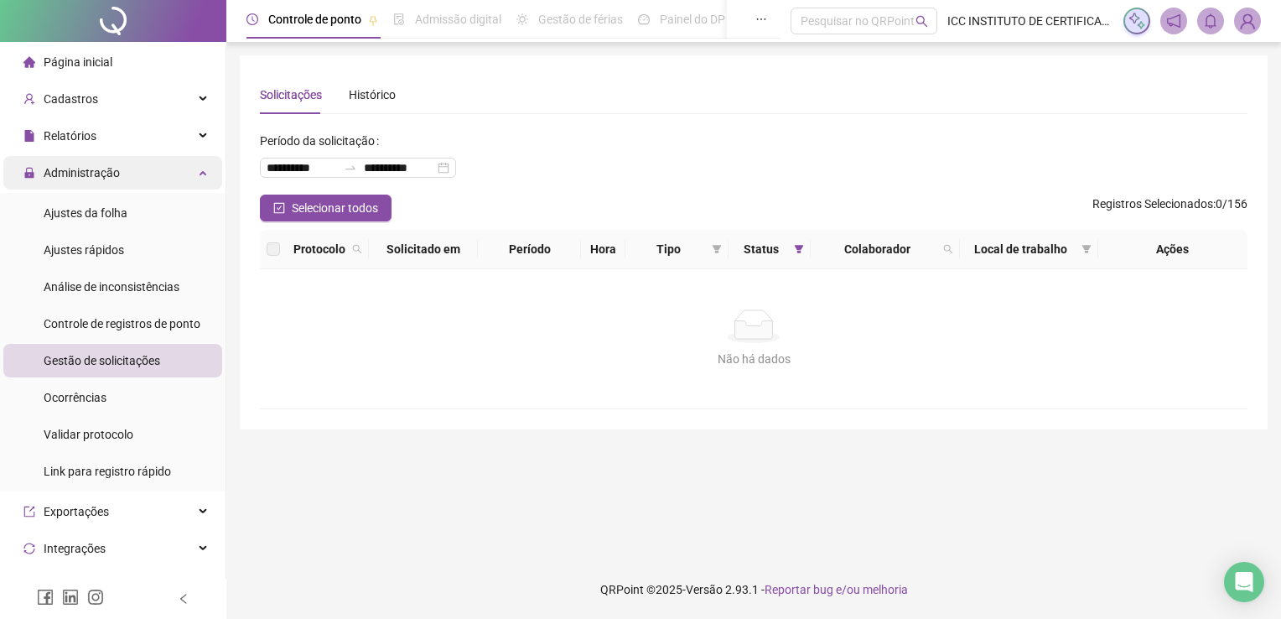
click at [92, 169] on span "Administração" at bounding box center [82, 172] width 76 height 13
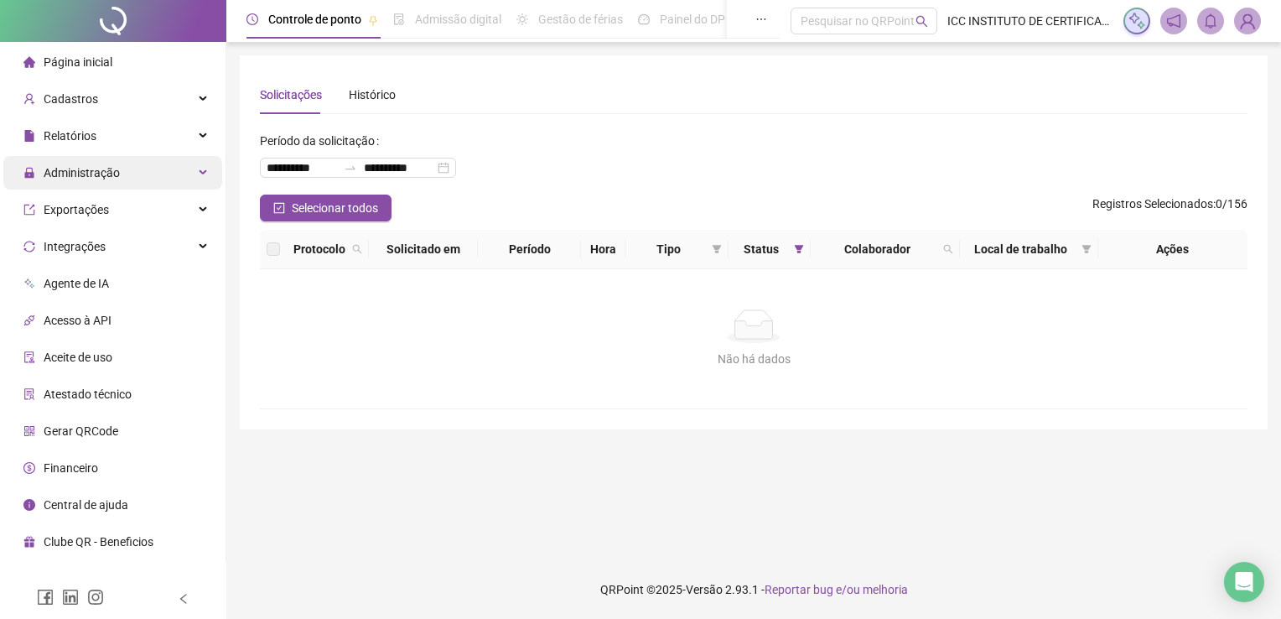
click at [153, 169] on div "Administração" at bounding box center [112, 173] width 219 height 34
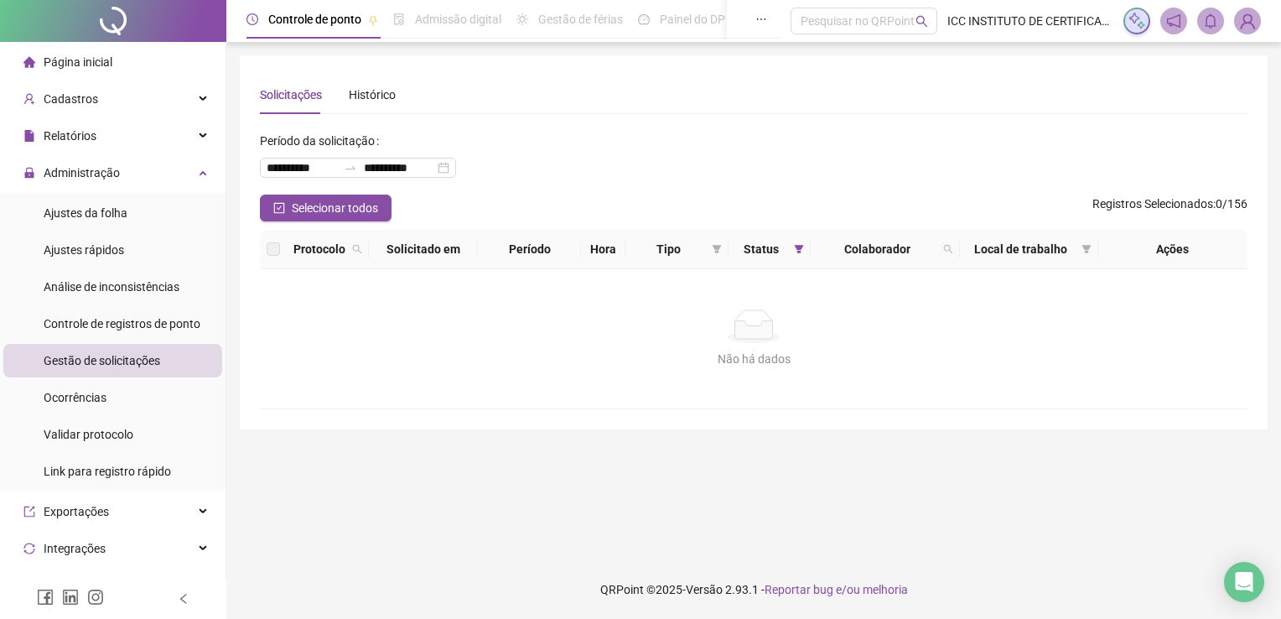
click at [101, 62] on span "Página inicial" at bounding box center [78, 61] width 69 height 13
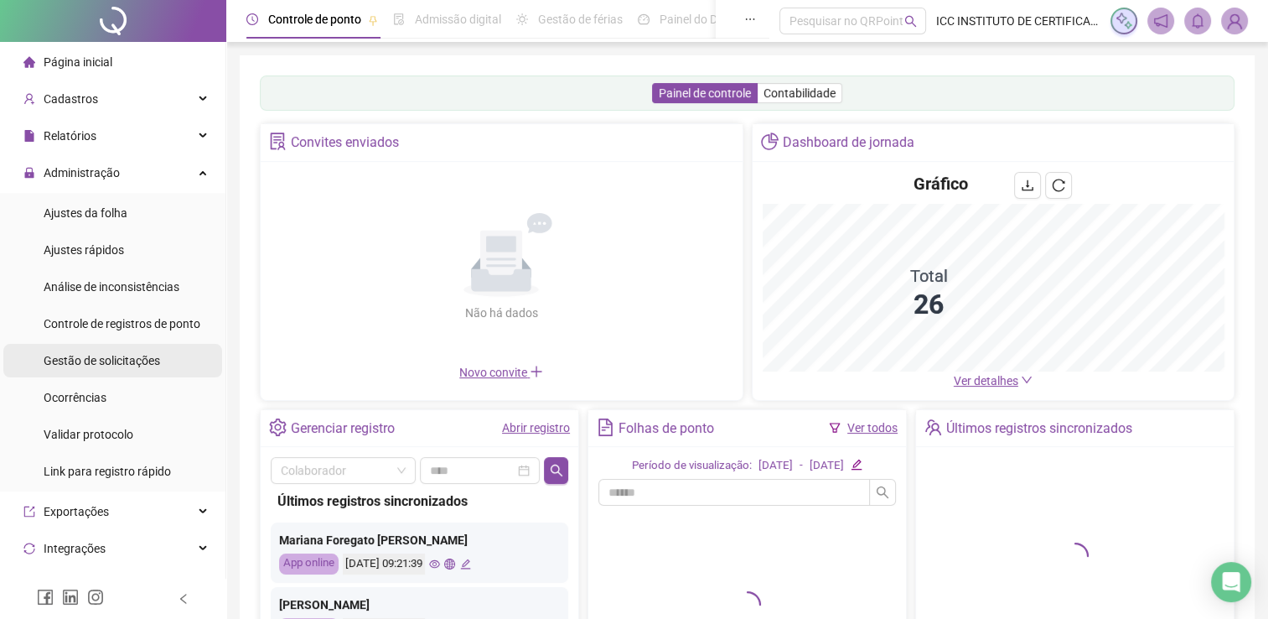
click at [74, 360] on span "Gestão de solicitações" at bounding box center [102, 360] width 116 height 13
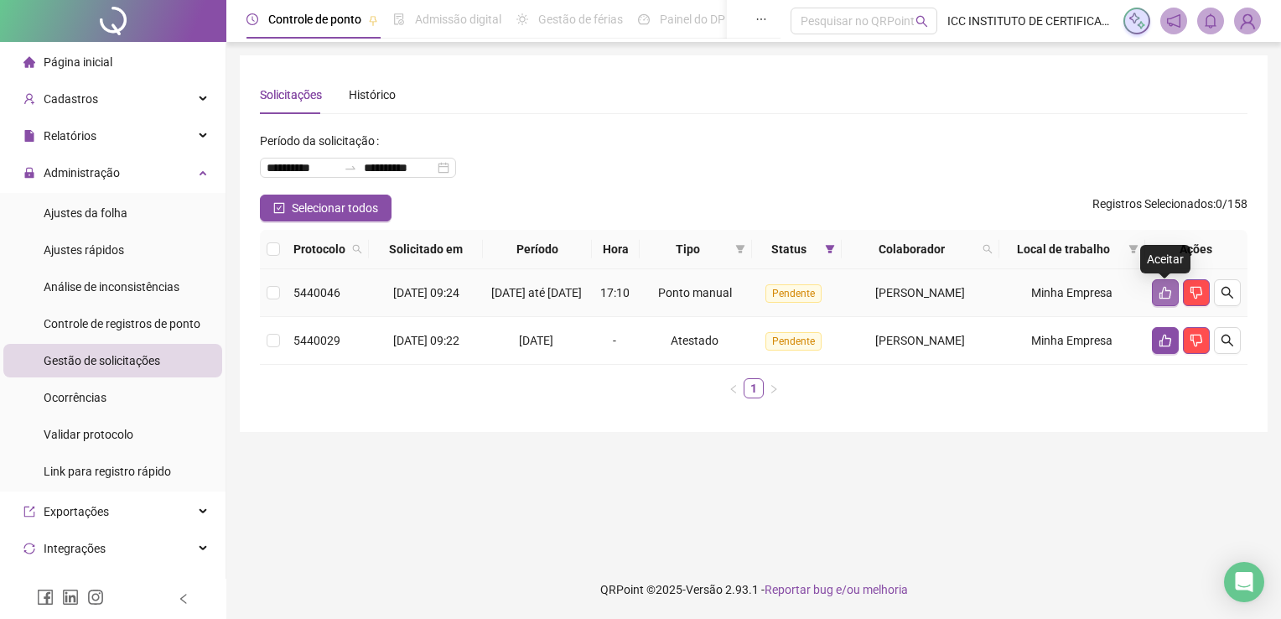
click at [1162, 295] on icon "like" at bounding box center [1165, 293] width 12 height 13
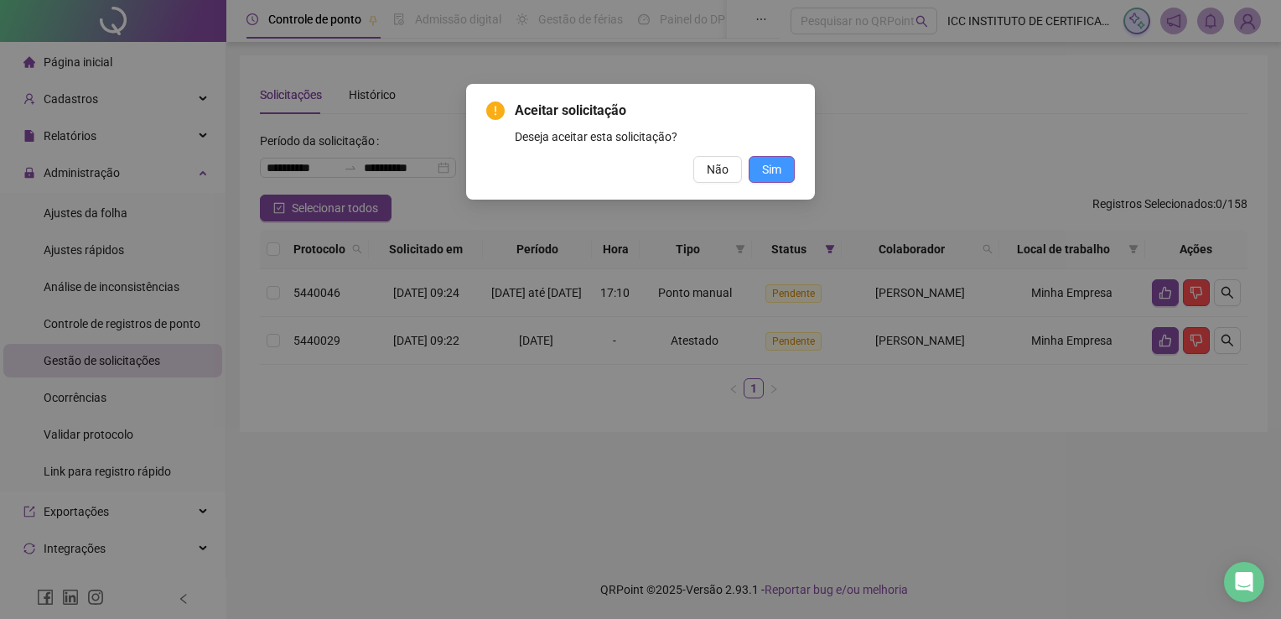
click at [774, 170] on span "Sim" at bounding box center [771, 169] width 19 height 18
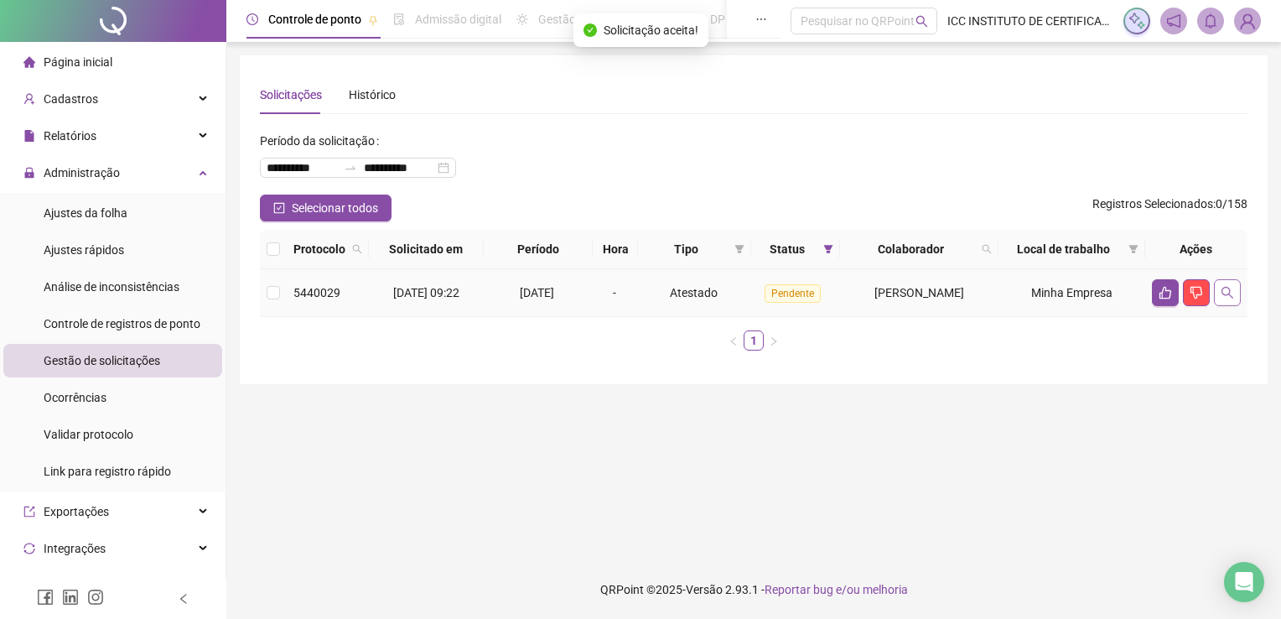
click at [1235, 292] on button "button" at bounding box center [1227, 292] width 27 height 27
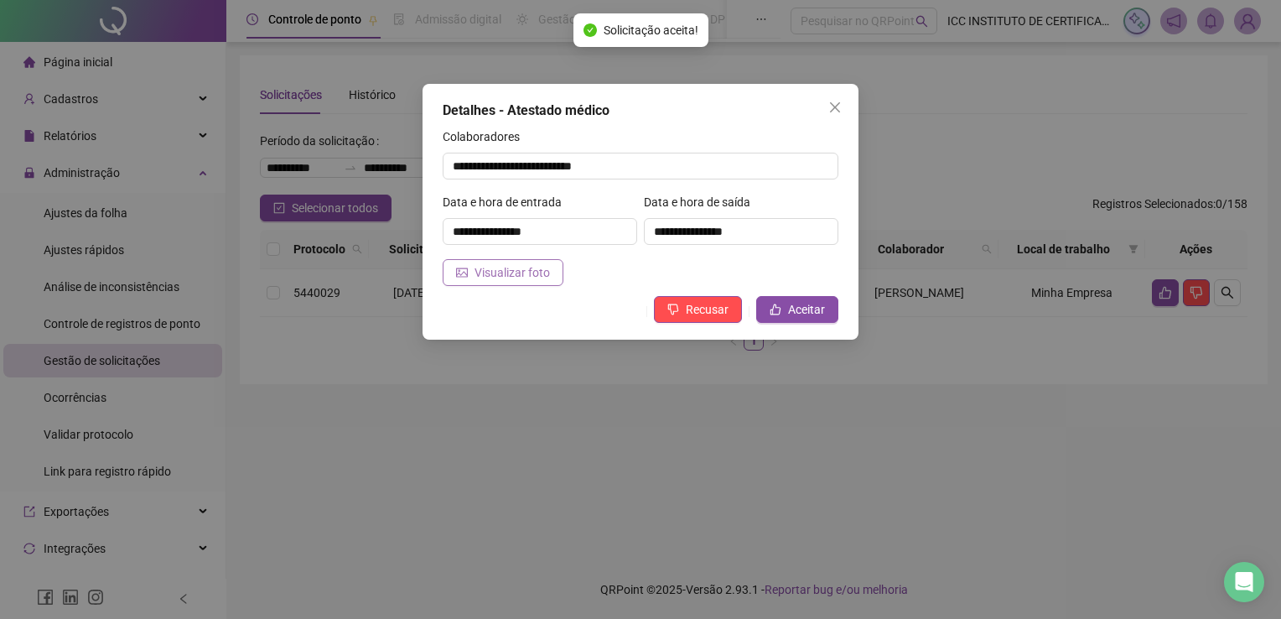
click at [542, 272] on span "Visualizar foto" at bounding box center [511, 272] width 75 height 18
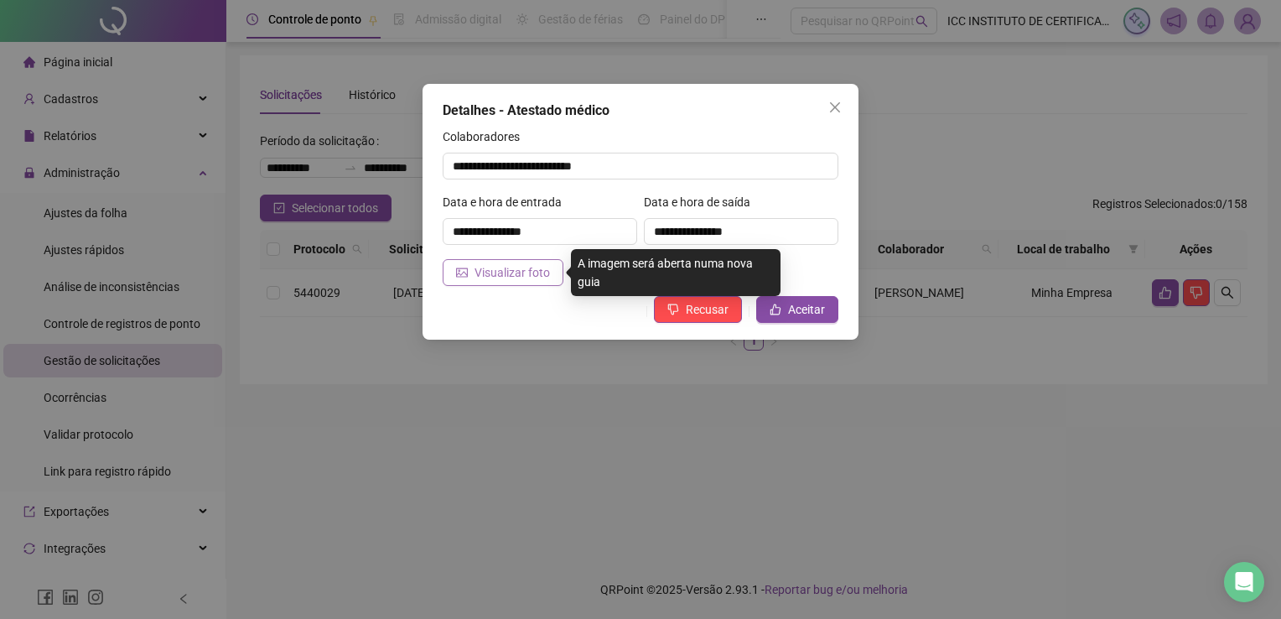
click at [527, 273] on span "Visualizar foto" at bounding box center [511, 272] width 75 height 18
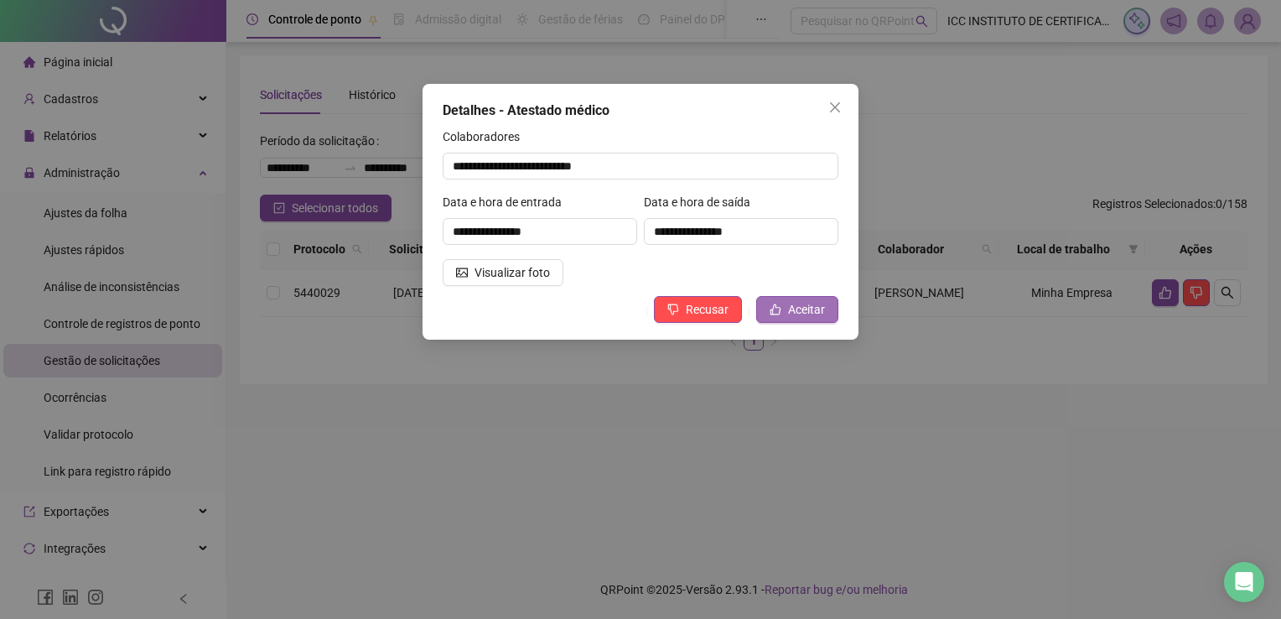
click at [802, 307] on span "Aceitar" at bounding box center [806, 309] width 37 height 18
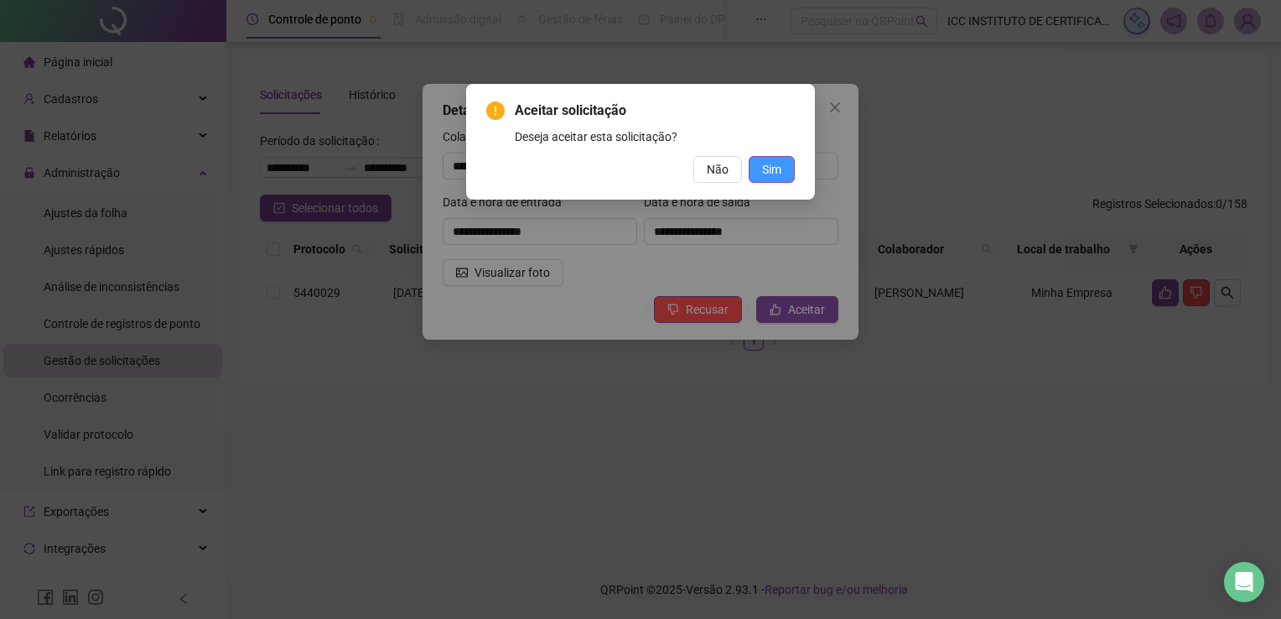
click at [768, 163] on span "Sim" at bounding box center [771, 169] width 19 height 18
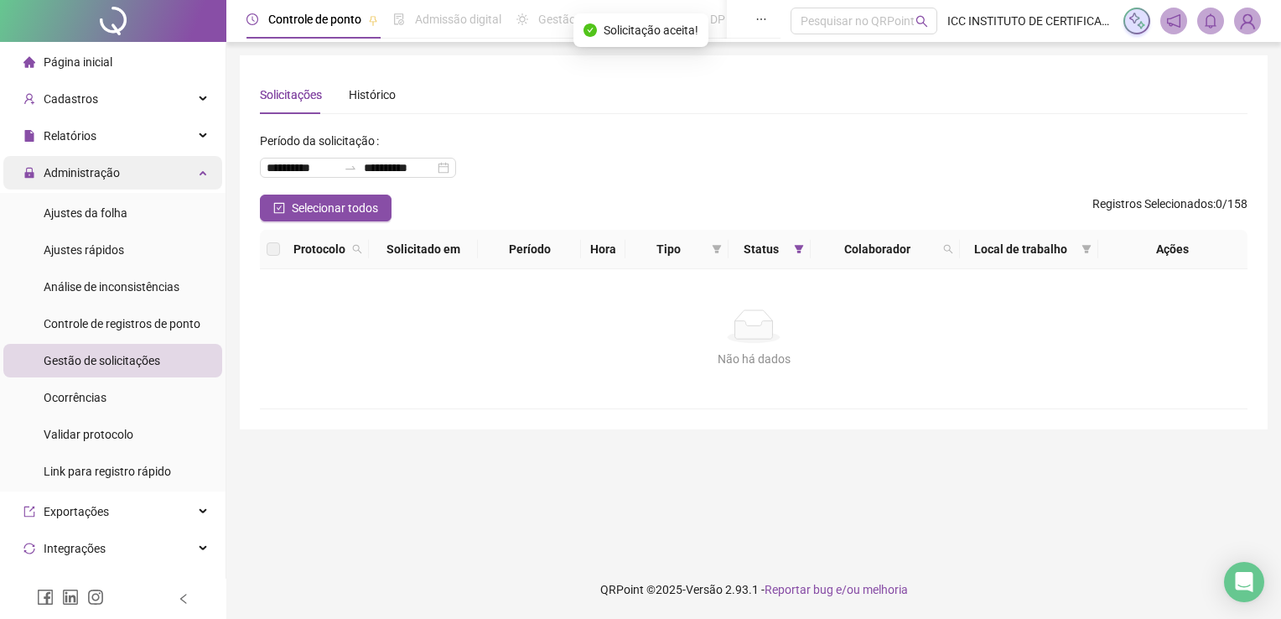
click at [200, 171] on icon at bounding box center [204, 171] width 8 height 0
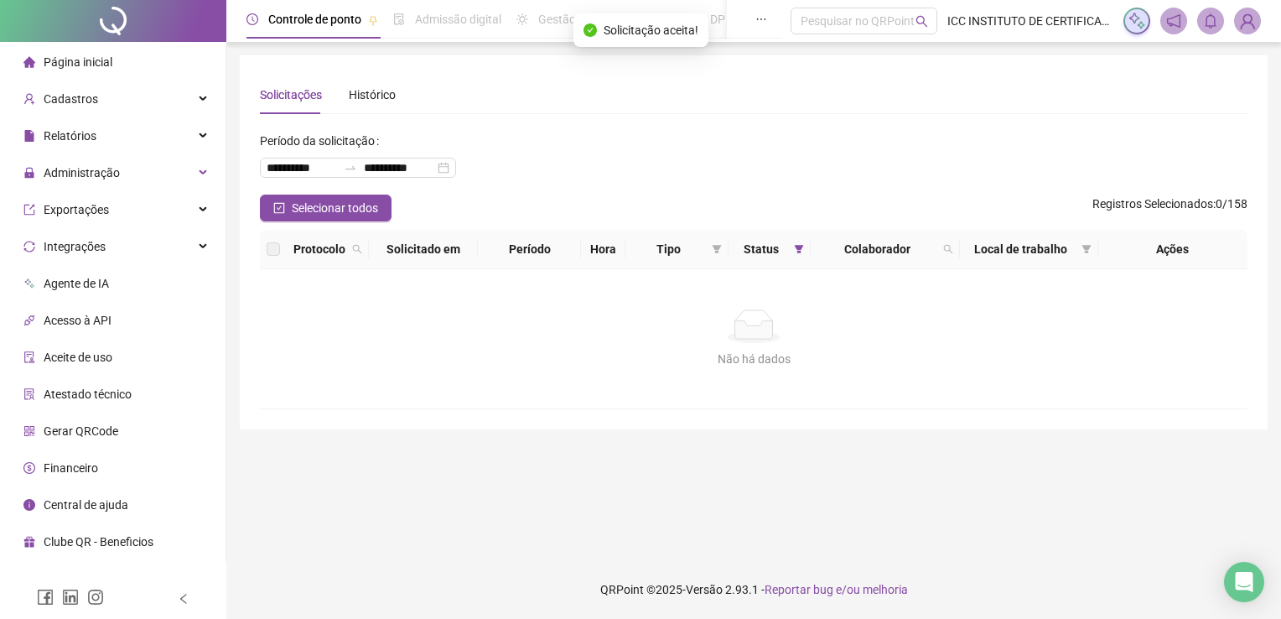
click at [75, 42] on ul "Página inicial Cadastros Relatórios Administração Ajustes da folha Ajustes rápi…" at bounding box center [113, 302] width 226 height 520
click at [73, 52] on div "Página inicial" at bounding box center [67, 62] width 89 height 34
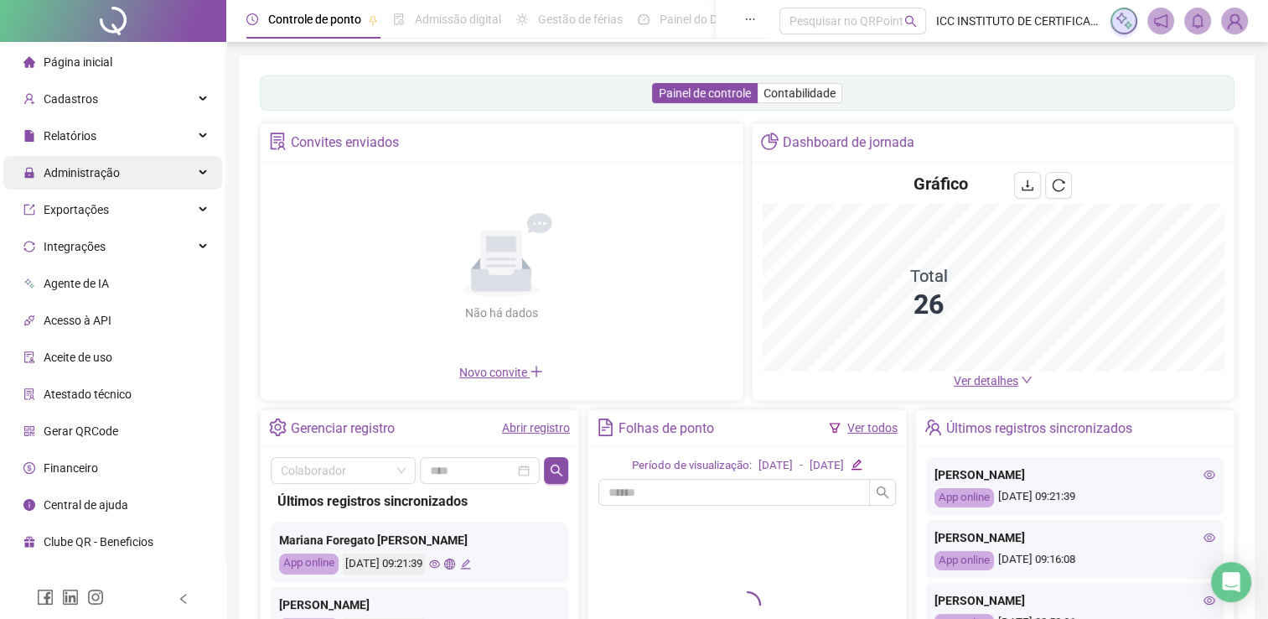
click at [126, 179] on div "Administração" at bounding box center [112, 173] width 219 height 34
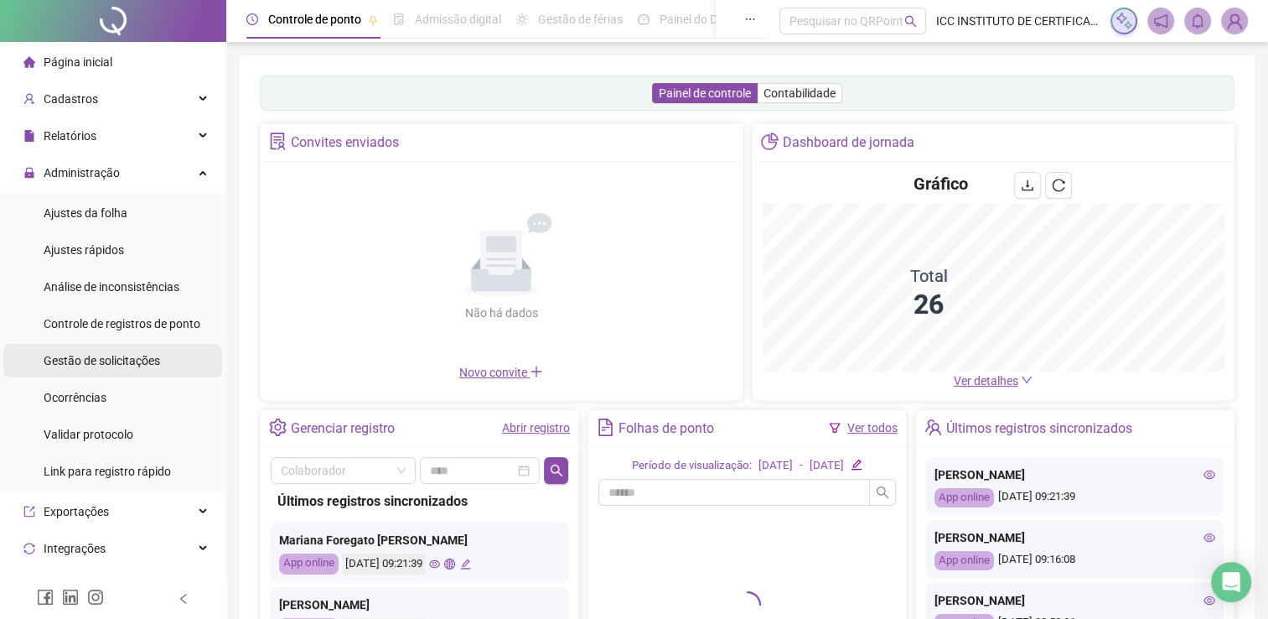
click at [70, 364] on span "Gestão de solicitações" at bounding box center [102, 360] width 116 height 13
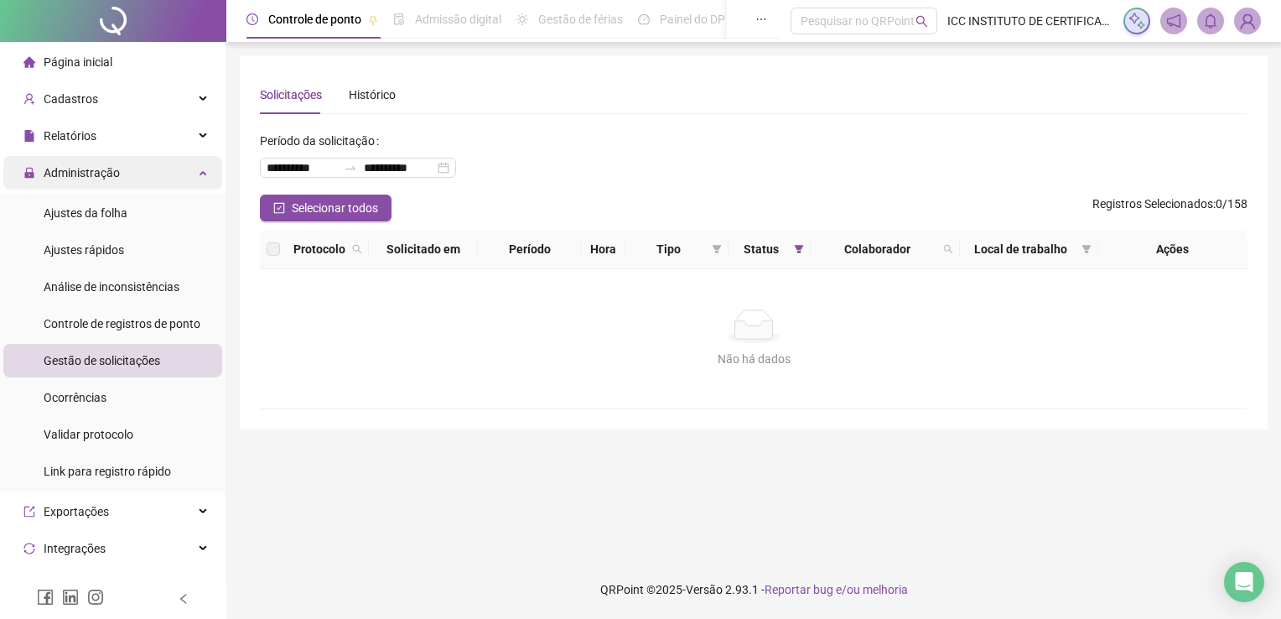
click at [196, 167] on div "Administração" at bounding box center [112, 173] width 219 height 34
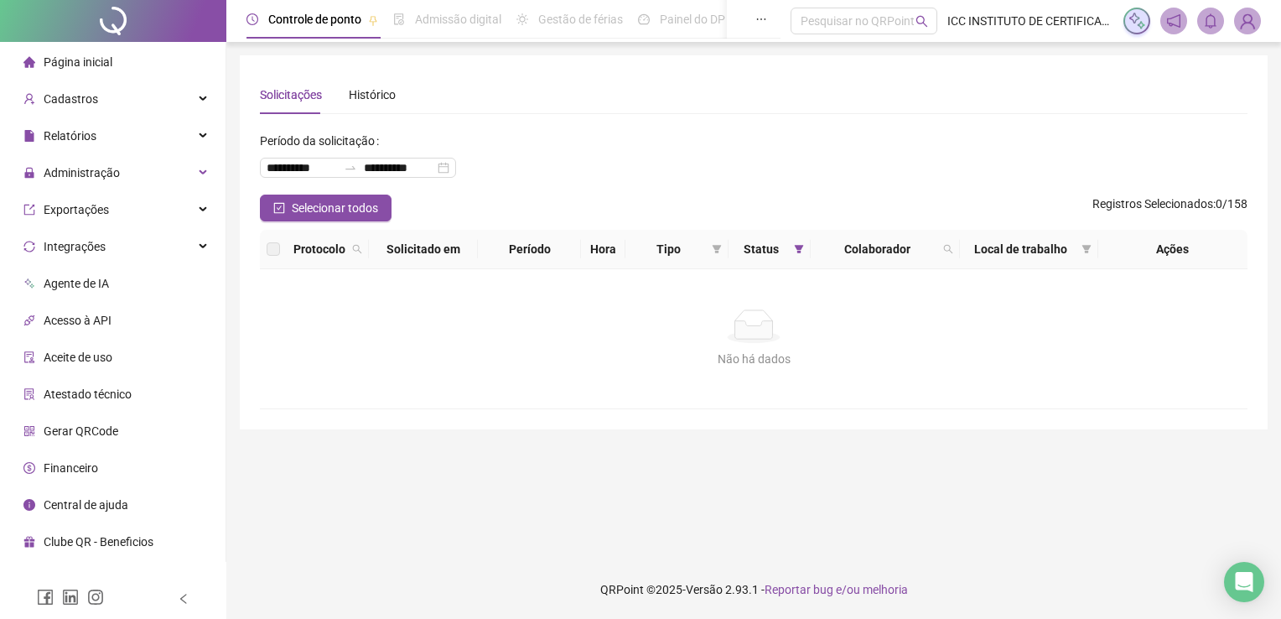
click at [94, 55] on span "Página inicial" at bounding box center [78, 61] width 69 height 13
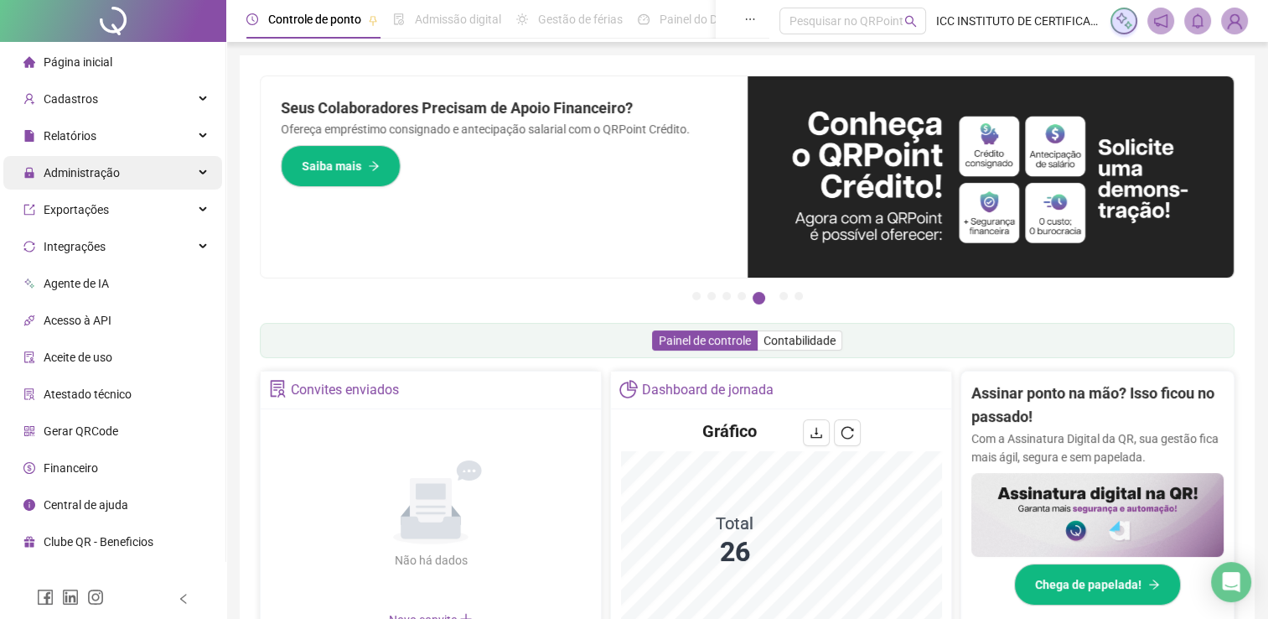
click at [153, 179] on div "Administração" at bounding box center [112, 173] width 219 height 34
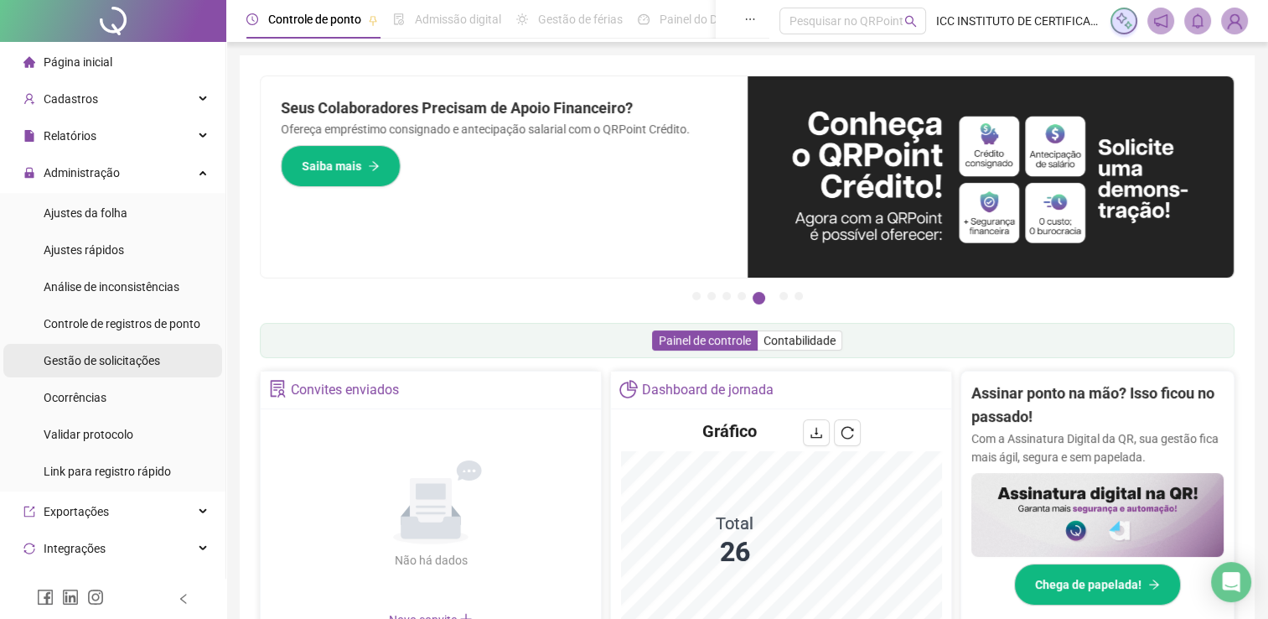
click at [136, 360] on span "Gestão de solicitações" at bounding box center [102, 360] width 116 height 13
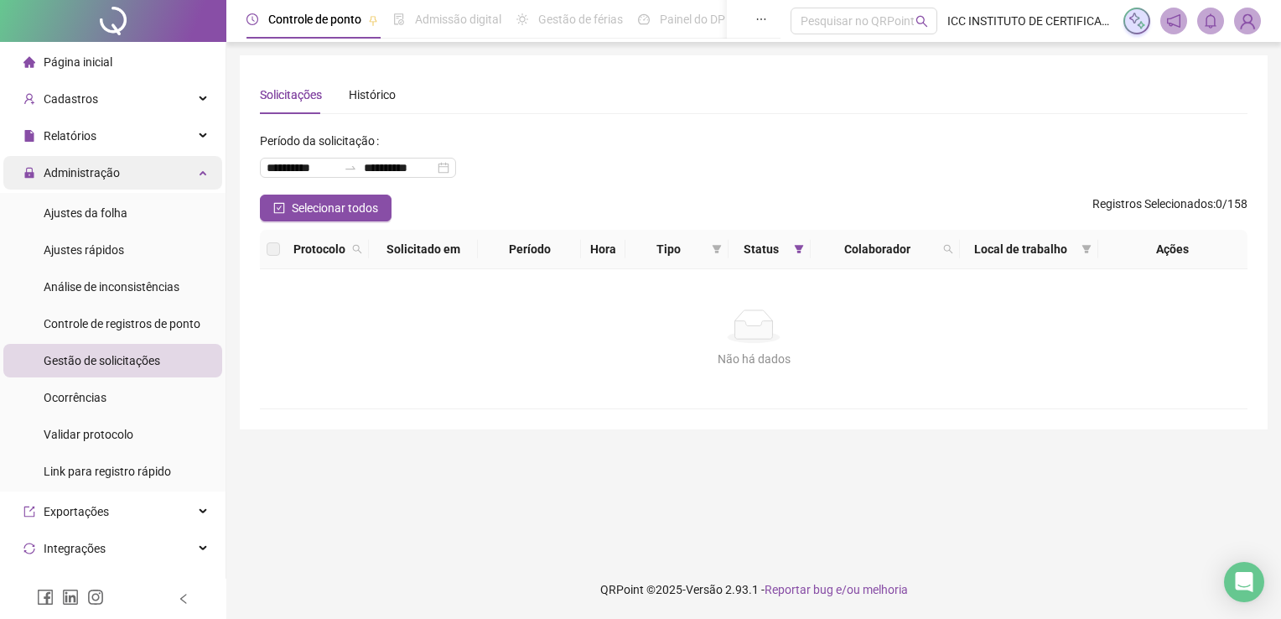
click at [189, 178] on div "Administração" at bounding box center [112, 173] width 219 height 34
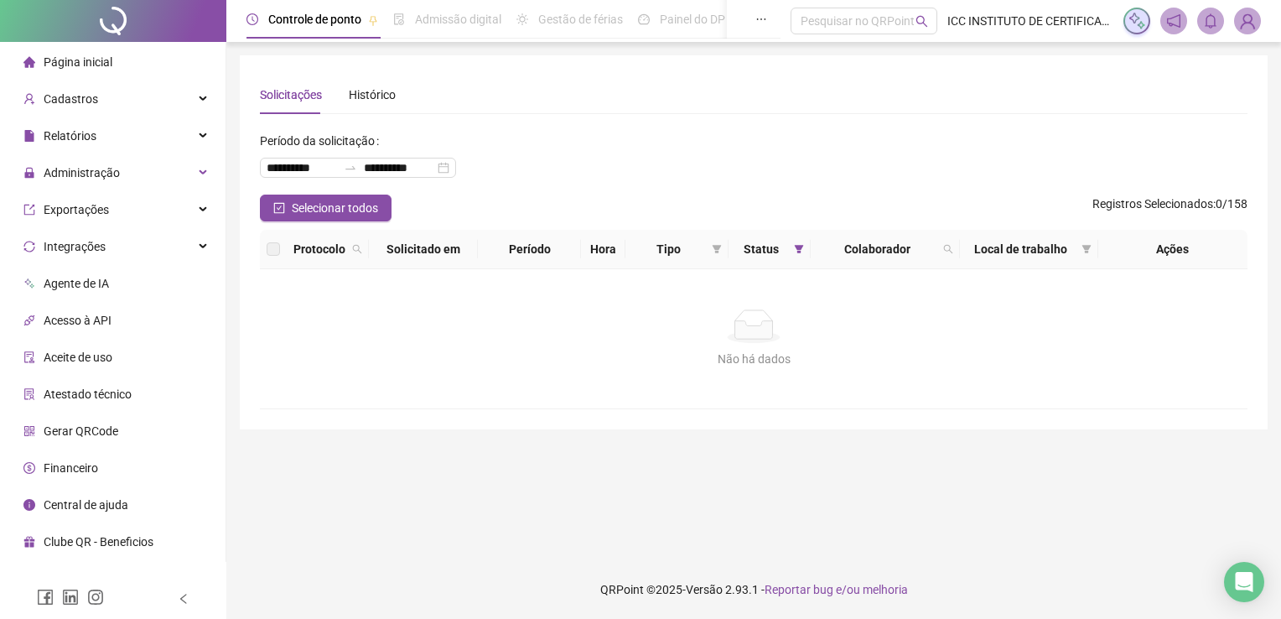
click at [154, 61] on li "Página inicial" at bounding box center [112, 62] width 219 height 34
